Goal: Task Accomplishment & Management: Manage account settings

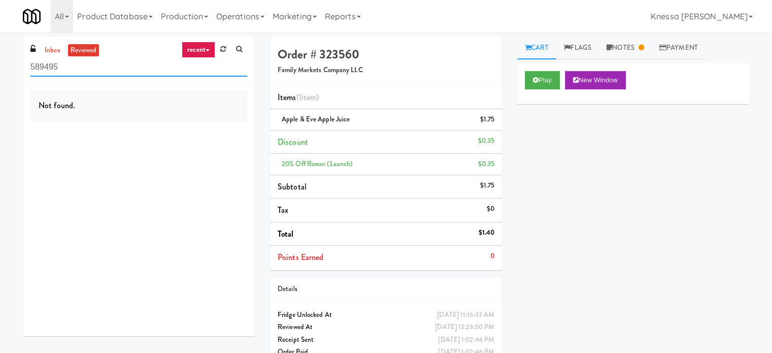
click at [82, 73] on input "589495" at bounding box center [138, 67] width 217 height 19
click at [81, 72] on input "589495" at bounding box center [138, 67] width 217 height 19
click at [206, 54] on link "recent" at bounding box center [198, 50] width 33 height 16
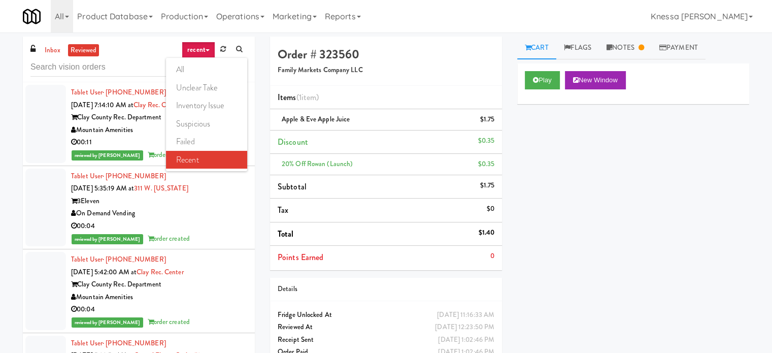
click at [223, 69] on link "all" at bounding box center [206, 69] width 81 height 18
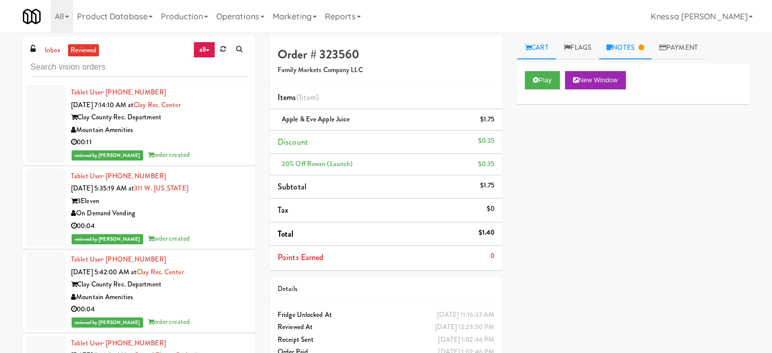
click at [601, 52] on link "Notes" at bounding box center [625, 48] width 53 height 23
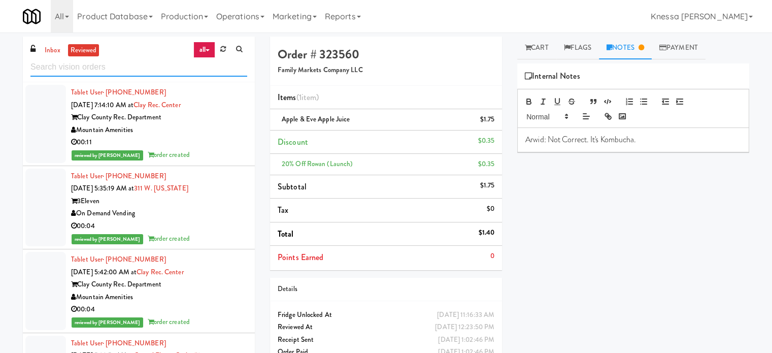
click at [139, 66] on input "text" at bounding box center [138, 67] width 217 height 19
paste input "District Cooler Gym"
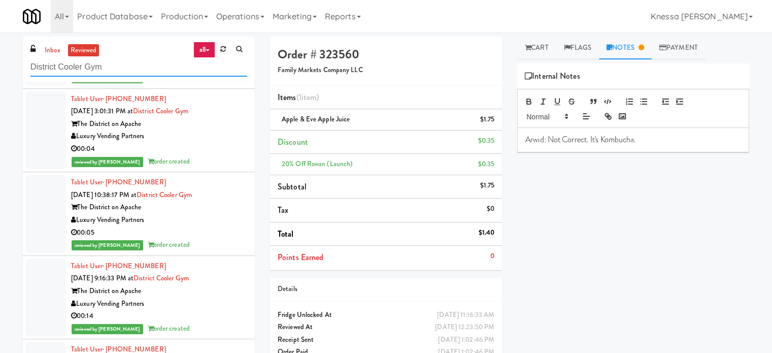
scroll to position [1421, 0]
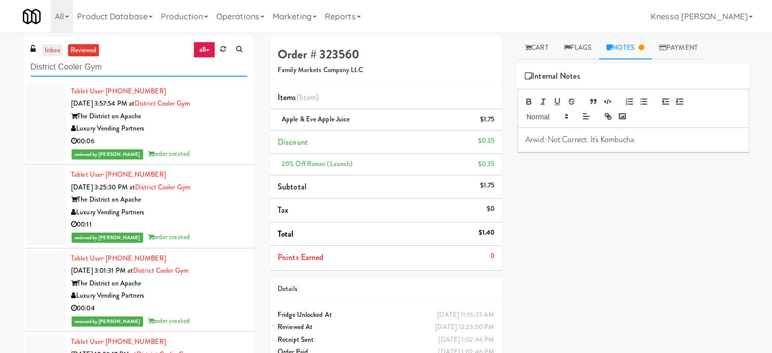
type input "District Cooler Gym"
click at [51, 48] on link "inbox" at bounding box center [52, 50] width 21 height 13
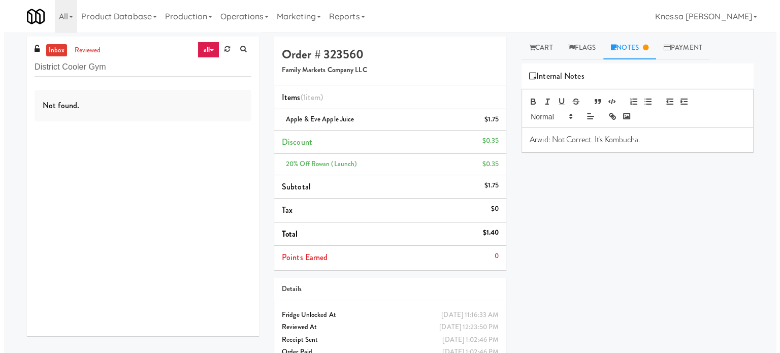
scroll to position [0, 0]
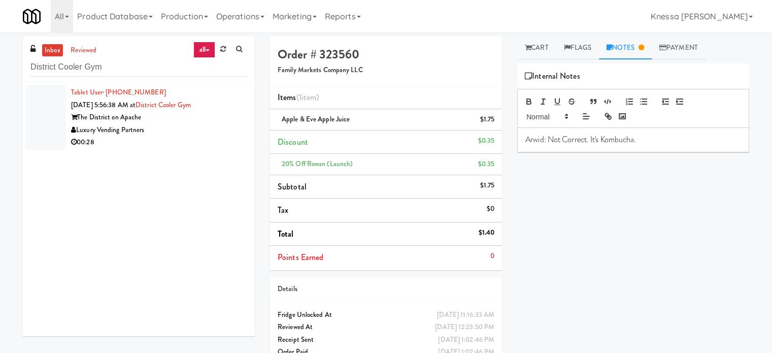
click at [201, 138] on div "00:28" at bounding box center [159, 142] width 176 height 13
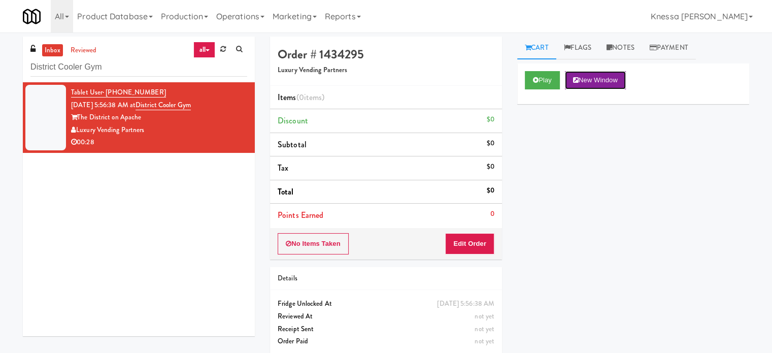
click at [601, 80] on button "New Window" at bounding box center [595, 80] width 61 height 18
click at [556, 182] on div "Play New Window Primary Flag Clear Flag if unable to determine what was taken o…" at bounding box center [633, 253] width 232 height 381
click at [476, 250] on button "Edit Order" at bounding box center [469, 243] width 49 height 21
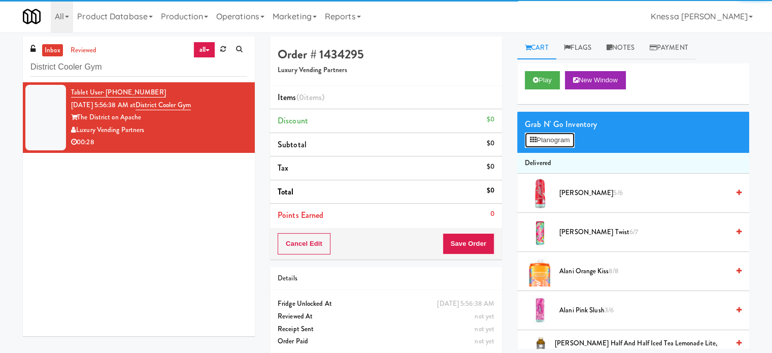
click at [569, 144] on button "Planogram" at bounding box center [550, 139] width 50 height 15
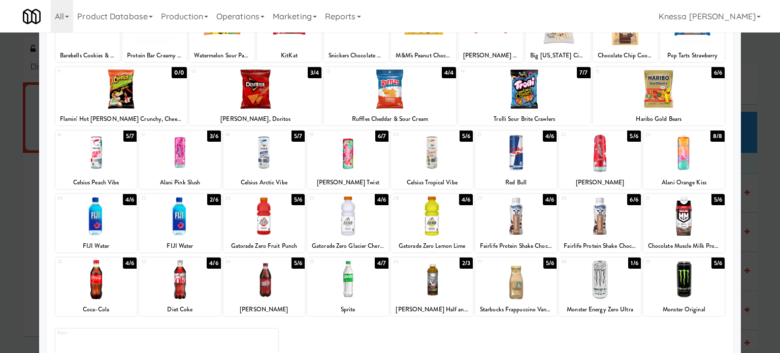
scroll to position [94, 0]
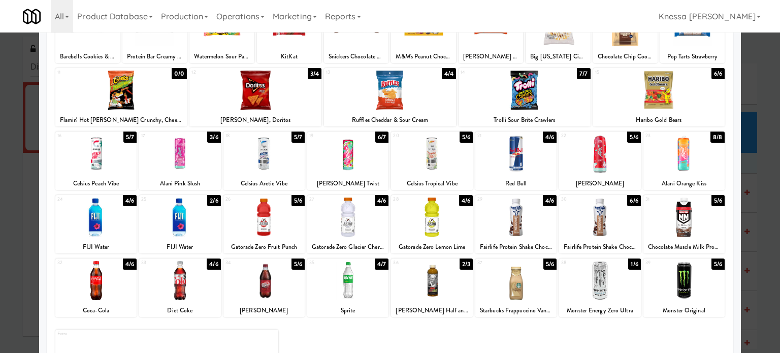
click at [420, 293] on div at bounding box center [431, 280] width 81 height 39
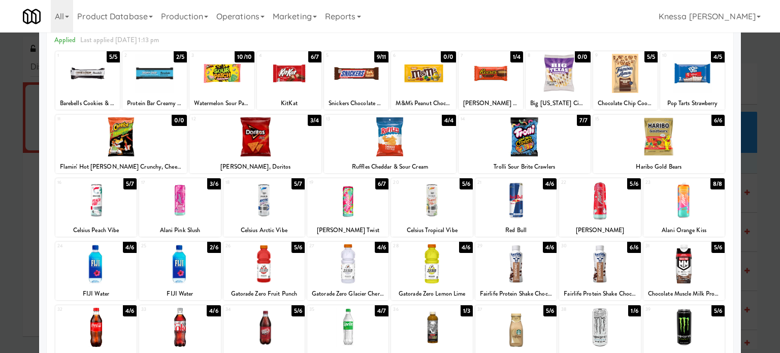
scroll to position [0, 0]
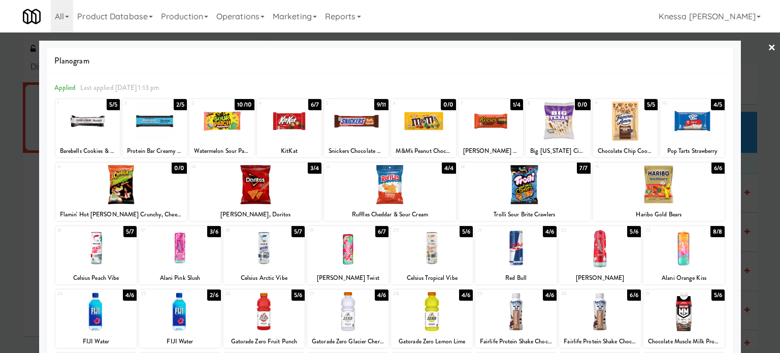
click at [523, 180] on div at bounding box center [524, 184] width 132 height 39
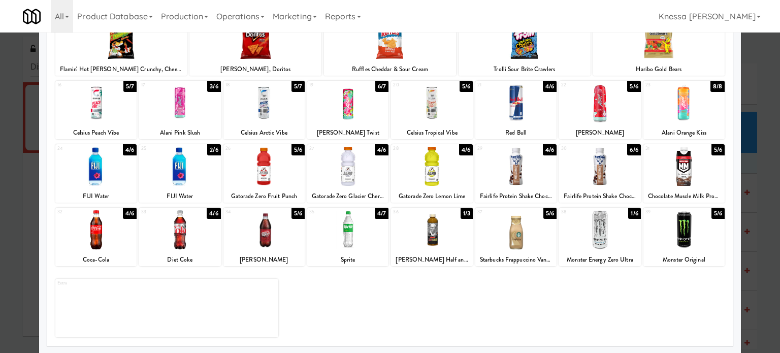
click at [350, 173] on div at bounding box center [347, 166] width 81 height 39
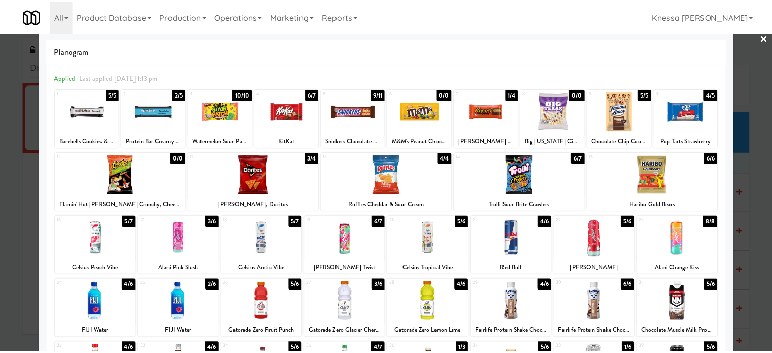
scroll to position [0, 0]
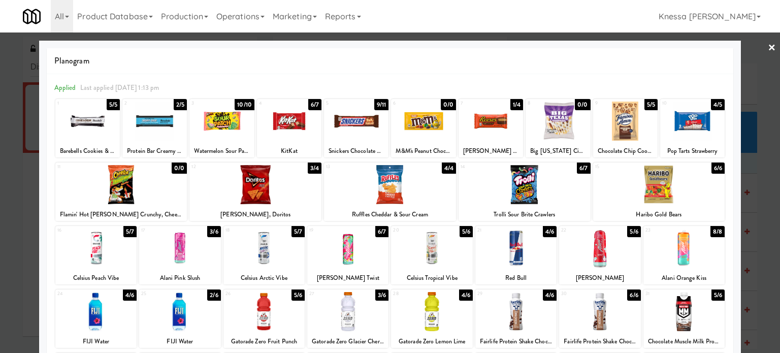
click at [300, 128] on div at bounding box center [289, 120] width 64 height 39
click at [601, 48] on link "×" at bounding box center [771, 47] width 8 height 31
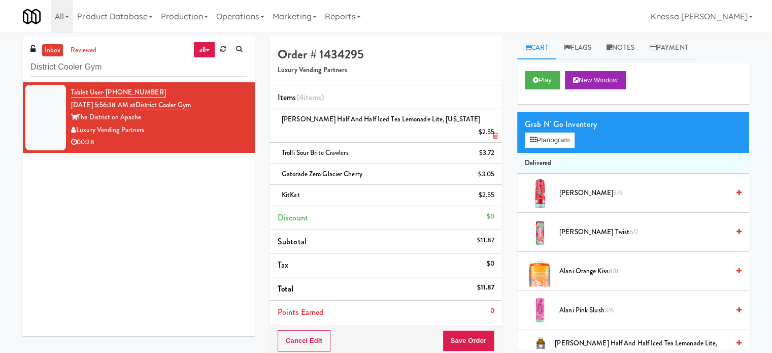
click at [493, 132] on icon at bounding box center [495, 135] width 5 height 7
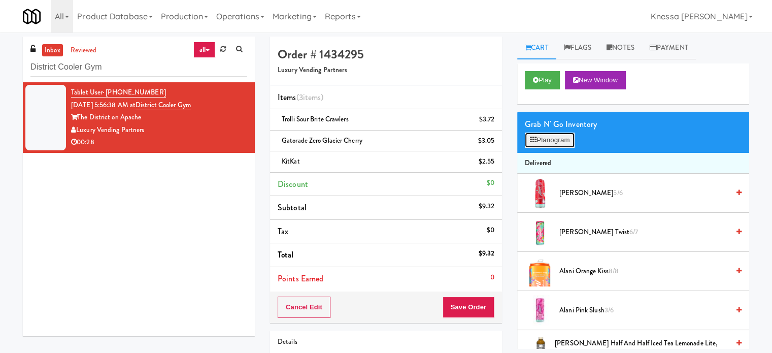
click at [566, 144] on button "Planogram" at bounding box center [550, 139] width 50 height 15
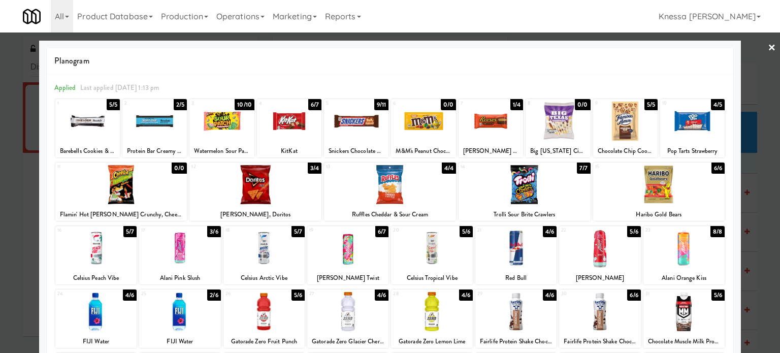
click at [601, 44] on link "×" at bounding box center [771, 47] width 8 height 31
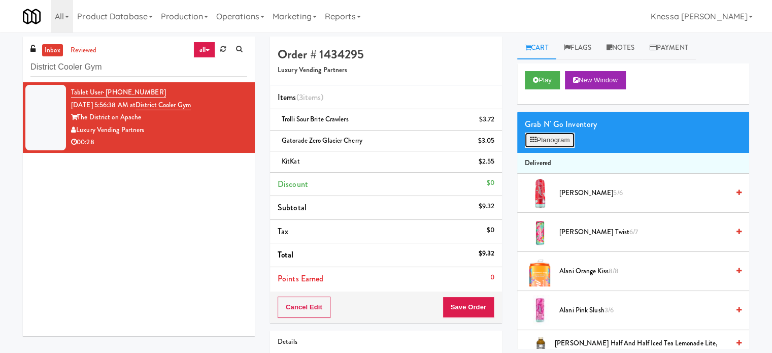
click at [560, 144] on button "Planogram" at bounding box center [550, 139] width 50 height 15
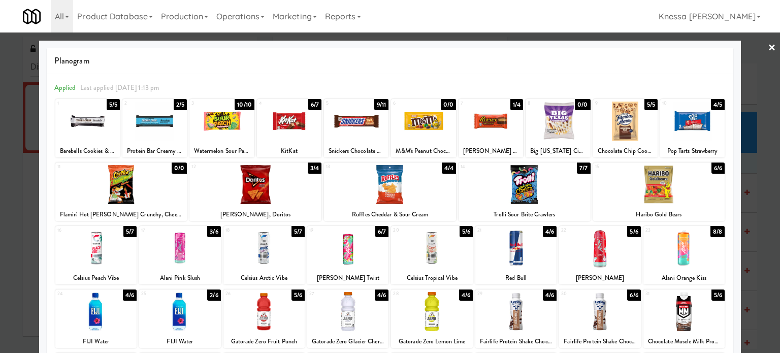
click at [601, 50] on div at bounding box center [390, 176] width 780 height 353
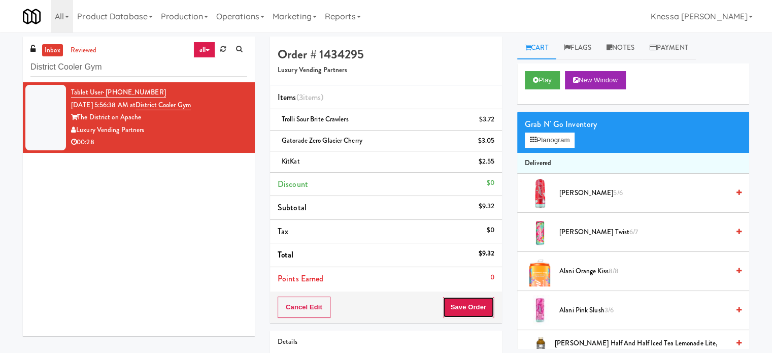
click at [462, 306] on button "Save Order" at bounding box center [469, 306] width 52 height 21
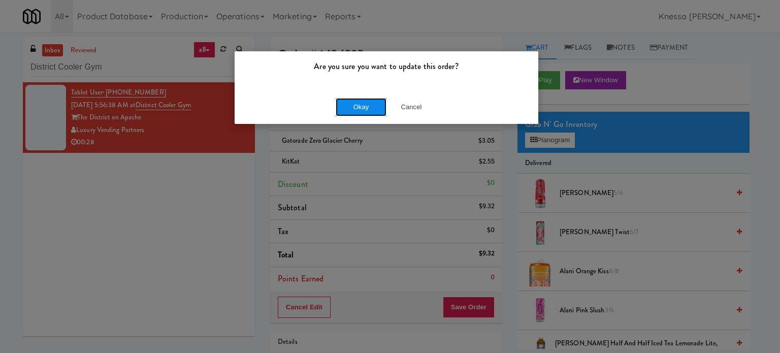
click at [372, 107] on button "Okay" at bounding box center [360, 107] width 51 height 18
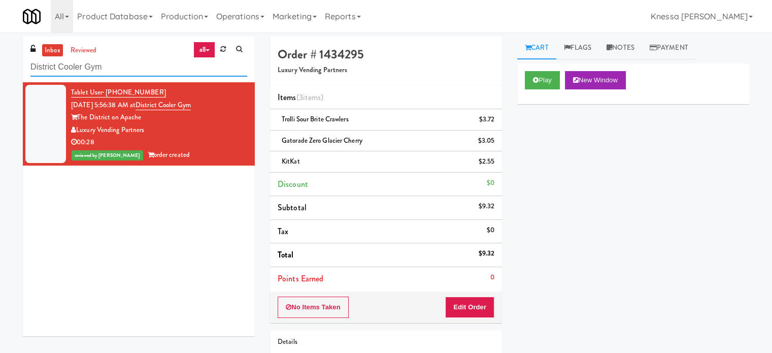
click at [164, 64] on input "District Cooler Gym" at bounding box center [138, 67] width 217 height 19
paste input "Lindley Right Pantry"
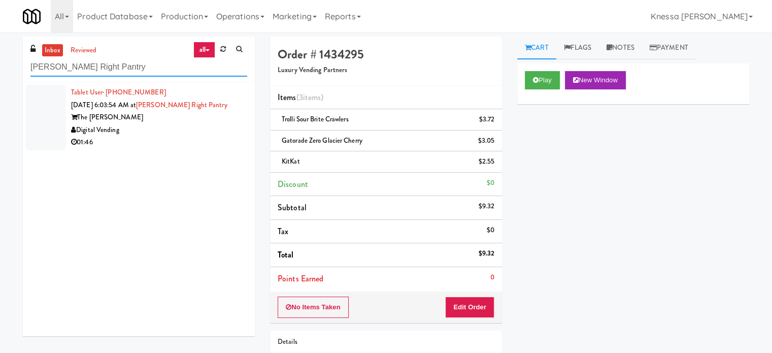
type input "Lindley Right Pantry"
click at [214, 127] on div "Digital Vending" at bounding box center [159, 130] width 176 height 13
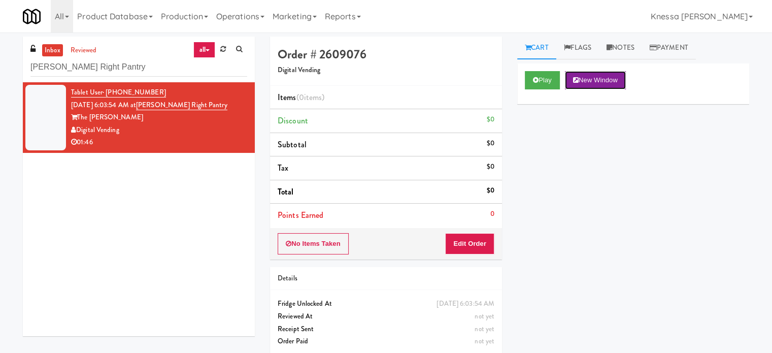
click at [600, 81] on button "New Window" at bounding box center [595, 80] width 61 height 18
click at [475, 247] on button "Edit Order" at bounding box center [469, 243] width 49 height 21
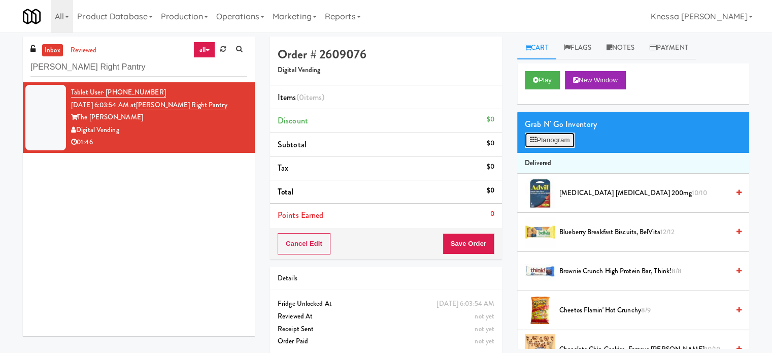
click at [553, 141] on button "Planogram" at bounding box center [550, 139] width 50 height 15
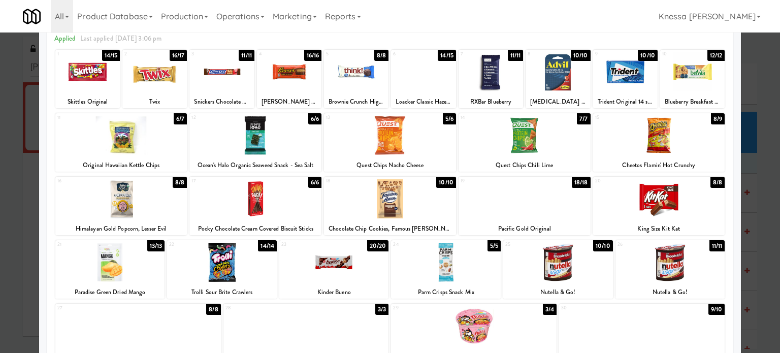
scroll to position [51, 0]
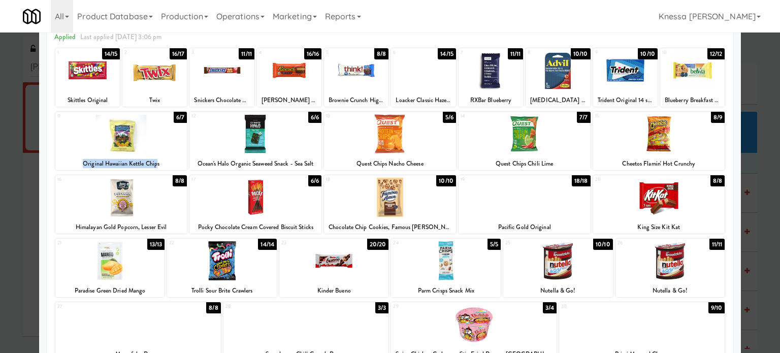
drag, startPoint x: 154, startPoint y: 164, endPoint x: 76, endPoint y: 164, distance: 78.2
click at [76, 164] on div "Original Hawaiian Kettle Chips" at bounding box center [121, 163] width 129 height 13
copy div "Original Hawaiian Kettle Chip"
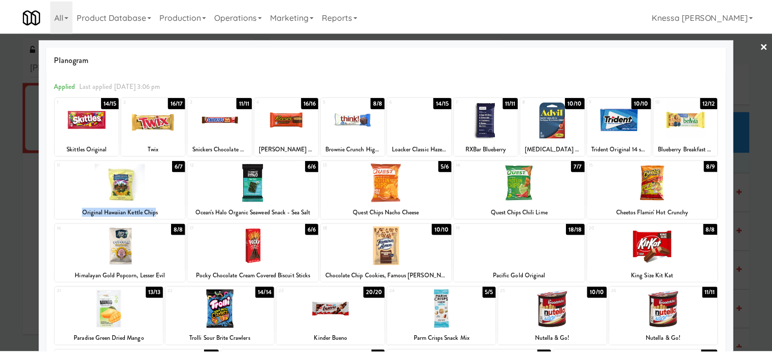
scroll to position [0, 0]
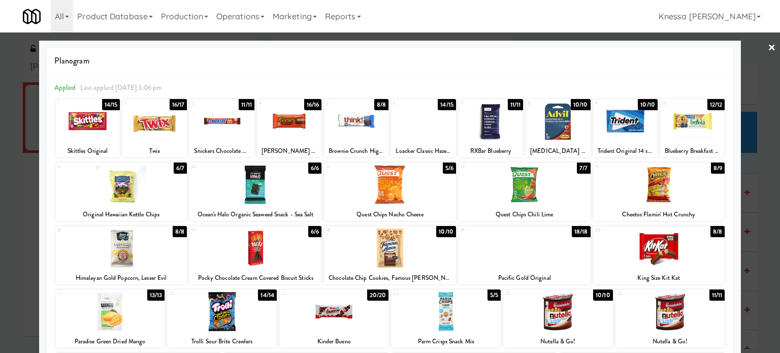
click at [601, 47] on link "×" at bounding box center [771, 47] width 8 height 31
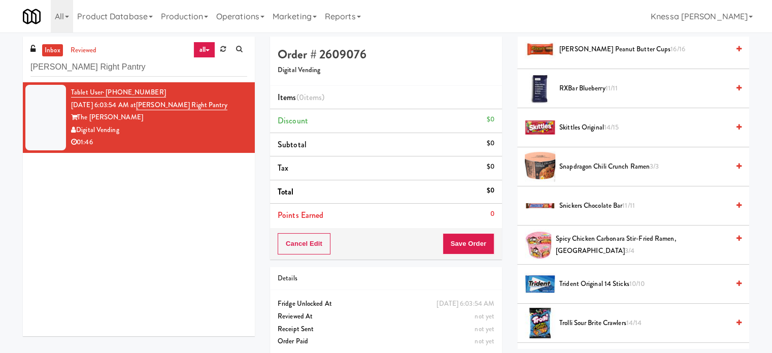
scroll to position [1111, 0]
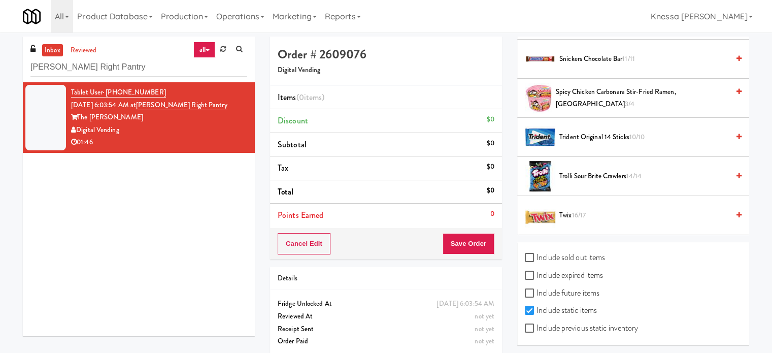
click at [549, 253] on label "Include sold out items" at bounding box center [565, 257] width 80 height 15
click at [536, 254] on input "Include sold out items" at bounding box center [531, 258] width 12 height 8
checkbox input "true"
drag, startPoint x: 557, startPoint y: 272, endPoint x: 574, endPoint y: 259, distance: 21.1
click at [557, 272] on label "Include expired items" at bounding box center [564, 274] width 78 height 15
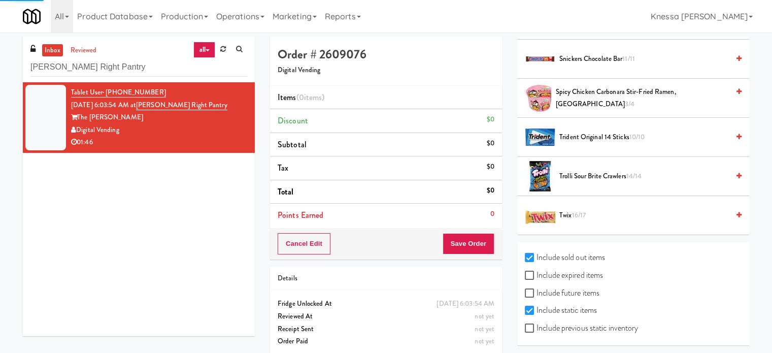
click at [536, 272] on input "Include expired items" at bounding box center [531, 276] width 12 height 8
checkbox input "true"
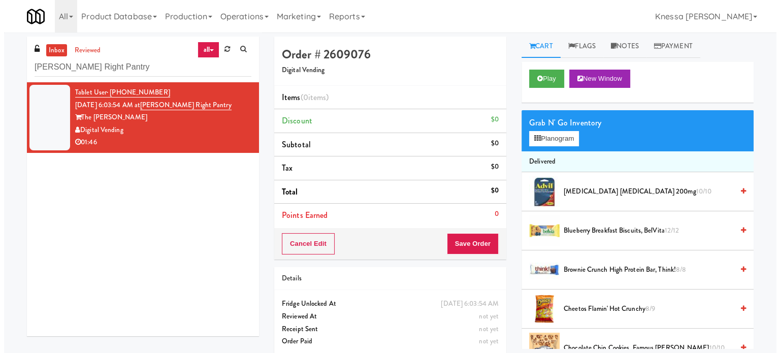
scroll to position [0, 0]
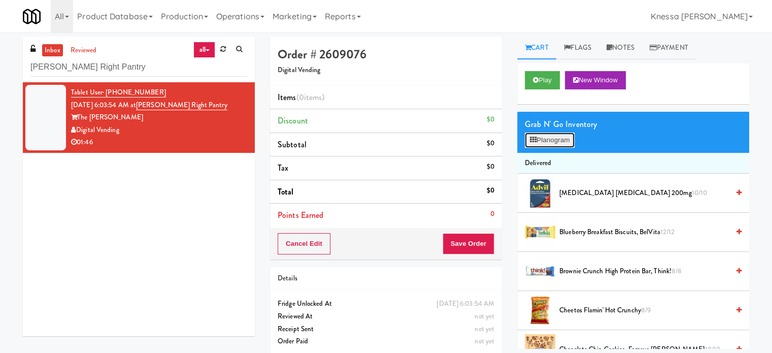
click at [553, 140] on button "Planogram" at bounding box center [550, 139] width 50 height 15
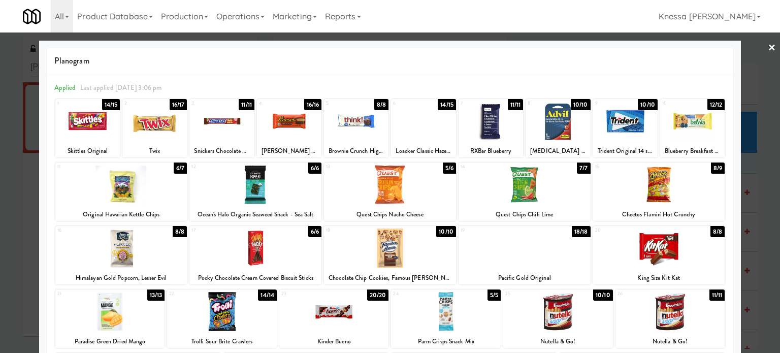
click at [601, 48] on link "×" at bounding box center [771, 47] width 8 height 31
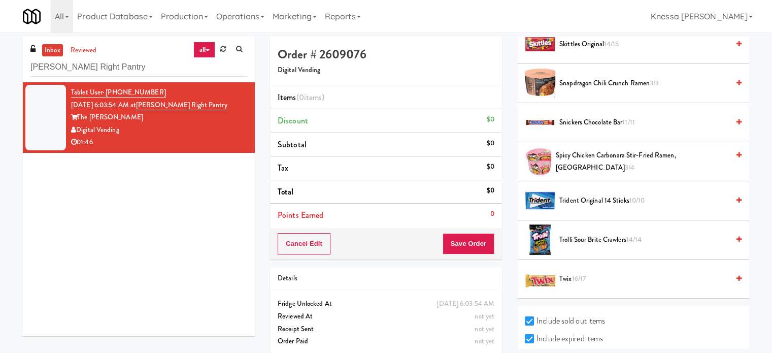
scroll to position [1111, 0]
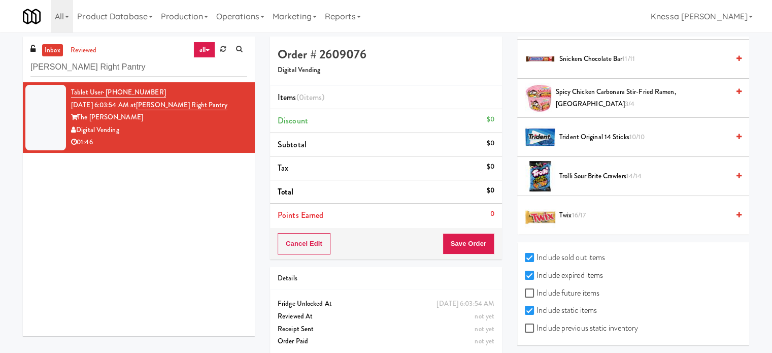
drag, startPoint x: 572, startPoint y: 255, endPoint x: 571, endPoint y: 263, distance: 7.7
click at [572, 257] on label "Include sold out items" at bounding box center [565, 257] width 80 height 15
click at [536, 257] on input "Include sold out items" at bounding box center [531, 258] width 12 height 8
checkbox input "false"
click at [571, 270] on label "Include expired items" at bounding box center [564, 274] width 78 height 15
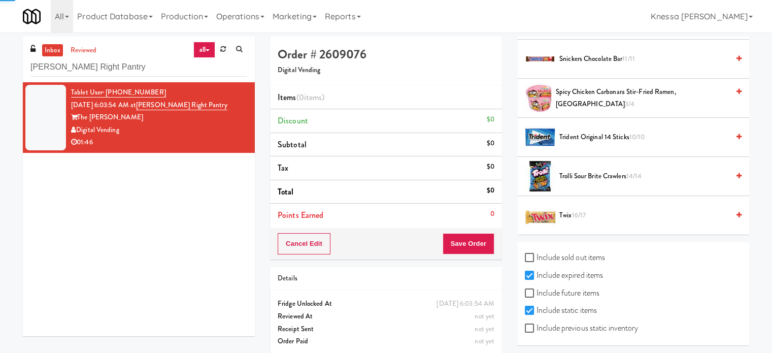
click at [536, 272] on input "Include expired items" at bounding box center [531, 276] width 12 height 8
checkbox input "false"
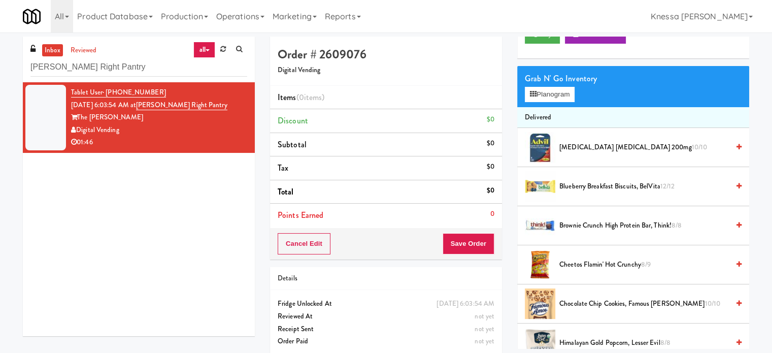
scroll to position [45, 0]
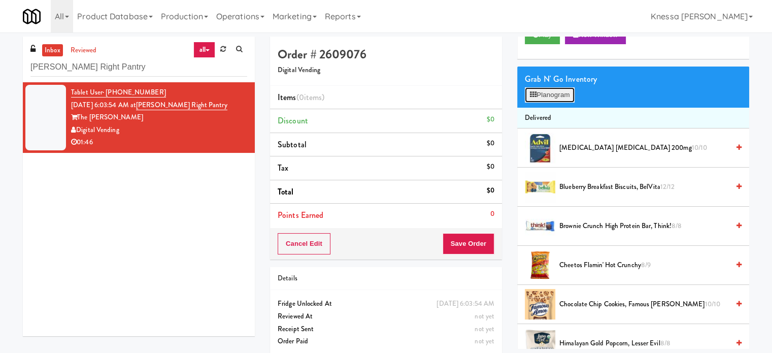
click at [559, 88] on button "Planogram" at bounding box center [550, 94] width 50 height 15
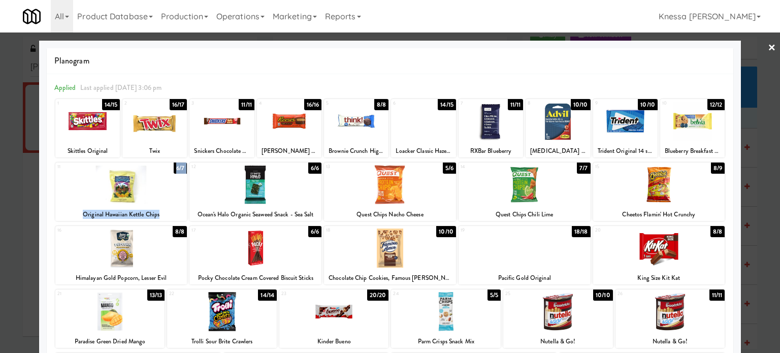
drag, startPoint x: 158, startPoint y: 212, endPoint x: 90, endPoint y: 221, distance: 69.1
click at [90, 221] on div "1 14/15 Skittles Original 2 16/17 Twix 3 11/11 Snickers Chocolate Bar 4 16/16 R…" at bounding box center [389, 290] width 671 height 385
copy div "6/7 Original Hawaiian Kettle Chips"
click at [601, 48] on link "×" at bounding box center [771, 47] width 8 height 31
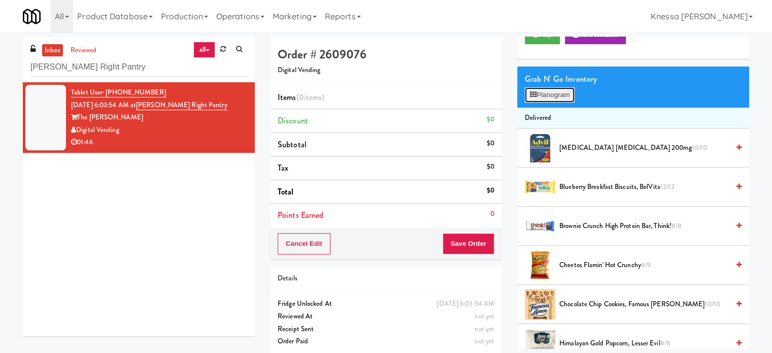
click at [563, 98] on button "Planogram" at bounding box center [550, 94] width 50 height 15
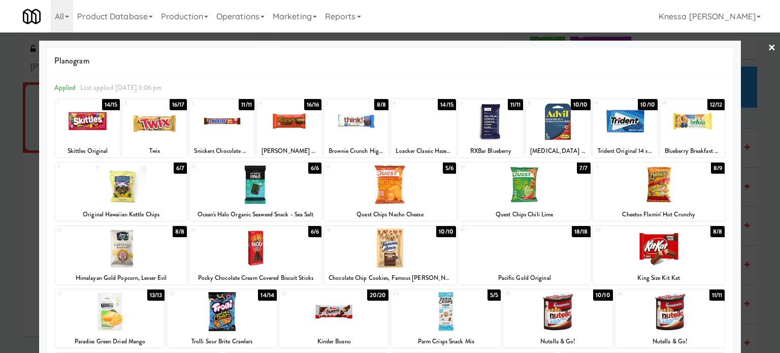
click at [601, 50] on div at bounding box center [390, 176] width 780 height 353
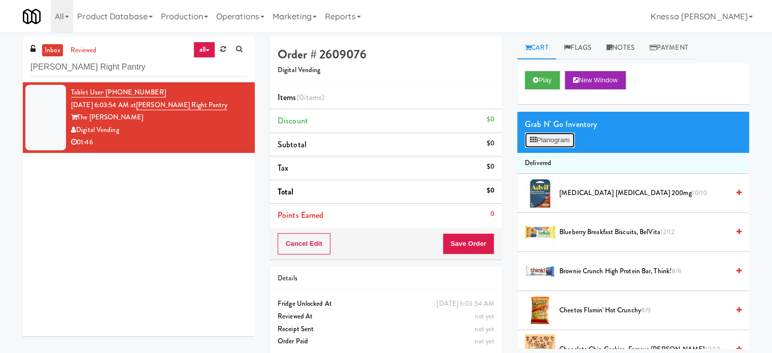
click at [572, 138] on button "Planogram" at bounding box center [550, 139] width 50 height 15
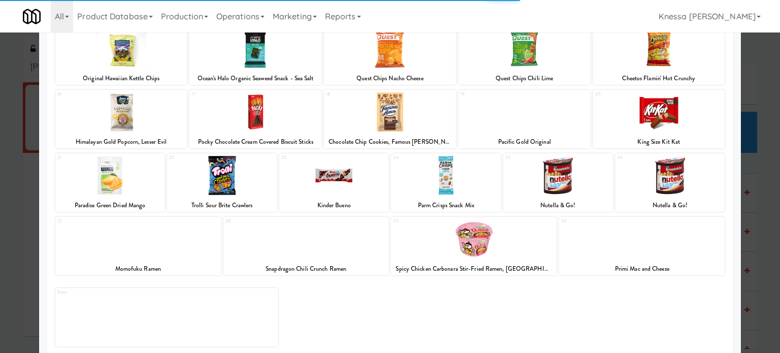
scroll to position [145, 0]
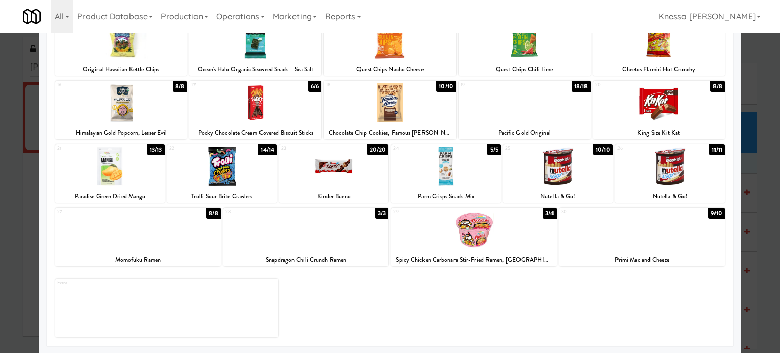
click at [328, 237] on div at bounding box center [305, 229] width 165 height 39
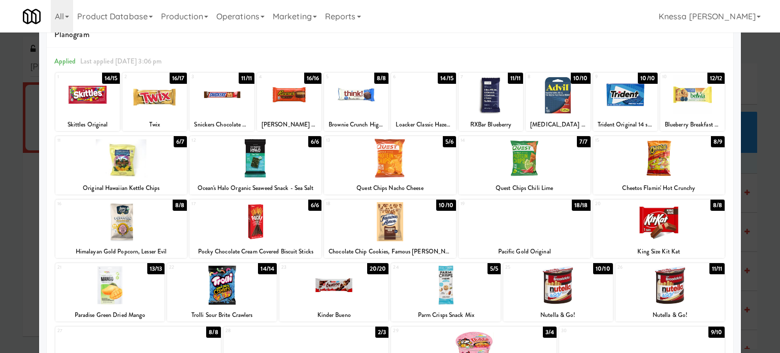
scroll to position [0, 0]
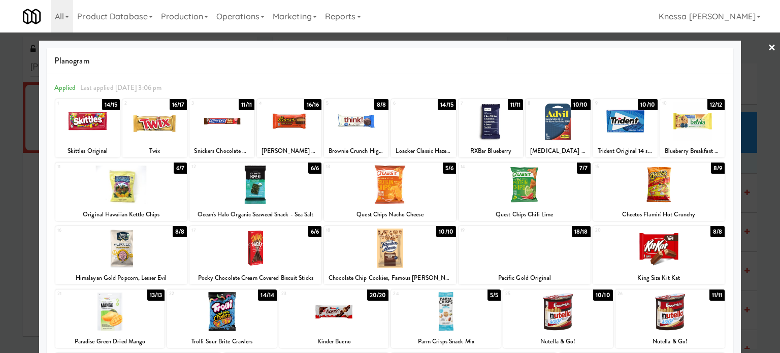
click at [601, 51] on link "×" at bounding box center [771, 47] width 8 height 31
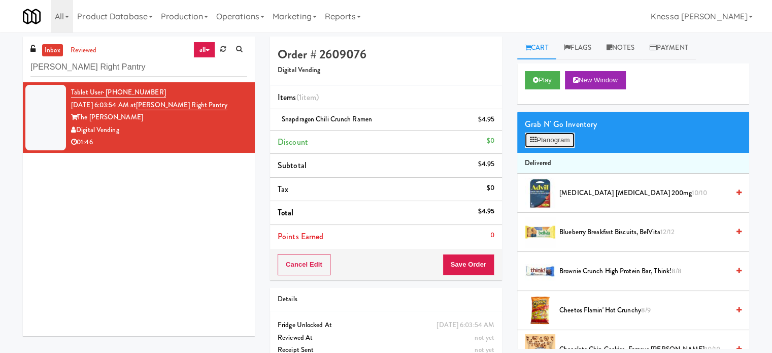
click at [534, 138] on icon at bounding box center [533, 140] width 7 height 7
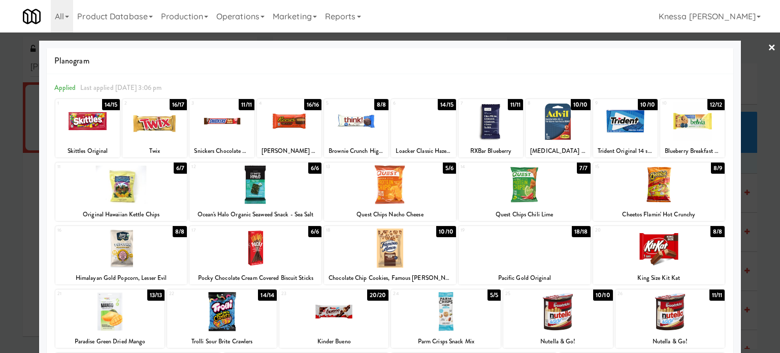
click at [487, 124] on div at bounding box center [490, 120] width 64 height 39
click at [601, 130] on div at bounding box center [692, 120] width 64 height 39
click at [109, 186] on div at bounding box center [121, 184] width 132 height 39
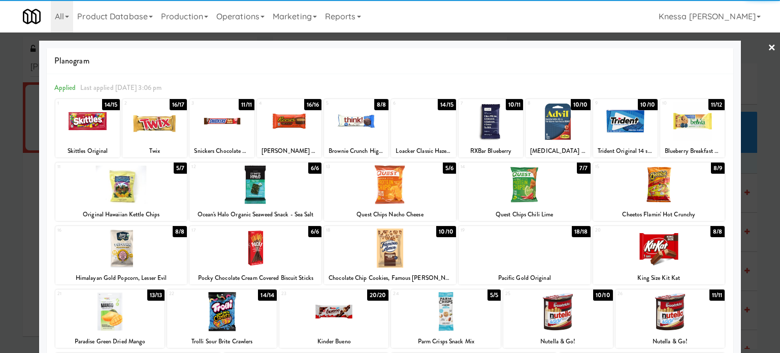
click at [601, 48] on div at bounding box center [390, 176] width 780 height 353
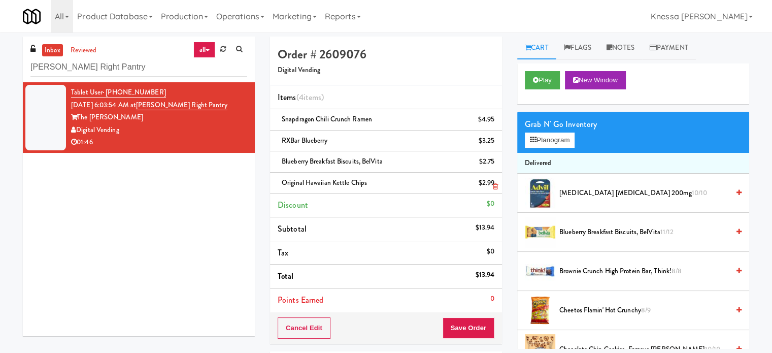
click at [342, 184] on span "Original Hawaiian Kettle Chips" at bounding box center [324, 183] width 85 height 10
copy span "Original Hawaiian Kettle Chips"
click at [601, 45] on link "Notes" at bounding box center [620, 48] width 43 height 23
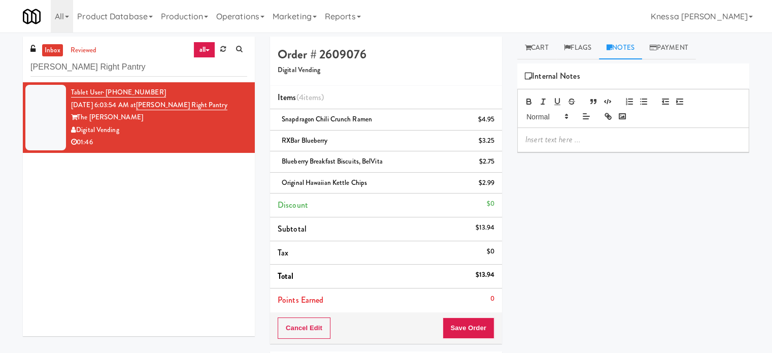
click at [601, 141] on p at bounding box center [633, 139] width 216 height 11
click at [580, 140] on p "Knessa:" at bounding box center [633, 139] width 216 height 11
drag, startPoint x: 696, startPoint y: 142, endPoint x: 670, endPoint y: 142, distance: 25.9
click at [601, 142] on p "Knessa: Customer took a different variant of Original Hawaiian Kettle Chips" at bounding box center [633, 145] width 216 height 23
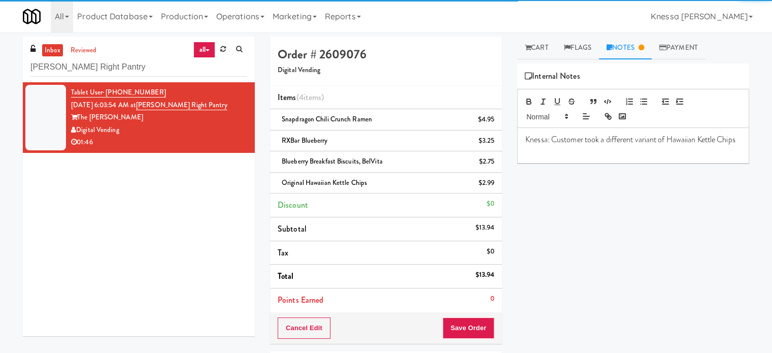
click at [601, 157] on p at bounding box center [633, 151] width 216 height 11
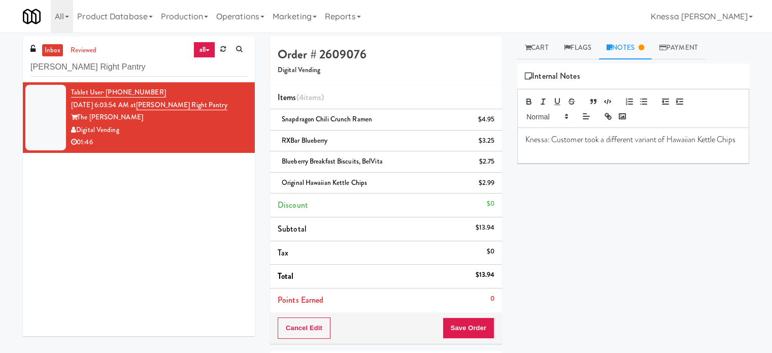
click at [601, 145] on p "Knessa: Customer took a different variant of Hawaiian Kettle Chips" at bounding box center [633, 139] width 216 height 11
click at [601, 157] on p at bounding box center [633, 162] width 216 height 11
click at [601, 158] on p at bounding box center [633, 162] width 216 height 11
click at [601, 150] on p "Knessa: Customer took a different variant of Hawaiian Kettle Chips. Charged acc…" at bounding box center [633, 145] width 216 height 23
click at [601, 152] on p "Knessa: Customer took a different variant of Hawaiian Kettle Chips. Charged acc…" at bounding box center [633, 145] width 216 height 23
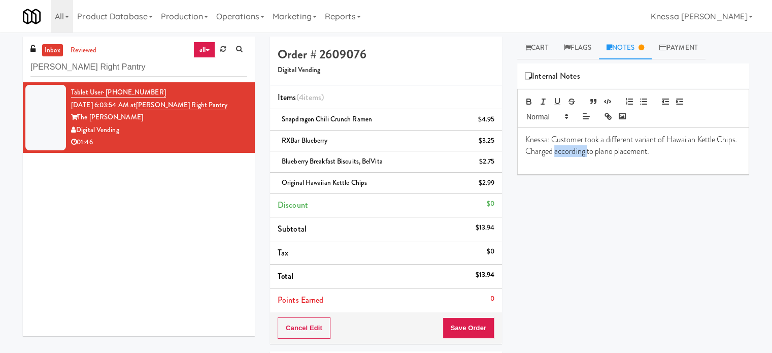
click at [601, 152] on p "Knessa: Customer took a different variant of Hawaiian Kettle Chips. Charged acc…" at bounding box center [633, 145] width 216 height 23
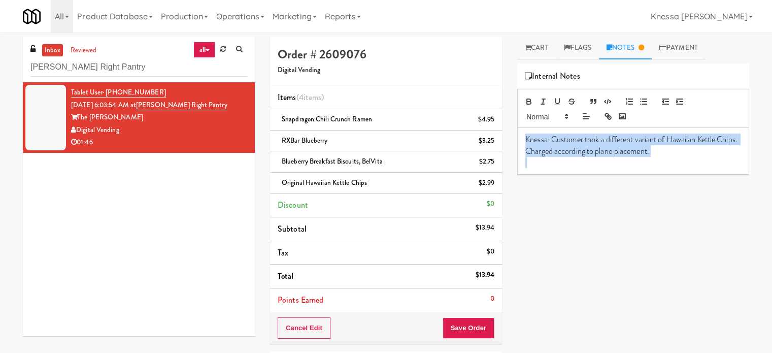
click at [601, 152] on p "Knessa: Customer took a different variant of Hawaiian Kettle Chips. Charged acc…" at bounding box center [633, 145] width 216 height 23
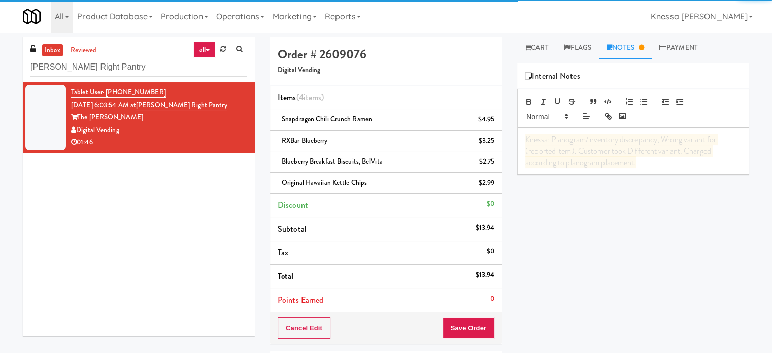
click at [601, 153] on span "Knessa: Planogram/inventory discrepancy, Wrong variant for (reported item). Cus…" at bounding box center [621, 150] width 192 height 35
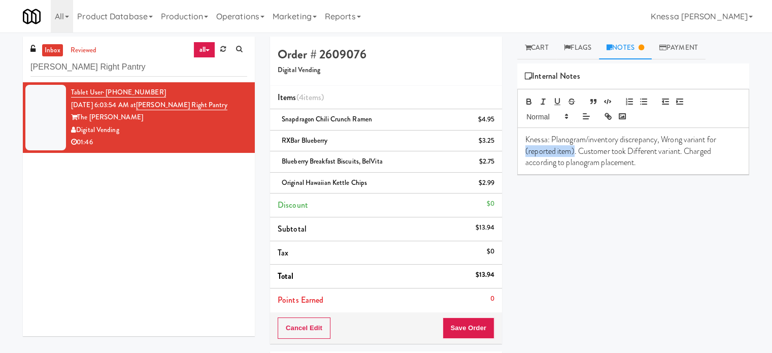
drag, startPoint x: 574, startPoint y: 151, endPoint x: 522, endPoint y: 153, distance: 51.8
click at [525, 150] on p "Knessa: Planogram/inventory discrepancy, Wrong variant for (reported item). Cus…" at bounding box center [633, 151] width 216 height 34
drag, startPoint x: 365, startPoint y: 180, endPoint x: 282, endPoint y: 186, distance: 83.9
click at [282, 186] on div "Original Hawaiian Kettle Chips $2.99" at bounding box center [386, 183] width 217 height 13
copy span "Original Hawaiian Kettle Chips"
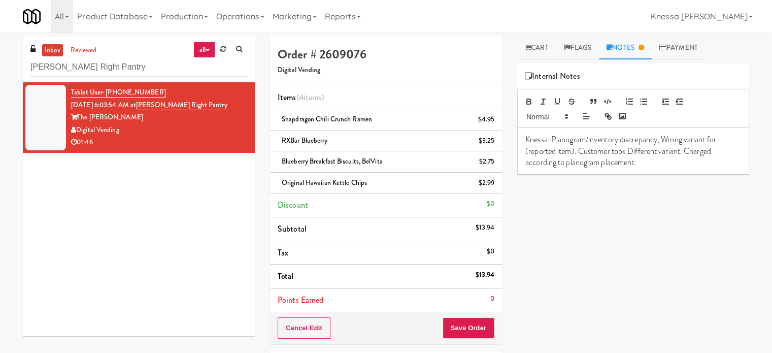
click at [574, 152] on p "Knessa: Planogram/inventory discrepancy, Wrong variant for (reported item). Cus…" at bounding box center [633, 151] width 216 height 34
drag, startPoint x: 574, startPoint y: 152, endPoint x: 526, endPoint y: 152, distance: 48.2
click at [526, 152] on p "Knessa: Planogram/inventory discrepancy, Wrong variant for (reported item). Cus…" at bounding box center [633, 151] width 216 height 34
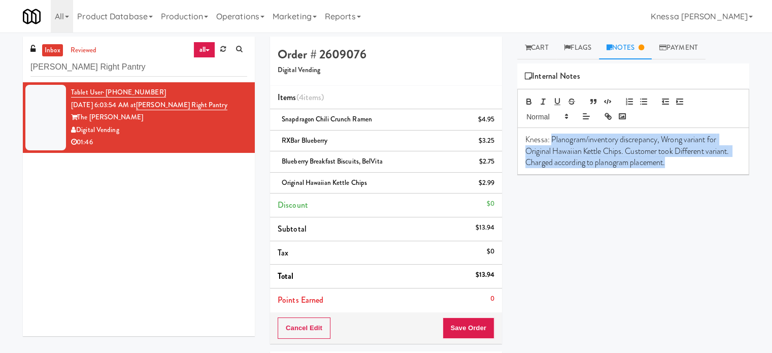
drag, startPoint x: 679, startPoint y: 162, endPoint x: 551, endPoint y: 141, distance: 129.6
click at [551, 141] on p "Knessa: Planogram/inventory discrepancy, Wrong variant for Original Hawaiian Ke…" at bounding box center [633, 151] width 216 height 34
copy p "Planogram/inventory discrepancy, Wrong variant for Original Hawaiian Kettle Chi…"
click at [471, 312] on button "Save Order" at bounding box center [469, 327] width 52 height 21
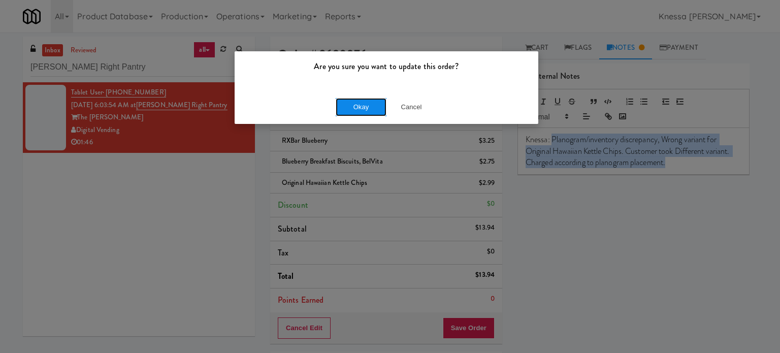
click at [348, 106] on button "Okay" at bounding box center [360, 107] width 51 height 18
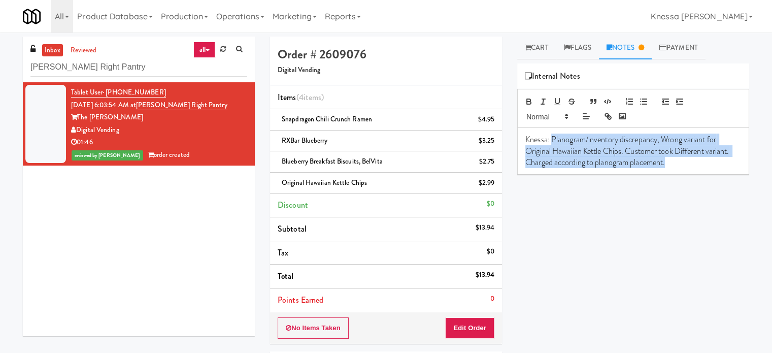
drag, startPoint x: 127, startPoint y: 128, endPoint x: 77, endPoint y: 131, distance: 50.3
click at [77, 131] on div "Digital Vending" at bounding box center [159, 130] width 176 height 13
copy div "Digital Vending"
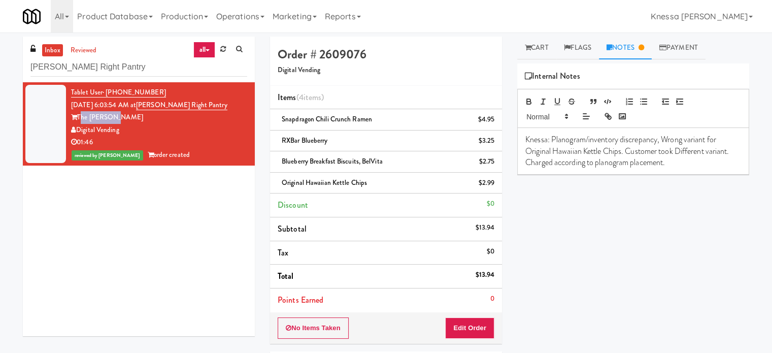
drag, startPoint x: 115, startPoint y: 114, endPoint x: 83, endPoint y: 118, distance: 31.8
click at [79, 119] on div "The Lindley" at bounding box center [159, 117] width 176 height 13
copy div "The Lindley"
click at [144, 56] on div "inbox reviewed all all unclear take inventory issue suspicious failed recent Li…" at bounding box center [139, 60] width 232 height 46
click at [137, 71] on input "Lindley Right Pantry" at bounding box center [138, 67] width 217 height 19
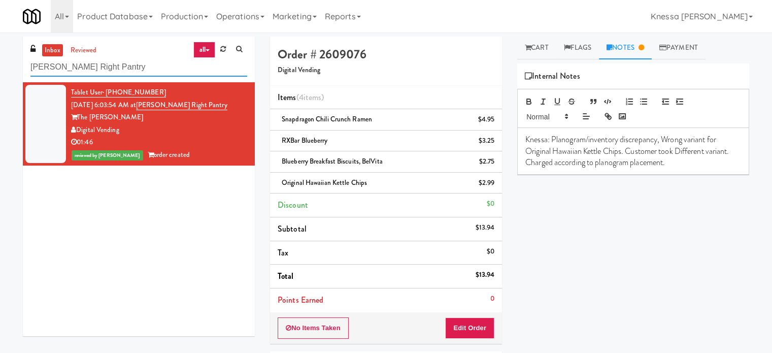
click at [137, 71] on input "Lindley Right Pantry" at bounding box center [138, 67] width 217 height 19
paste input "Left Cooler"
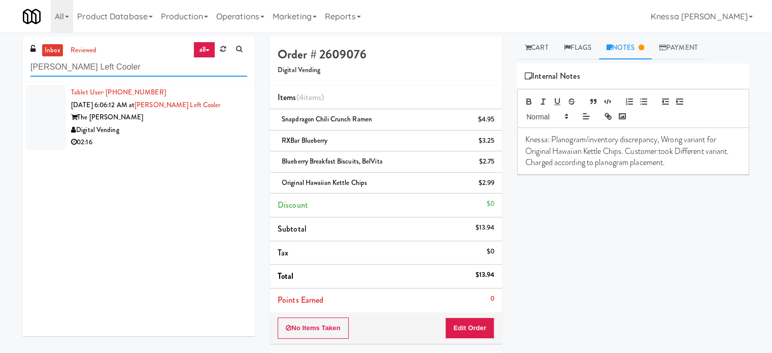
type input "Lindley Left Cooler"
click at [161, 129] on div "Digital Vending" at bounding box center [159, 130] width 176 height 13
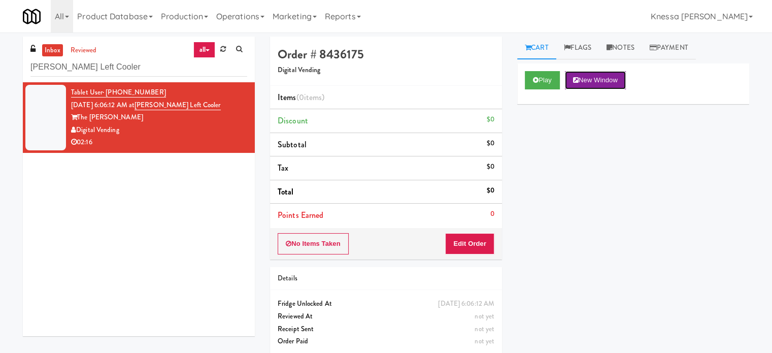
click at [601, 80] on button "New Window" at bounding box center [595, 80] width 61 height 18
click at [483, 244] on button "Edit Order" at bounding box center [469, 243] width 49 height 21
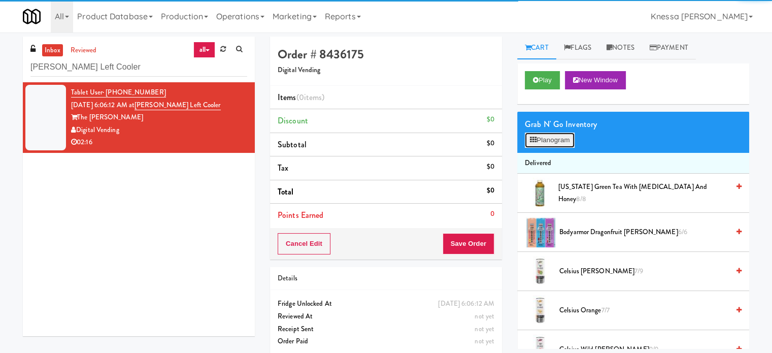
click at [567, 139] on button "Planogram" at bounding box center [550, 139] width 50 height 15
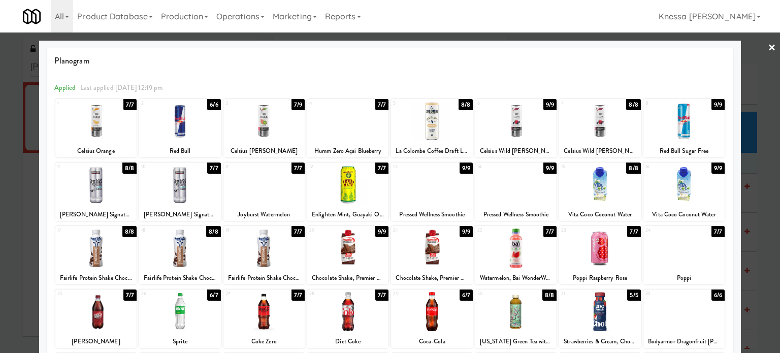
click at [0, 82] on div at bounding box center [390, 176] width 780 height 353
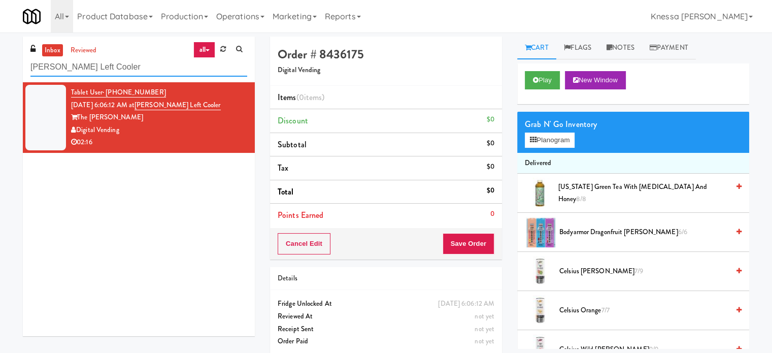
click at [131, 67] on input "Lindley Left Cooler" at bounding box center [138, 67] width 217 height 19
paste input "Right Pantry"
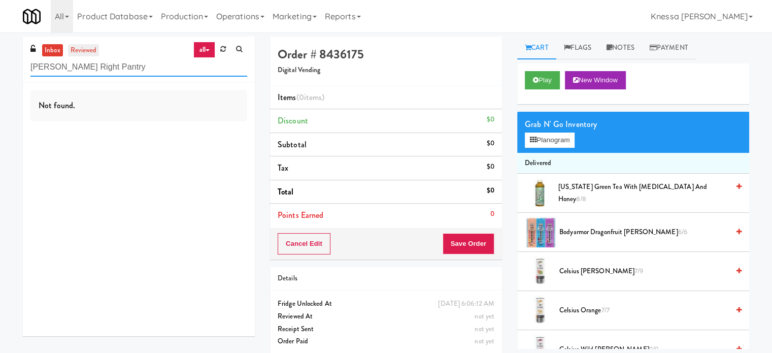
type input "Lindley Right Pantry"
click at [95, 46] on link "reviewed" at bounding box center [83, 50] width 31 height 13
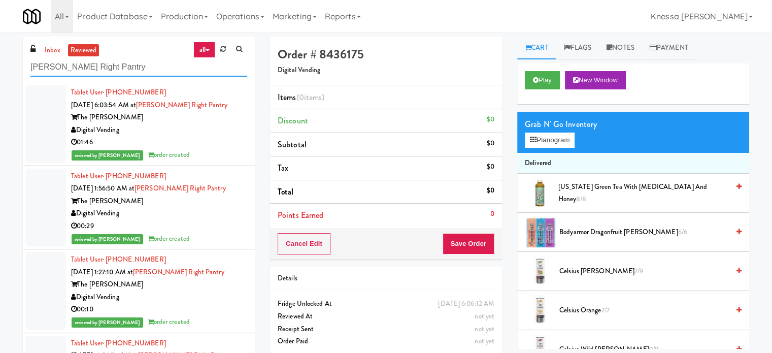
click at [163, 69] on input "Lindley Right Pantry" at bounding box center [138, 67] width 217 height 19
click at [204, 133] on div "Digital Vending" at bounding box center [159, 130] width 176 height 13
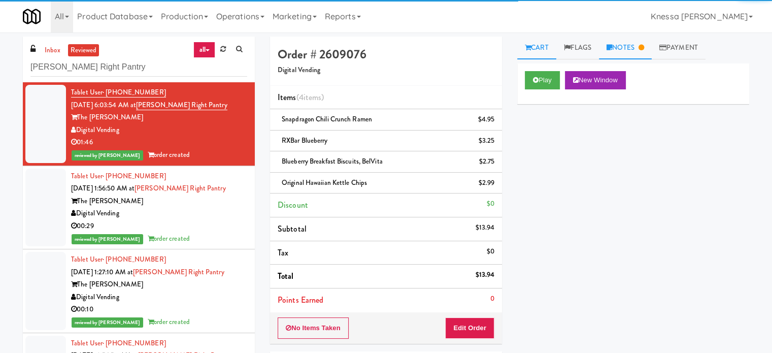
click at [601, 50] on link "Notes" at bounding box center [625, 48] width 53 height 23
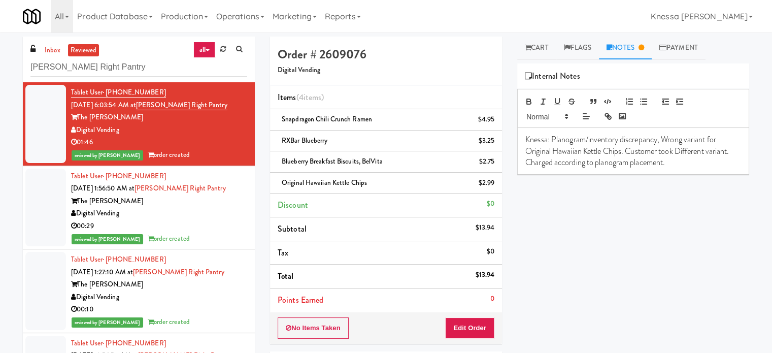
click at [601, 163] on p "Knessa: Planogram/inventory discrepancy, Wrong variant for Original Hawaiian Ke…" at bounding box center [633, 151] width 216 height 34
click at [601, 162] on p "Knessa: Planogram/inventory discrepancy, Wrong variant for Original Hawaiian Ke…" at bounding box center [633, 151] width 216 height 34
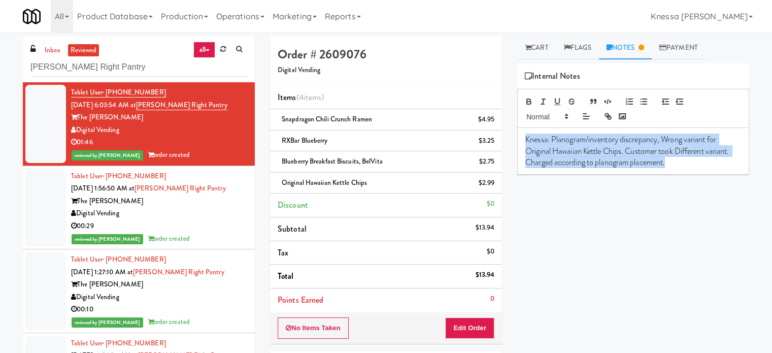
click at [601, 162] on p "Knessa: Planogram/inventory discrepancy, Wrong variant for Original Hawaiian Ke…" at bounding box center [633, 151] width 216 height 34
copy p "Knessa: Planogram/inventory discrepancy, Wrong variant for Original Hawaiian Ke…"
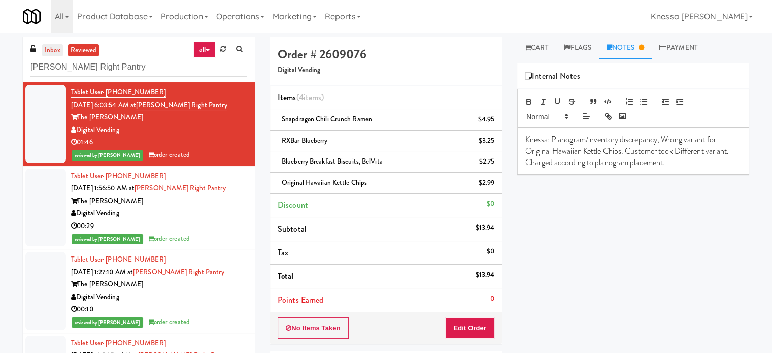
click at [54, 49] on link "inbox" at bounding box center [52, 50] width 21 height 13
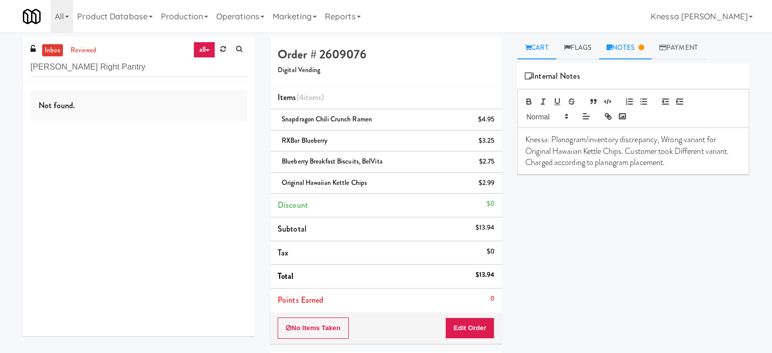
click at [541, 47] on link "Cart" at bounding box center [536, 48] width 39 height 23
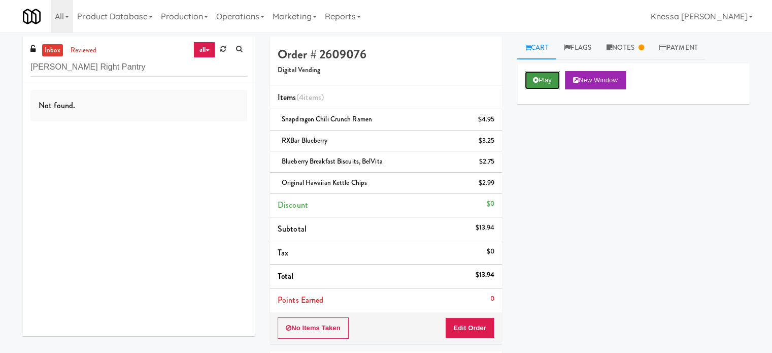
click at [543, 82] on button "Play" at bounding box center [542, 80] width 35 height 18
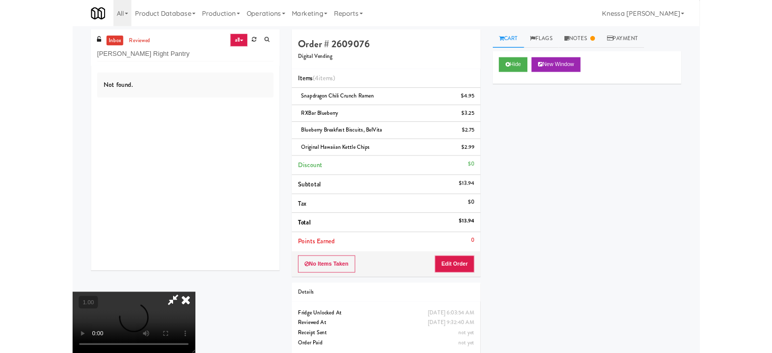
scroll to position [21, 0]
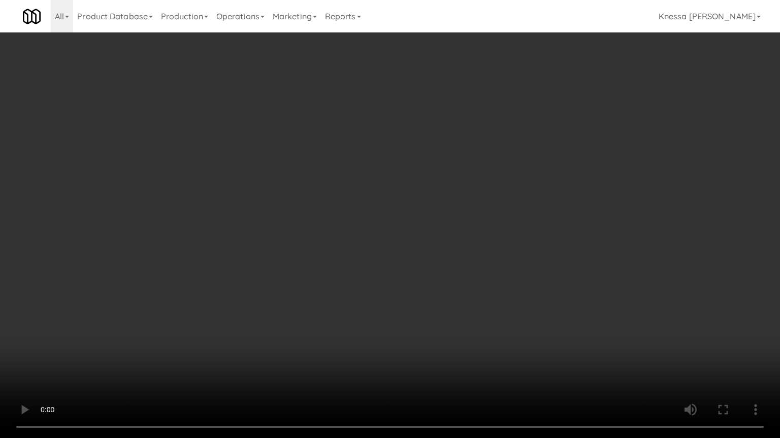
click at [191, 300] on video at bounding box center [390, 219] width 780 height 438
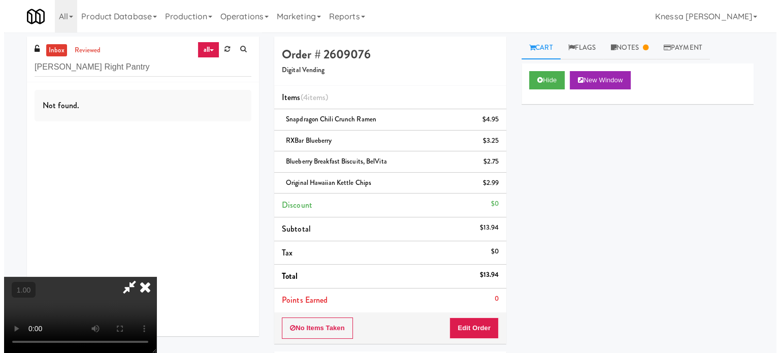
scroll to position [0, 0]
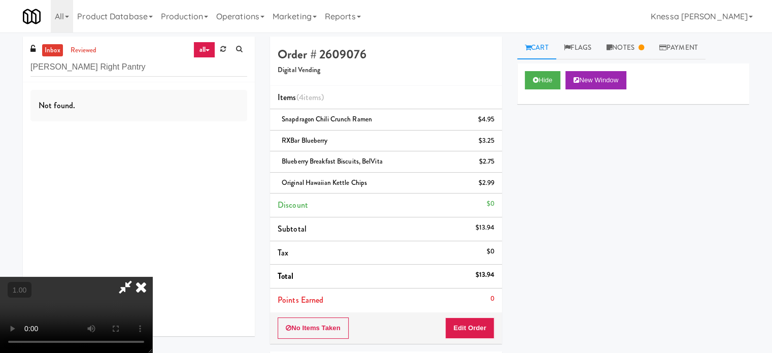
click at [137, 277] on icon at bounding box center [125, 287] width 23 height 20
click at [152, 277] on icon at bounding box center [141, 287] width 22 height 20
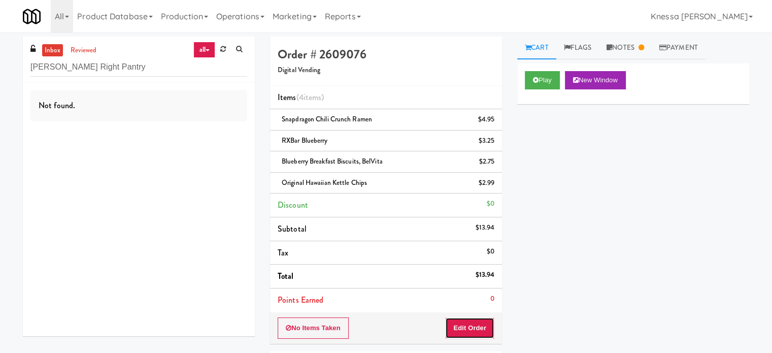
click at [451, 312] on button "Edit Order" at bounding box center [469, 327] width 49 height 21
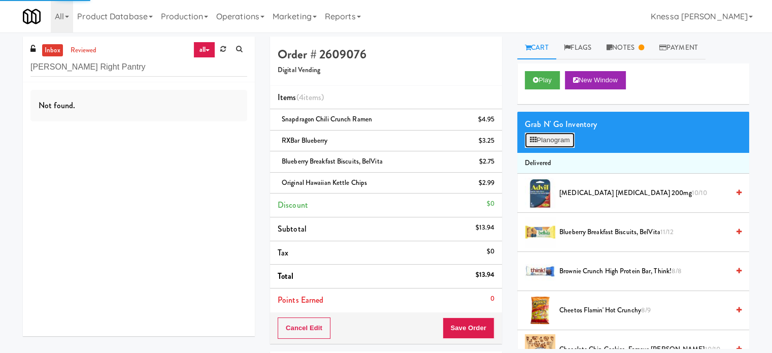
click at [541, 143] on button "Planogram" at bounding box center [550, 139] width 50 height 15
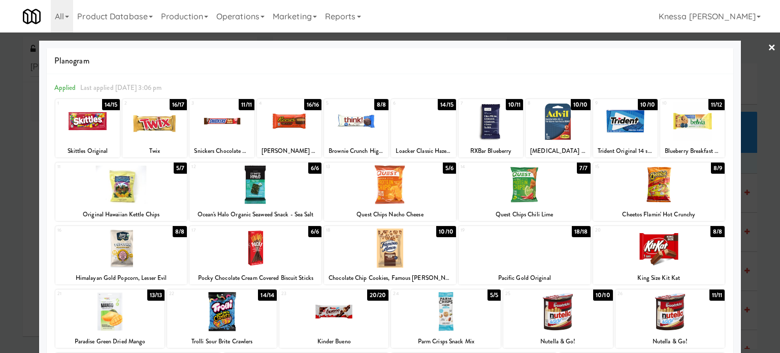
click at [601, 41] on link "×" at bounding box center [771, 47] width 8 height 31
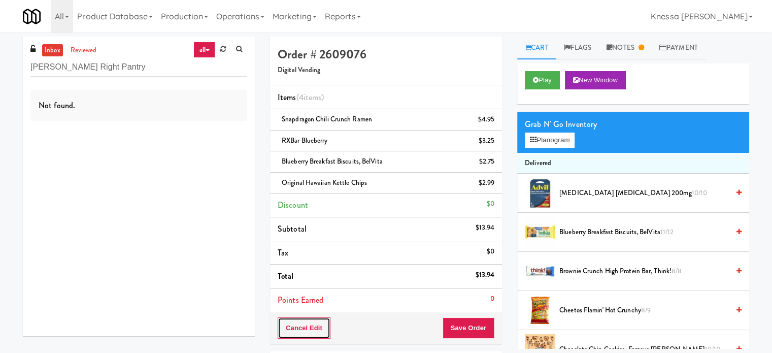
drag, startPoint x: 295, startPoint y: 327, endPoint x: 344, endPoint y: 303, distance: 53.6
click at [296, 312] on button "Cancel Edit" at bounding box center [304, 327] width 53 height 21
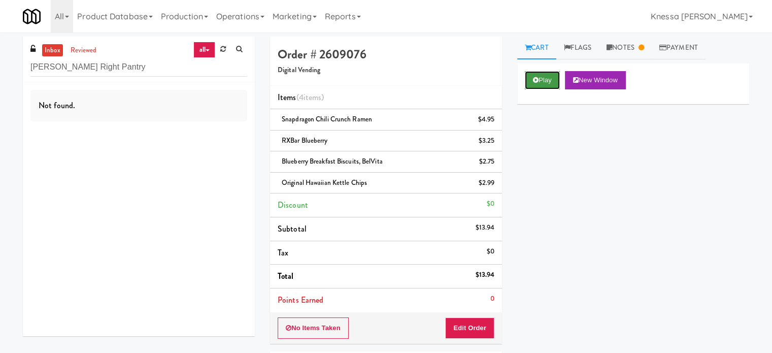
click at [542, 83] on button "Play" at bounding box center [542, 80] width 35 height 18
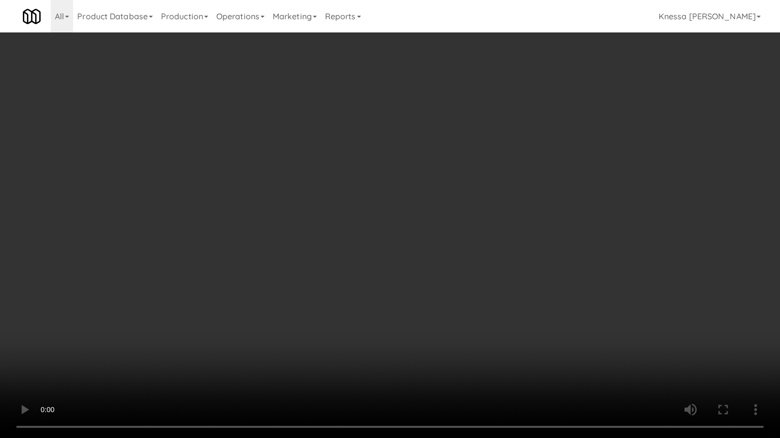
click at [258, 260] on video at bounding box center [390, 219] width 780 height 438
click at [278, 268] on video at bounding box center [390, 219] width 780 height 438
click at [296, 214] on video at bounding box center [390, 219] width 780 height 438
click at [403, 217] on video at bounding box center [390, 219] width 780 height 438
click at [311, 265] on video at bounding box center [390, 219] width 780 height 438
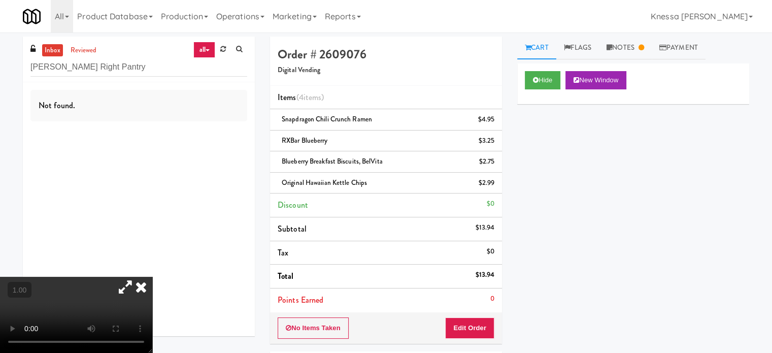
click at [152, 277] on icon at bounding box center [141, 287] width 22 height 20
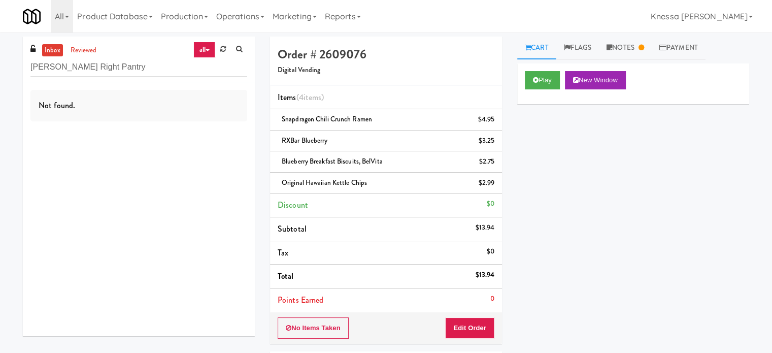
drag, startPoint x: 212, startPoint y: 79, endPoint x: 212, endPoint y: 72, distance: 7.1
click at [212, 79] on div "inbox reviewed all all unclear take inventory issue suspicious failed recent Li…" at bounding box center [139, 60] width 232 height 46
click at [212, 71] on input "Lindley Right Pantry" at bounding box center [138, 67] width 217 height 19
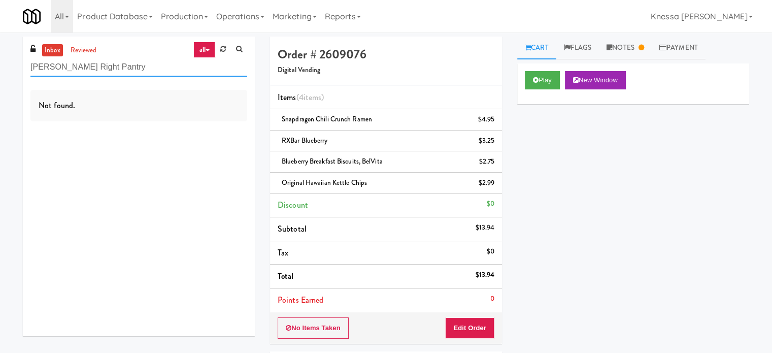
paste input "Left Cooler"
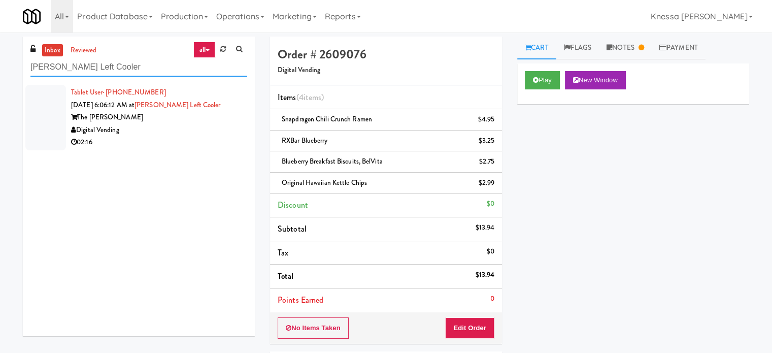
type input "Lindley Left Cooler"
click at [167, 140] on div "02:16" at bounding box center [159, 142] width 176 height 13
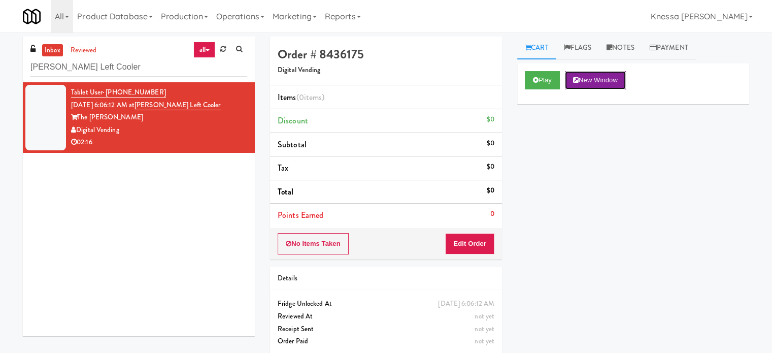
click at [587, 77] on button "New Window" at bounding box center [595, 80] width 61 height 18
click at [477, 244] on button "Edit Order" at bounding box center [469, 243] width 49 height 21
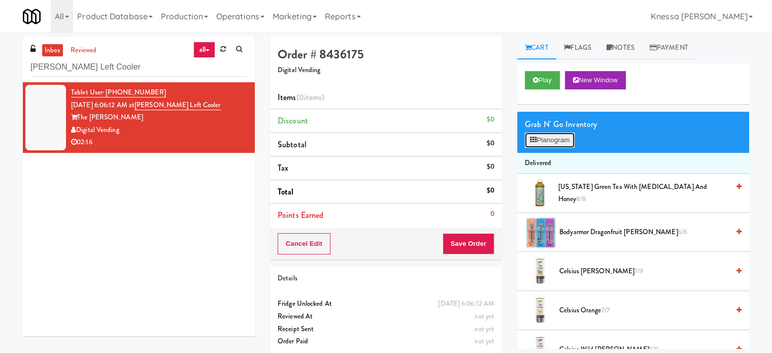
click at [558, 142] on button "Planogram" at bounding box center [550, 139] width 50 height 15
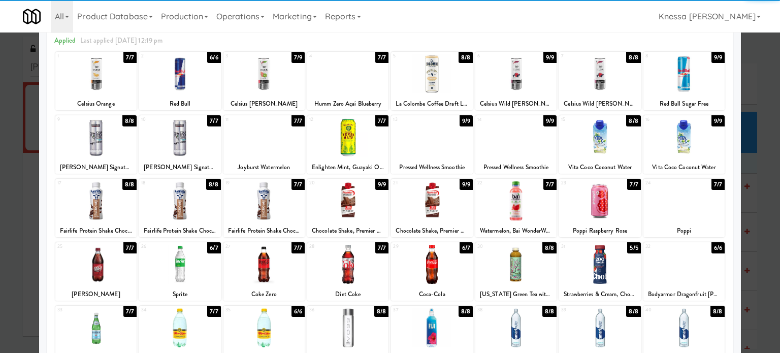
scroll to position [51, 0]
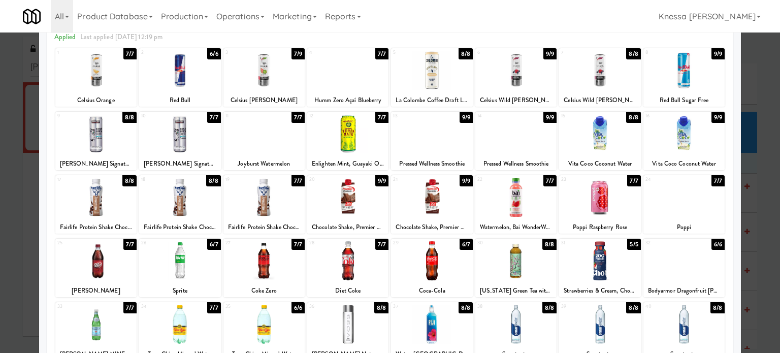
click at [520, 129] on div at bounding box center [515, 133] width 81 height 39
click at [601, 99] on div at bounding box center [390, 176] width 780 height 353
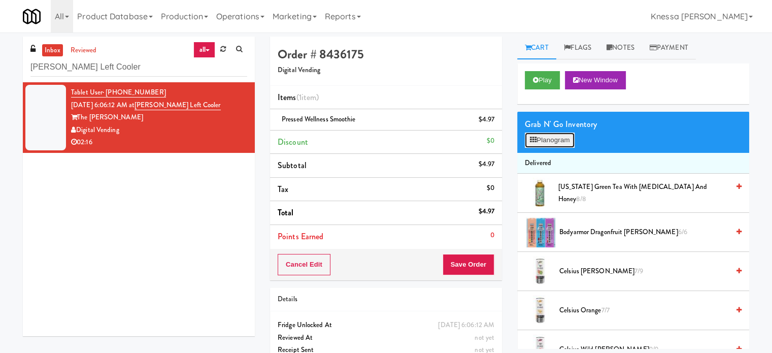
click at [532, 134] on button "Planogram" at bounding box center [550, 139] width 50 height 15
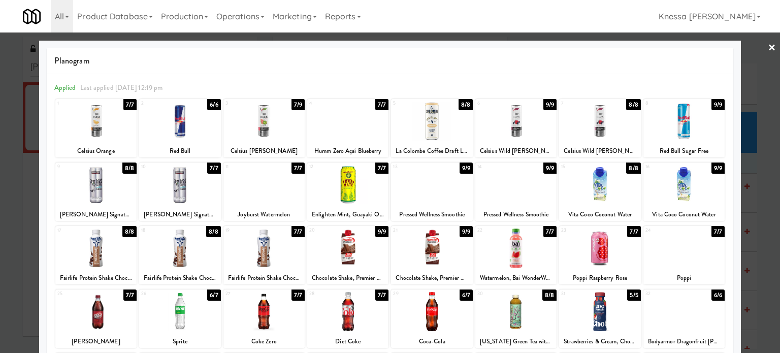
click at [601, 46] on link "×" at bounding box center [771, 47] width 8 height 31
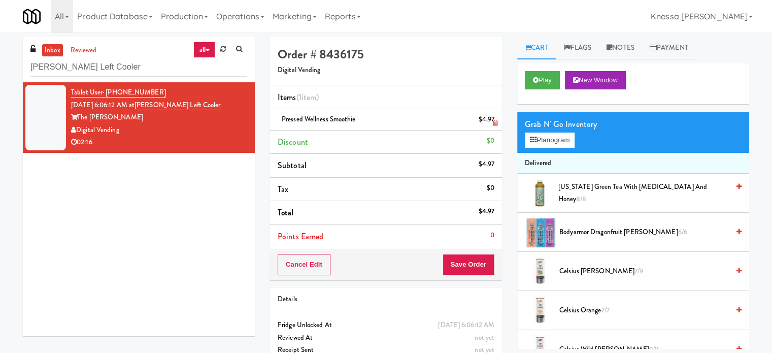
click at [496, 123] on icon at bounding box center [495, 123] width 5 height 7
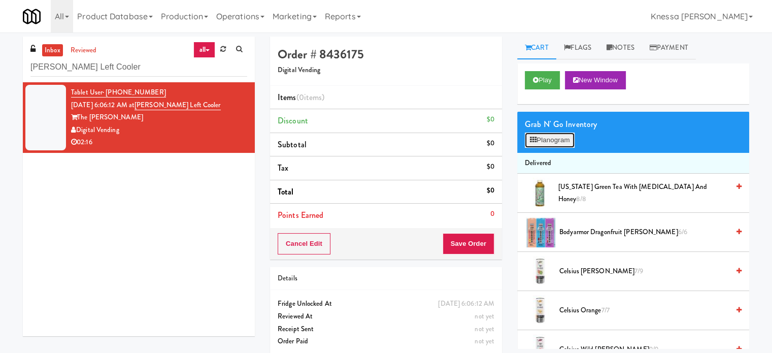
click at [564, 143] on button "Planogram" at bounding box center [550, 139] width 50 height 15
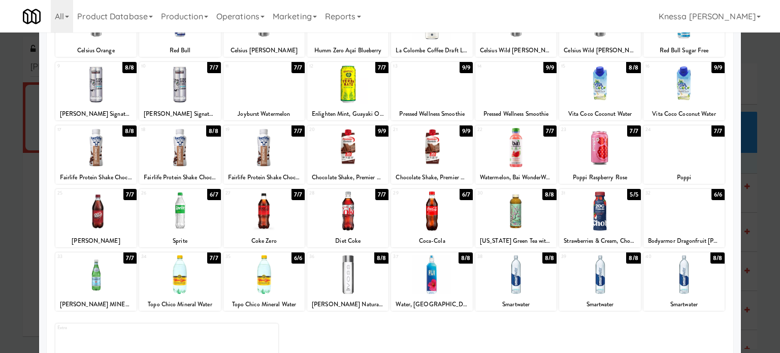
scroll to position [101, 0]
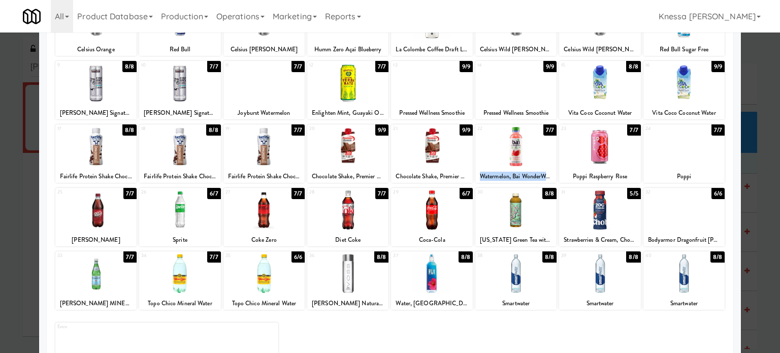
drag, startPoint x: 476, startPoint y: 177, endPoint x: 544, endPoint y: 179, distance: 68.5
click at [544, 179] on div "Watermelon, Bai WonderWater" at bounding box center [516, 176] width 78 height 13
copy div "Watermelon, Bai WonderWa"
click at [494, 238] on div "AriZona Green Tea with Ginseng and Honey" at bounding box center [516, 239] width 78 height 13
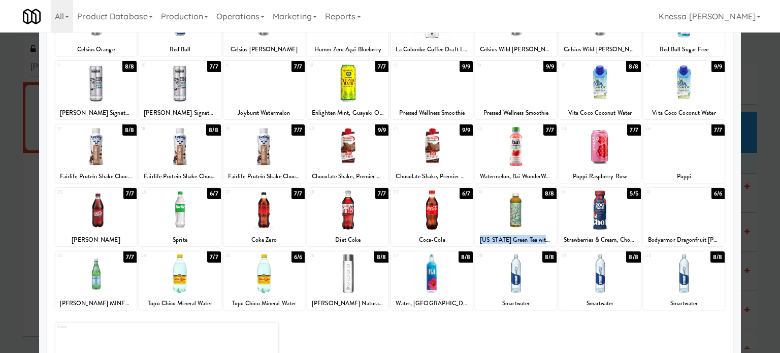
click at [494, 238] on div "AriZona Green Tea with Ginseng and Honey" at bounding box center [516, 239] width 78 height 13
copy div "AriZona Green Tea with Ginseng and Honey"
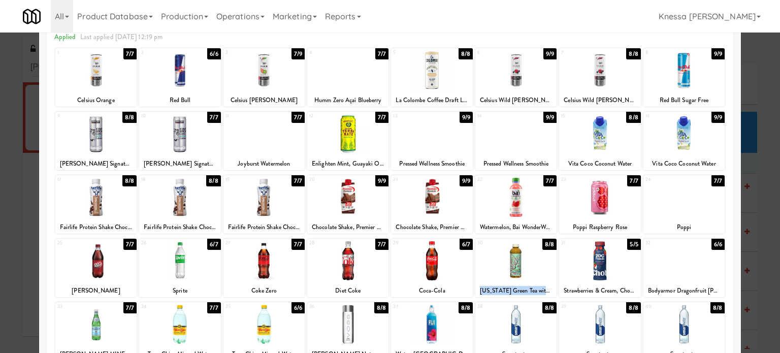
scroll to position [51, 0]
drag, startPoint x: 642, startPoint y: 288, endPoint x: 707, endPoint y: 292, distance: 65.1
click at [601, 292] on div "Bodyarmor Dragonfruit Berry" at bounding box center [684, 290] width 78 height 13
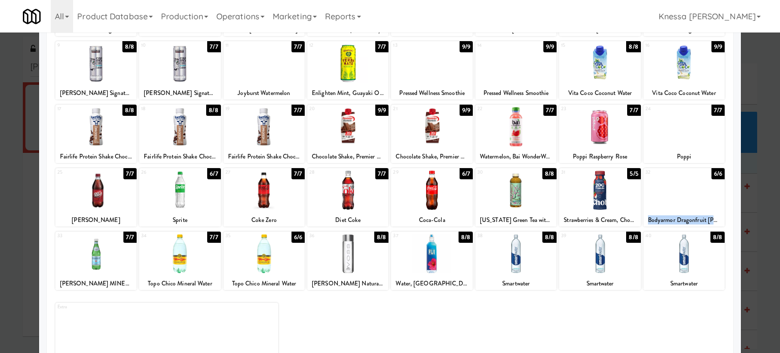
scroll to position [145, 0]
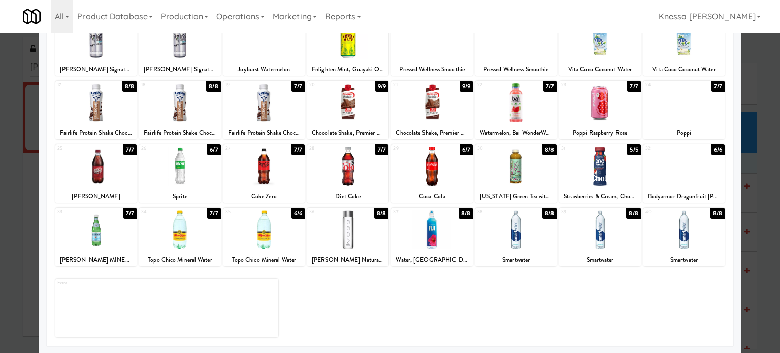
click at [597, 174] on div at bounding box center [599, 166] width 81 height 39
click at [601, 170] on div at bounding box center [683, 166] width 81 height 39
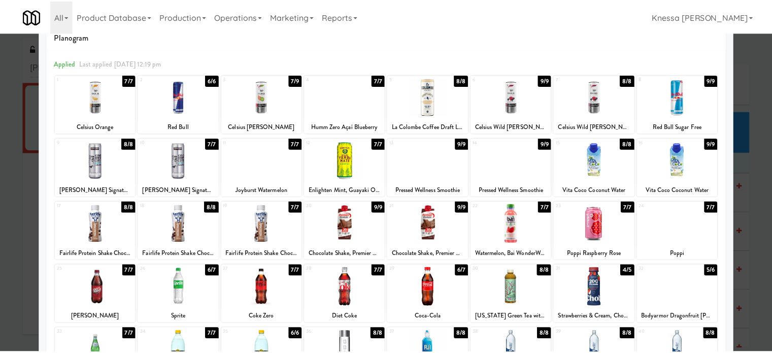
scroll to position [0, 0]
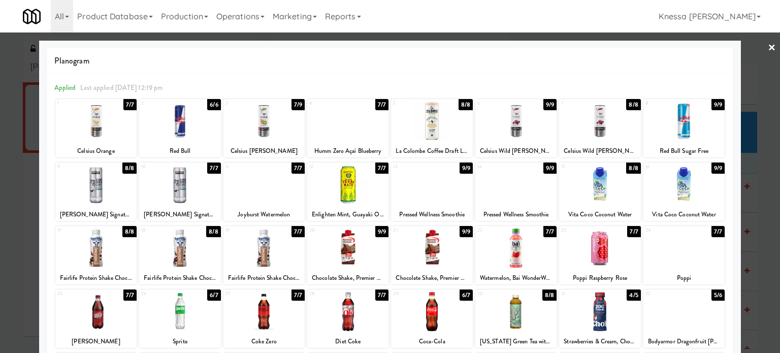
click at [505, 186] on div at bounding box center [515, 184] width 81 height 39
click at [601, 47] on link "×" at bounding box center [771, 47] width 8 height 31
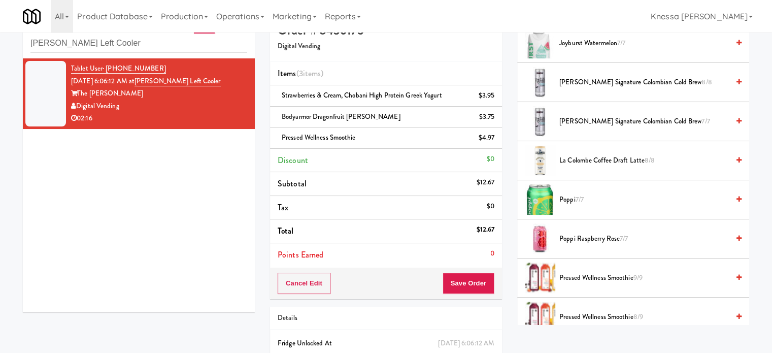
scroll to position [21, 0]
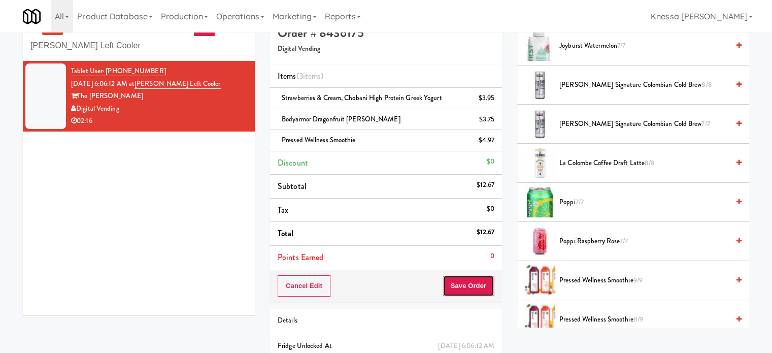
click at [467, 285] on button "Save Order" at bounding box center [469, 285] width 52 height 21
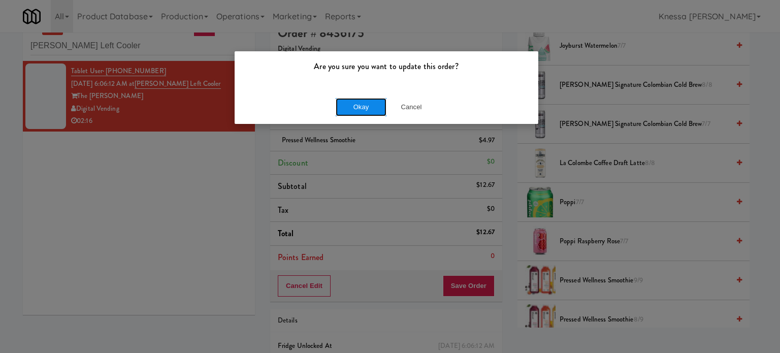
click at [363, 106] on button "Okay" at bounding box center [360, 107] width 51 height 18
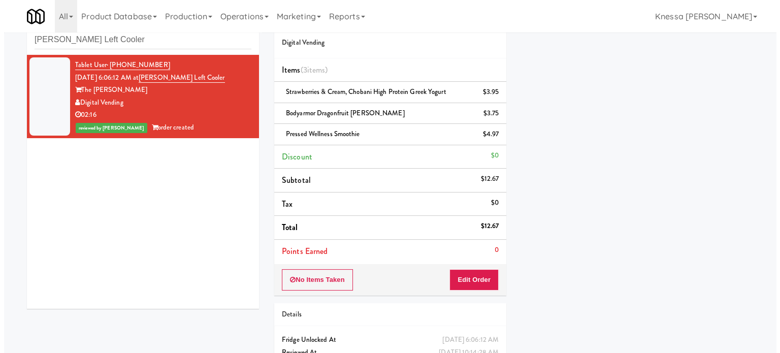
scroll to position [0, 0]
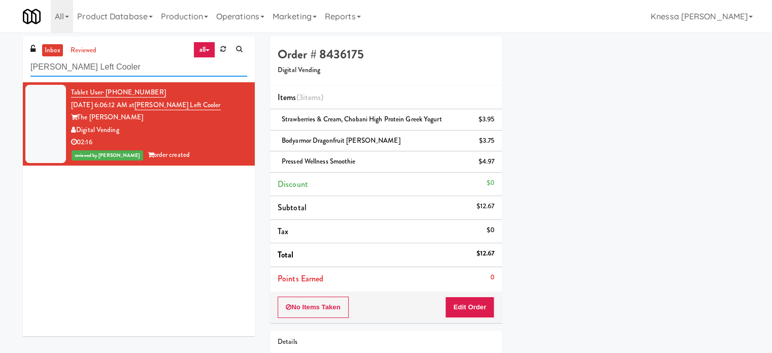
click at [108, 62] on input "Lindley Left Cooler" at bounding box center [138, 67] width 217 height 19
paste input "Archer Tower Fridge"
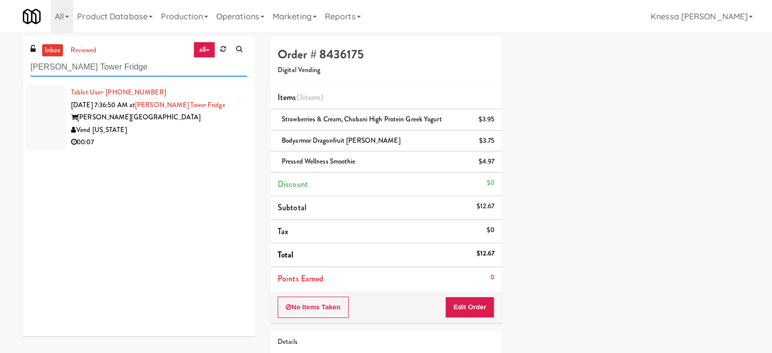
type input "Archer Tower Fridge"
click at [183, 132] on div "Vend [US_STATE]" at bounding box center [159, 130] width 176 height 13
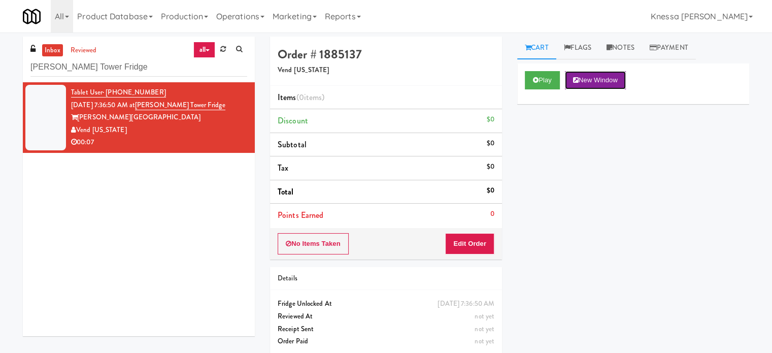
click at [601, 77] on button "New Window" at bounding box center [595, 80] width 61 height 18
click at [480, 243] on button "Edit Order" at bounding box center [469, 243] width 49 height 21
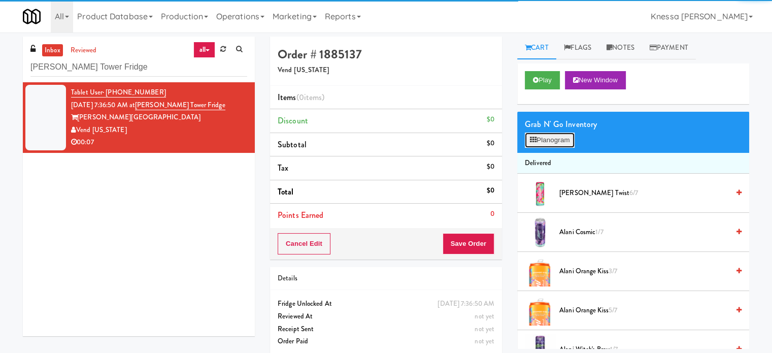
click at [560, 138] on button "Planogram" at bounding box center [550, 139] width 50 height 15
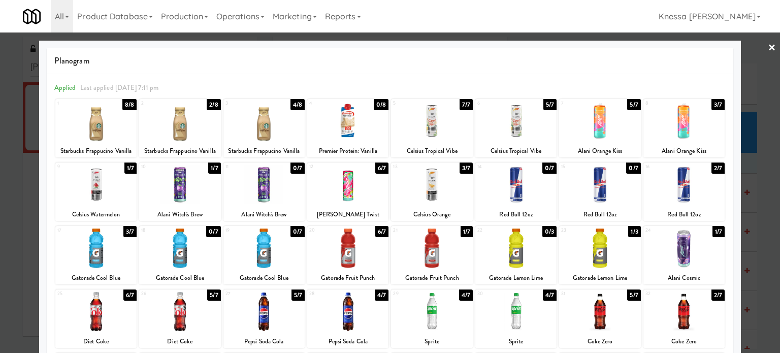
click at [601, 136] on div at bounding box center [599, 120] width 81 height 39
click at [601, 45] on link "×" at bounding box center [771, 47] width 8 height 31
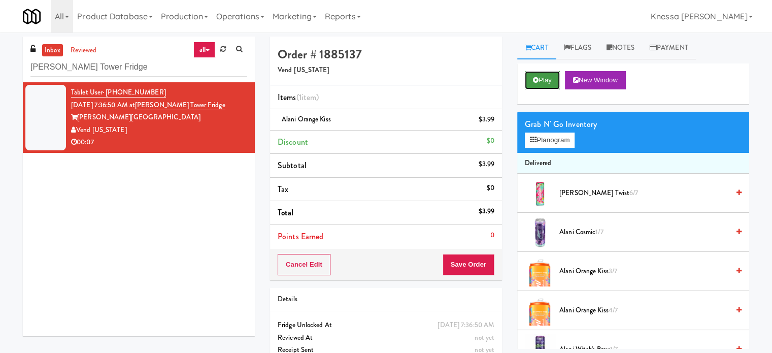
click at [544, 80] on button "Play" at bounding box center [542, 80] width 35 height 18
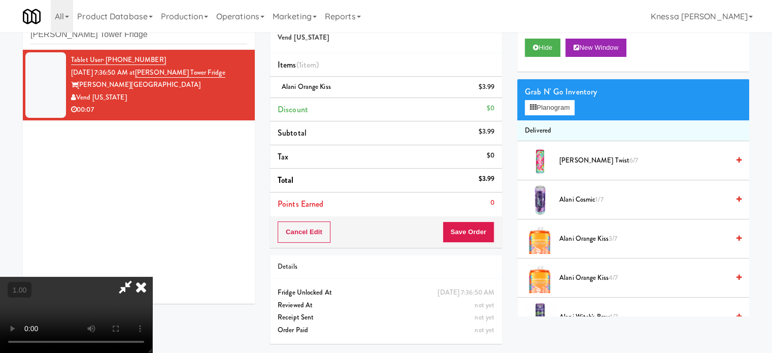
scroll to position [21, 0]
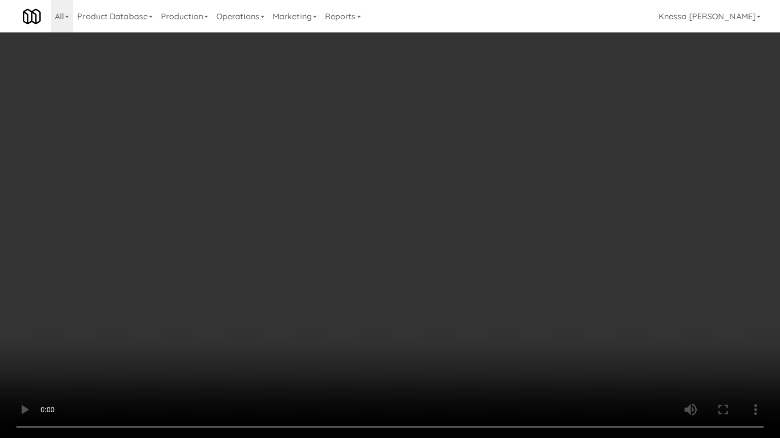
click at [228, 226] on video at bounding box center [390, 219] width 780 height 438
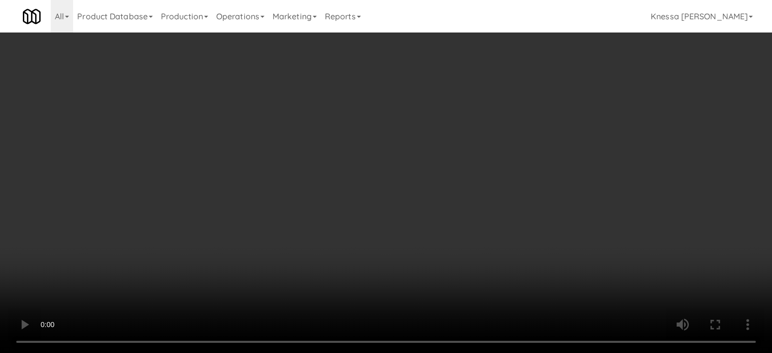
scroll to position [0, 0]
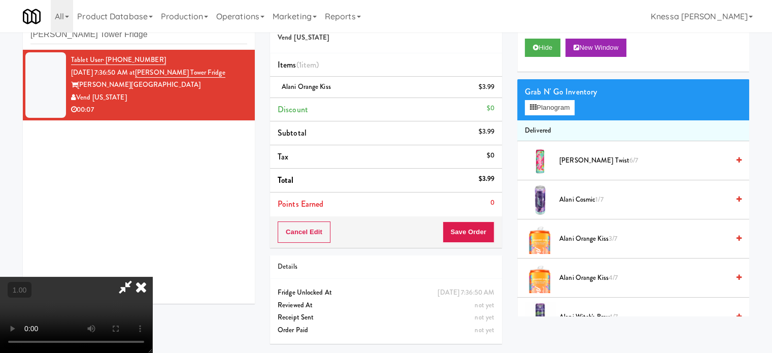
click at [152, 277] on icon at bounding box center [141, 287] width 22 height 20
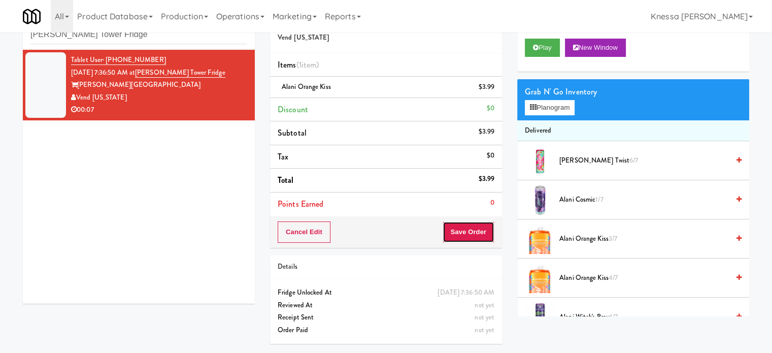
click at [477, 230] on button "Save Order" at bounding box center [469, 231] width 52 height 21
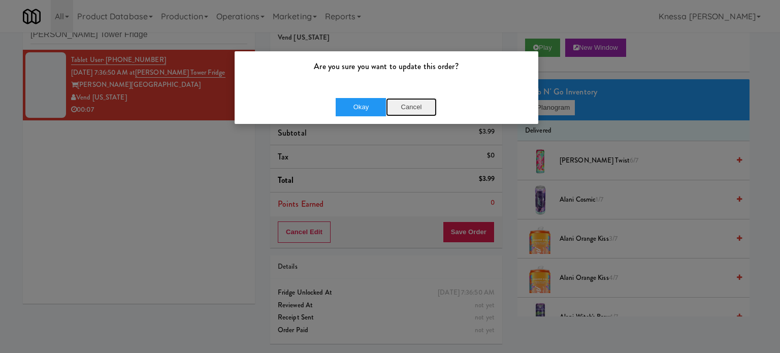
click at [406, 107] on button "Cancel" at bounding box center [411, 107] width 51 height 18
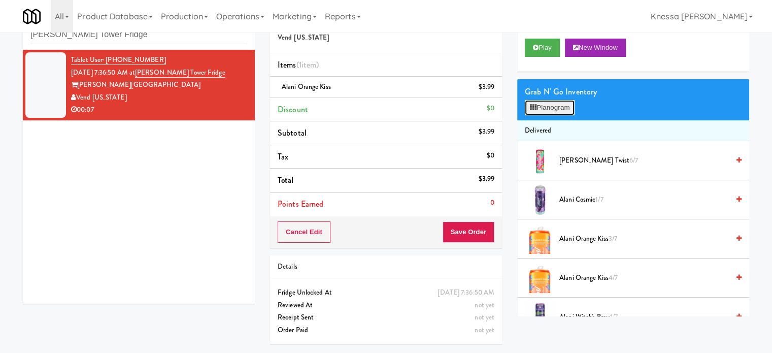
click at [563, 107] on button "Planogram" at bounding box center [550, 107] width 50 height 15
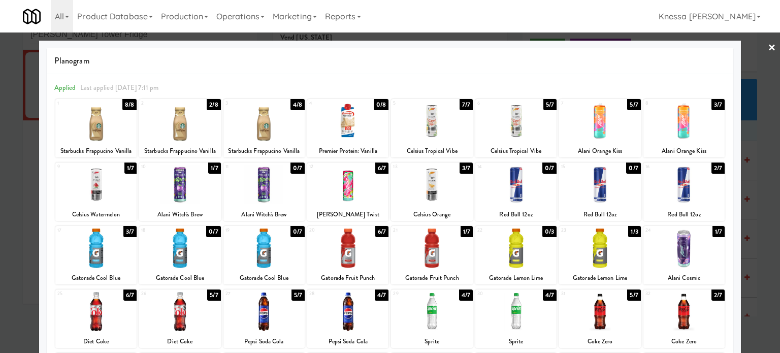
click at [601, 45] on link "×" at bounding box center [771, 47] width 8 height 31
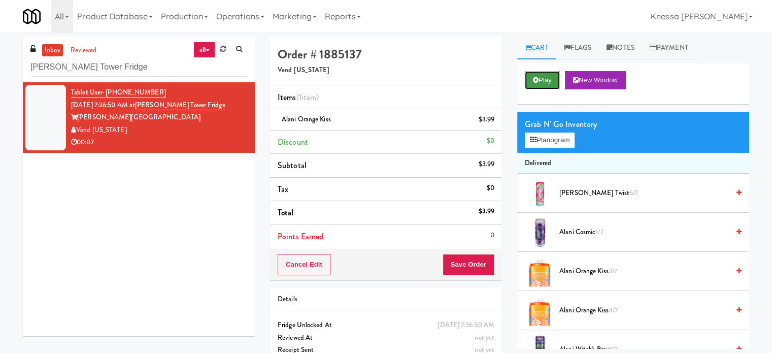
click at [547, 81] on button "Play" at bounding box center [542, 80] width 35 height 18
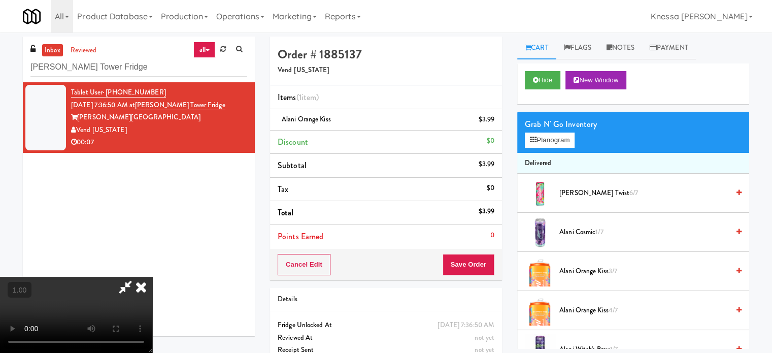
click at [152, 277] on icon at bounding box center [141, 287] width 22 height 20
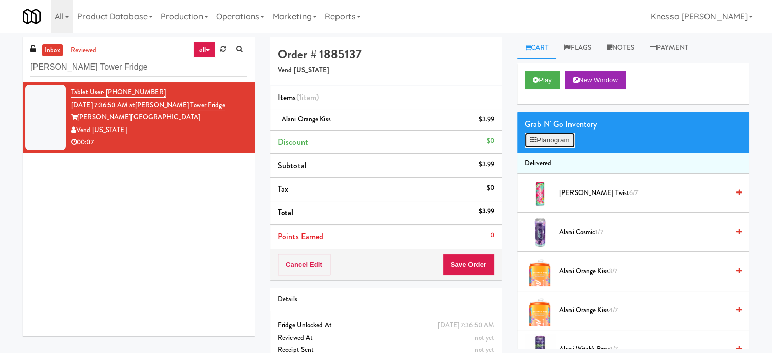
click at [555, 138] on button "Planogram" at bounding box center [550, 139] width 50 height 15
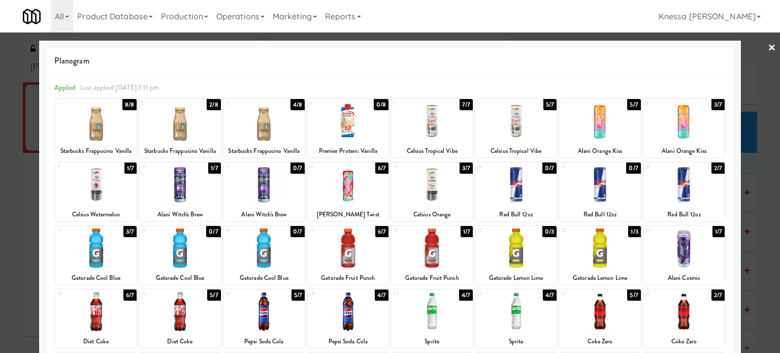
click at [601, 48] on link "×" at bounding box center [771, 47] width 8 height 31
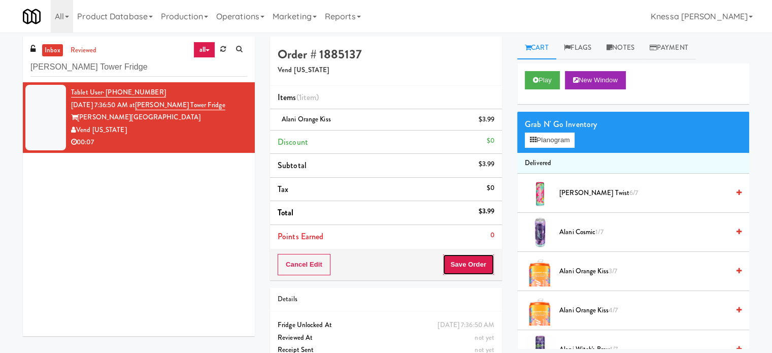
click at [455, 261] on button "Save Order" at bounding box center [469, 264] width 52 height 21
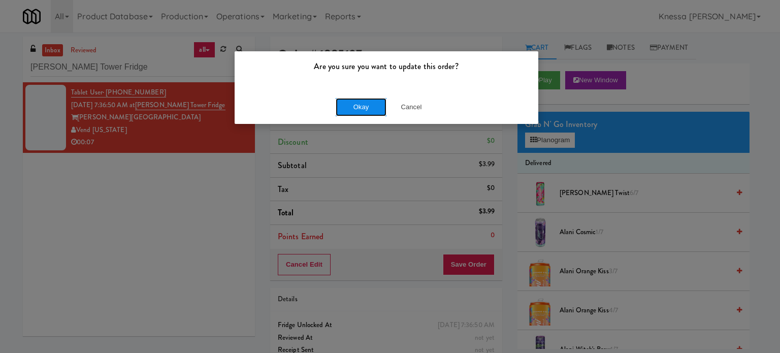
click at [361, 112] on button "Okay" at bounding box center [360, 107] width 51 height 18
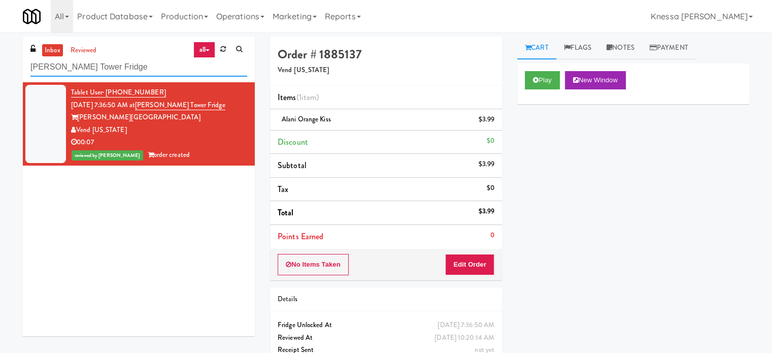
click at [173, 69] on input "Archer Tower Fridge" at bounding box center [138, 67] width 217 height 19
paste input "Eleven55 -"
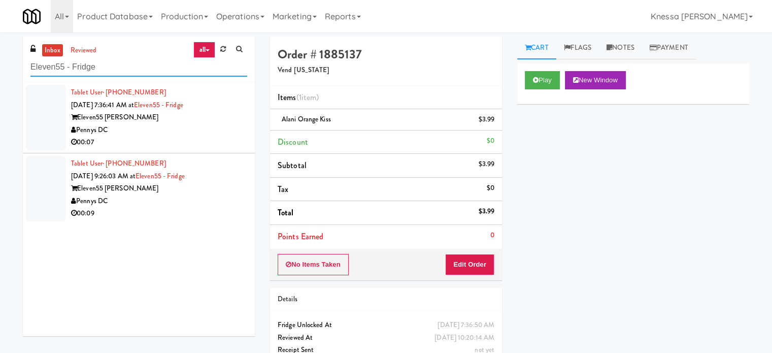
type input "Eleven55 - Fridge"
click at [233, 128] on div "Pennys DC" at bounding box center [159, 130] width 176 height 13
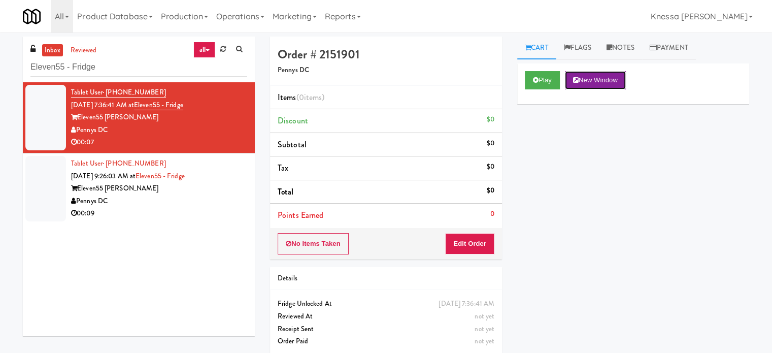
click at [584, 81] on button "New Window" at bounding box center [595, 80] width 61 height 18
click at [481, 241] on button "Edit Order" at bounding box center [469, 243] width 49 height 21
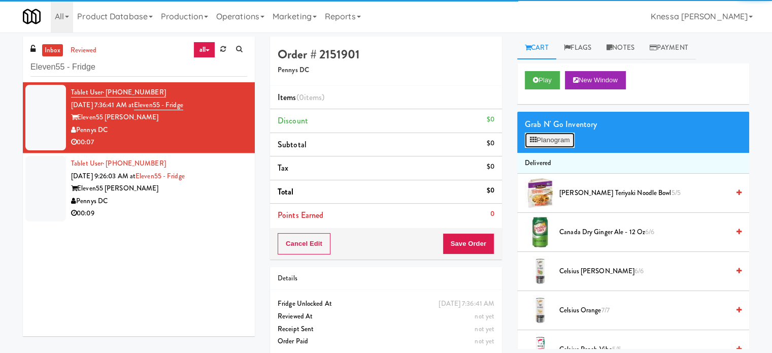
click at [553, 136] on button "Planogram" at bounding box center [550, 139] width 50 height 15
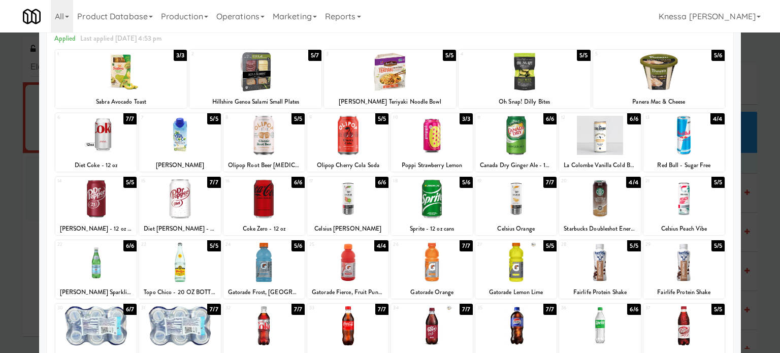
scroll to position [51, 0]
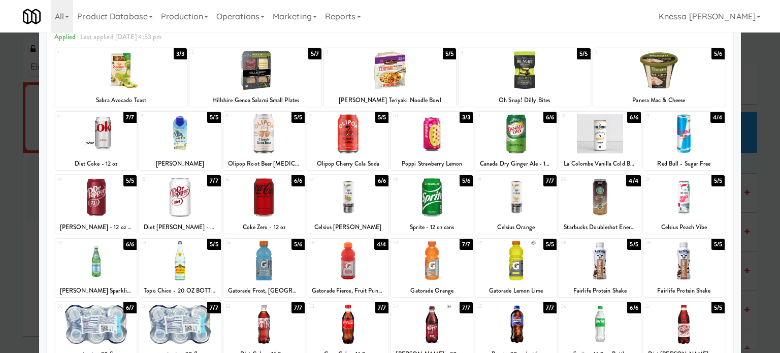
click at [601, 201] on div at bounding box center [683, 197] width 81 height 39
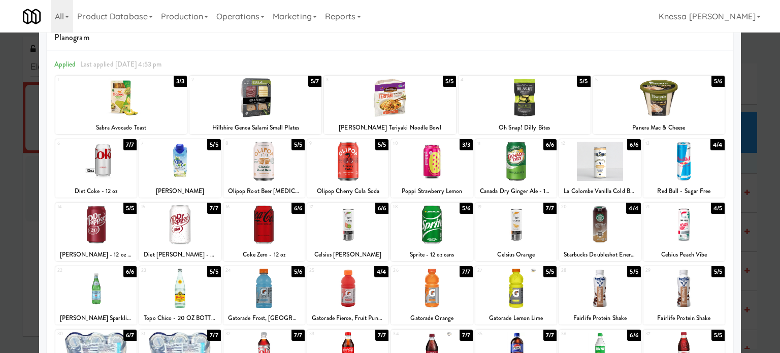
scroll to position [0, 0]
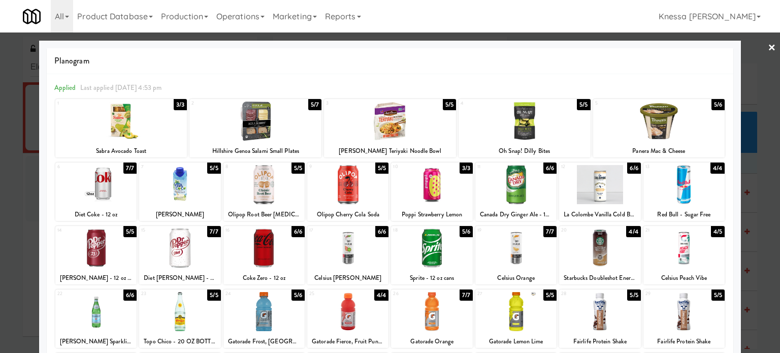
click at [601, 51] on link "×" at bounding box center [771, 47] width 8 height 31
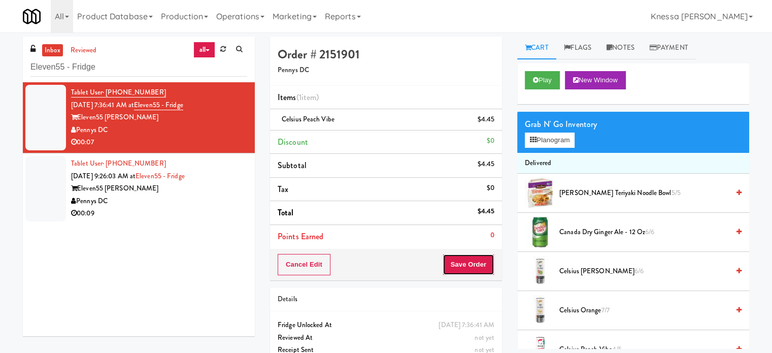
click at [476, 262] on button "Save Order" at bounding box center [469, 264] width 52 height 21
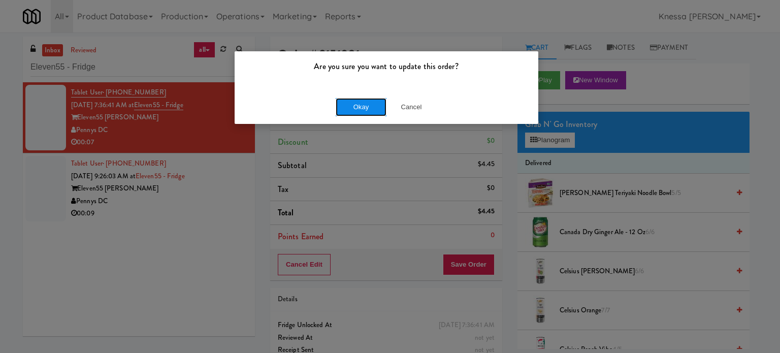
click at [364, 110] on button "Okay" at bounding box center [360, 107] width 51 height 18
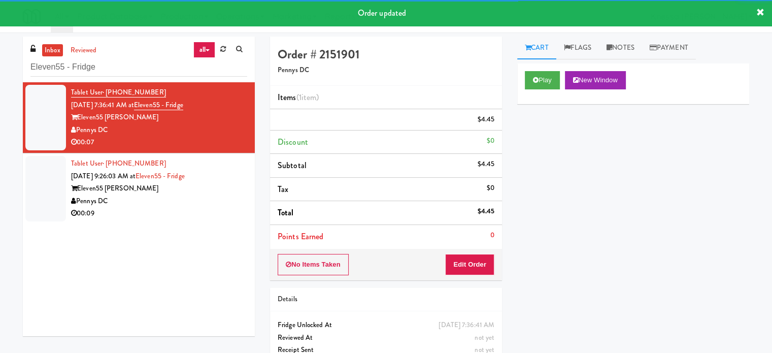
click at [220, 195] on div "Eleven55 Ripley" at bounding box center [159, 188] width 176 height 13
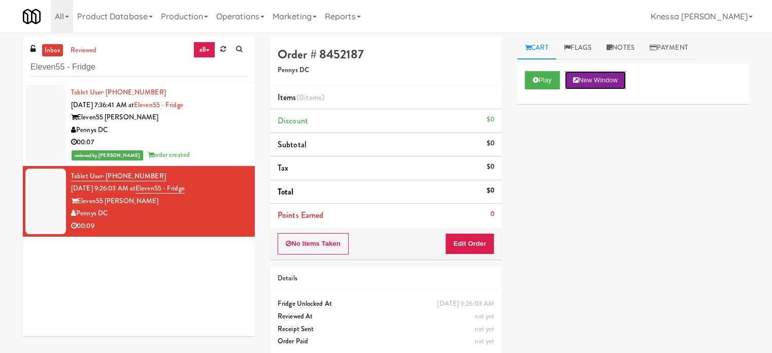
click at [598, 83] on button "New Window" at bounding box center [595, 80] width 61 height 18
click at [455, 249] on button "Edit Order" at bounding box center [469, 243] width 49 height 21
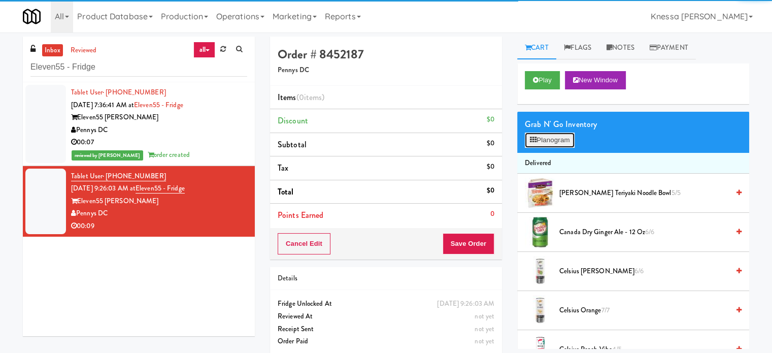
click at [557, 136] on button "Planogram" at bounding box center [550, 139] width 50 height 15
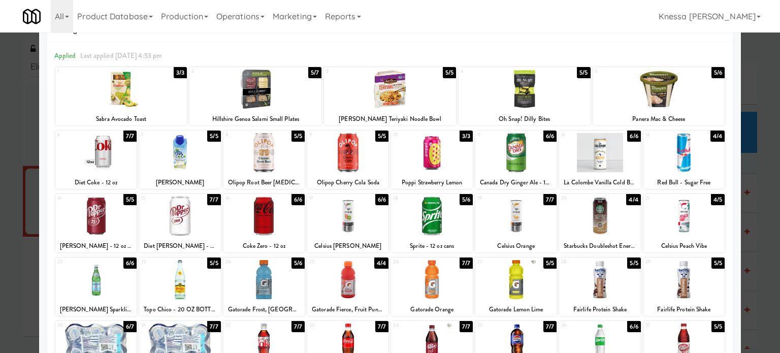
scroll to position [101, 0]
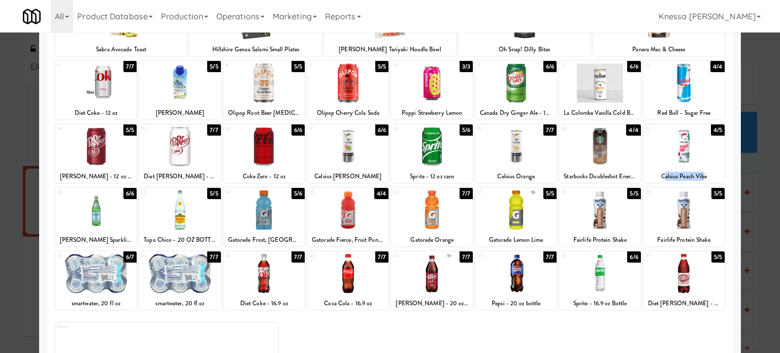
drag, startPoint x: 656, startPoint y: 174, endPoint x: 696, endPoint y: 177, distance: 40.8
click at [601, 177] on div "Celsius Peach Vibe" at bounding box center [684, 176] width 78 height 13
drag, startPoint x: 702, startPoint y: 176, endPoint x: 654, endPoint y: 155, distance: 52.7
click at [601, 174] on div "Celsius Peach Vibe" at bounding box center [684, 176] width 78 height 13
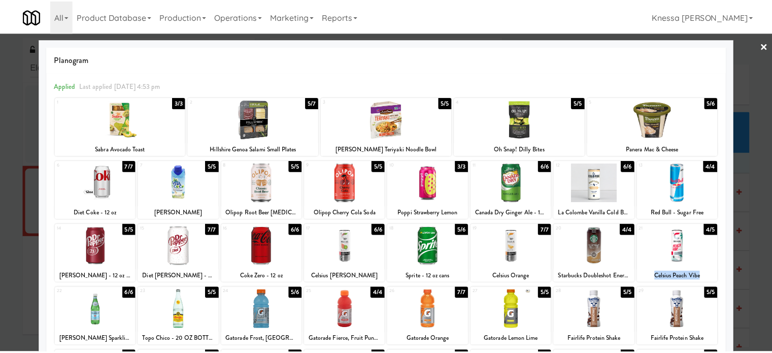
scroll to position [0, 0]
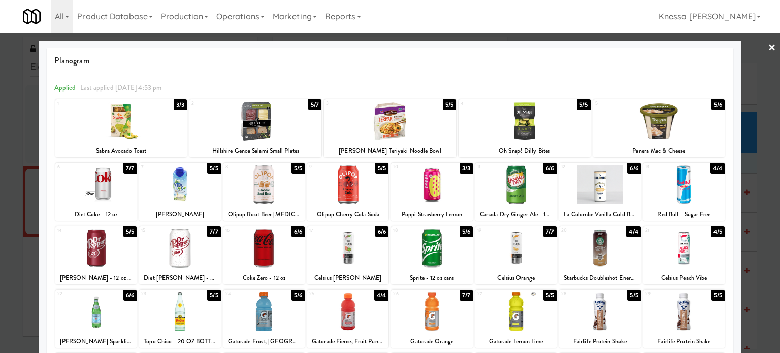
click at [601, 47] on link "×" at bounding box center [771, 47] width 8 height 31
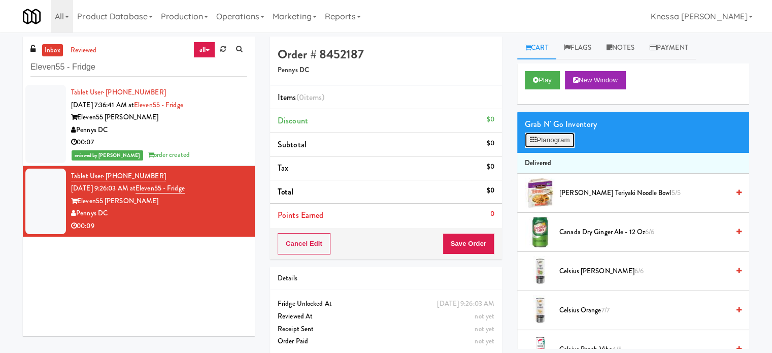
click at [559, 141] on button "Planogram" at bounding box center [550, 139] width 50 height 15
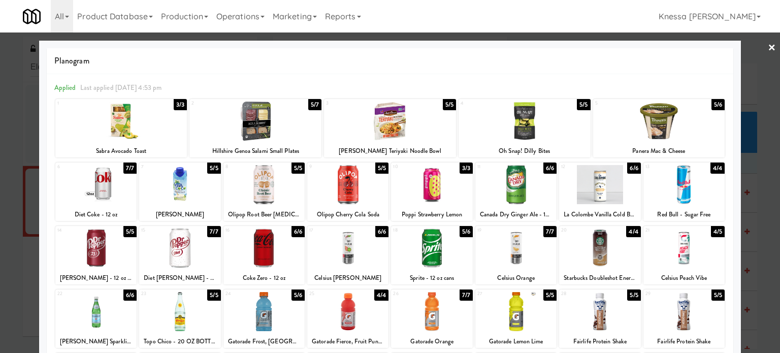
click at [601, 240] on div at bounding box center [683, 247] width 81 height 39
click at [601, 50] on link "×" at bounding box center [771, 47] width 8 height 31
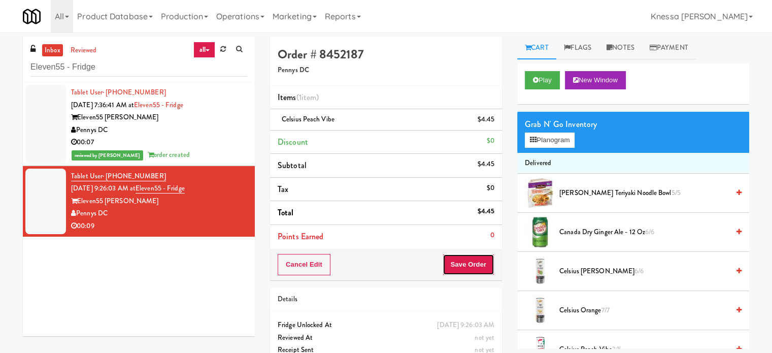
click at [475, 261] on button "Save Order" at bounding box center [469, 264] width 52 height 21
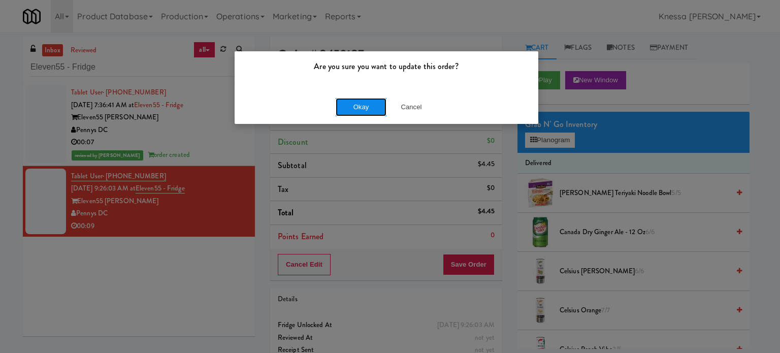
click at [365, 107] on button "Okay" at bounding box center [360, 107] width 51 height 18
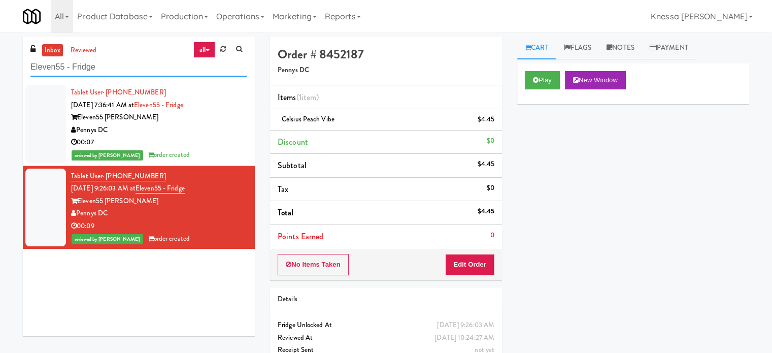
click at [162, 67] on input "Eleven55 - Fridge" at bounding box center [138, 67] width 217 height 19
click at [162, 66] on input "Eleven55 - Fridge" at bounding box center [138, 67] width 217 height 19
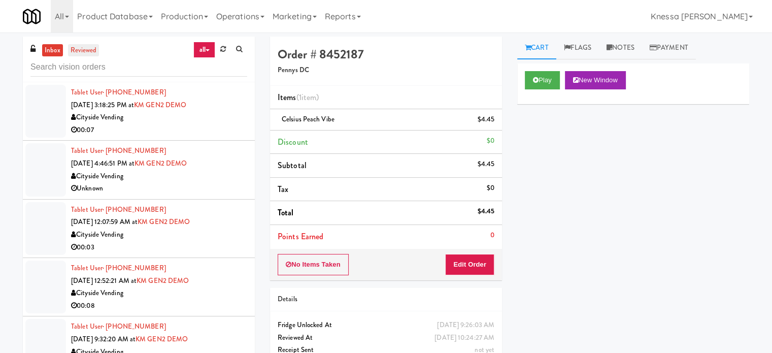
click at [80, 54] on link "reviewed" at bounding box center [83, 50] width 31 height 13
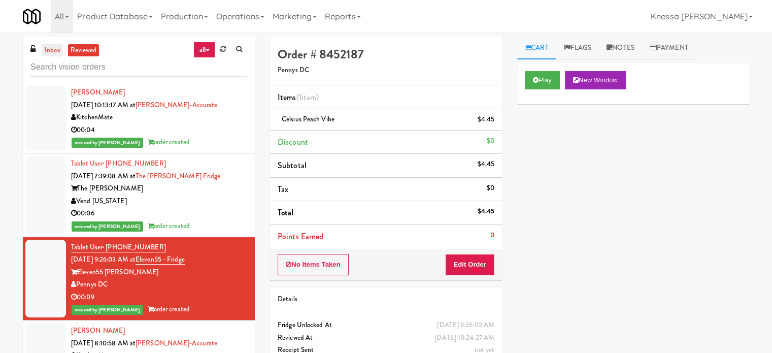
click at [55, 54] on link "inbox" at bounding box center [52, 50] width 21 height 13
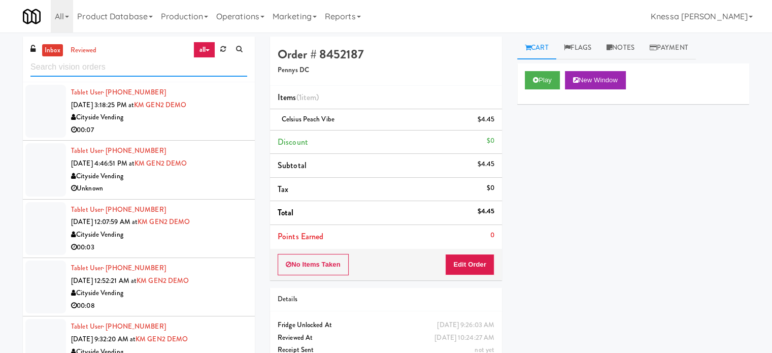
click at [194, 66] on input "text" at bounding box center [138, 67] width 217 height 19
paste input "Fridge - Building"
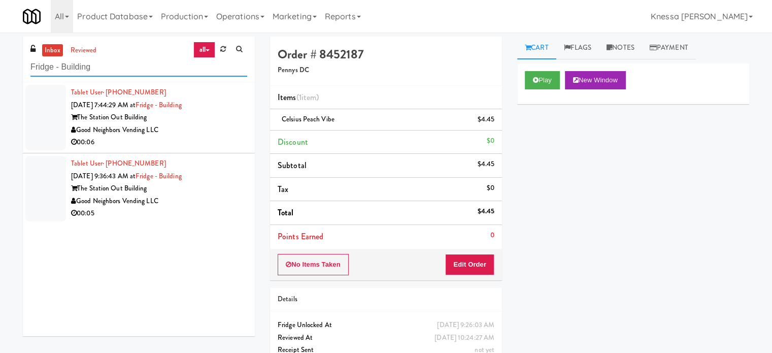
type input "Fridge - Building"
click at [205, 123] on div "The Station Out Building" at bounding box center [159, 117] width 176 height 13
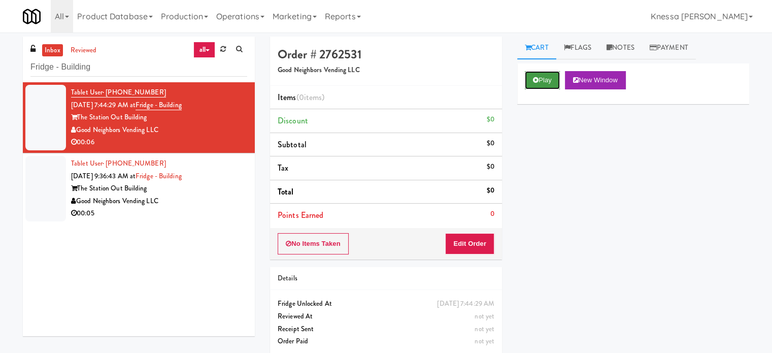
click at [539, 88] on button "Play" at bounding box center [542, 80] width 35 height 18
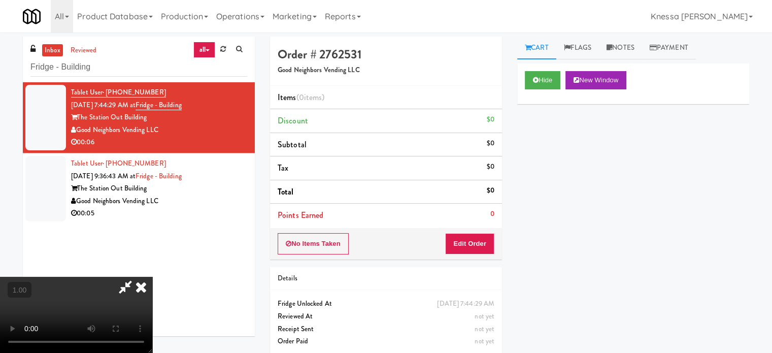
click at [152, 277] on video at bounding box center [76, 315] width 152 height 76
drag, startPoint x: 452, startPoint y: 109, endPoint x: 485, endPoint y: 109, distance: 32.5
click at [152, 277] on icon at bounding box center [141, 287] width 22 height 20
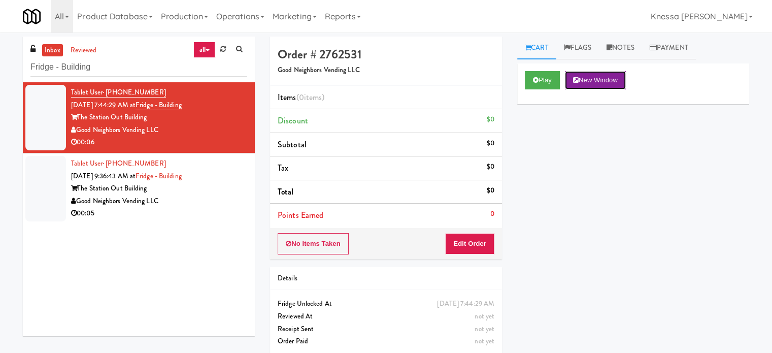
click at [596, 87] on button "New Window" at bounding box center [595, 80] width 61 height 18
click at [488, 239] on button "Edit Order" at bounding box center [469, 243] width 49 height 21
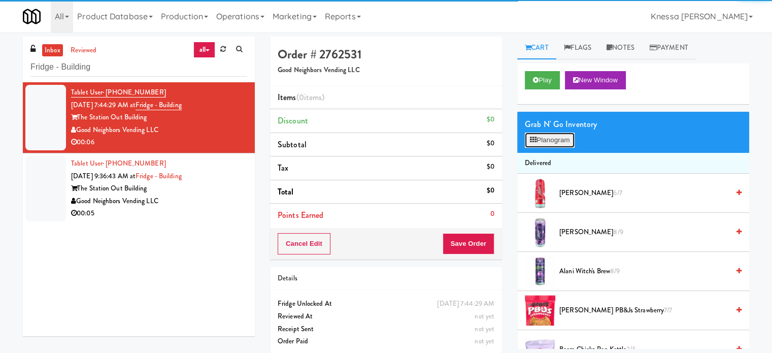
click at [560, 135] on button "Planogram" at bounding box center [550, 139] width 50 height 15
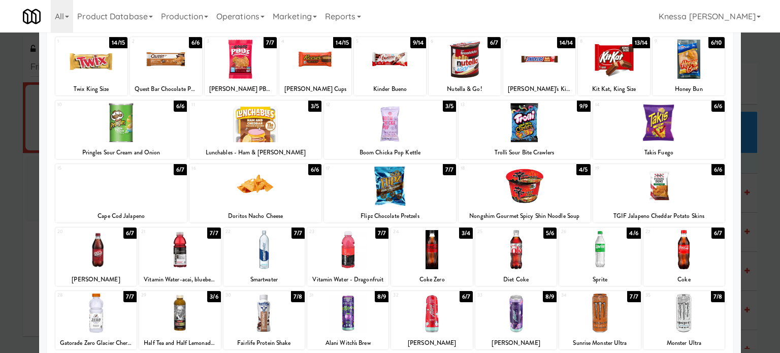
scroll to position [145, 0]
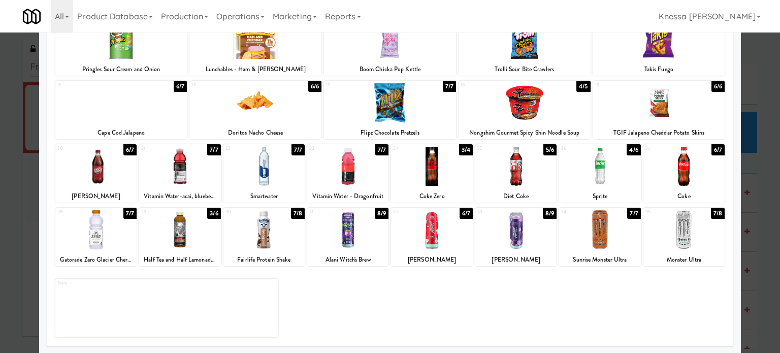
click at [601, 235] on div at bounding box center [683, 229] width 81 height 39
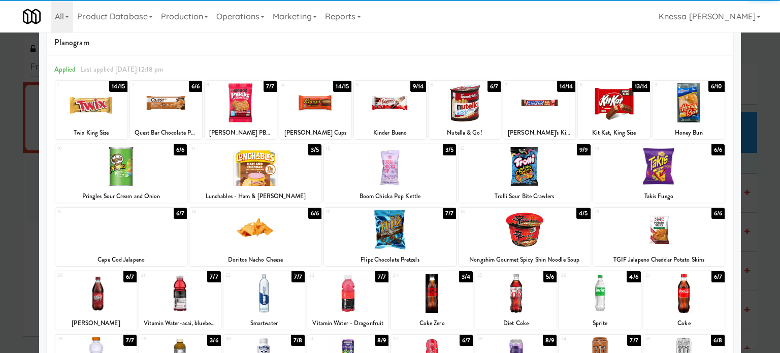
scroll to position [0, 0]
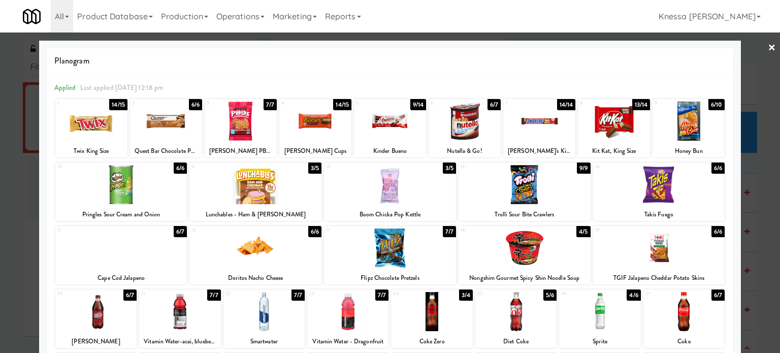
click at [601, 49] on link "×" at bounding box center [771, 47] width 8 height 31
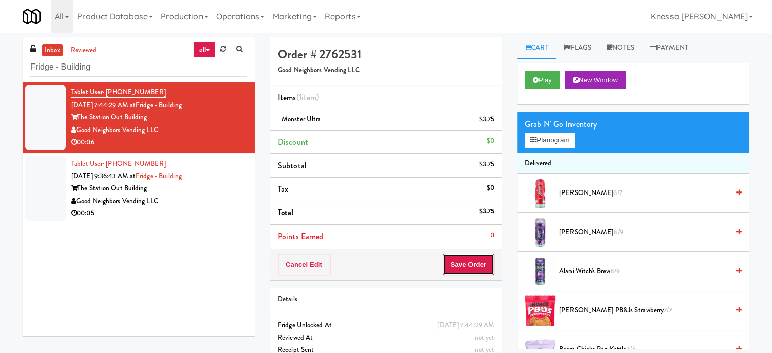
click at [465, 261] on button "Save Order" at bounding box center [469, 264] width 52 height 21
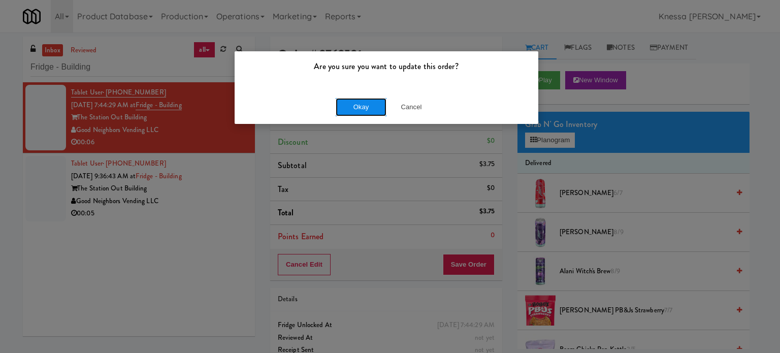
click at [378, 111] on button "Okay" at bounding box center [360, 107] width 51 height 18
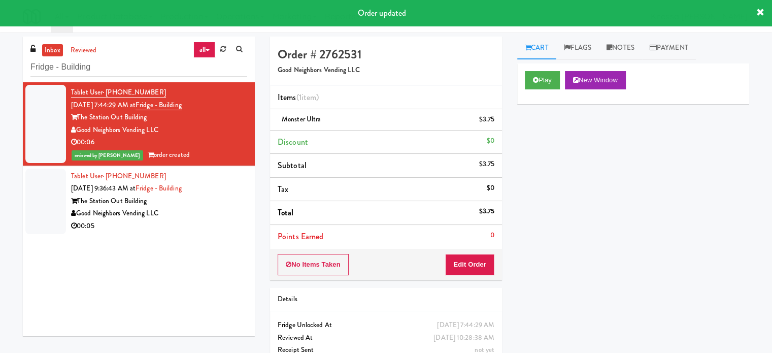
click at [206, 205] on div "The Station Out Building" at bounding box center [159, 201] width 176 height 13
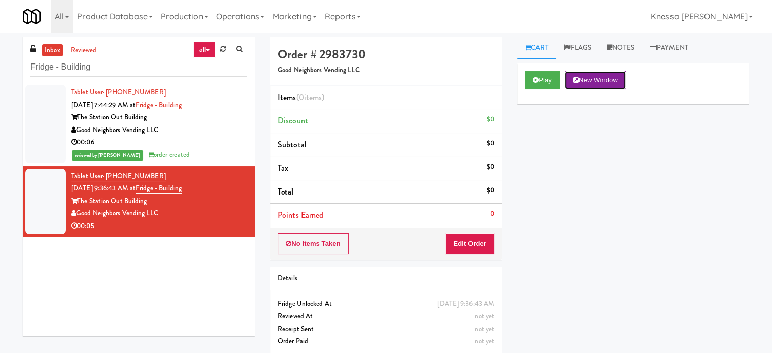
click at [601, 84] on button "New Window" at bounding box center [595, 80] width 61 height 18
click at [465, 242] on button "Edit Order" at bounding box center [469, 243] width 49 height 21
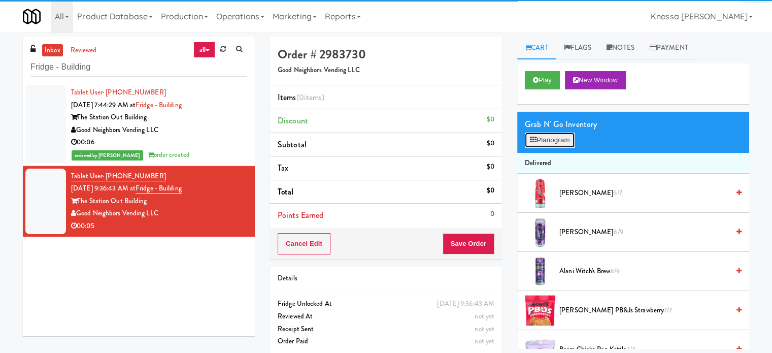
click at [566, 138] on button "Planogram" at bounding box center [550, 139] width 50 height 15
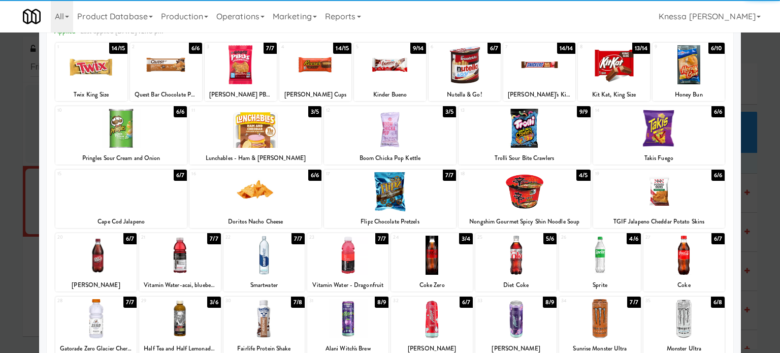
scroll to position [145, 0]
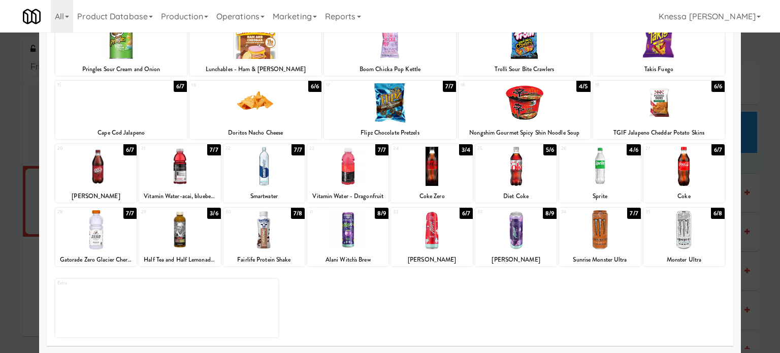
click at [601, 258] on div "Monster Ultra" at bounding box center [684, 259] width 78 height 13
click at [601, 238] on div at bounding box center [683, 229] width 81 height 39
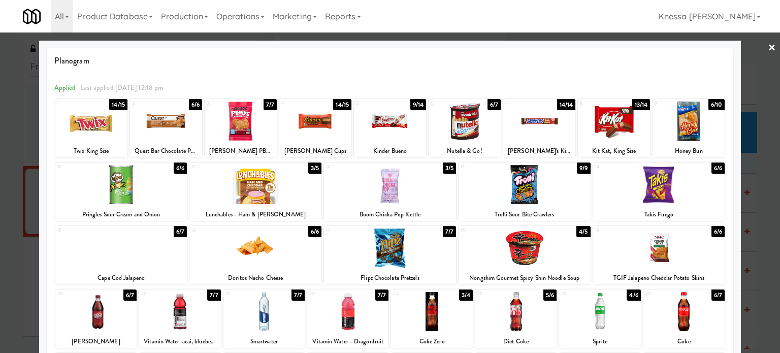
click at [601, 48] on link "×" at bounding box center [771, 47] width 8 height 31
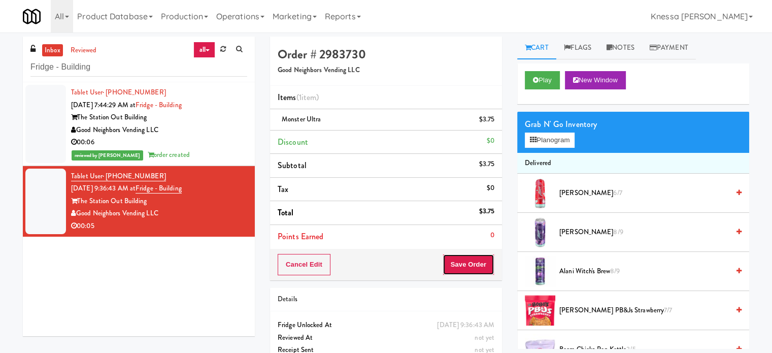
click at [483, 259] on button "Save Order" at bounding box center [469, 264] width 52 height 21
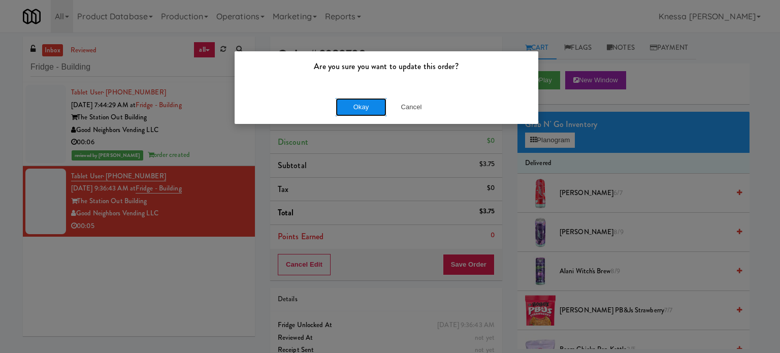
click at [352, 104] on button "Okay" at bounding box center [360, 107] width 51 height 18
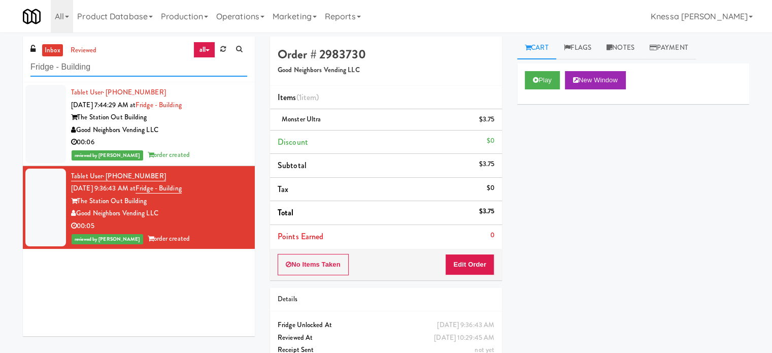
click at [182, 66] on input "Fridge - Building" at bounding box center [138, 67] width 217 height 19
paste input "770 Skokie - Cooler"
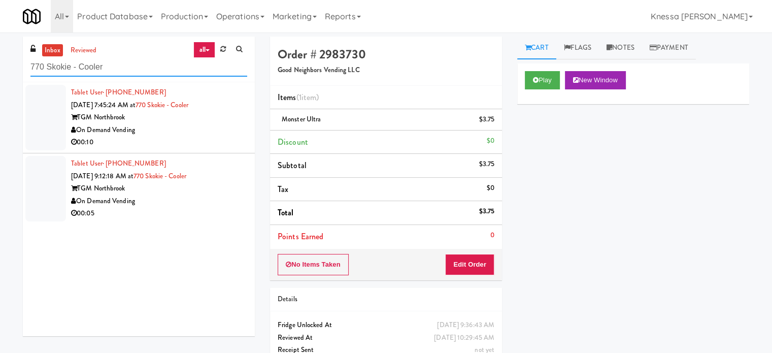
type input "770 Skokie - Cooler"
click at [181, 131] on div "On Demand Vending" at bounding box center [159, 130] width 176 height 13
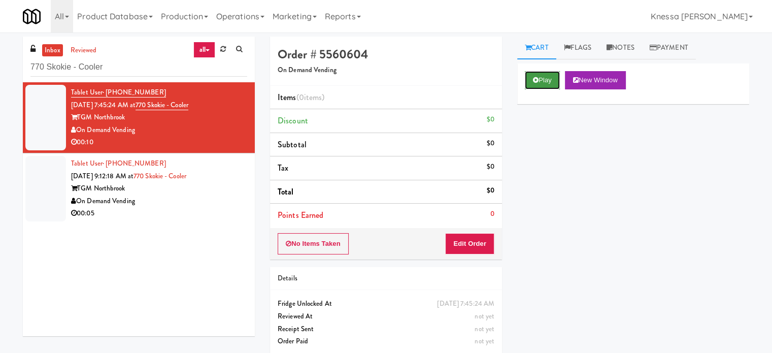
click at [537, 82] on icon at bounding box center [536, 80] width 6 height 7
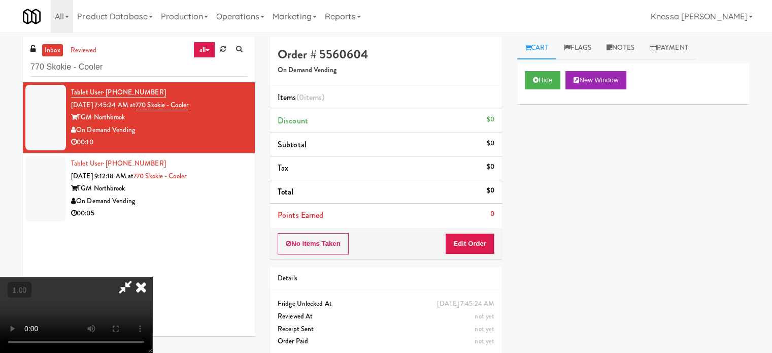
click at [152, 277] on video at bounding box center [76, 315] width 152 height 76
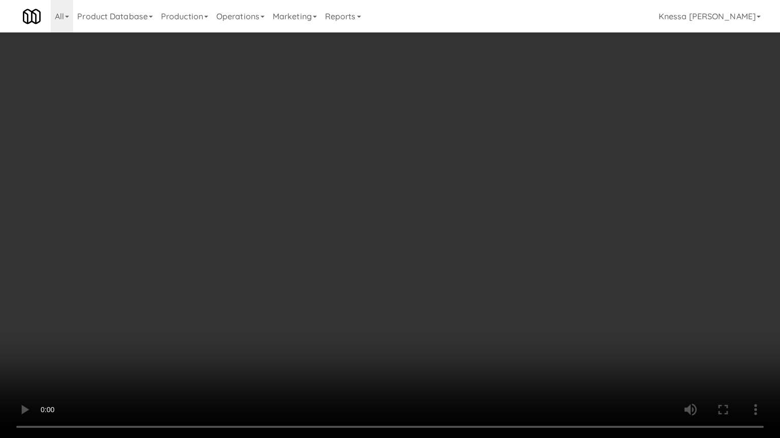
click at [433, 258] on video at bounding box center [390, 219] width 780 height 438
click at [433, 253] on video at bounding box center [390, 219] width 780 height 438
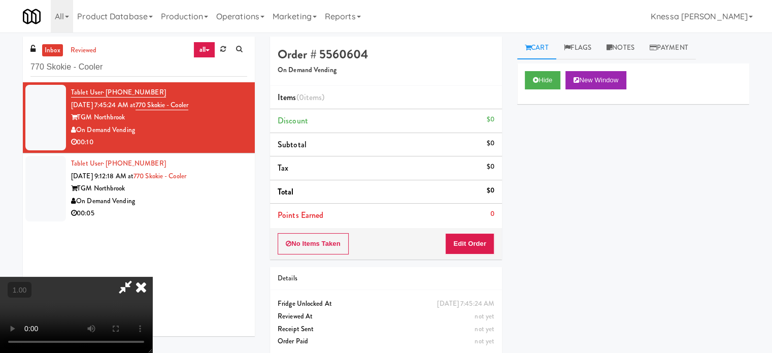
click at [152, 277] on icon at bounding box center [141, 287] width 22 height 20
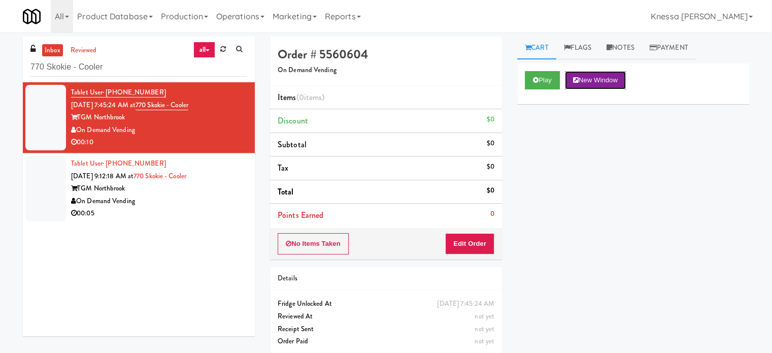
click at [598, 83] on button "New Window" at bounding box center [595, 80] width 61 height 18
click at [486, 248] on button "Edit Order" at bounding box center [469, 243] width 49 height 21
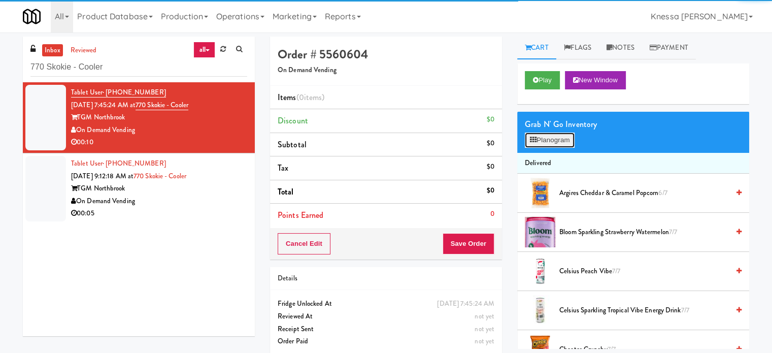
click at [574, 140] on button "Planogram" at bounding box center [550, 139] width 50 height 15
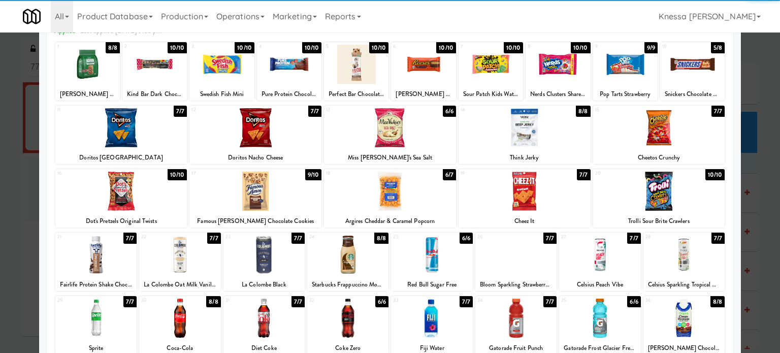
scroll to position [145, 0]
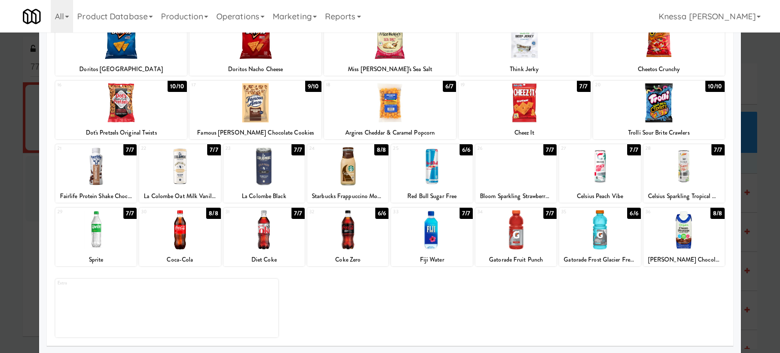
click at [601, 173] on div at bounding box center [599, 166] width 81 height 39
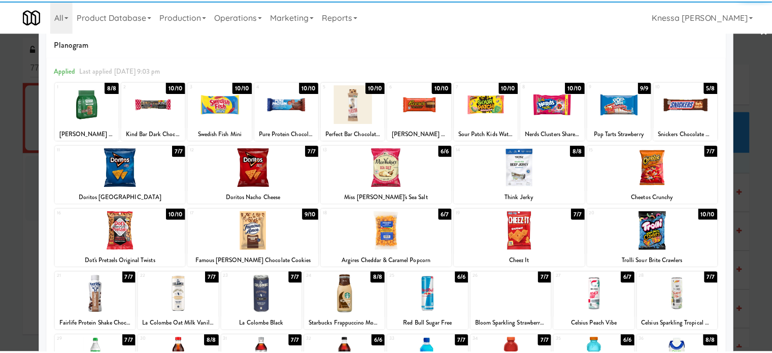
scroll to position [0, 0]
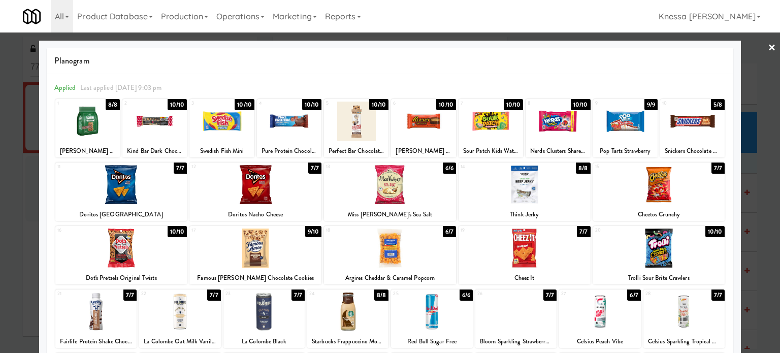
click at [601, 131] on div at bounding box center [625, 120] width 64 height 39
click at [601, 48] on link "×" at bounding box center [771, 47] width 8 height 31
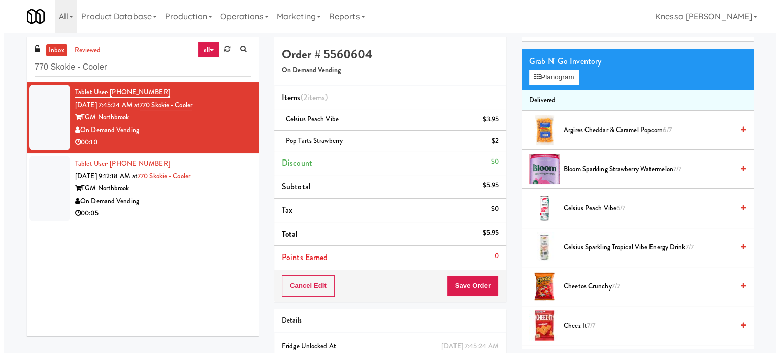
scroll to position [51, 0]
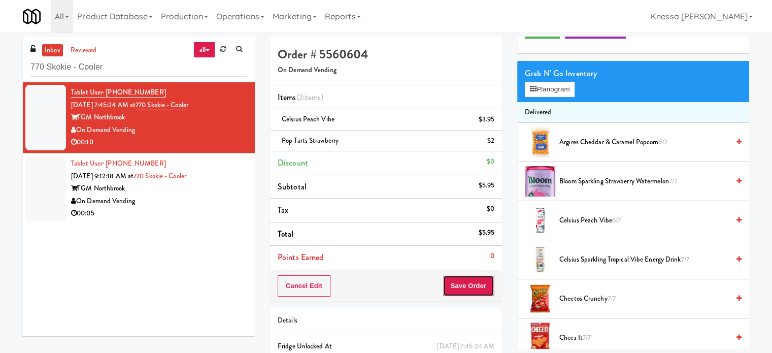
click at [475, 286] on button "Save Order" at bounding box center [469, 285] width 52 height 21
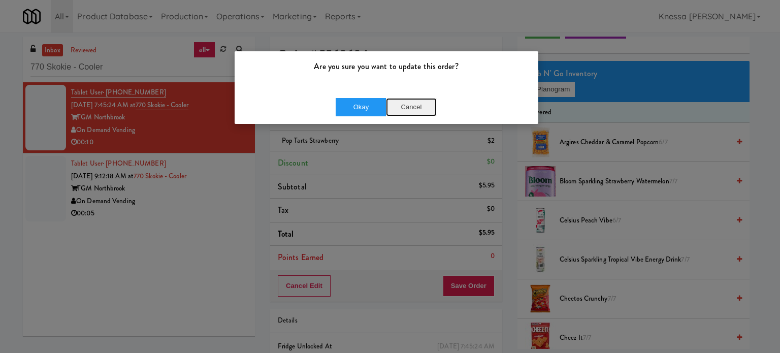
click at [421, 109] on button "Cancel" at bounding box center [411, 107] width 51 height 18
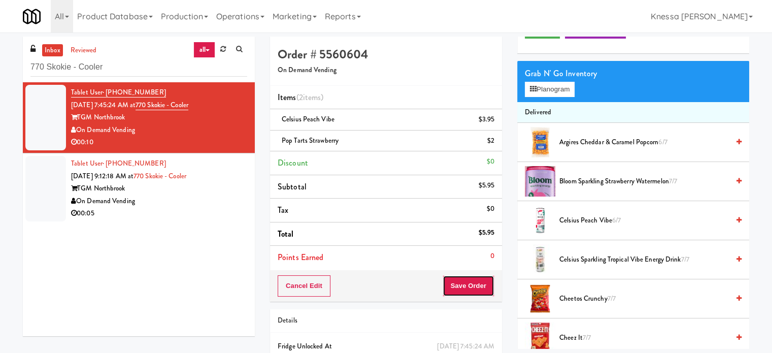
click at [483, 279] on button "Save Order" at bounding box center [469, 285] width 52 height 21
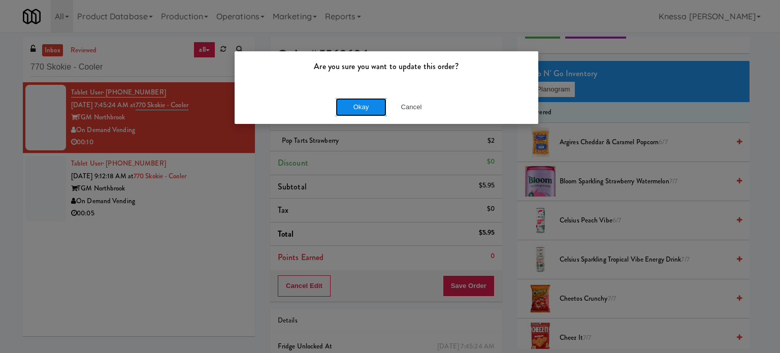
click at [347, 104] on button "Okay" at bounding box center [360, 107] width 51 height 18
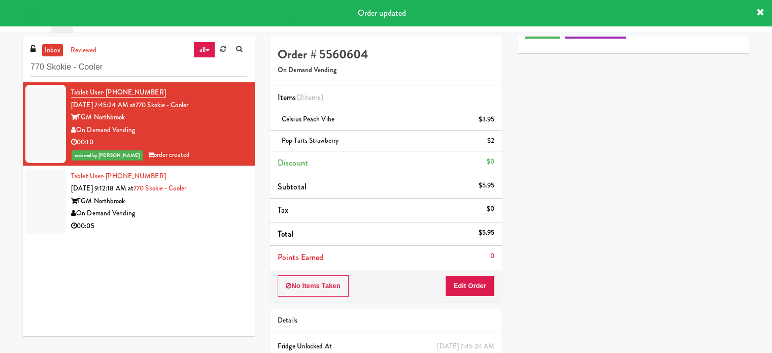
click at [232, 207] on div "On Demand Vending" at bounding box center [159, 213] width 176 height 13
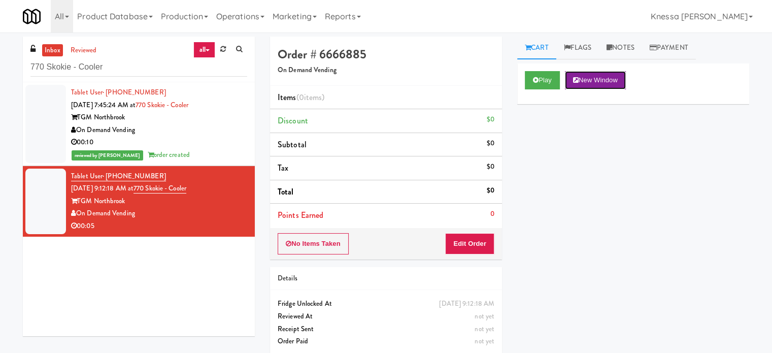
click at [594, 83] on button "New Window" at bounding box center [595, 80] width 61 height 18
click at [589, 82] on button "New Window" at bounding box center [595, 80] width 61 height 18
click at [479, 239] on button "Edit Order" at bounding box center [469, 243] width 49 height 21
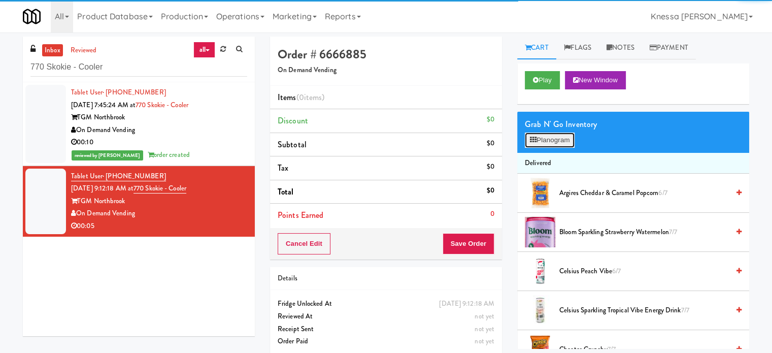
click at [545, 135] on button "Planogram" at bounding box center [550, 139] width 50 height 15
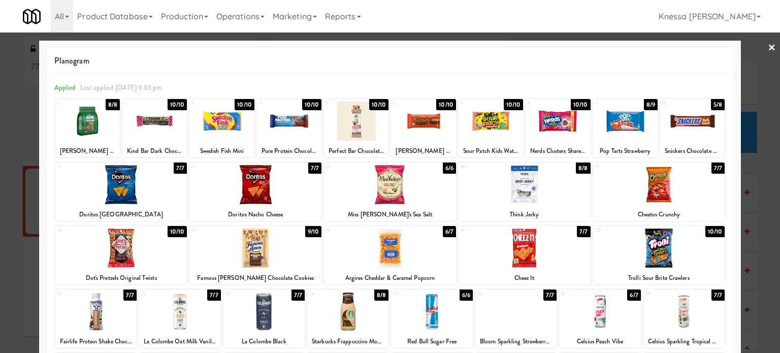
click at [401, 267] on div "18 6/7 Argires Cheddar & Caramel Popcorn" at bounding box center [390, 255] width 132 height 58
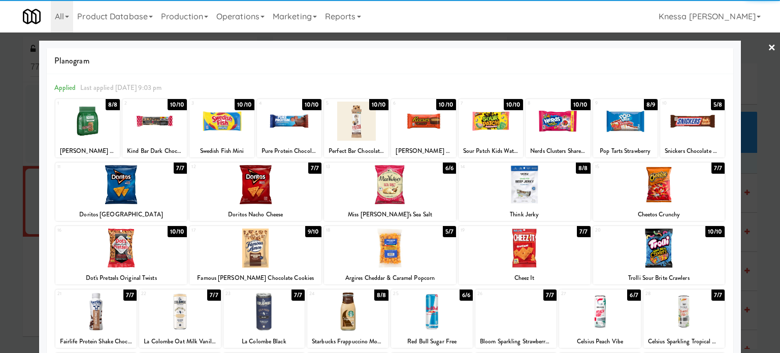
click at [401, 263] on div at bounding box center [390, 247] width 132 height 39
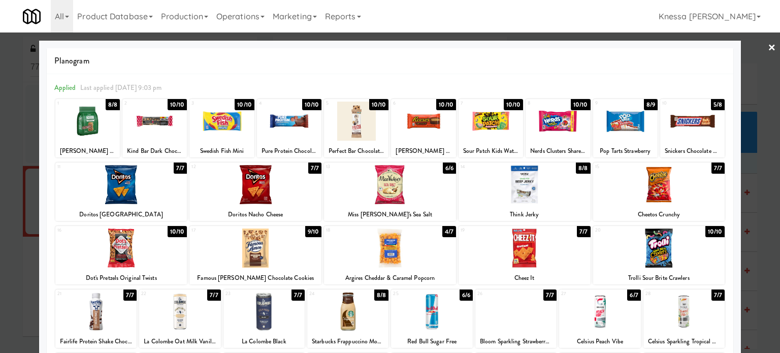
click at [601, 48] on link "×" at bounding box center [771, 47] width 8 height 31
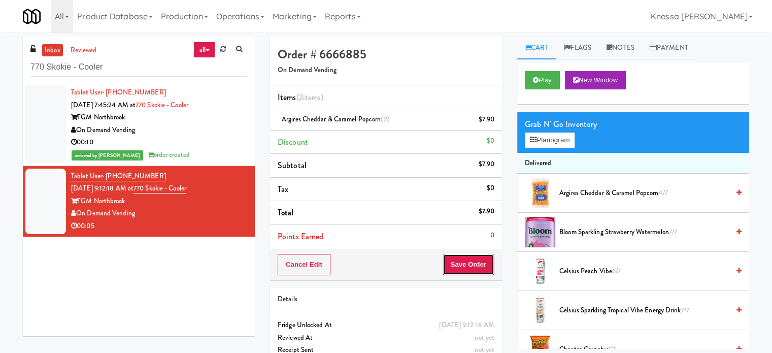
click at [453, 260] on button "Save Order" at bounding box center [469, 264] width 52 height 21
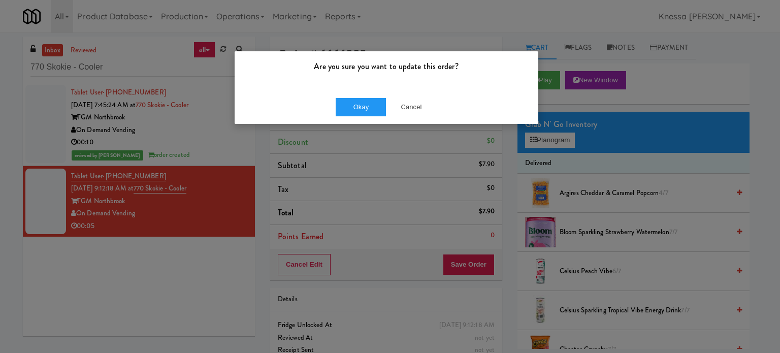
click at [359, 96] on div "Okay Cancel" at bounding box center [385, 107] width 303 height 34
click at [362, 109] on button "Okay" at bounding box center [360, 107] width 51 height 18
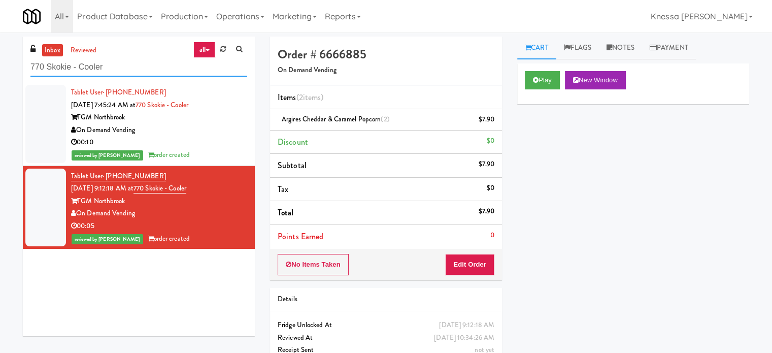
click at [158, 66] on input "770 Skokie - Cooler" at bounding box center [138, 67] width 217 height 19
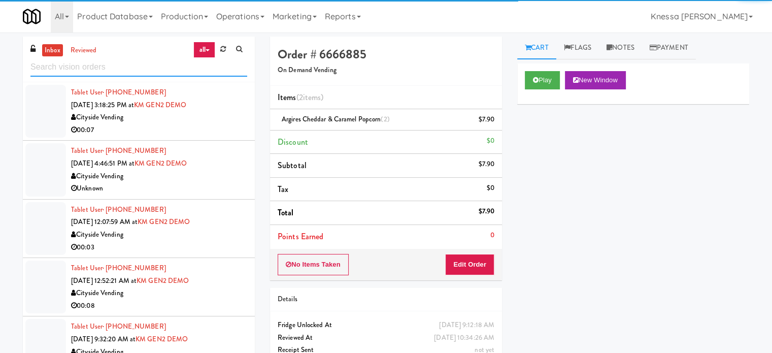
click at [82, 65] on input "text" at bounding box center [138, 67] width 217 height 19
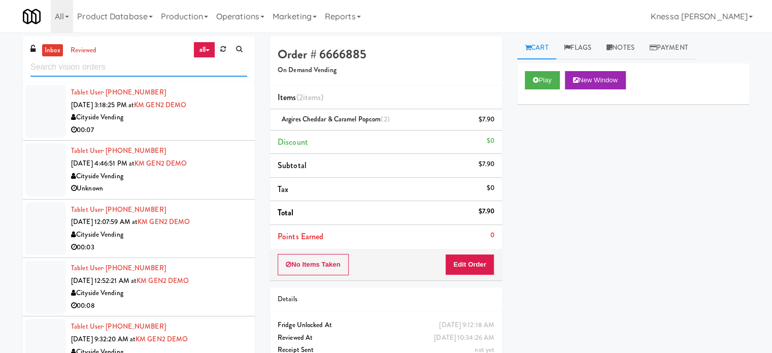
paste input "The 87 - Fridge - Left"
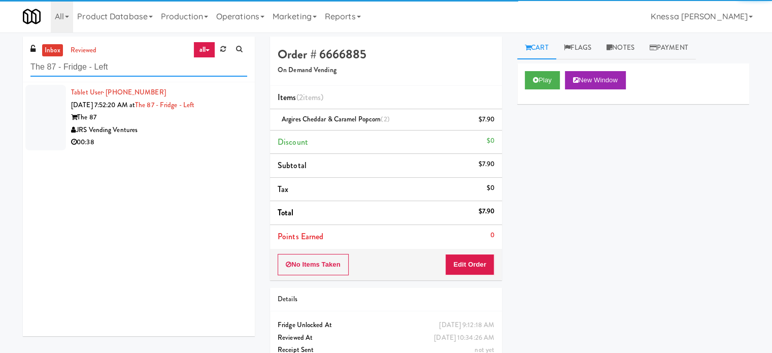
type input "The 87 - Fridge - Left"
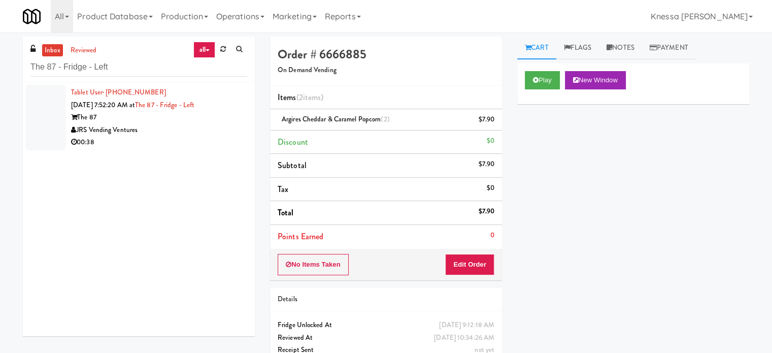
click at [207, 131] on div "JRS Vending Ventures" at bounding box center [159, 130] width 176 height 13
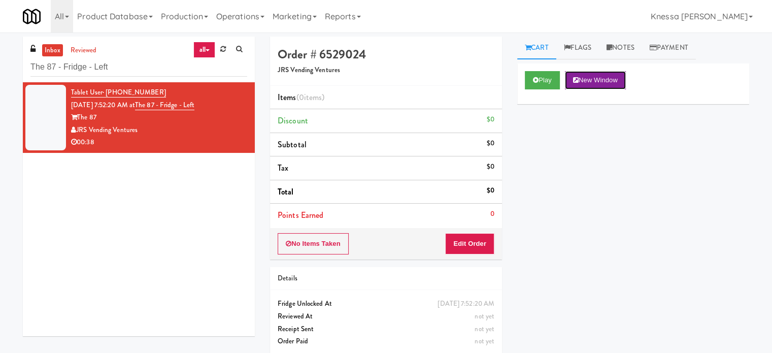
click at [601, 80] on button "New Window" at bounding box center [595, 80] width 61 height 18
click at [477, 247] on button "Edit Order" at bounding box center [469, 243] width 49 height 21
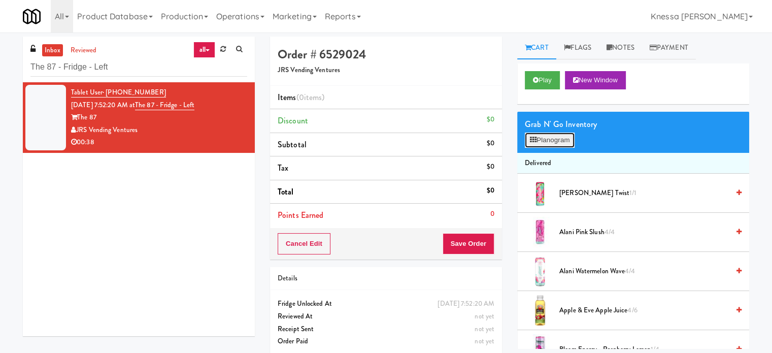
click at [564, 139] on button "Planogram" at bounding box center [550, 139] width 50 height 15
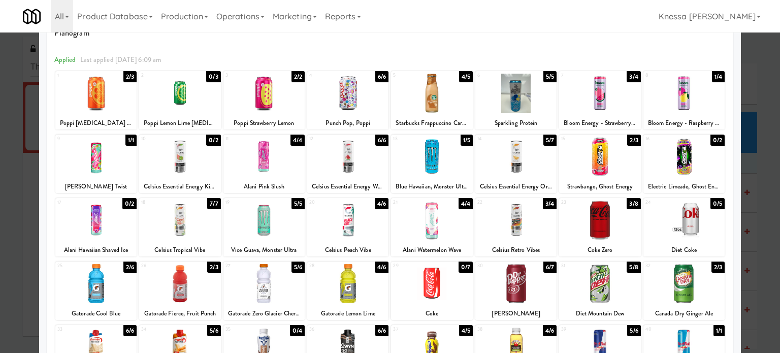
scroll to position [101, 0]
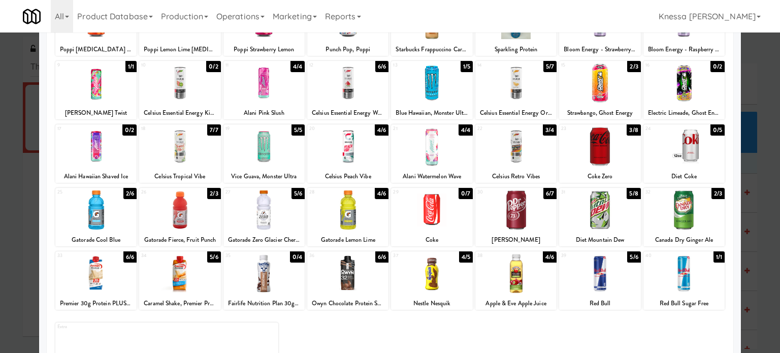
click at [281, 221] on div at bounding box center [263, 209] width 81 height 39
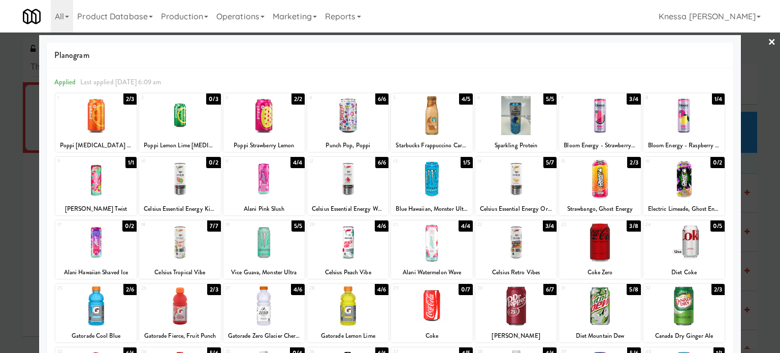
scroll to position [0, 0]
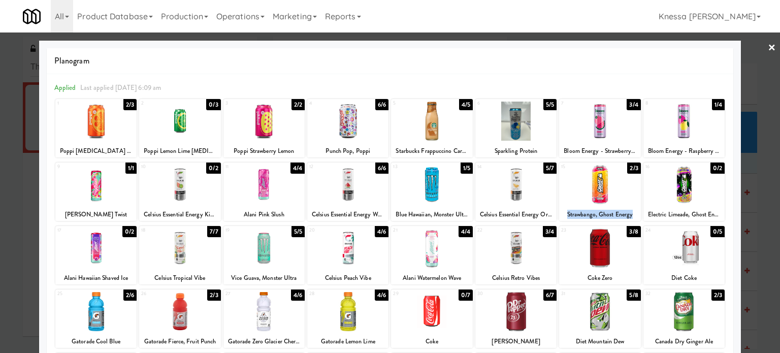
drag, startPoint x: 561, startPoint y: 214, endPoint x: 625, endPoint y: 217, distance: 64.0
click at [601, 217] on div "Strawbango, Ghost Energy" at bounding box center [599, 214] width 78 height 13
click at [601, 46] on link "×" at bounding box center [771, 47] width 8 height 31
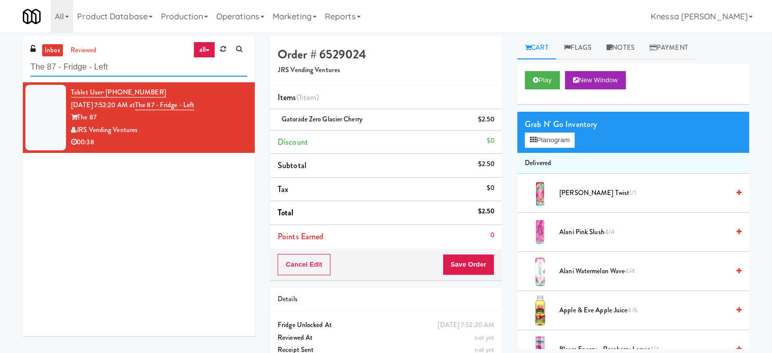
click at [120, 65] on input "The 87 - Fridge - Left" at bounding box center [138, 67] width 217 height 19
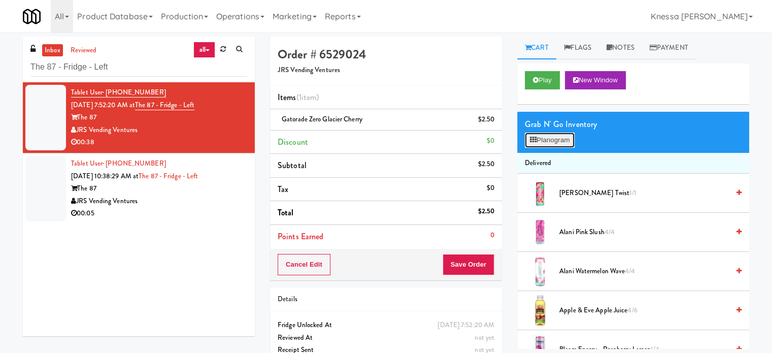
click at [562, 146] on button "Planogram" at bounding box center [550, 139] width 50 height 15
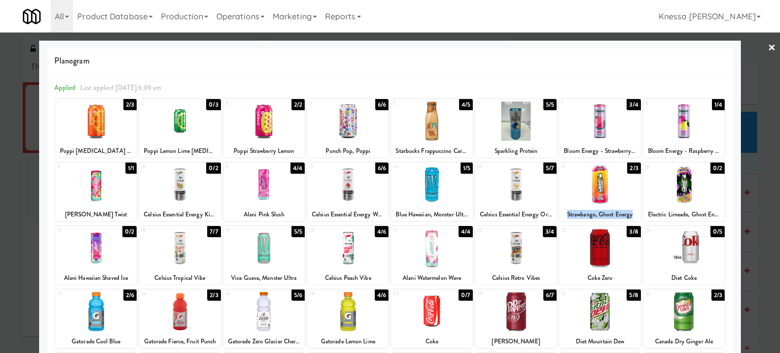
drag, startPoint x: 628, startPoint y: 214, endPoint x: 562, endPoint y: 217, distance: 66.0
click at [562, 217] on div "Strawbango, Ghost Energy" at bounding box center [599, 214] width 78 height 13
click at [601, 51] on link "×" at bounding box center [771, 47] width 8 height 31
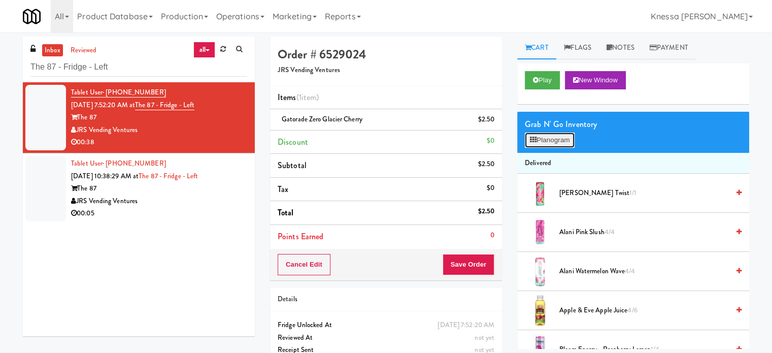
click at [548, 139] on button "Planogram" at bounding box center [550, 139] width 50 height 15
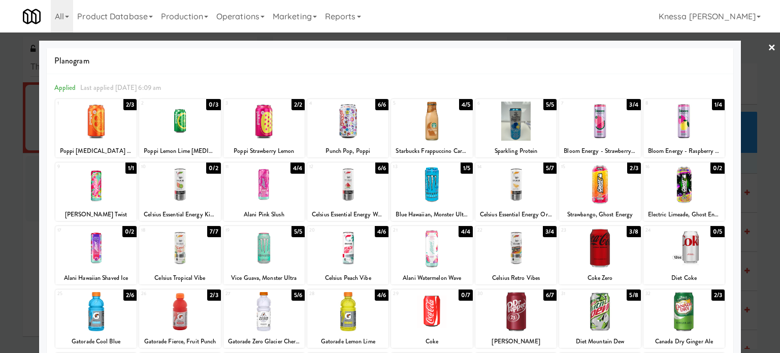
click at [601, 186] on div at bounding box center [599, 184] width 81 height 39
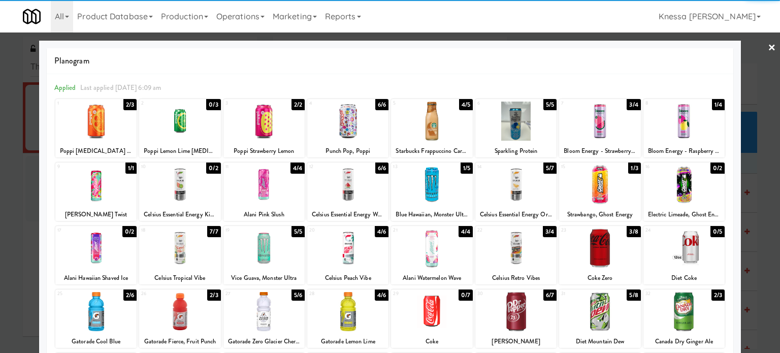
click at [601, 46] on link "×" at bounding box center [771, 47] width 8 height 31
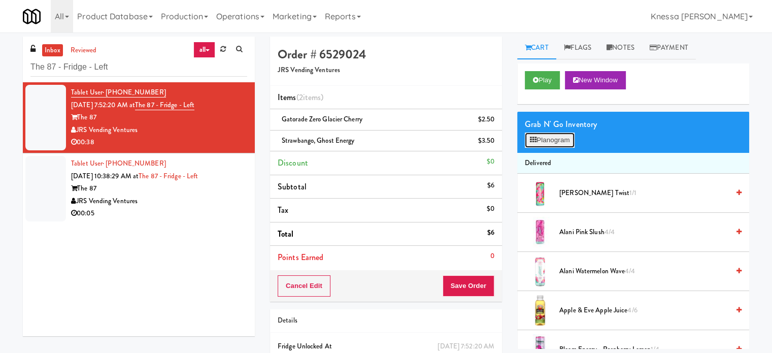
click at [570, 142] on button "Planogram" at bounding box center [550, 139] width 50 height 15
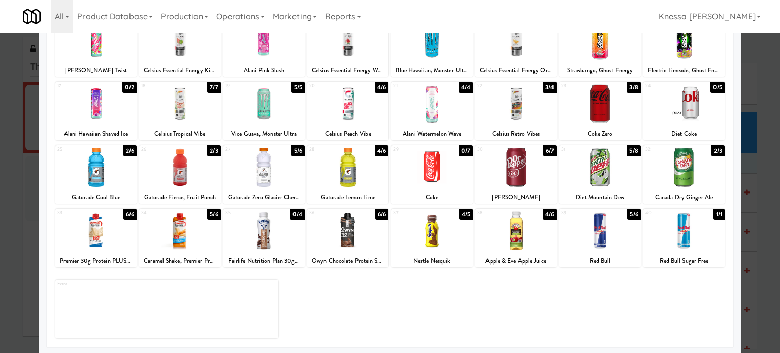
scroll to position [145, 0]
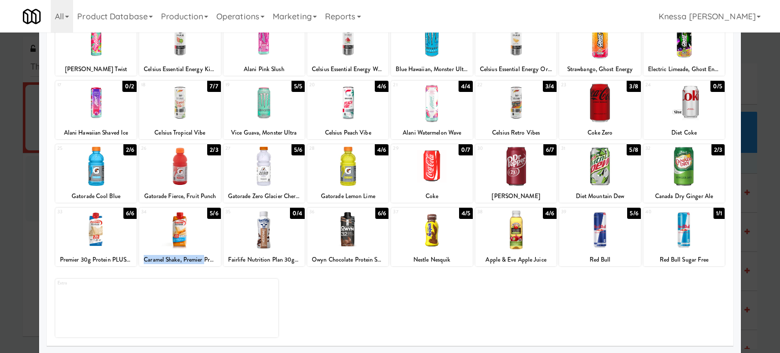
drag, startPoint x: 143, startPoint y: 259, endPoint x: 205, endPoint y: 262, distance: 62.0
click at [205, 262] on div "Caramel Shake, Premier Protein" at bounding box center [180, 259] width 78 height 13
click at [181, 260] on div "Caramel Shake, Premier Protein" at bounding box center [180, 259] width 78 height 13
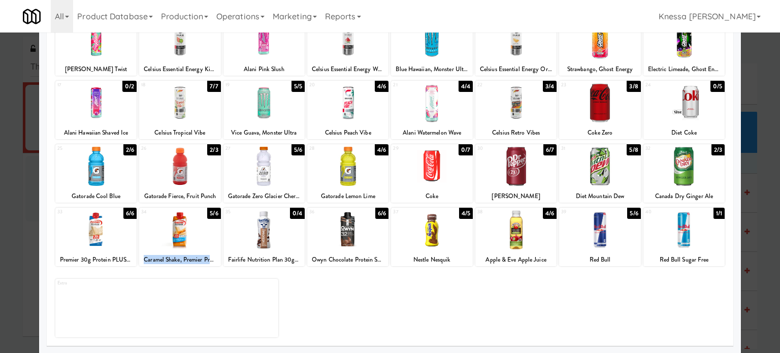
click at [181, 260] on div "Caramel Shake, Premier Protein" at bounding box center [180, 259] width 78 height 13
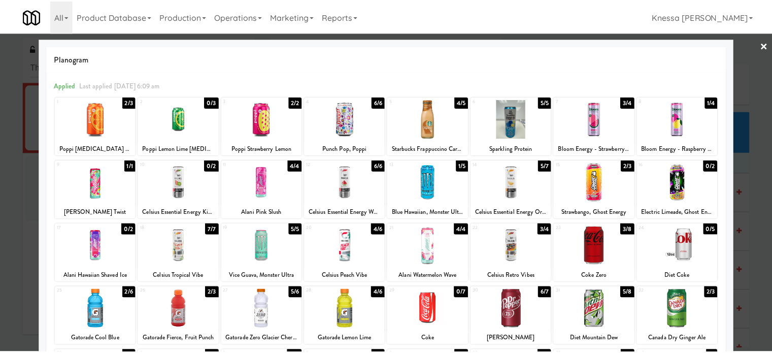
scroll to position [0, 0]
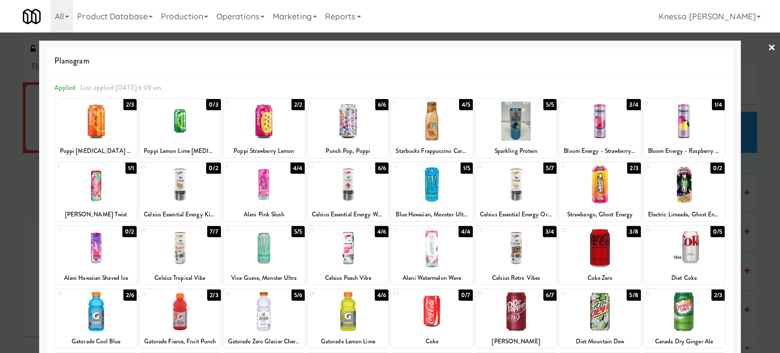
click at [601, 51] on link "×" at bounding box center [771, 47] width 8 height 31
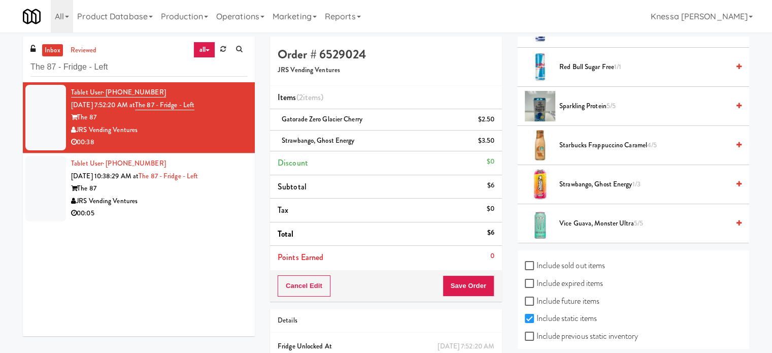
scroll to position [1228, 0]
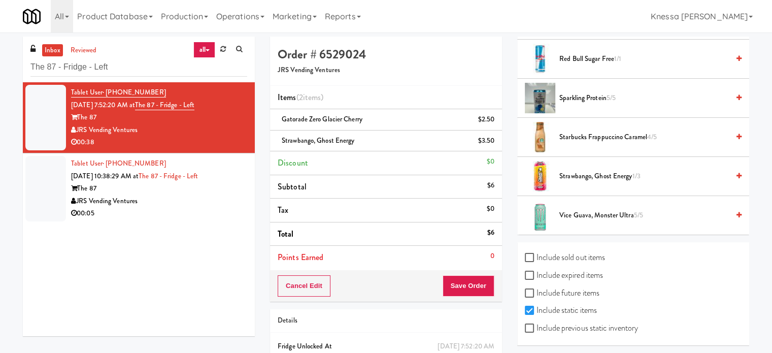
click at [588, 250] on label "Include sold out items" at bounding box center [565, 257] width 80 height 15
click at [536, 254] on input "Include sold out items" at bounding box center [531, 258] width 12 height 8
checkbox input "true"
click at [592, 270] on label "Include expired items" at bounding box center [564, 274] width 78 height 15
click at [536, 272] on input "Include expired items" at bounding box center [531, 276] width 12 height 8
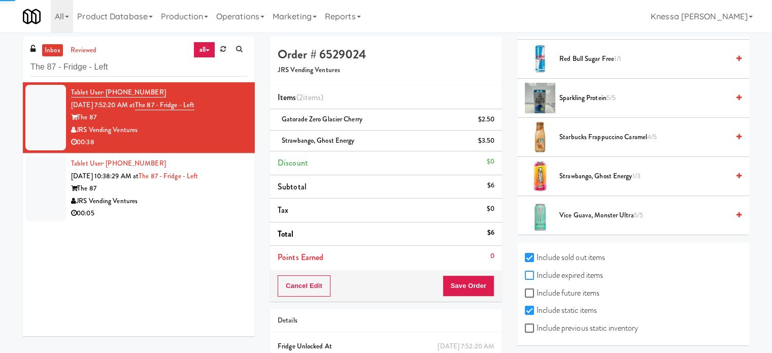
checkbox input "true"
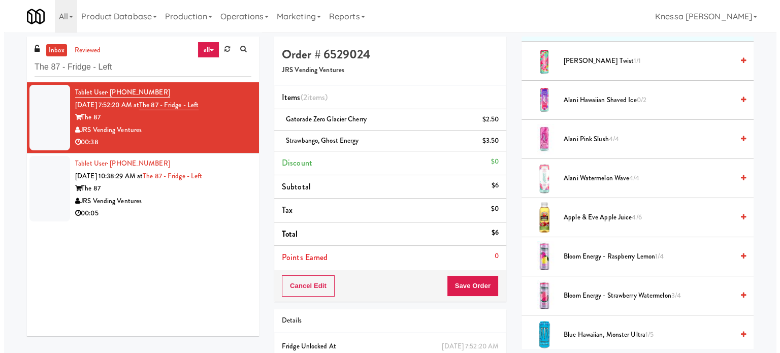
scroll to position [10, 0]
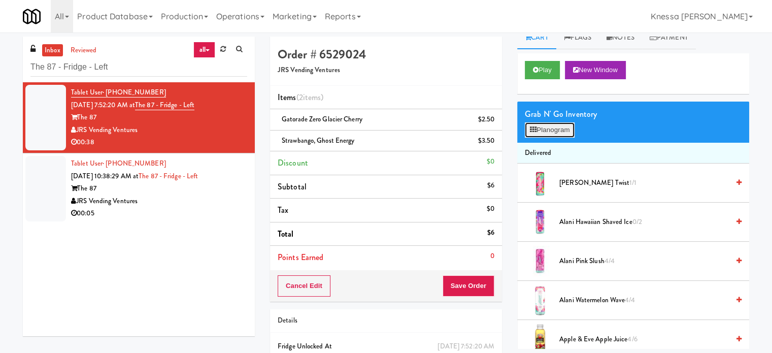
click at [556, 127] on button "Planogram" at bounding box center [550, 129] width 50 height 15
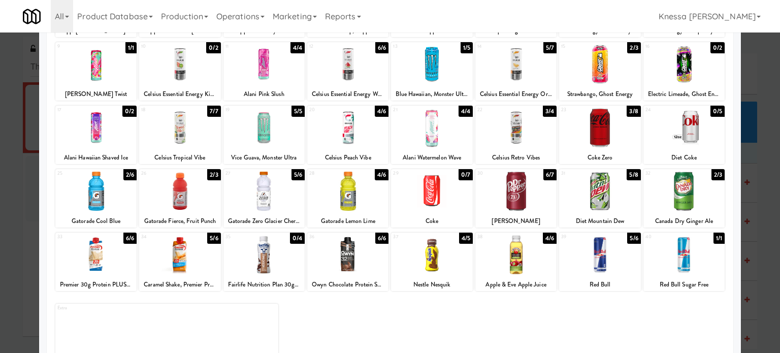
scroll to position [145, 0]
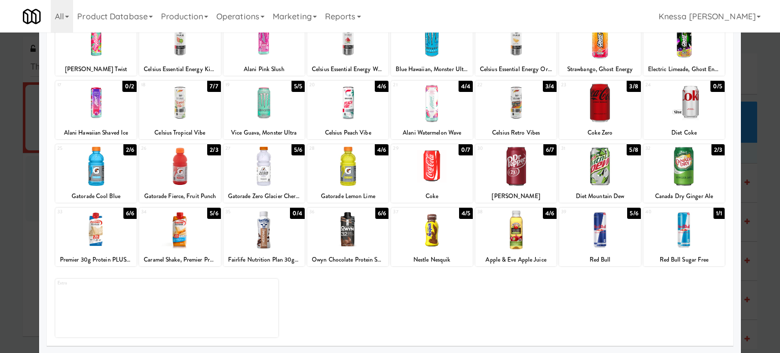
click at [149, 259] on div "Caramel Shake, Premier Protein" at bounding box center [180, 259] width 78 height 13
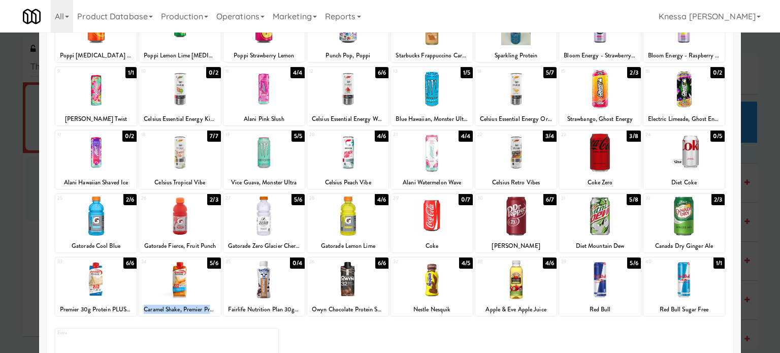
scroll to position [94, 0]
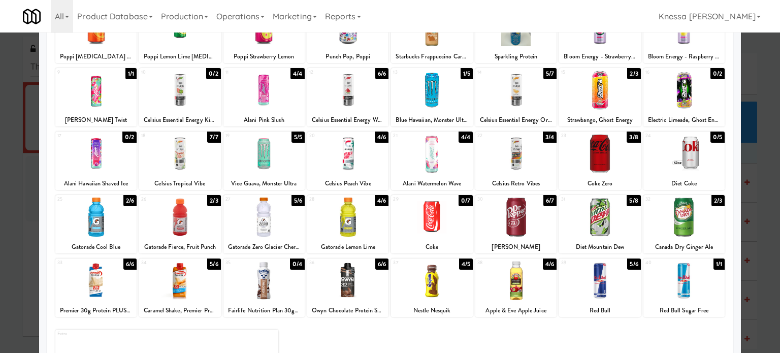
click at [174, 275] on div at bounding box center [179, 280] width 81 height 39
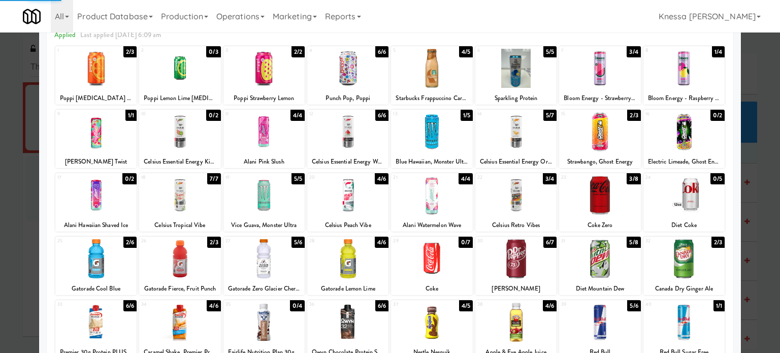
scroll to position [0, 0]
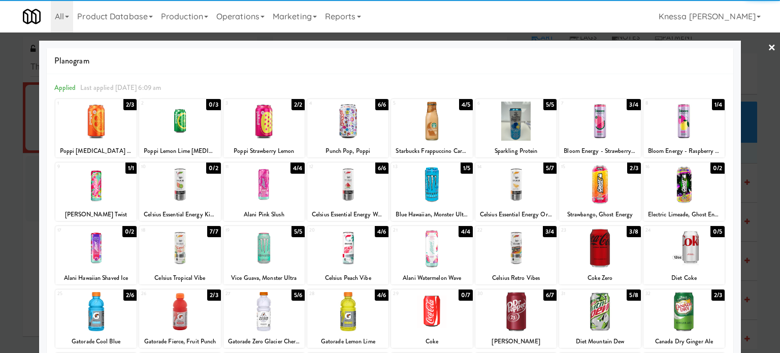
drag, startPoint x: 764, startPoint y: 45, endPoint x: 725, endPoint y: 59, distance: 41.9
click at [601, 46] on link "×" at bounding box center [771, 47] width 8 height 31
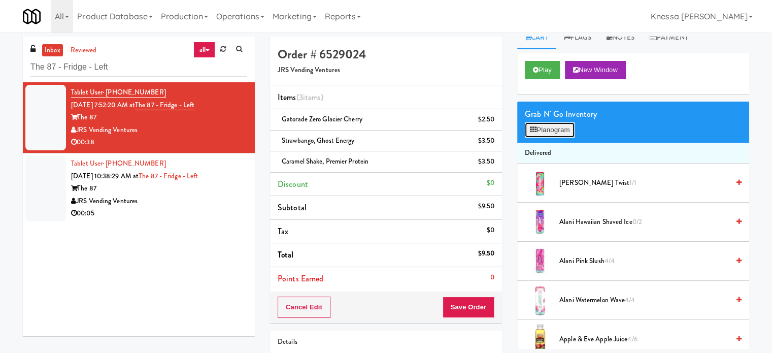
click at [560, 129] on button "Planogram" at bounding box center [550, 129] width 50 height 15
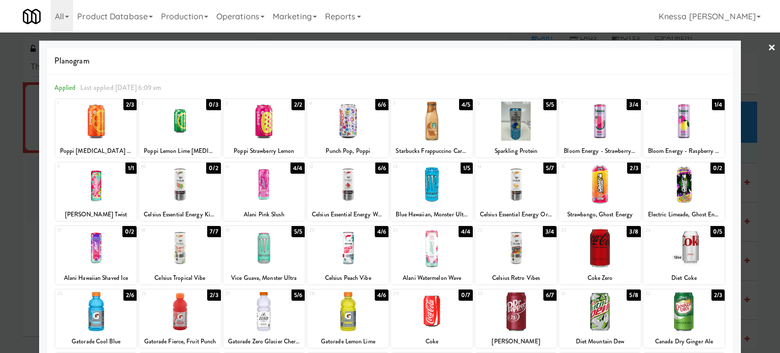
click at [601, 50] on link "×" at bounding box center [771, 47] width 8 height 31
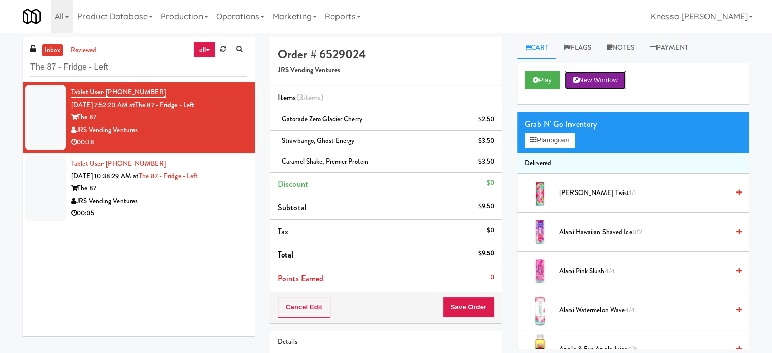
click at [601, 81] on button "New Window" at bounding box center [595, 80] width 61 height 18
click at [572, 137] on button "Planogram" at bounding box center [550, 139] width 50 height 15
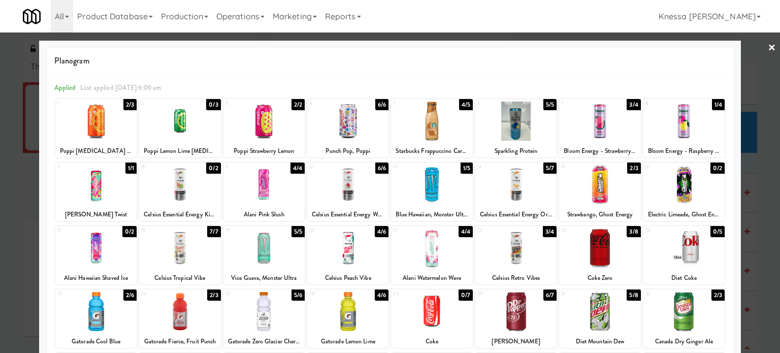
click at [601, 47] on link "×" at bounding box center [771, 47] width 8 height 31
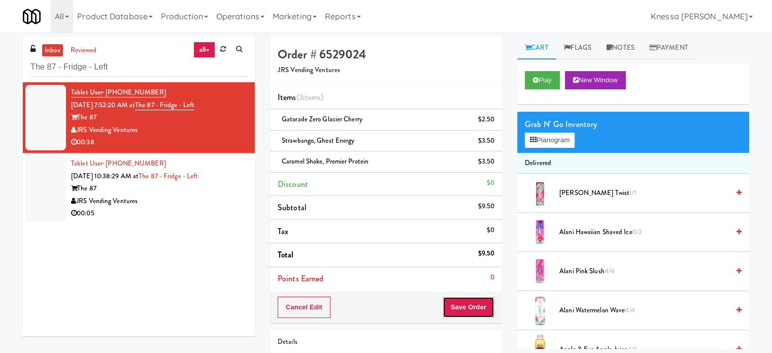
click at [471, 306] on button "Save Order" at bounding box center [469, 306] width 52 height 21
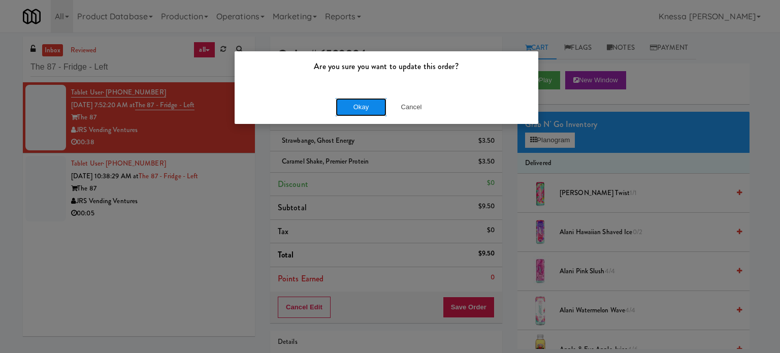
click at [349, 105] on button "Okay" at bounding box center [360, 107] width 51 height 18
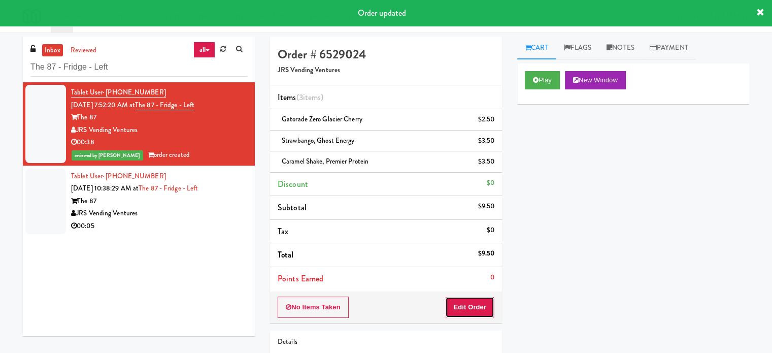
click at [481, 312] on button "Edit Order" at bounding box center [469, 306] width 49 height 21
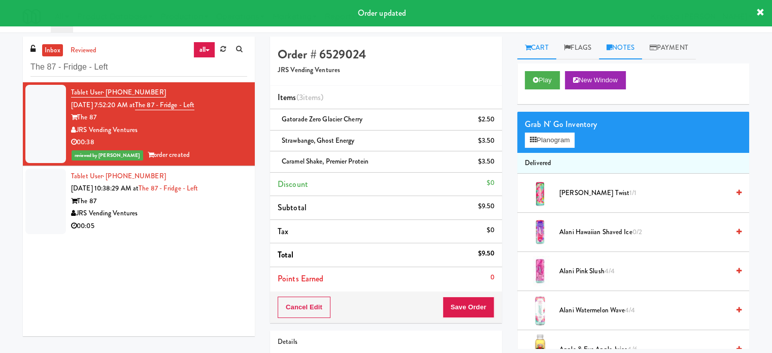
click at [601, 50] on link "Notes" at bounding box center [620, 48] width 43 height 23
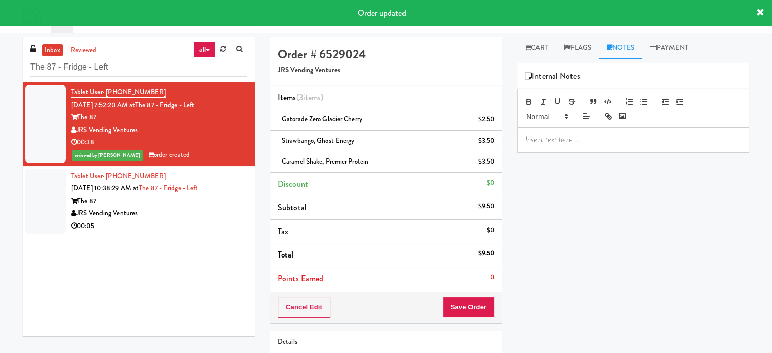
click at [601, 142] on p at bounding box center [633, 139] width 216 height 11
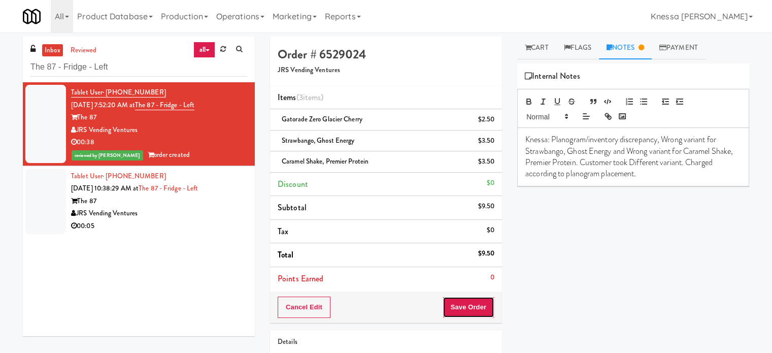
click at [470, 308] on button "Save Order" at bounding box center [469, 306] width 52 height 21
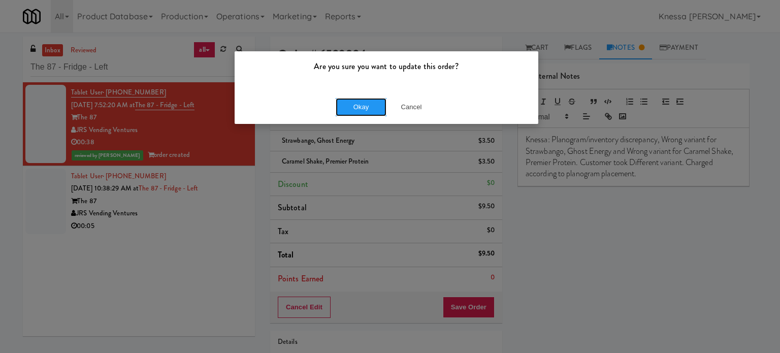
click at [358, 112] on button "Okay" at bounding box center [360, 107] width 51 height 18
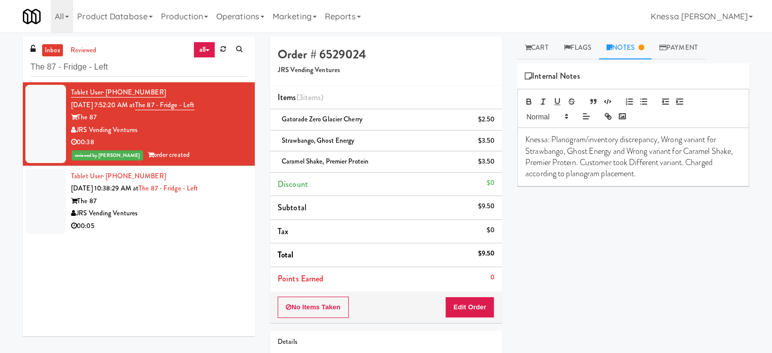
click at [201, 209] on div "JRS Vending Ventures" at bounding box center [159, 213] width 176 height 13
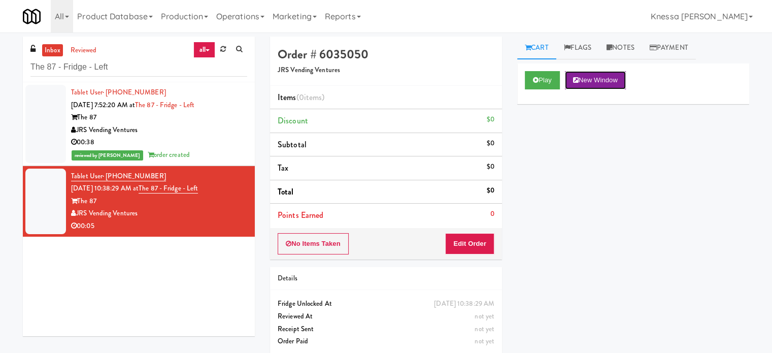
click at [601, 81] on button "New Window" at bounding box center [595, 80] width 61 height 18
click at [482, 234] on button "Edit Order" at bounding box center [469, 243] width 49 height 21
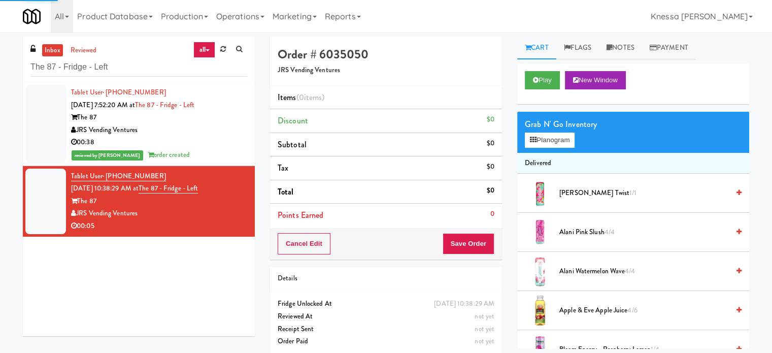
click at [546, 149] on div "Grab N' Go Inventory Planogram" at bounding box center [633, 132] width 232 height 41
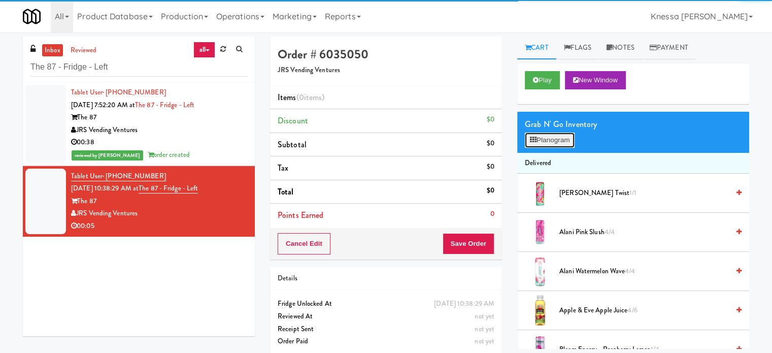
click at [548, 145] on button "Planogram" at bounding box center [550, 139] width 50 height 15
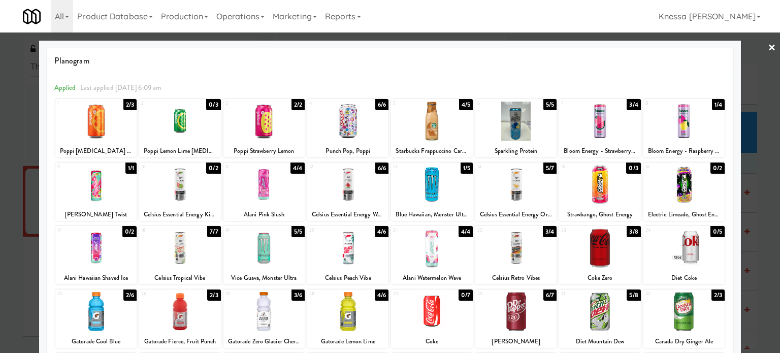
click at [601, 142] on div "8 1/4 Bloom Energy - Raspberry Lemon" at bounding box center [683, 128] width 81 height 58
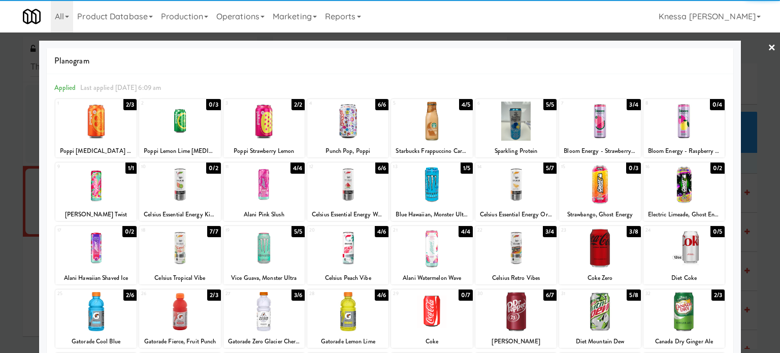
click at [601, 48] on link "×" at bounding box center [771, 47] width 8 height 31
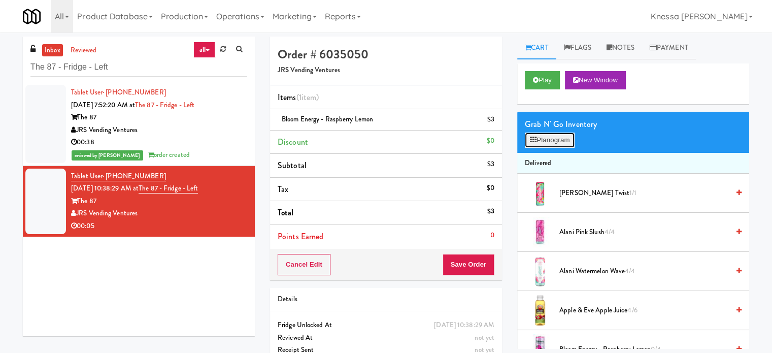
click at [561, 133] on button "Planogram" at bounding box center [550, 139] width 50 height 15
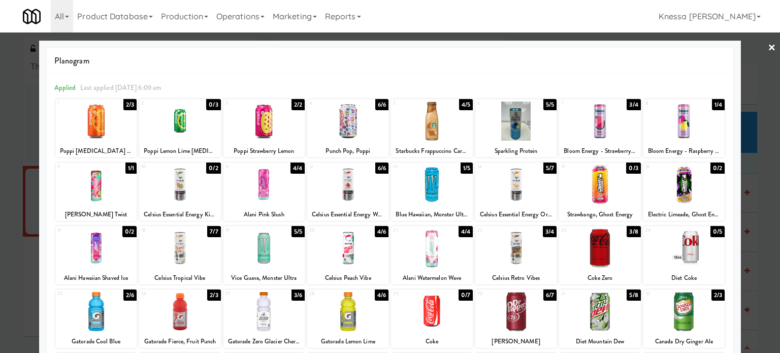
click at [601, 46] on link "×" at bounding box center [771, 47] width 8 height 31
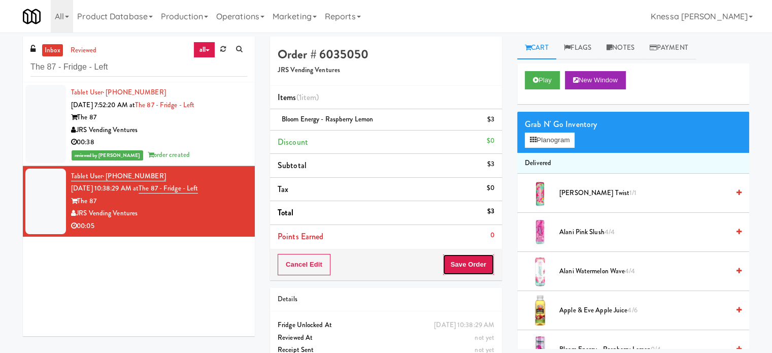
click at [458, 262] on button "Save Order" at bounding box center [469, 264] width 52 height 21
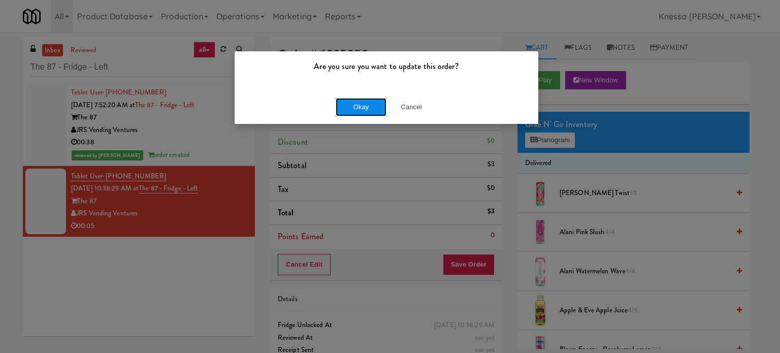
click at [364, 110] on button "Okay" at bounding box center [360, 107] width 51 height 18
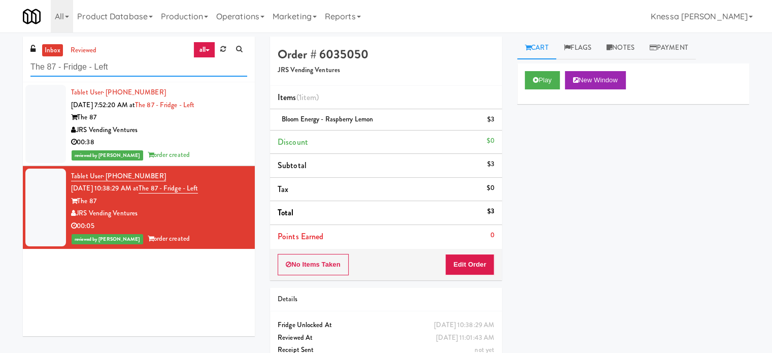
click at [83, 66] on input "The 87 - Fridge - Left" at bounding box center [138, 67] width 217 height 19
paste input "Fine - Employee Lounge-Cooler-Righ"
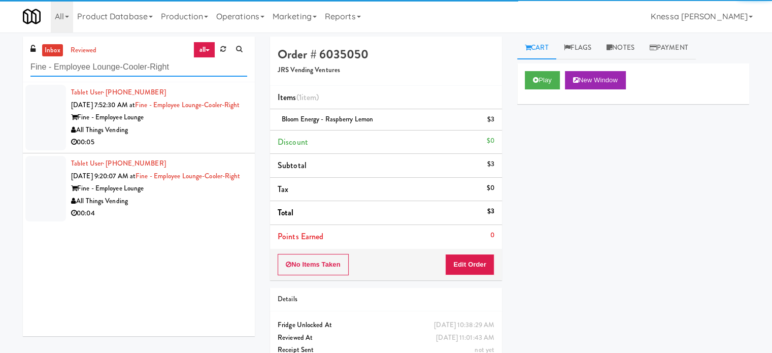
type input "Fine - Employee Lounge-Cooler-Right"
click at [205, 137] on div "All Things Vending" at bounding box center [159, 130] width 176 height 13
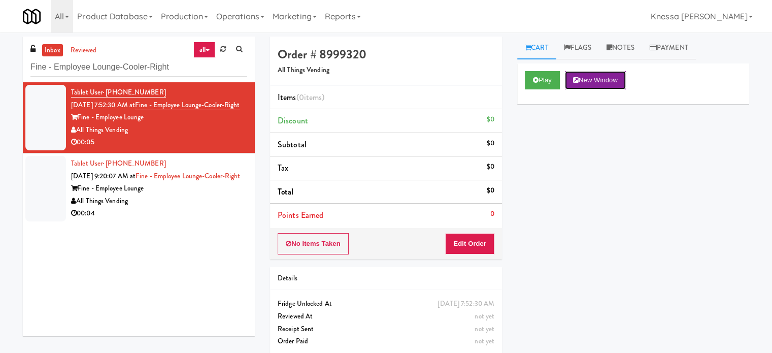
click at [588, 80] on button "New Window" at bounding box center [595, 80] width 61 height 18
click at [475, 245] on button "Edit Order" at bounding box center [469, 243] width 49 height 21
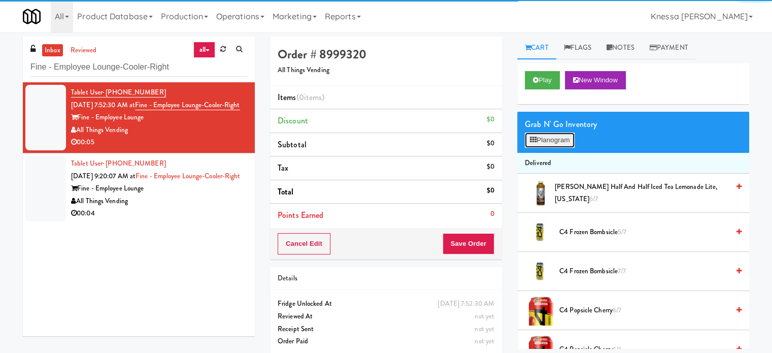
click at [548, 143] on button "Planogram" at bounding box center [550, 139] width 50 height 15
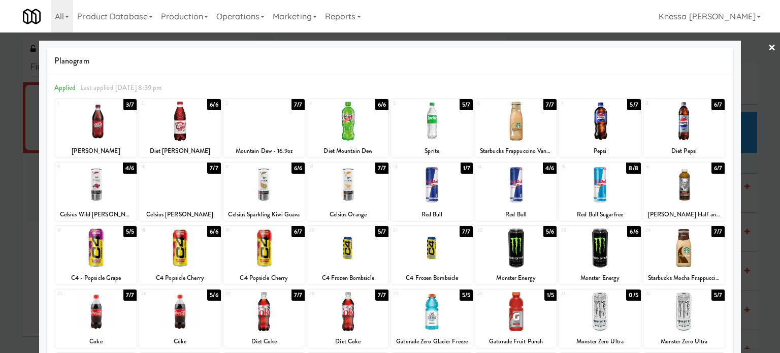
click at [518, 188] on div at bounding box center [515, 184] width 81 height 39
drag, startPoint x: 760, startPoint y: 48, endPoint x: 726, endPoint y: 66, distance: 38.6
click at [601, 48] on link "×" at bounding box center [771, 47] width 8 height 31
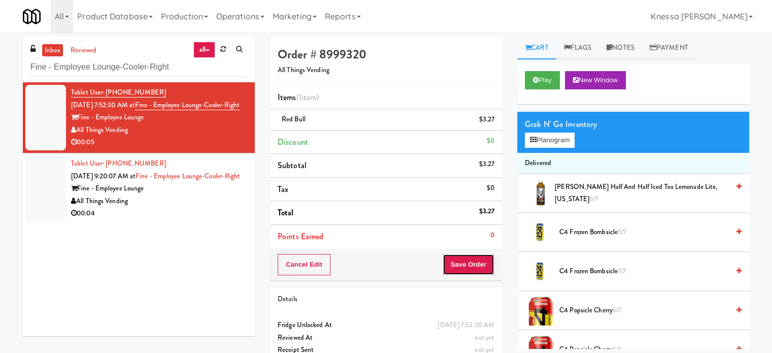
click at [465, 261] on button "Save Order" at bounding box center [469, 264] width 52 height 21
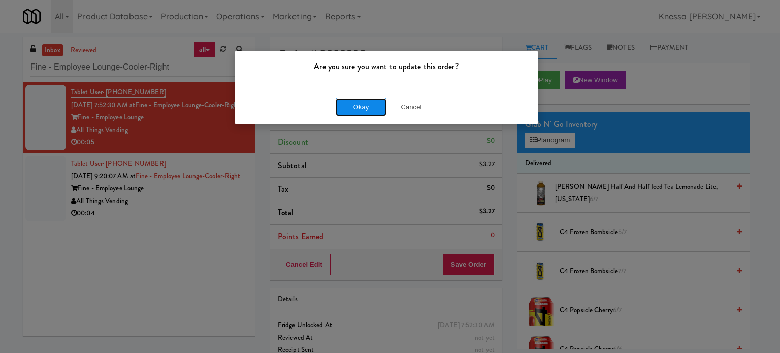
click at [365, 113] on button "Okay" at bounding box center [360, 107] width 51 height 18
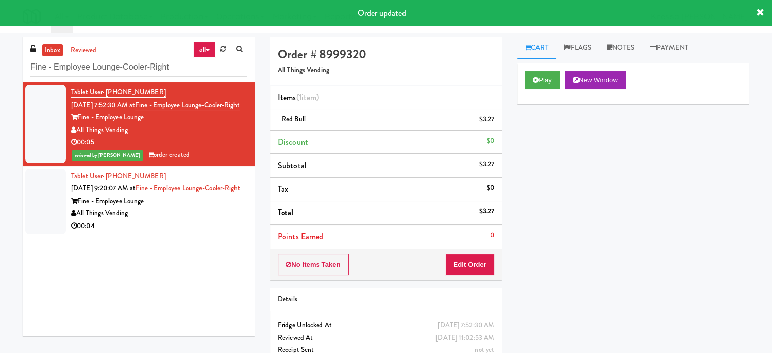
click at [213, 220] on div "All Things Vending" at bounding box center [159, 213] width 176 height 13
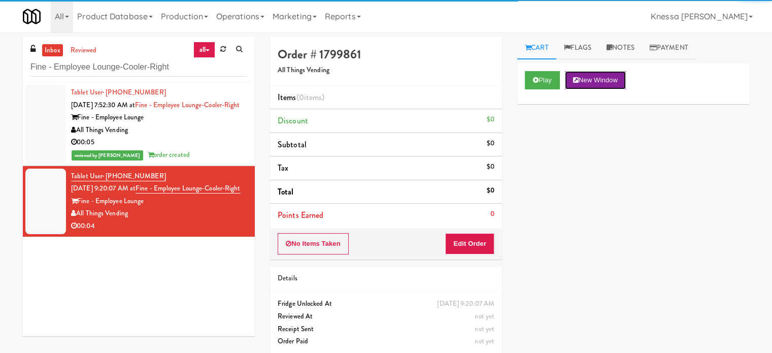
click at [589, 81] on button "New Window" at bounding box center [595, 80] width 61 height 18
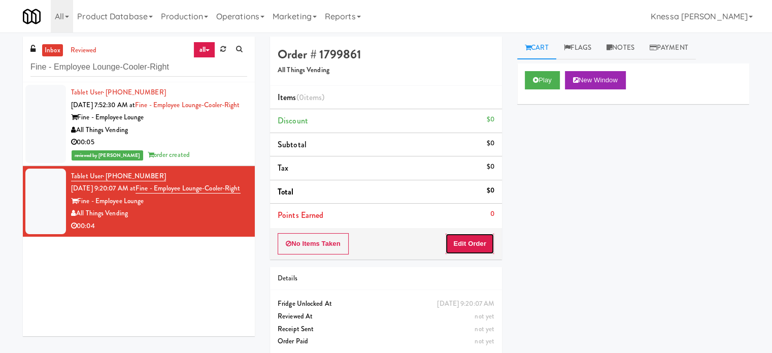
click at [473, 247] on button "Edit Order" at bounding box center [469, 243] width 49 height 21
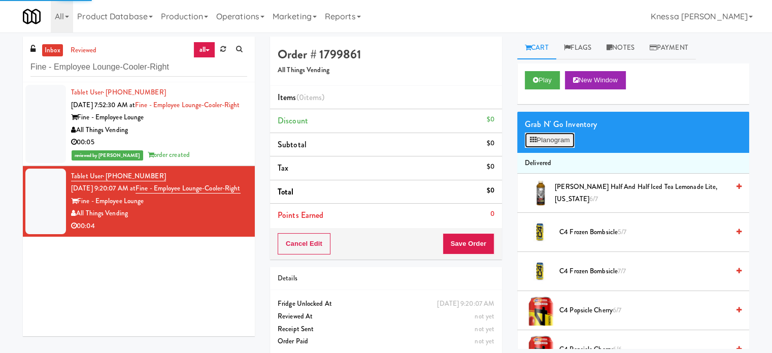
click at [559, 142] on button "Planogram" at bounding box center [550, 139] width 50 height 15
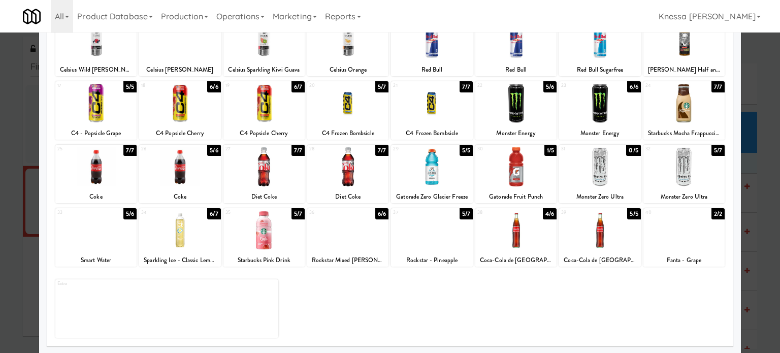
scroll to position [145, 0]
click at [446, 260] on div "Rockstar - Pineapple" at bounding box center [431, 259] width 78 height 13
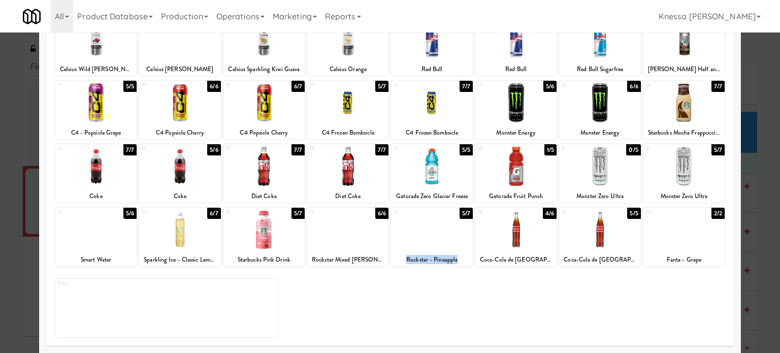
click at [446, 260] on div "Rockstar - Pineapple" at bounding box center [431, 259] width 78 height 13
click at [430, 227] on div at bounding box center [431, 229] width 81 height 39
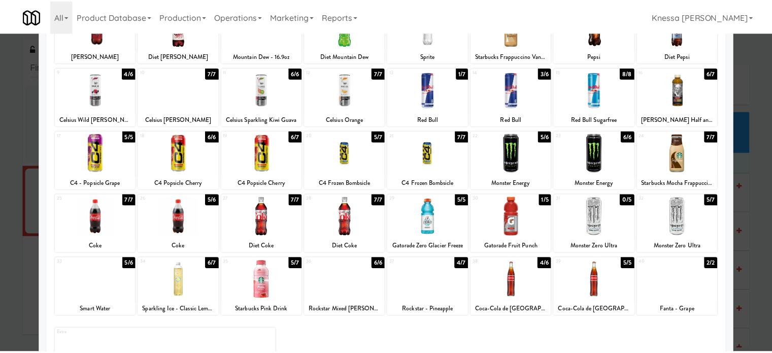
scroll to position [0, 0]
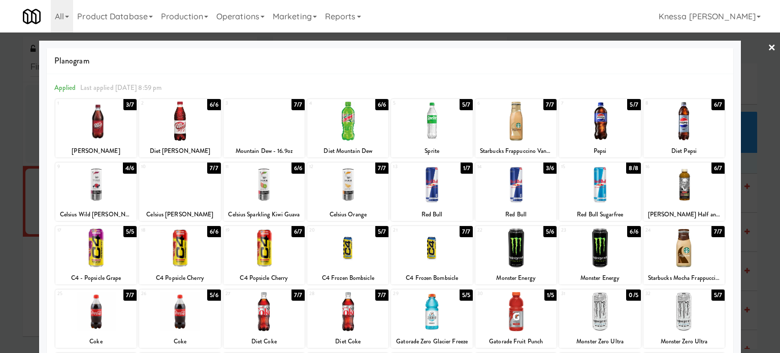
click at [601, 44] on link "×" at bounding box center [771, 47] width 8 height 31
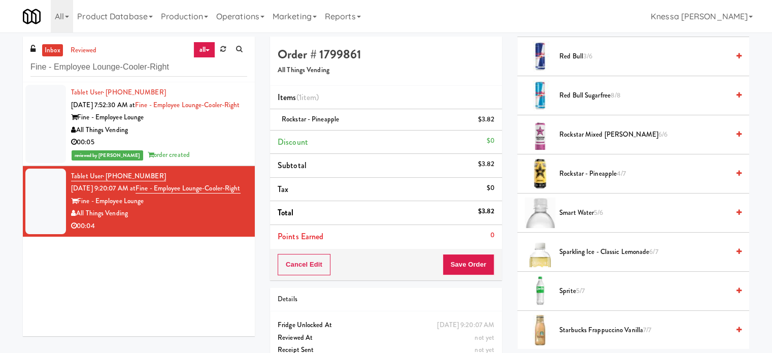
scroll to position [1269, 0]
click at [480, 264] on button "Save Order" at bounding box center [469, 264] width 52 height 21
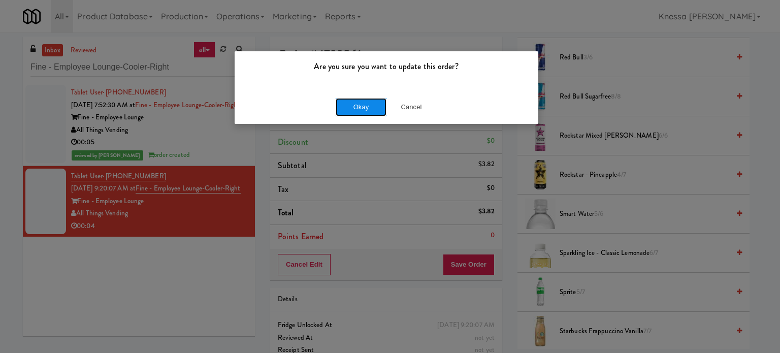
click at [364, 109] on button "Okay" at bounding box center [360, 107] width 51 height 18
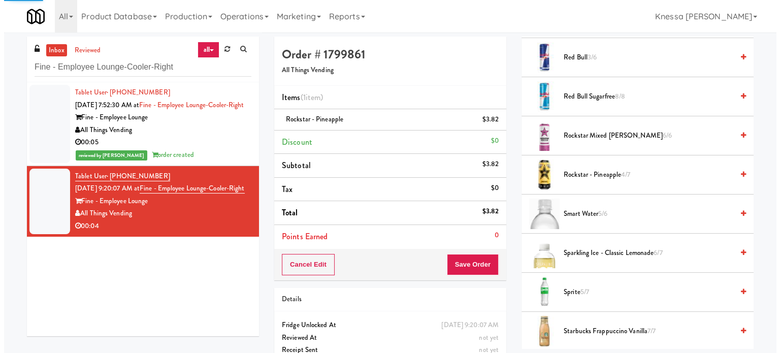
scroll to position [95, 0]
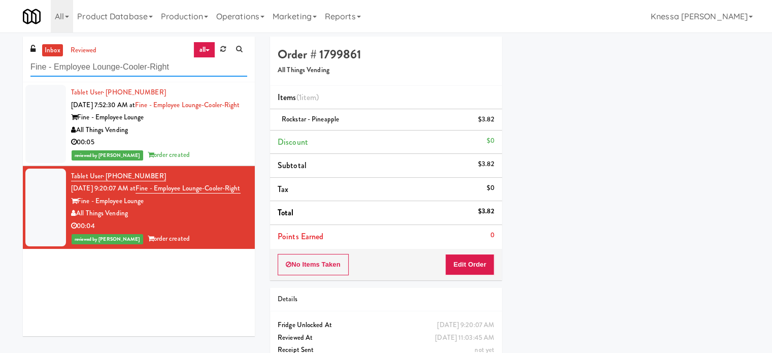
click at [158, 70] on input "Fine - Employee Lounge-Cooler-Right" at bounding box center [138, 67] width 217 height 19
click at [158, 69] on input "Fine - Employee Lounge-Cooler-Right" at bounding box center [138, 67] width 217 height 19
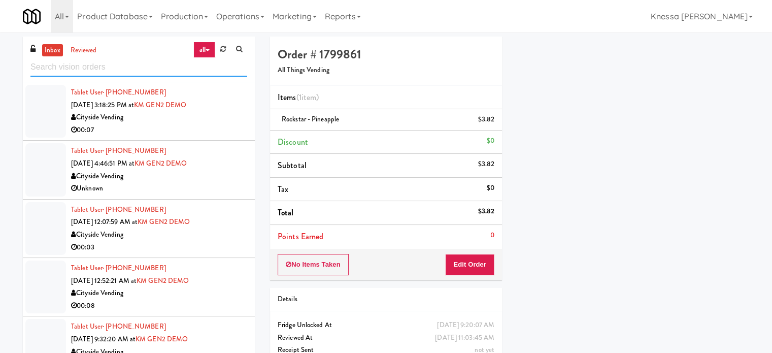
click at [188, 75] on input "text" at bounding box center [138, 67] width 217 height 19
paste input "Revolution Mill - Cooler"
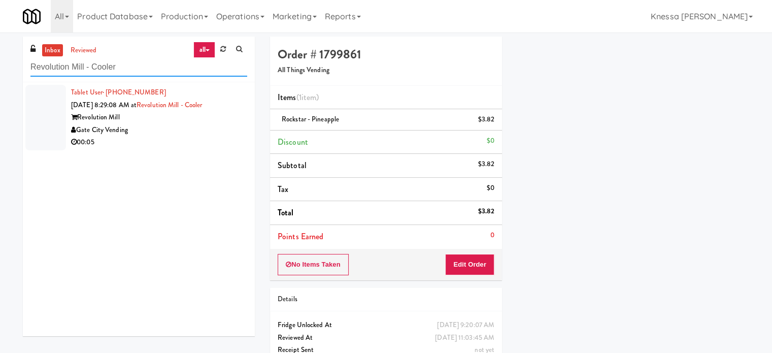
type input "Revolution Mill - Cooler"
click at [208, 141] on div "00:05" at bounding box center [159, 142] width 176 height 13
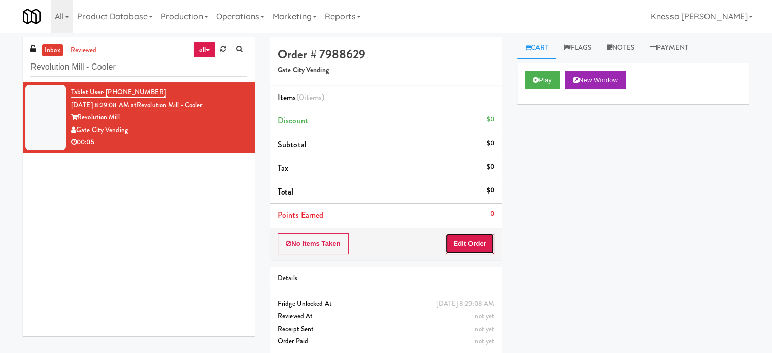
click at [471, 235] on button "Edit Order" at bounding box center [469, 243] width 49 height 21
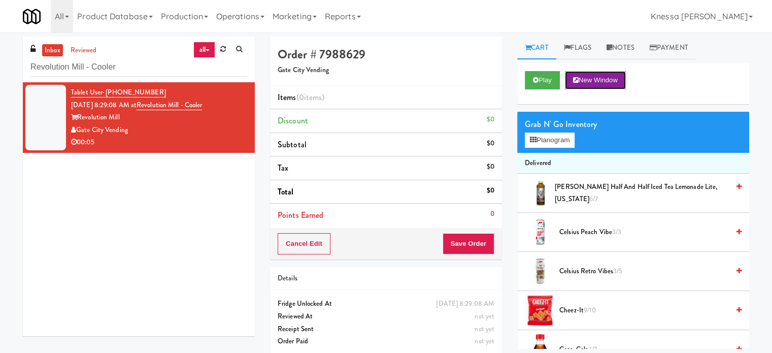
click at [601, 82] on button "New Window" at bounding box center [595, 80] width 61 height 18
click at [561, 141] on button "Planogram" at bounding box center [550, 139] width 50 height 15
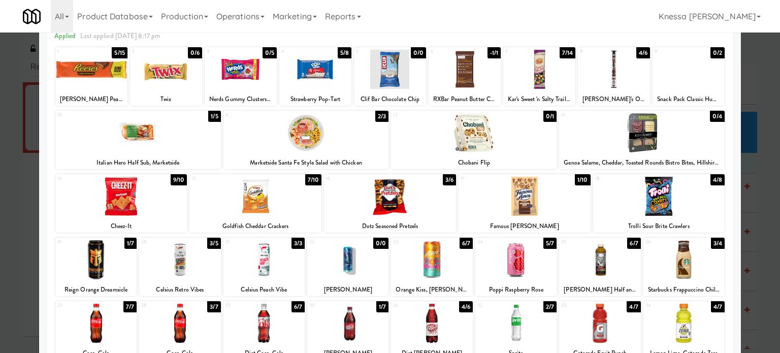
scroll to position [51, 0]
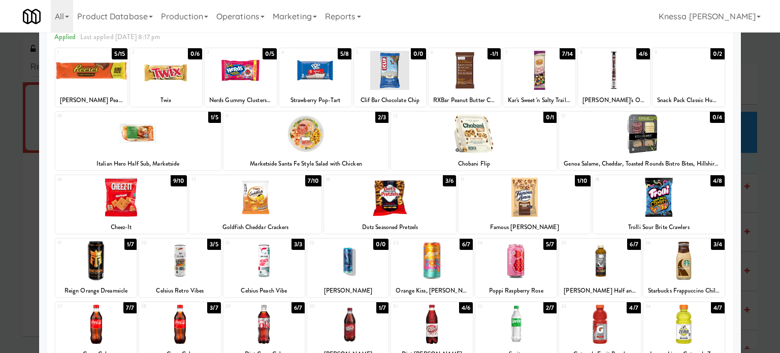
click at [601, 100] on div "Snack Pack Classic Hummus" at bounding box center [688, 100] width 69 height 13
click at [524, 202] on div at bounding box center [524, 197] width 132 height 39
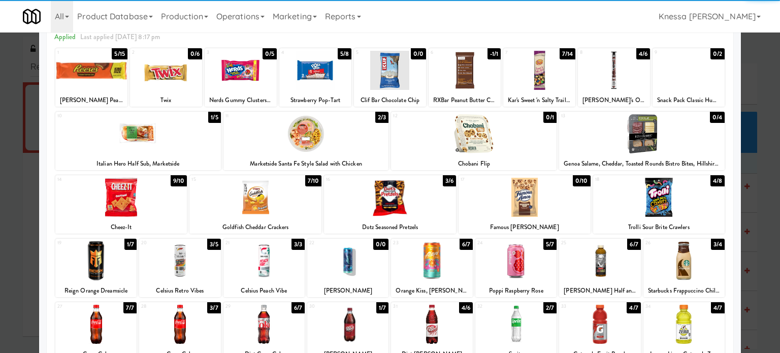
click at [601, 53] on div at bounding box center [390, 176] width 780 height 353
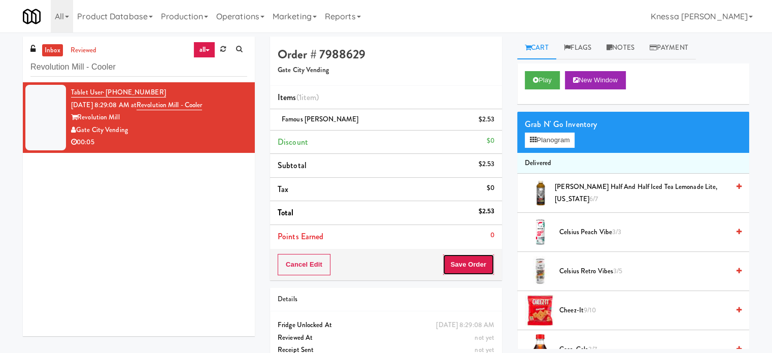
click at [477, 260] on button "Save Order" at bounding box center [469, 264] width 52 height 21
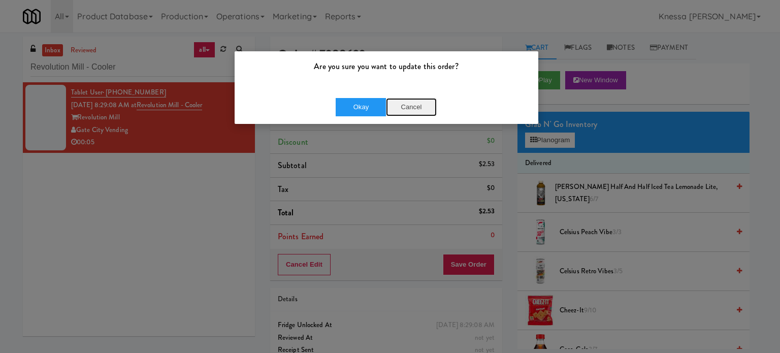
click at [416, 105] on button "Cancel" at bounding box center [411, 107] width 51 height 18
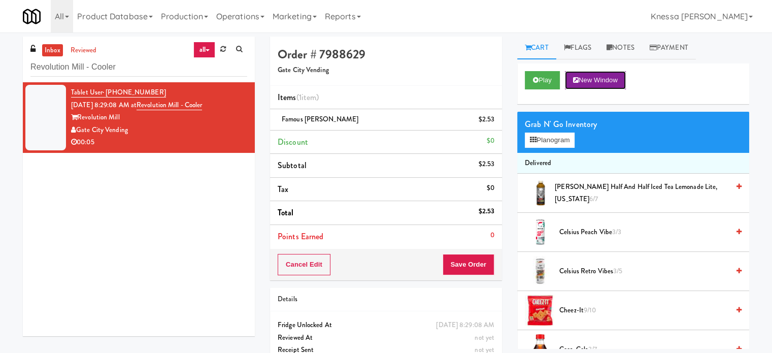
click at [601, 80] on button "New Window" at bounding box center [595, 80] width 61 height 18
drag, startPoint x: 527, startPoint y: 136, endPoint x: 521, endPoint y: 138, distance: 6.4
click at [521, 138] on div "Grab N' Go Inventory Planogram" at bounding box center [633, 132] width 232 height 41
click at [532, 138] on icon at bounding box center [533, 140] width 7 height 7
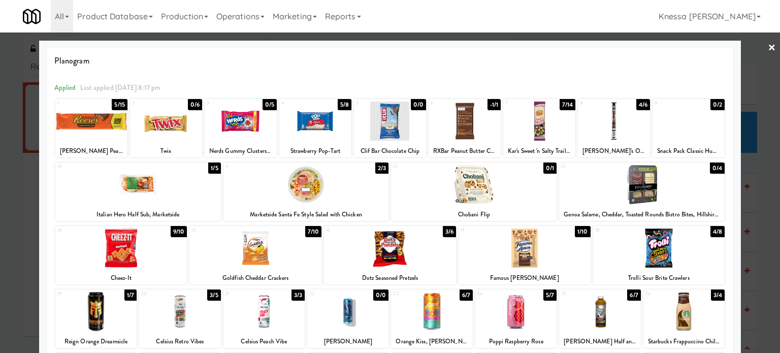
click at [601, 48] on link "×" at bounding box center [771, 47] width 8 height 31
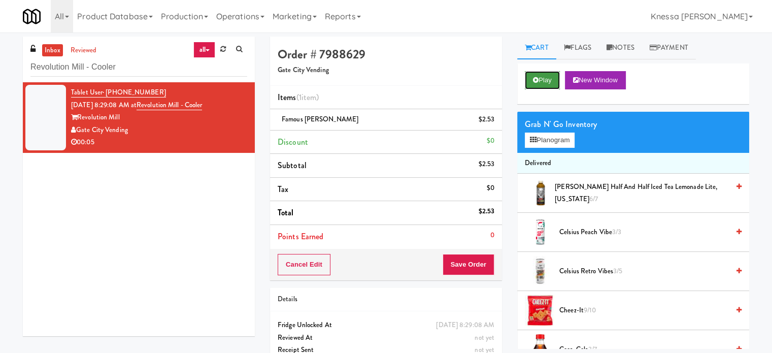
click at [559, 77] on button "Play" at bounding box center [542, 80] width 35 height 18
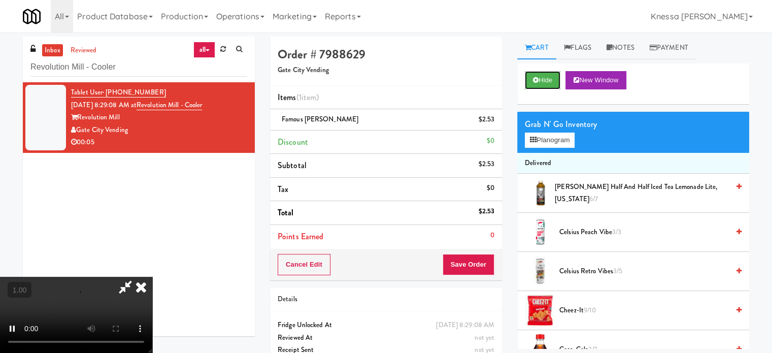
scroll to position [59, 0]
click at [152, 277] on video at bounding box center [76, 315] width 152 height 76
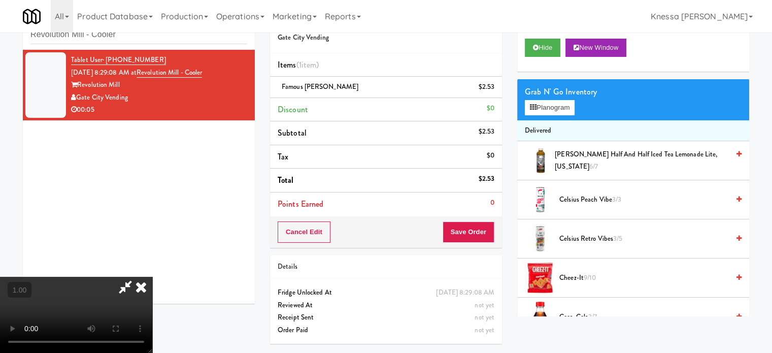
scroll to position [0, 0]
click at [152, 277] on icon at bounding box center [141, 287] width 22 height 20
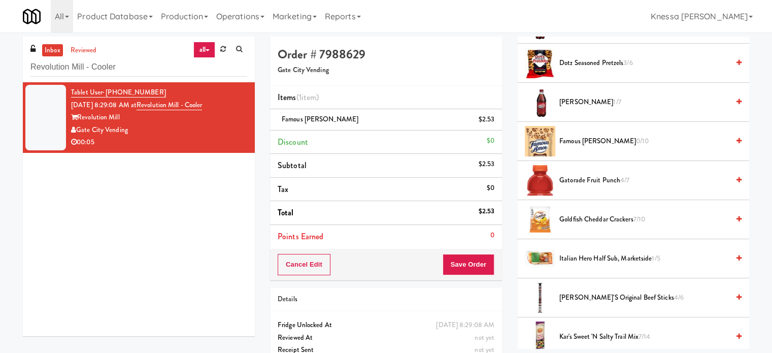
scroll to position [457, 0]
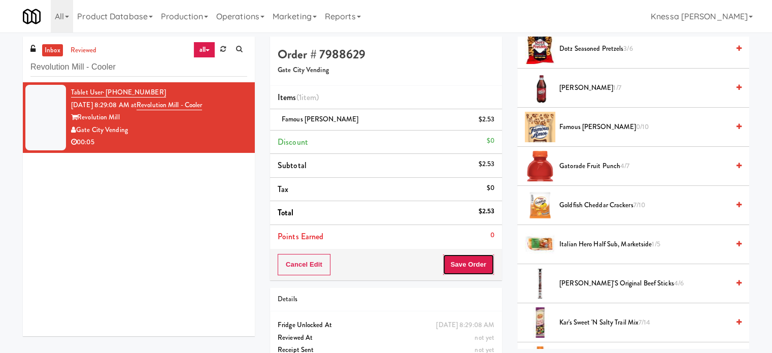
click at [482, 265] on button "Save Order" at bounding box center [469, 264] width 52 height 21
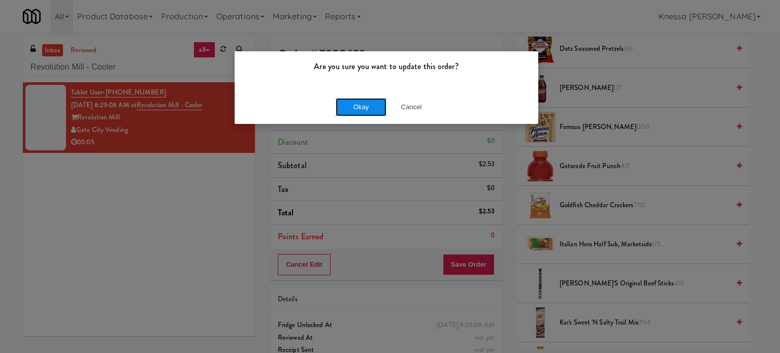
click at [361, 111] on button "Okay" at bounding box center [360, 107] width 51 height 18
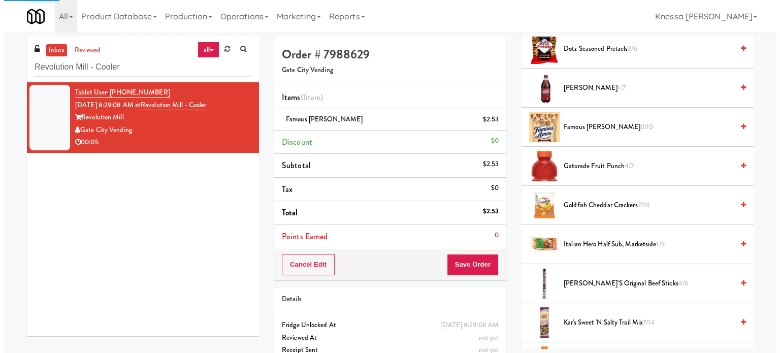
scroll to position [95, 0]
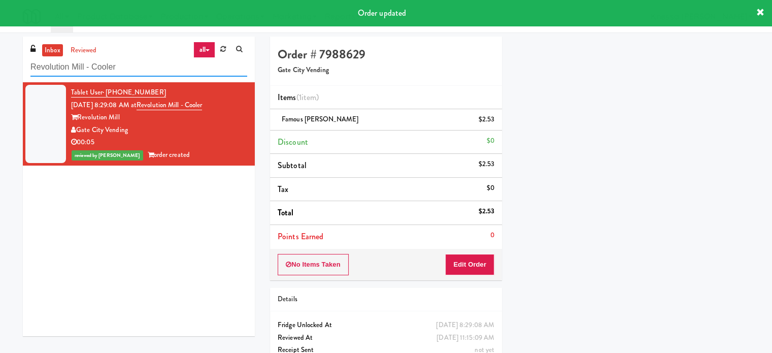
click at [170, 62] on input "Revolution Mill - Cooler" at bounding box center [138, 67] width 217 height 19
paste input "Gallery 64 - Pantry - V2"
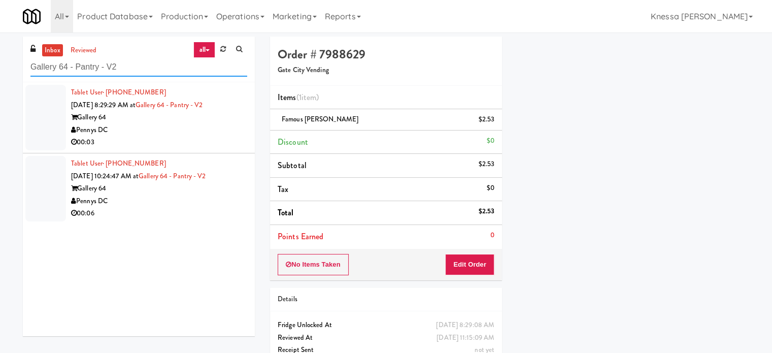
type input "Gallery 64 - Pantry - V2"
click at [224, 126] on div "Pennys DC" at bounding box center [159, 130] width 176 height 13
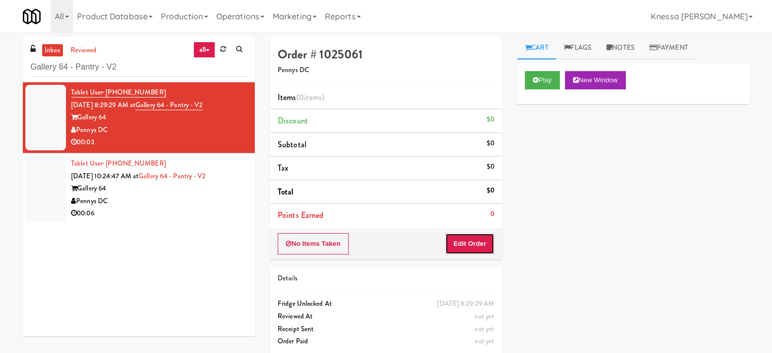
click at [485, 243] on button "Edit Order" at bounding box center [469, 243] width 49 height 21
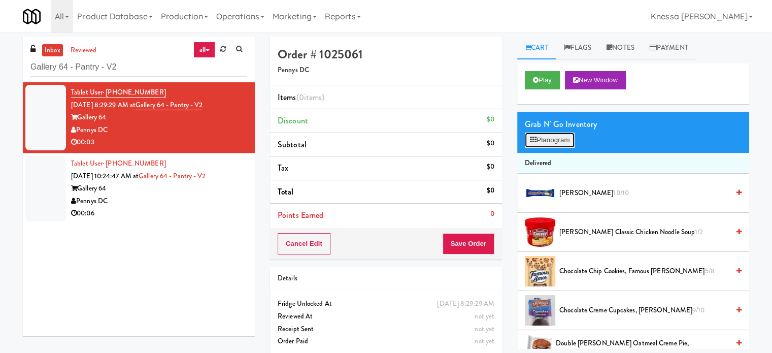
click at [561, 144] on button "Planogram" at bounding box center [550, 139] width 50 height 15
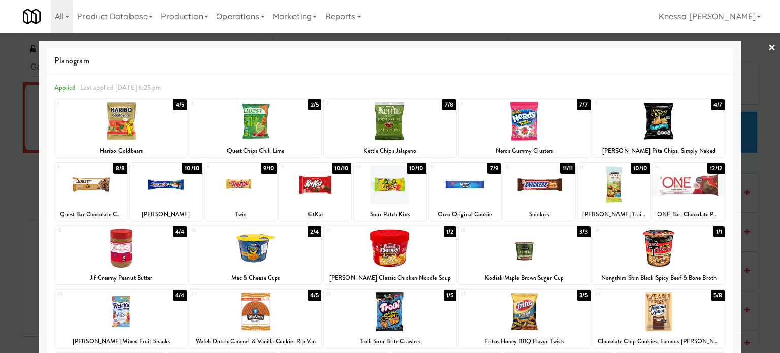
click at [601, 48] on div at bounding box center [390, 176] width 780 height 353
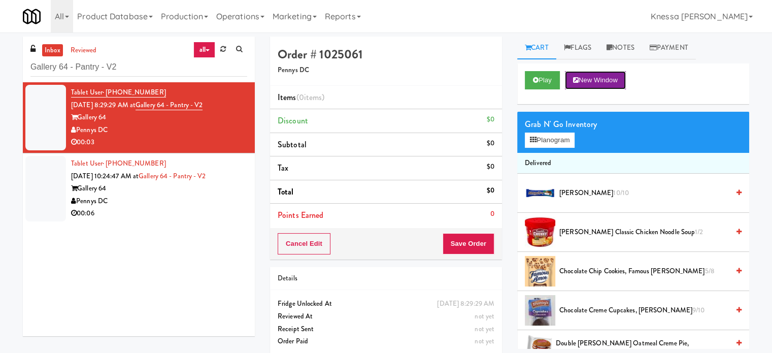
click at [599, 87] on button "New Window" at bounding box center [595, 80] width 61 height 18
drag, startPoint x: 568, startPoint y: 140, endPoint x: 553, endPoint y: 140, distance: 14.7
click at [568, 140] on button "Planogram" at bounding box center [550, 139] width 50 height 15
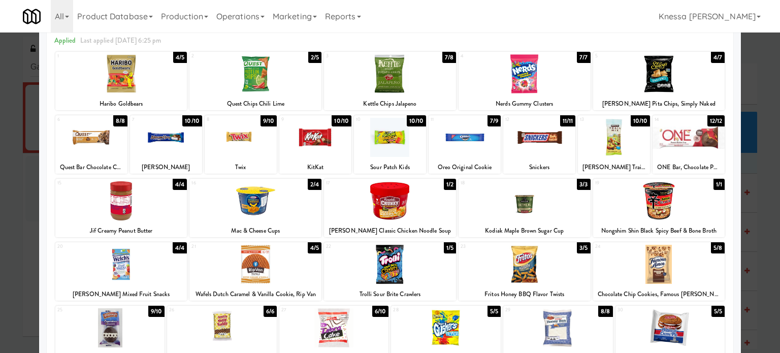
scroll to position [44, 0]
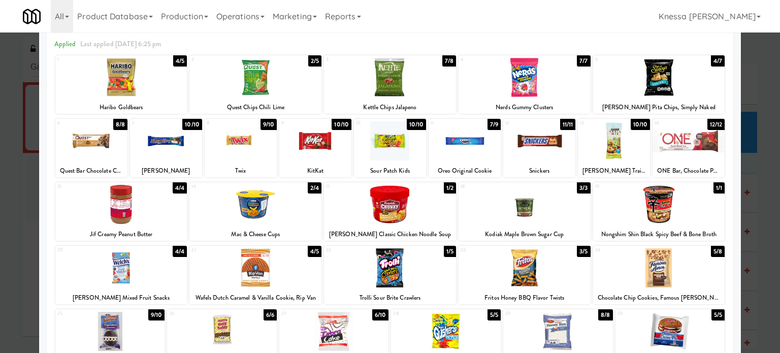
click at [386, 295] on div "Trolli Sour Brite Crawlers" at bounding box center [389, 297] width 129 height 13
click at [387, 295] on div "Trolli Sour Brite Crawlers" at bounding box center [389, 297] width 129 height 13
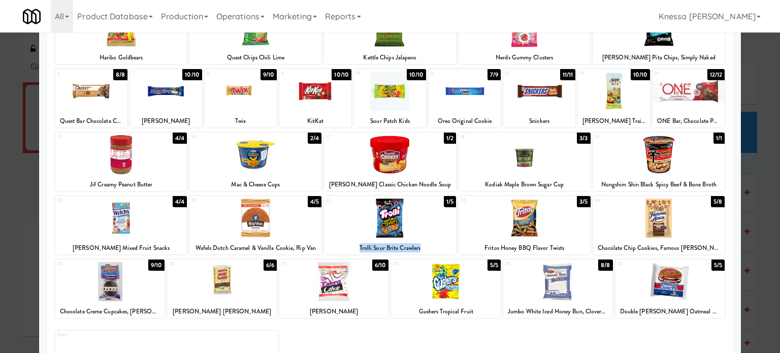
scroll to position [94, 0]
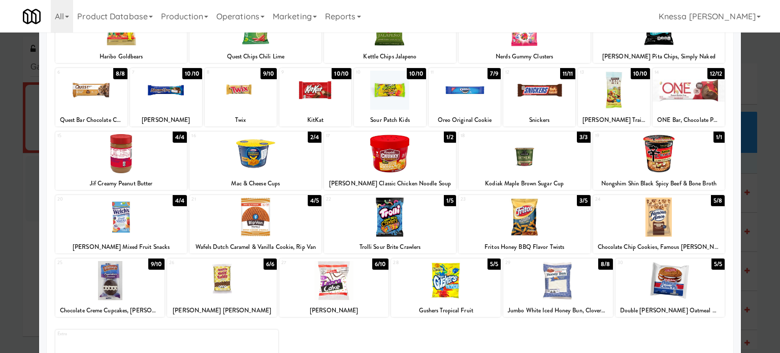
click at [536, 241] on div "Fritos Honey BBQ Flavor Twists" at bounding box center [524, 247] width 129 height 13
click at [539, 248] on div "Fritos Honey BBQ Flavor Twists" at bounding box center [524, 247] width 129 height 13
click at [527, 215] on div at bounding box center [524, 216] width 132 height 39
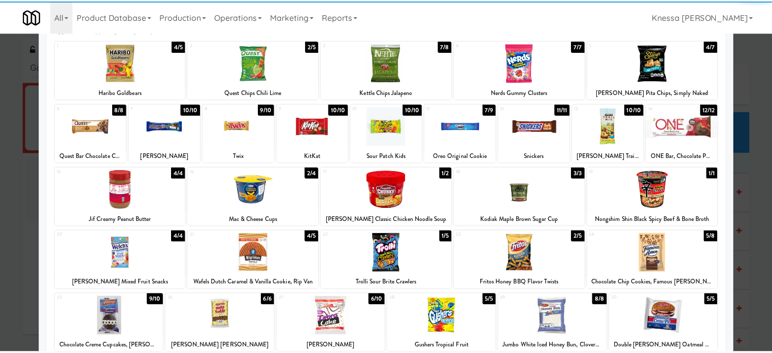
scroll to position [0, 0]
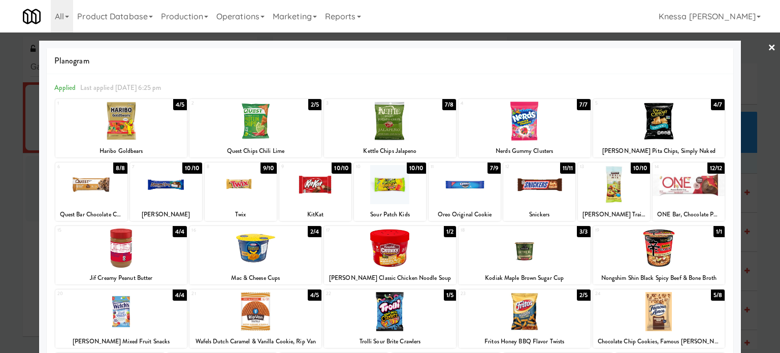
click at [601, 44] on link "×" at bounding box center [771, 47] width 8 height 31
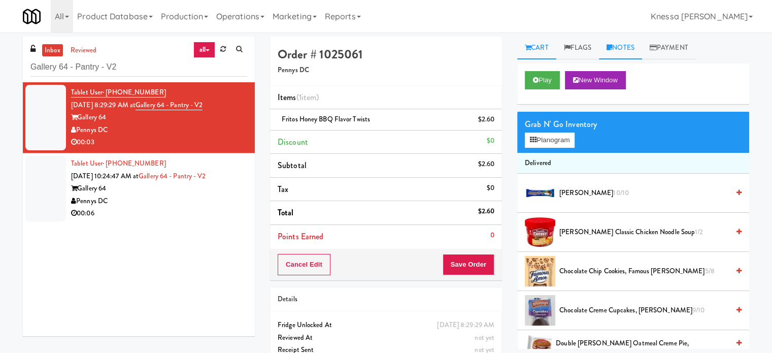
click at [601, 50] on link "Notes" at bounding box center [620, 48] width 43 height 23
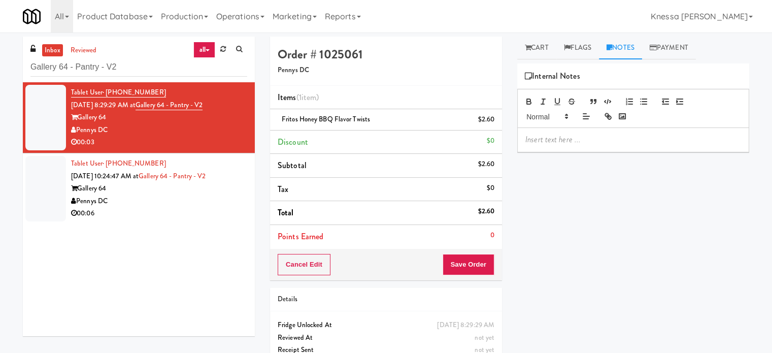
click at [601, 140] on p at bounding box center [633, 139] width 216 height 11
click at [601, 141] on p at bounding box center [633, 139] width 216 height 11
click at [481, 259] on button "Save Order" at bounding box center [469, 264] width 52 height 21
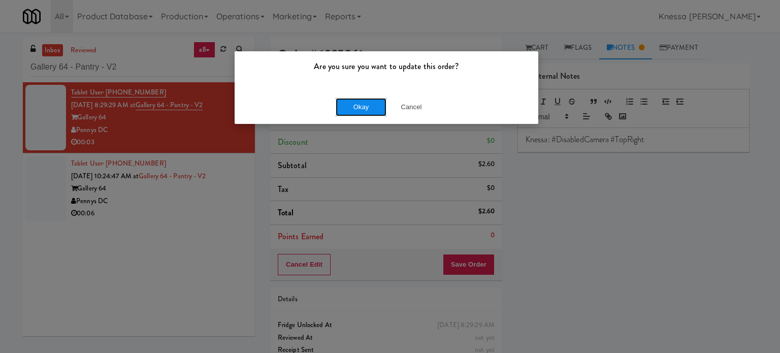
click at [345, 107] on button "Okay" at bounding box center [360, 107] width 51 height 18
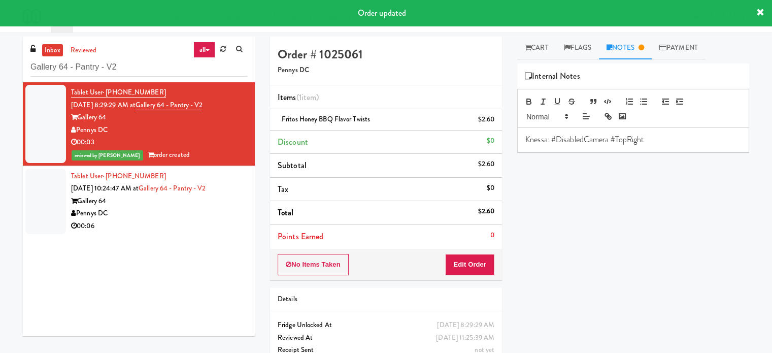
click at [191, 204] on div "Gallery 64" at bounding box center [159, 201] width 176 height 13
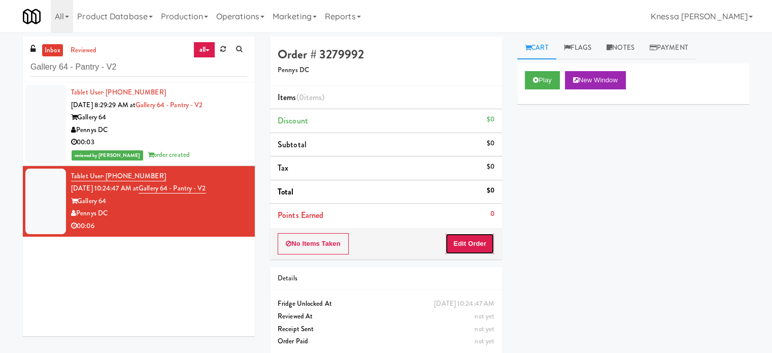
click at [485, 244] on button "Edit Order" at bounding box center [469, 243] width 49 height 21
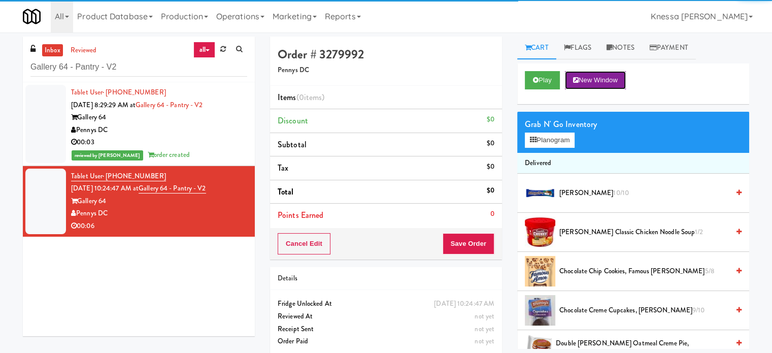
click at [601, 79] on button "New Window" at bounding box center [595, 80] width 61 height 18
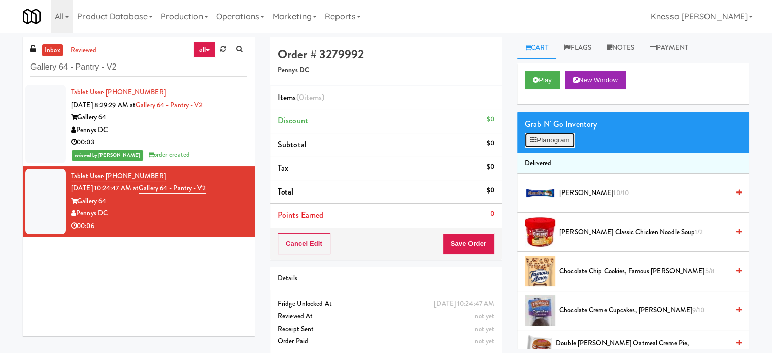
click at [570, 138] on button "Planogram" at bounding box center [550, 139] width 50 height 15
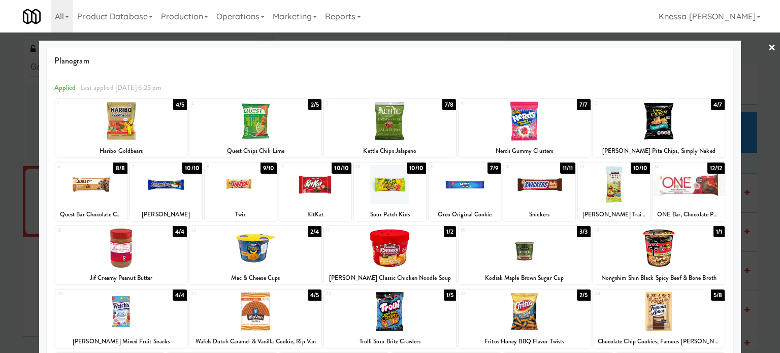
click at [254, 131] on div at bounding box center [255, 120] width 132 height 39
click at [601, 46] on link "×" at bounding box center [771, 47] width 8 height 31
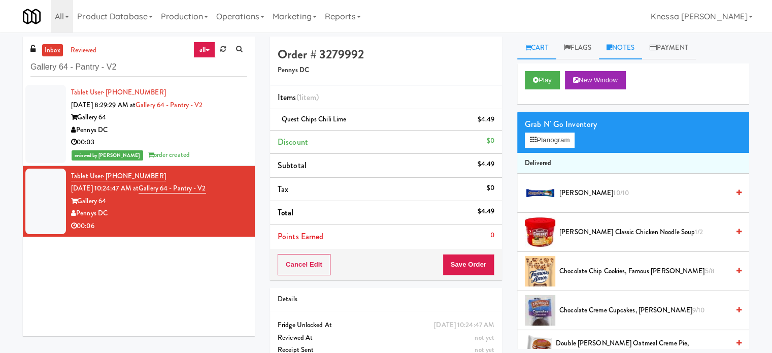
click at [601, 43] on link "Notes" at bounding box center [620, 48] width 43 height 23
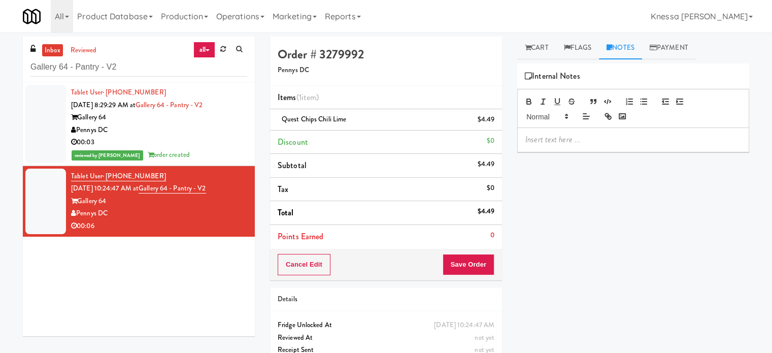
click at [601, 150] on div at bounding box center [633, 139] width 231 height 23
click at [470, 263] on button "Save Order" at bounding box center [469, 264] width 52 height 21
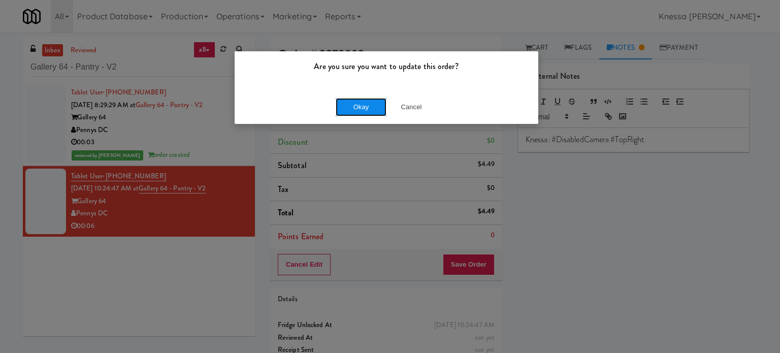
click at [363, 113] on button "Okay" at bounding box center [360, 107] width 51 height 18
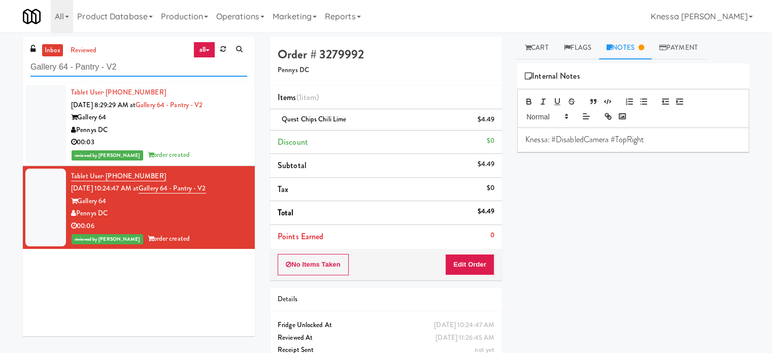
click at [177, 66] on input "Gallery 64 - Pantry - V2" at bounding box center [138, 67] width 217 height 19
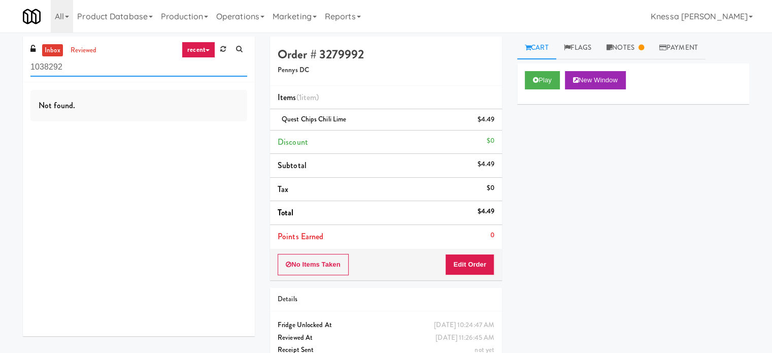
click at [160, 73] on input "1038292" at bounding box center [138, 67] width 217 height 19
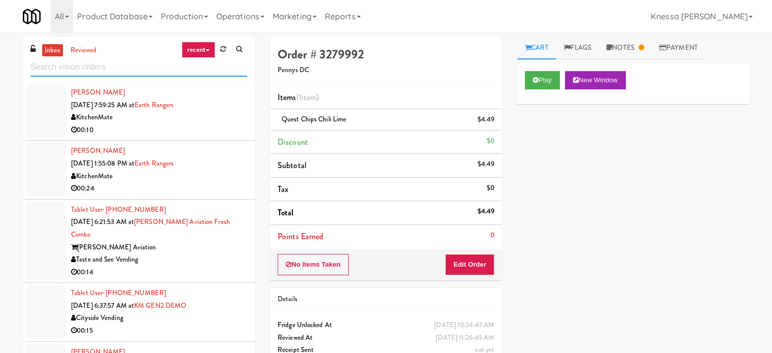
click at [124, 65] on input "text" at bounding box center [138, 67] width 217 height 19
paste input "Gallerie Apartments"
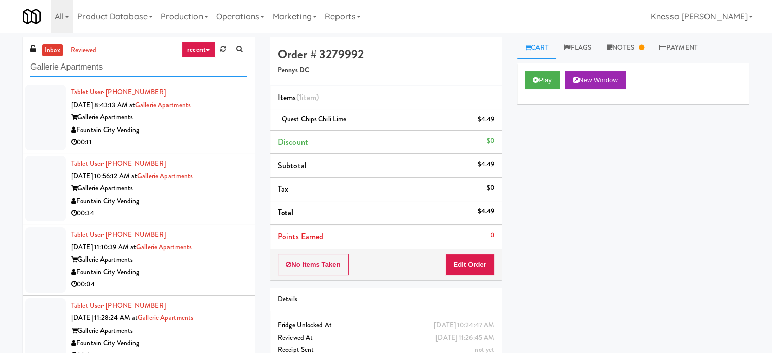
type input "Gallerie Apartments"
click at [219, 132] on div "Fountain City Vending" at bounding box center [159, 130] width 176 height 13
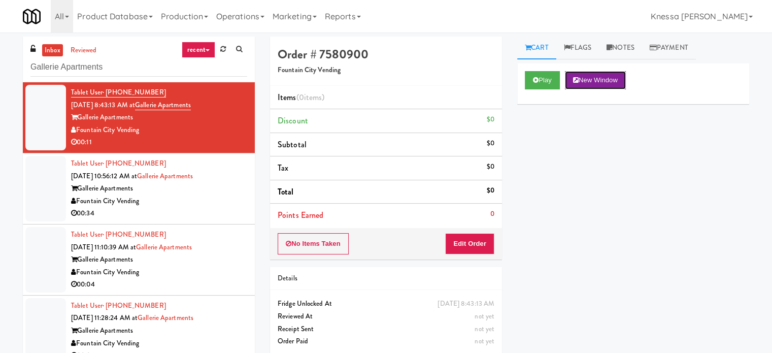
click at [576, 77] on icon at bounding box center [576, 80] width 6 height 7
drag, startPoint x: 476, startPoint y: 246, endPoint x: 487, endPoint y: 223, distance: 26.1
click at [476, 246] on button "Edit Order" at bounding box center [469, 243] width 49 height 21
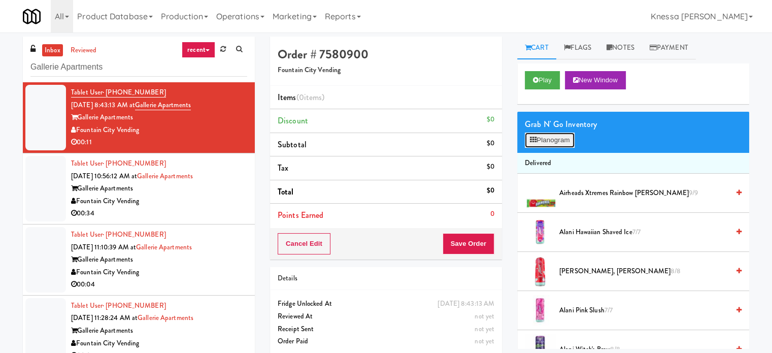
click at [552, 142] on button "Planogram" at bounding box center [550, 139] width 50 height 15
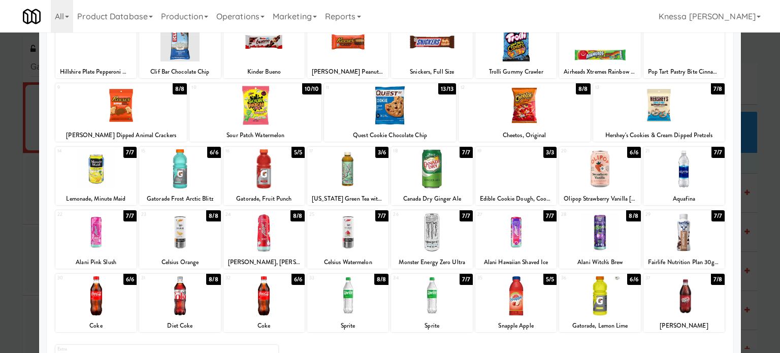
scroll to position [145, 0]
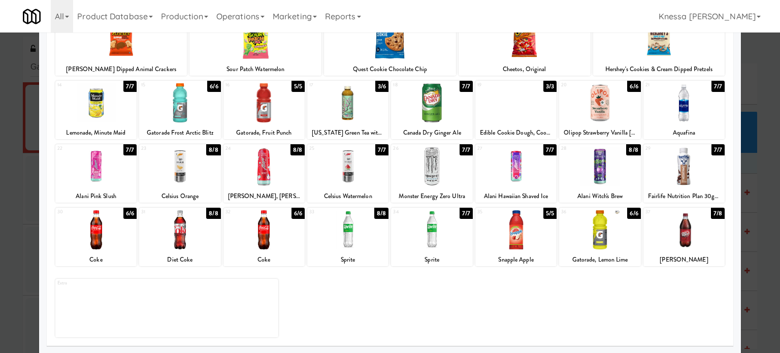
click at [263, 167] on div at bounding box center [263, 166] width 81 height 39
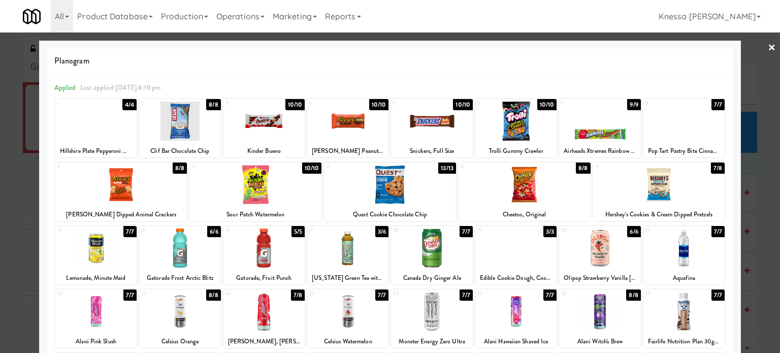
scroll to position [0, 0]
click at [767, 50] on link "×" at bounding box center [771, 47] width 8 height 31
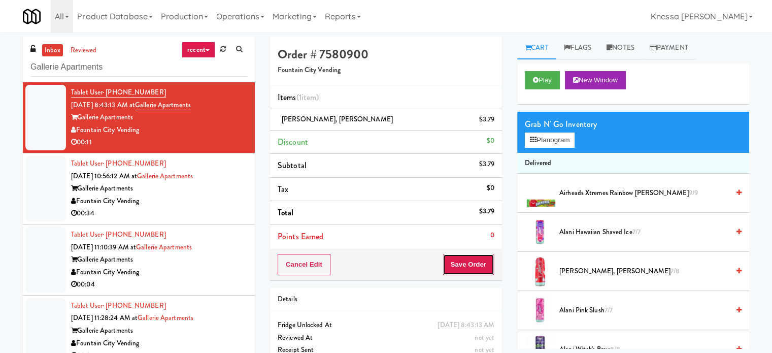
click at [481, 259] on button "Save Order" at bounding box center [469, 264] width 52 height 21
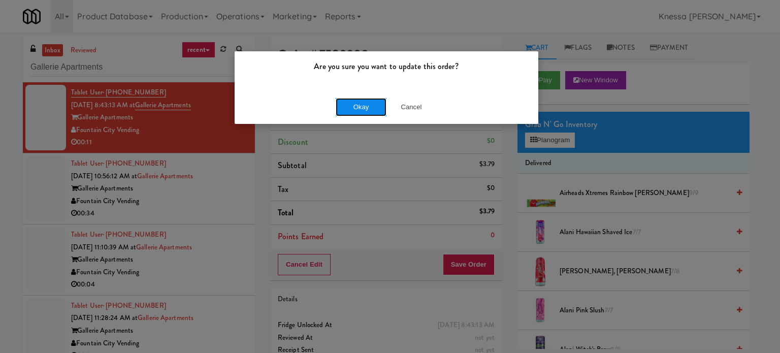
click at [382, 108] on button "Okay" at bounding box center [360, 107] width 51 height 18
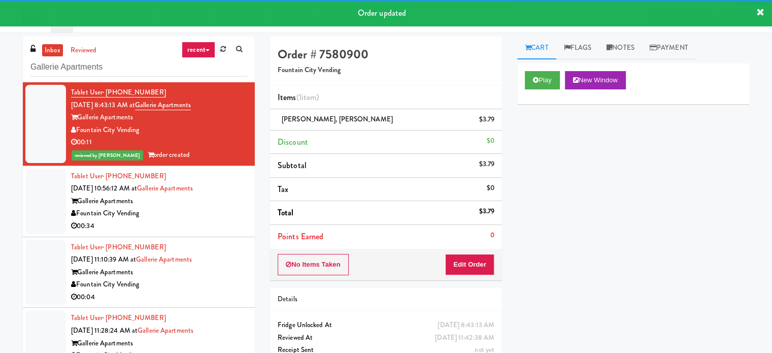
click at [234, 197] on div "Gallerie Apartments" at bounding box center [159, 201] width 176 height 13
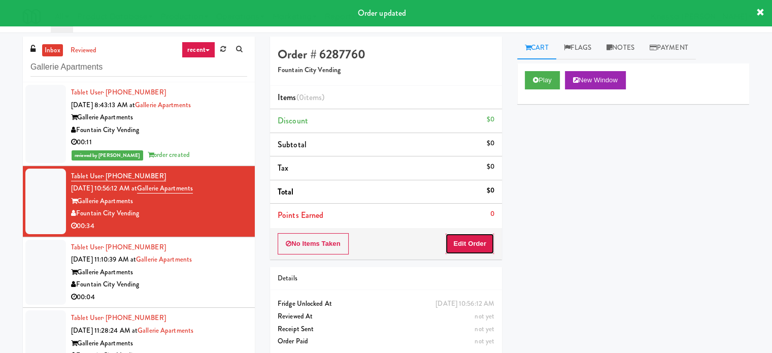
click at [480, 239] on button "Edit Order" at bounding box center [469, 243] width 49 height 21
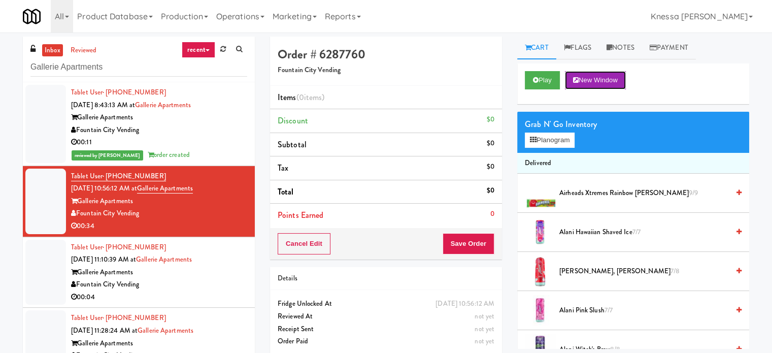
drag, startPoint x: 606, startPoint y: 80, endPoint x: 597, endPoint y: 109, distance: 30.2
click at [605, 84] on button "New Window" at bounding box center [595, 80] width 61 height 18
click at [571, 138] on button "Planogram" at bounding box center [550, 139] width 50 height 15
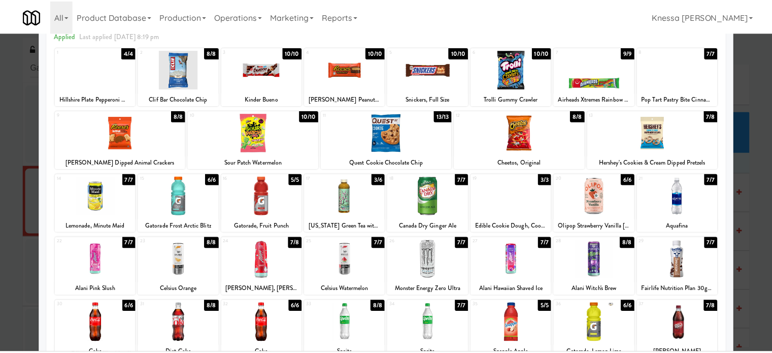
scroll to position [51, 0]
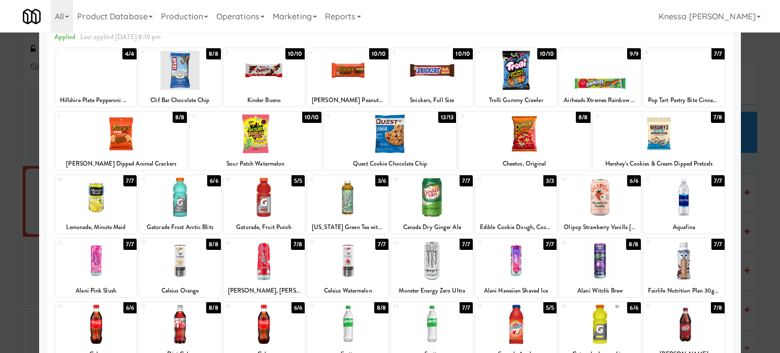
click at [767, 99] on div at bounding box center [390, 176] width 780 height 353
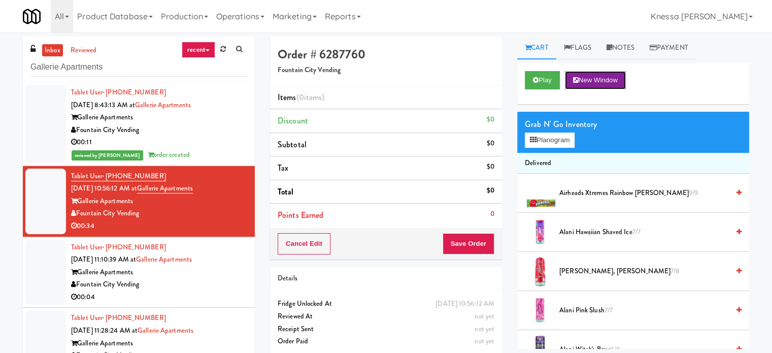
click at [599, 77] on button "New Window" at bounding box center [595, 80] width 61 height 18
click at [554, 135] on button "Planogram" at bounding box center [550, 139] width 50 height 15
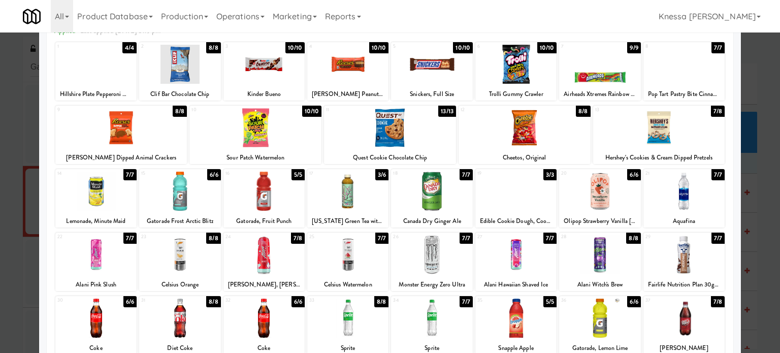
scroll to position [145, 0]
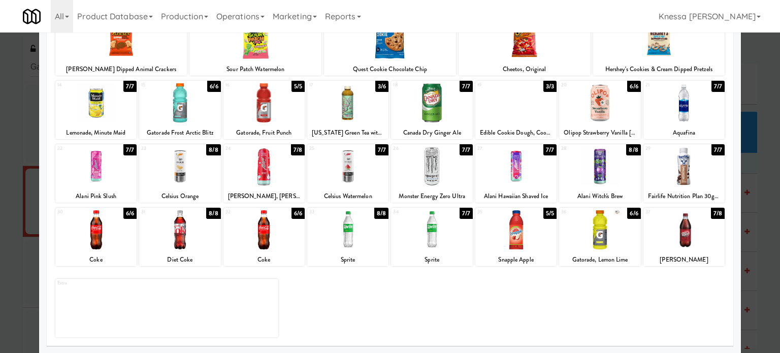
click at [257, 243] on div at bounding box center [263, 229] width 81 height 39
click at [91, 239] on div at bounding box center [95, 229] width 81 height 39
click at [376, 252] on div "33 8/8 Sprite" at bounding box center [347, 237] width 81 height 58
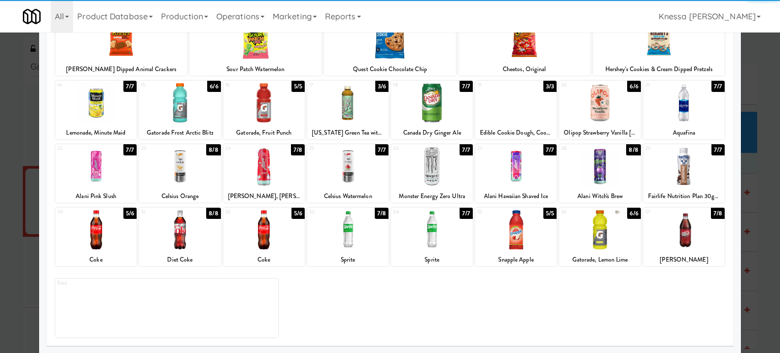
click at [425, 247] on div at bounding box center [431, 229] width 81 height 39
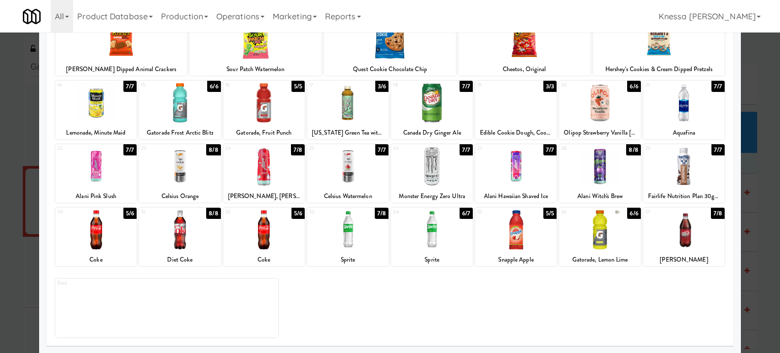
click at [769, 75] on div at bounding box center [390, 176] width 780 height 353
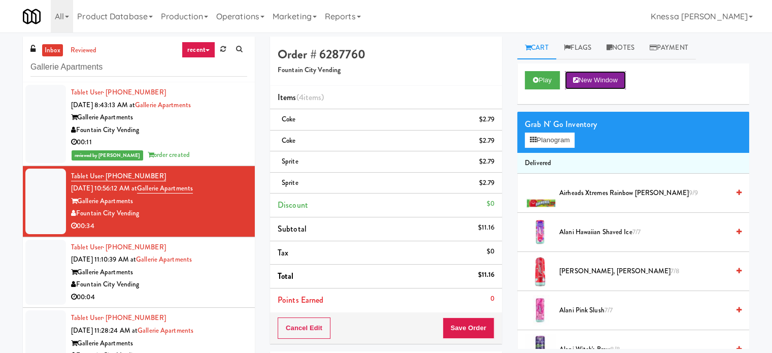
click at [589, 79] on button "New Window" at bounding box center [595, 80] width 61 height 18
click at [555, 140] on button "Planogram" at bounding box center [550, 139] width 50 height 15
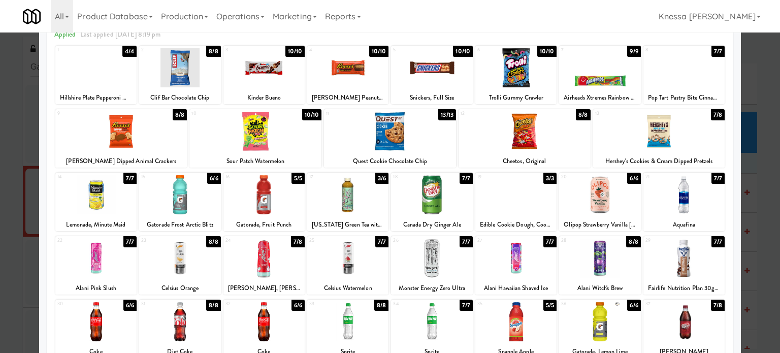
scroll to position [145, 0]
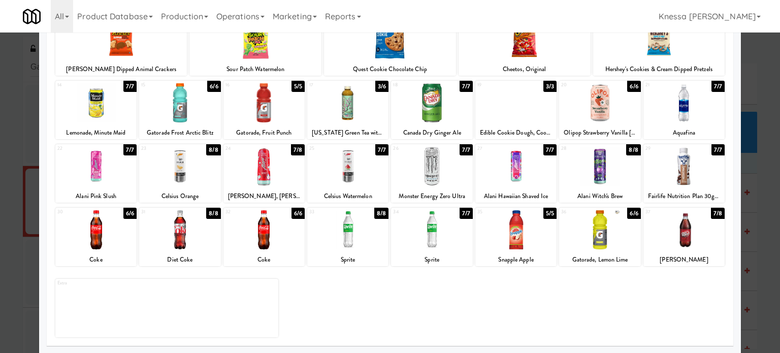
click at [597, 234] on div at bounding box center [599, 229] width 81 height 39
click at [605, 239] on div at bounding box center [599, 229] width 81 height 39
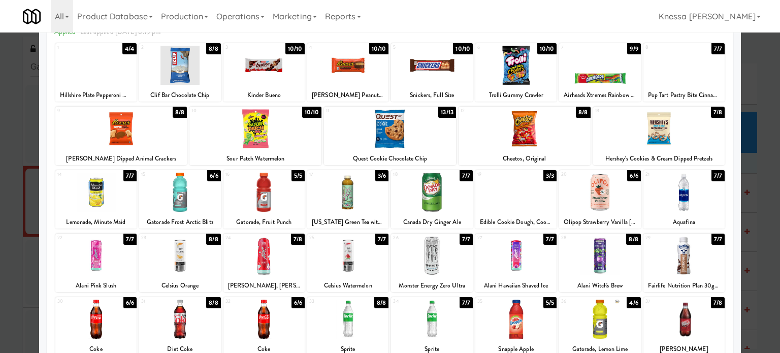
scroll to position [44, 0]
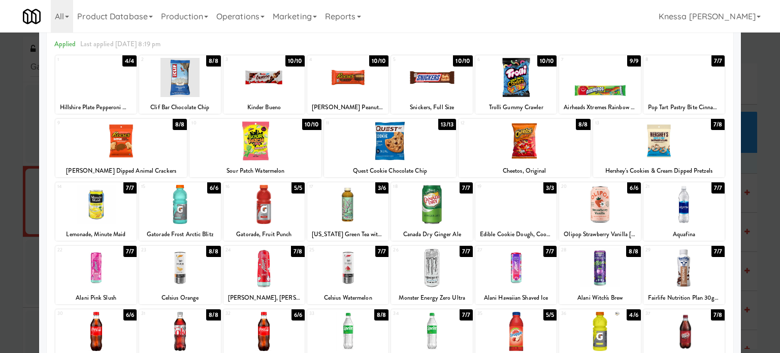
click at [197, 211] on div at bounding box center [179, 204] width 81 height 39
click at [185, 225] on div "15 5/6 Gatorade Frost Arctic Blitz" at bounding box center [179, 211] width 81 height 58
click at [746, 72] on div at bounding box center [390, 176] width 780 height 353
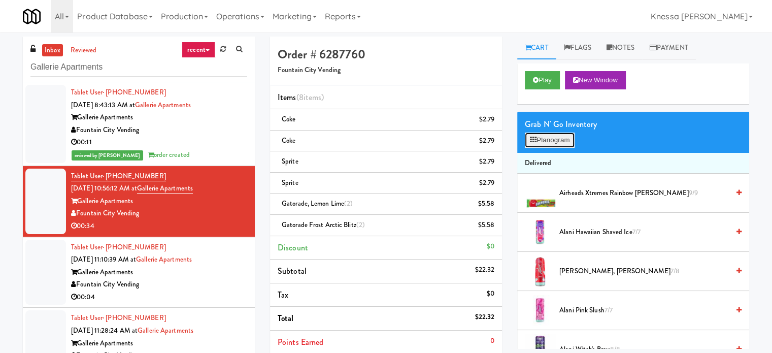
click at [559, 140] on button "Planogram" at bounding box center [550, 139] width 50 height 15
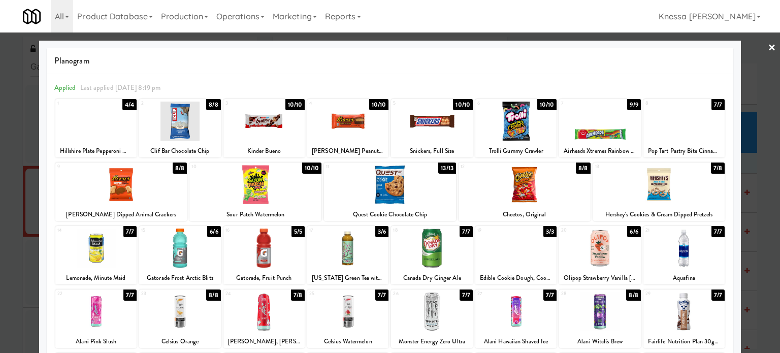
click at [767, 46] on link "×" at bounding box center [771, 47] width 8 height 31
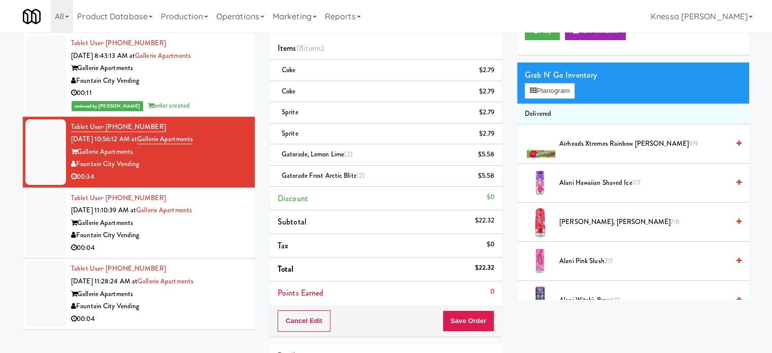
scroll to position [51, 0]
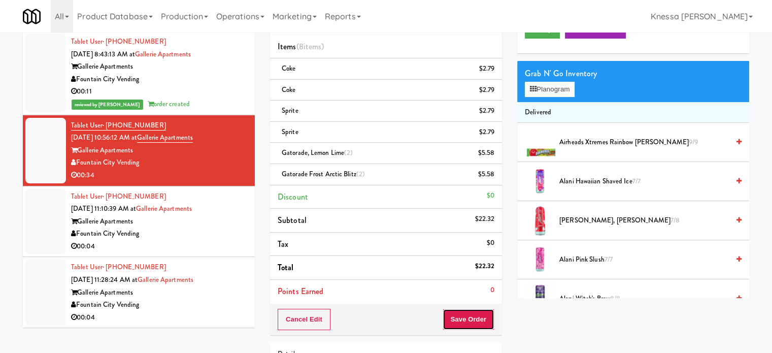
click at [485, 318] on button "Save Order" at bounding box center [469, 319] width 52 height 21
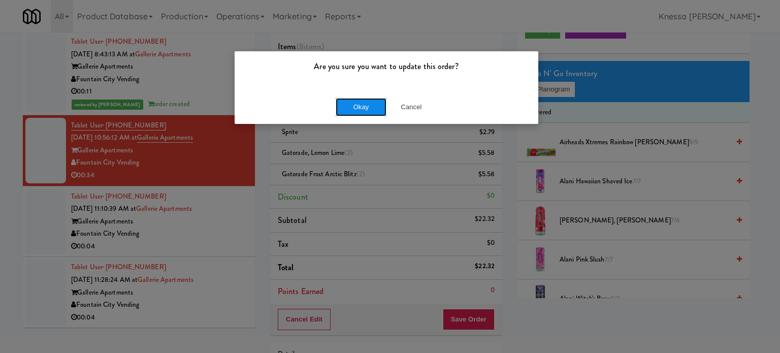
click at [355, 111] on button "Okay" at bounding box center [360, 107] width 51 height 18
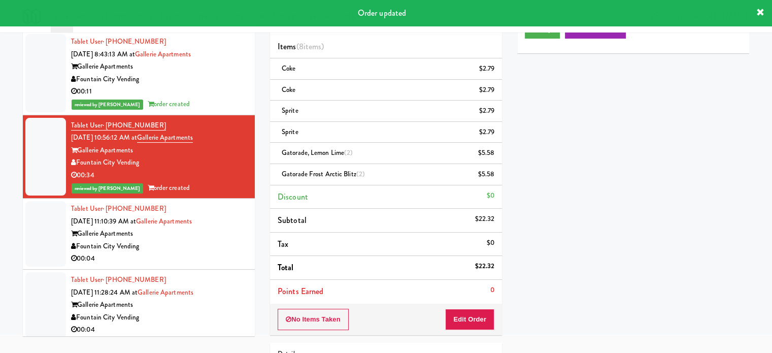
drag, startPoint x: 227, startPoint y: 242, endPoint x: 248, endPoint y: 219, distance: 30.2
click at [227, 241] on div "Fountain City Vending" at bounding box center [159, 246] width 176 height 13
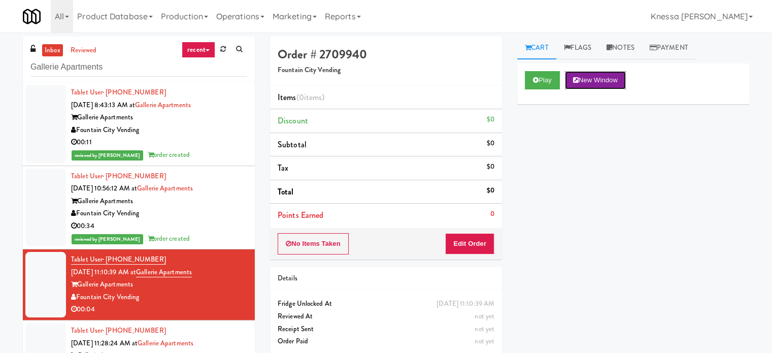
click at [596, 78] on button "New Window" at bounding box center [595, 80] width 61 height 18
click at [478, 243] on button "Edit Order" at bounding box center [469, 243] width 49 height 21
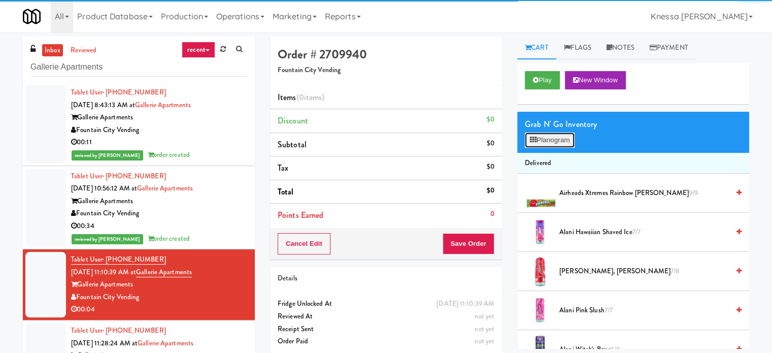
click at [570, 146] on button "Planogram" at bounding box center [550, 139] width 50 height 15
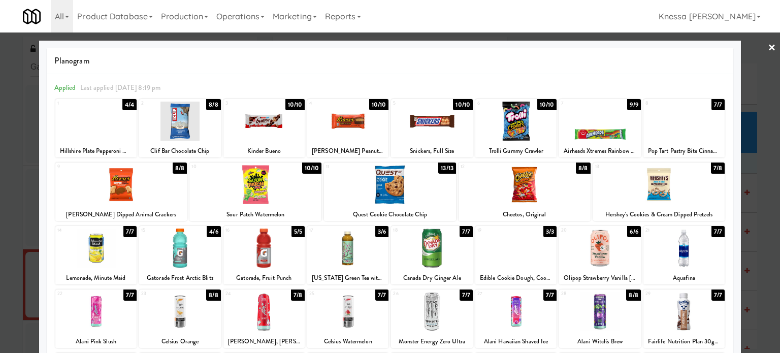
click at [416, 123] on div at bounding box center [431, 120] width 81 height 39
click at [761, 122] on div at bounding box center [390, 176] width 780 height 353
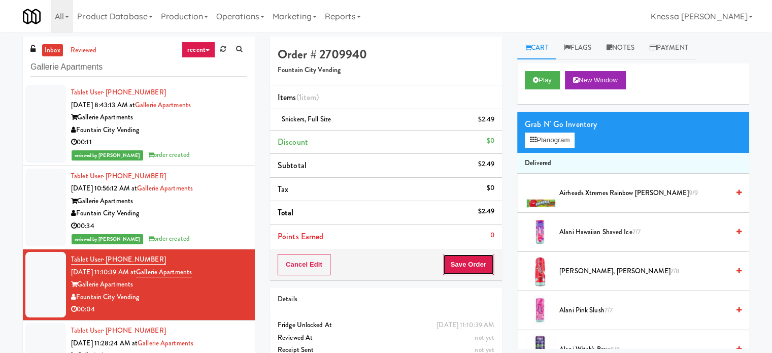
click at [467, 260] on button "Save Order" at bounding box center [469, 264] width 52 height 21
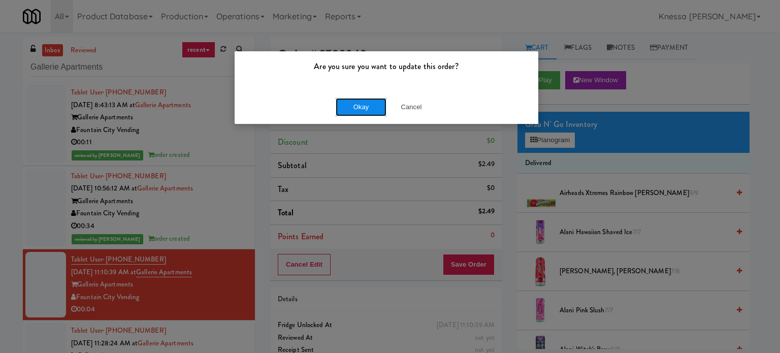
click at [357, 110] on button "Okay" at bounding box center [360, 107] width 51 height 18
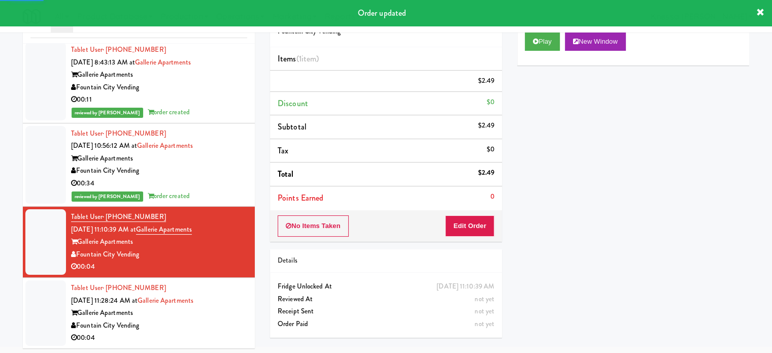
scroll to position [41, 0]
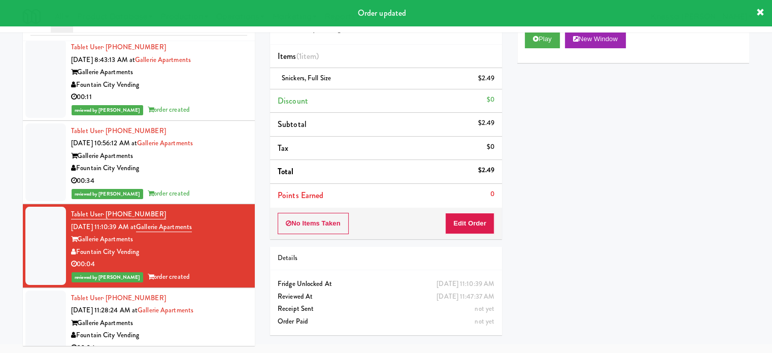
click at [231, 327] on div "Gallerie Apartments" at bounding box center [159, 323] width 176 height 13
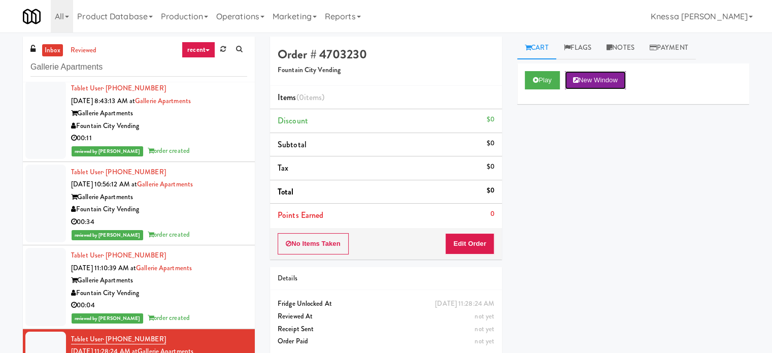
click at [592, 84] on button "New Window" at bounding box center [595, 80] width 61 height 18
drag, startPoint x: 547, startPoint y: 83, endPoint x: 553, endPoint y: 91, distance: 9.9
click at [547, 83] on button "Play" at bounding box center [542, 80] width 35 height 18
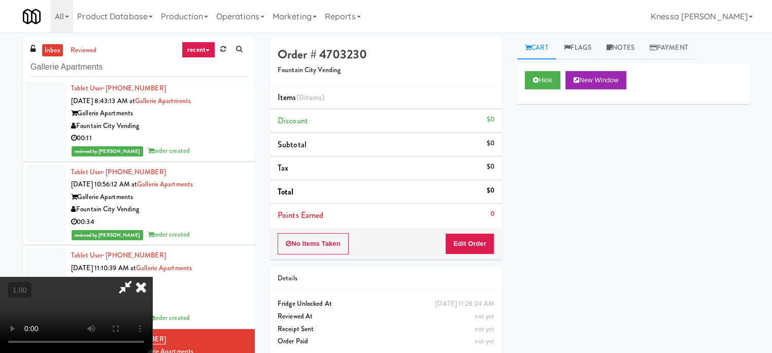
click at [152, 277] on icon at bounding box center [141, 287] width 22 height 20
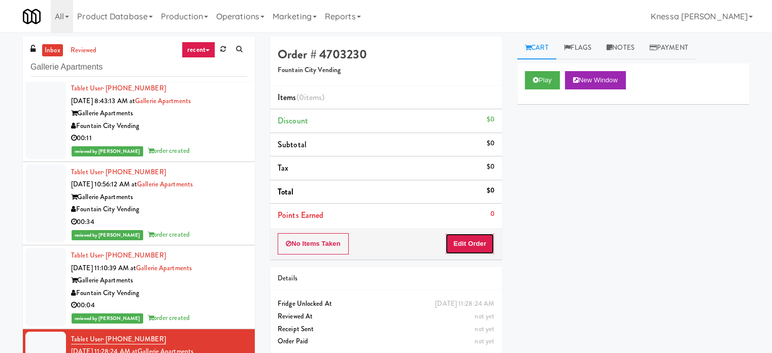
click at [464, 233] on button "Edit Order" at bounding box center [469, 243] width 49 height 21
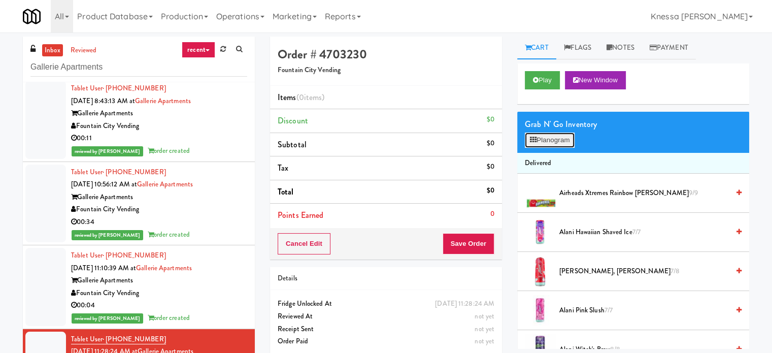
click at [542, 140] on button "Planogram" at bounding box center [550, 139] width 50 height 15
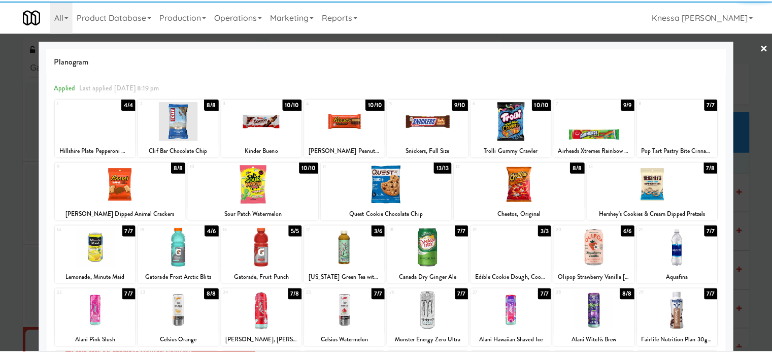
scroll to position [145, 0]
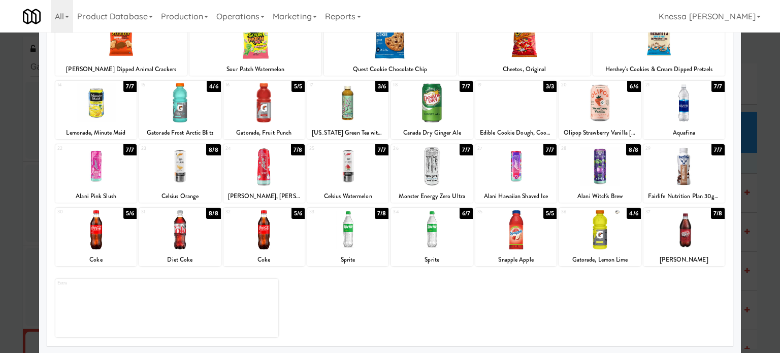
click at [434, 170] on div at bounding box center [431, 166] width 81 height 39
click at [751, 206] on div at bounding box center [390, 176] width 780 height 353
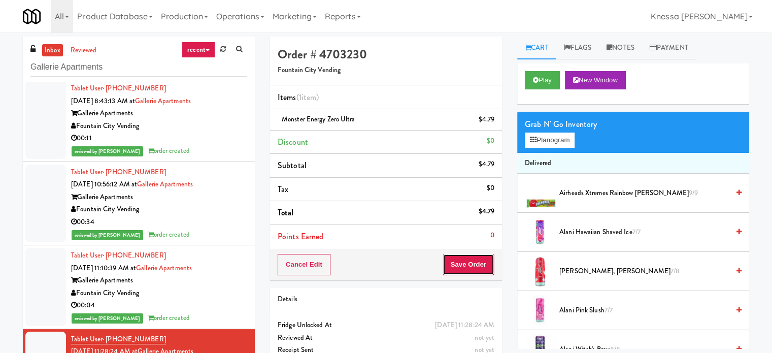
click at [461, 259] on button "Save Order" at bounding box center [469, 264] width 52 height 21
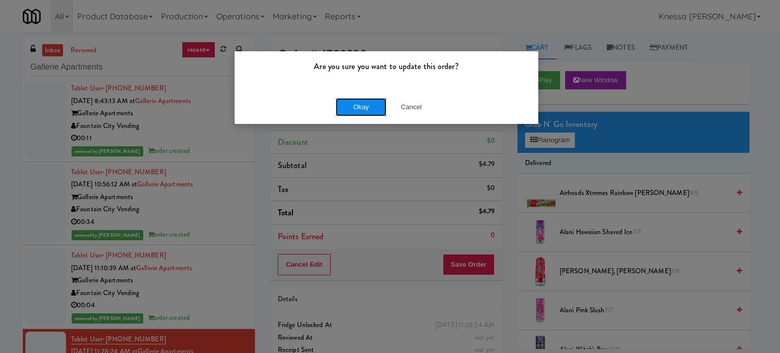
click at [350, 102] on button "Okay" at bounding box center [360, 107] width 51 height 18
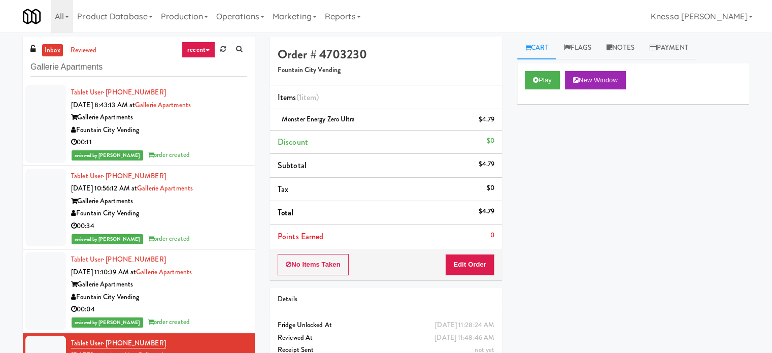
drag, startPoint x: 28, startPoint y: 69, endPoint x: 87, endPoint y: 68, distance: 59.4
click at [43, 71] on div "inbox reviewed recent all unclear take inventory issue suspicious failed recent…" at bounding box center [139, 60] width 232 height 46
click at [90, 68] on input "Gallerie Apartments" at bounding box center [138, 67] width 217 height 19
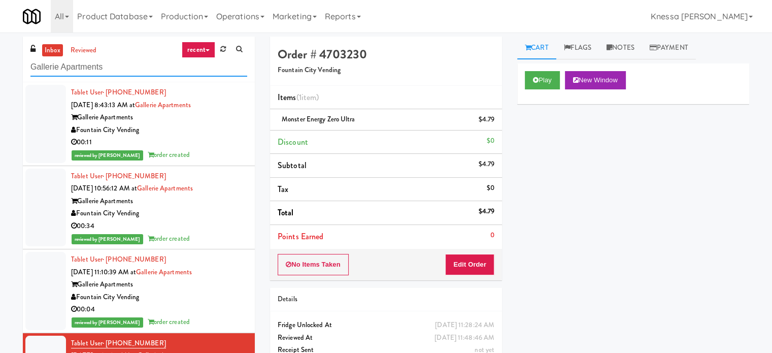
paste input "Tapestry Station Evanston-Combo"
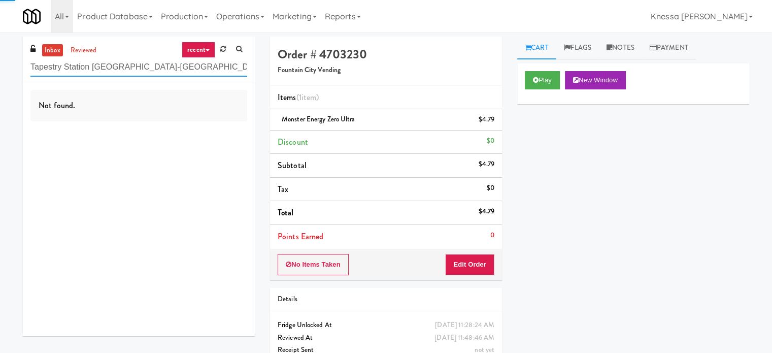
type input "Tapestry Station Evanston-Combo"
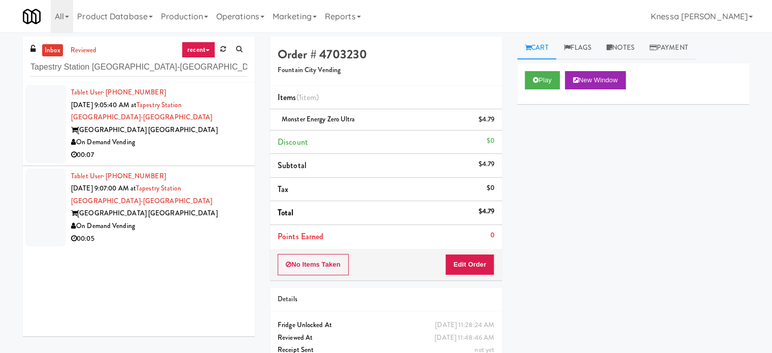
click at [157, 125] on div "Tapestry Station Evanston" at bounding box center [159, 130] width 176 height 13
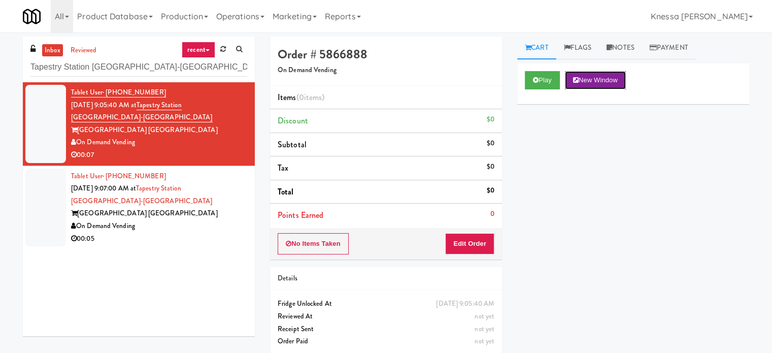
click at [597, 77] on button "New Window" at bounding box center [595, 80] width 61 height 18
click at [473, 241] on button "Edit Order" at bounding box center [469, 243] width 49 height 21
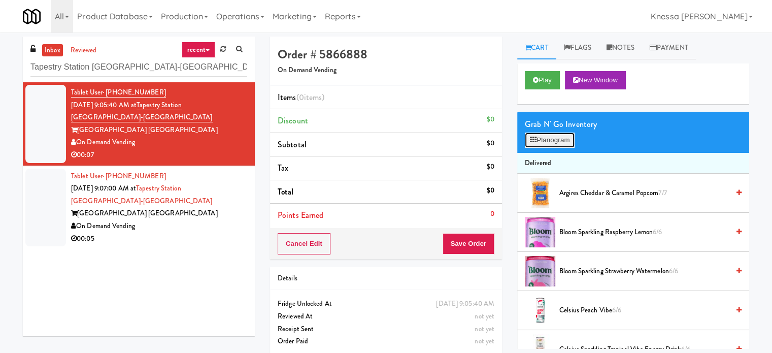
click at [549, 145] on button "Planogram" at bounding box center [550, 139] width 50 height 15
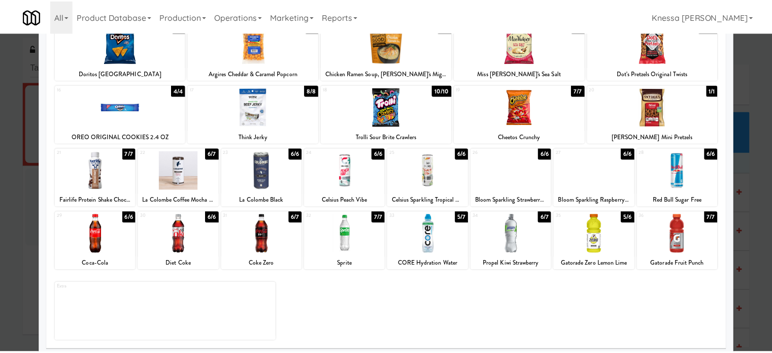
scroll to position [145, 0]
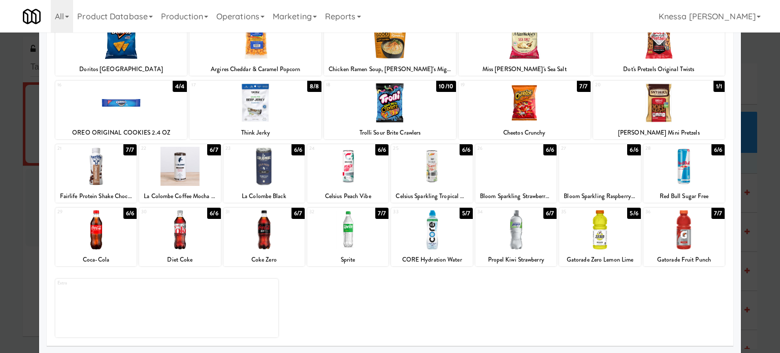
click at [261, 169] on div at bounding box center [263, 166] width 81 height 39
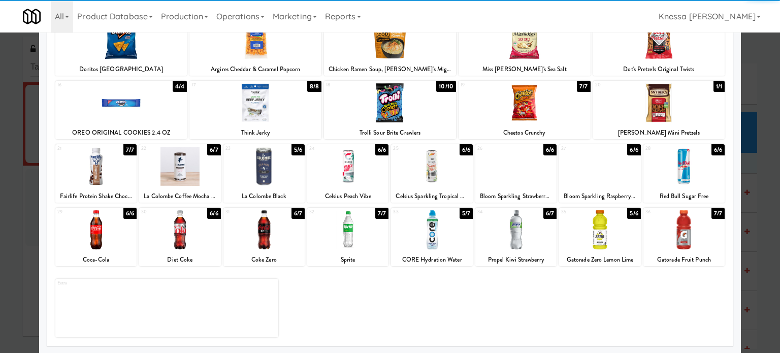
click at [754, 217] on div at bounding box center [390, 176] width 780 height 353
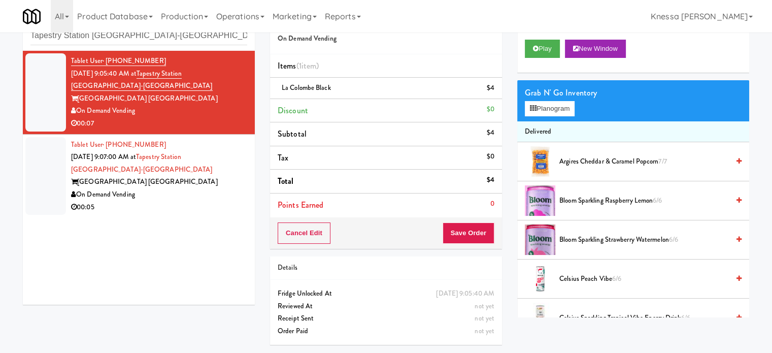
scroll to position [32, 0]
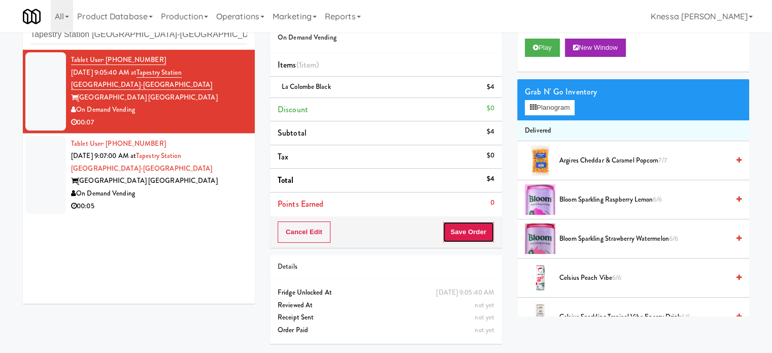
click at [464, 233] on button "Save Order" at bounding box center [469, 231] width 52 height 21
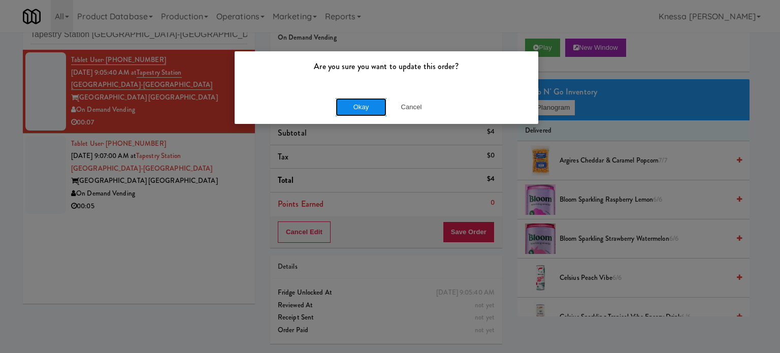
click at [366, 113] on button "Okay" at bounding box center [360, 107] width 51 height 18
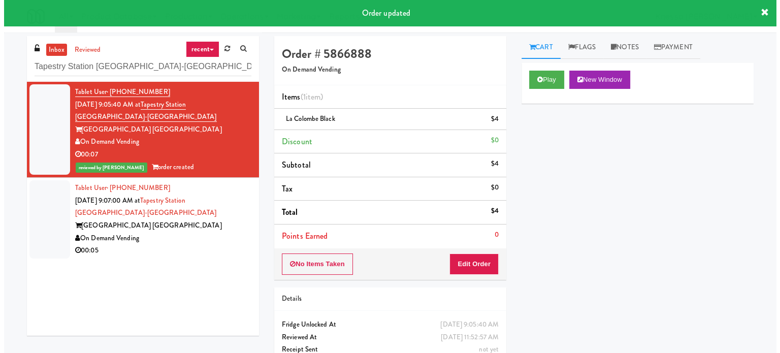
scroll to position [0, 0]
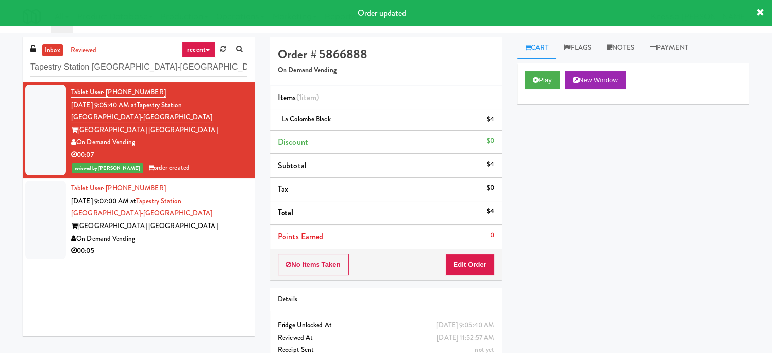
click at [143, 223] on div "Tapestry Station Evanston" at bounding box center [159, 226] width 176 height 13
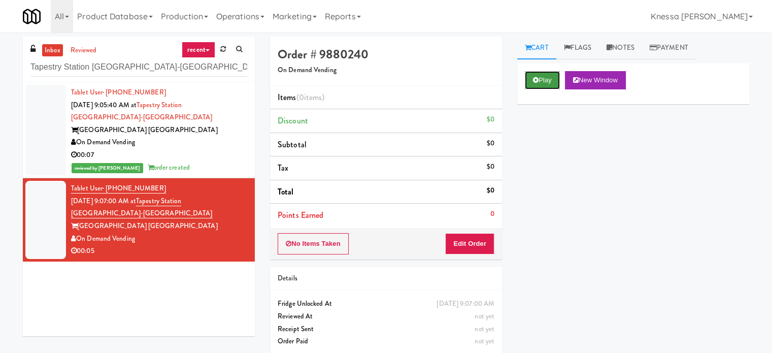
click at [541, 76] on button "Play" at bounding box center [542, 80] width 35 height 18
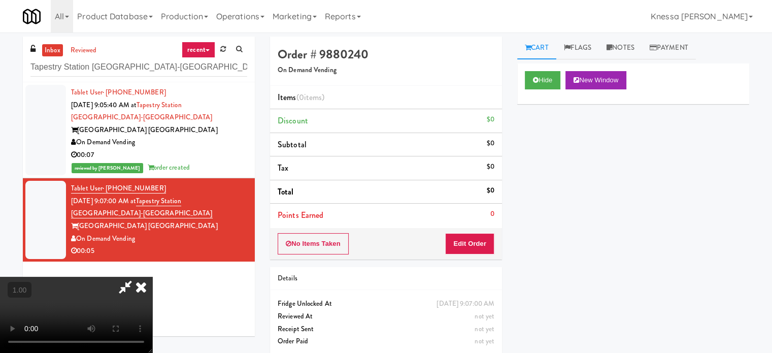
click at [146, 286] on icon at bounding box center [141, 287] width 22 height 20
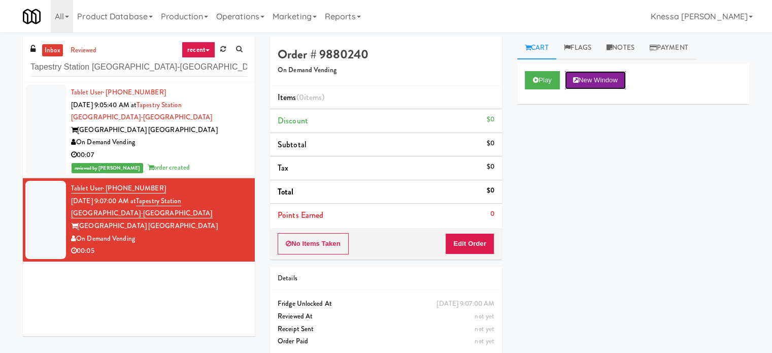
click at [589, 79] on button "New Window" at bounding box center [595, 80] width 61 height 18
click at [472, 247] on button "Edit Order" at bounding box center [469, 243] width 49 height 21
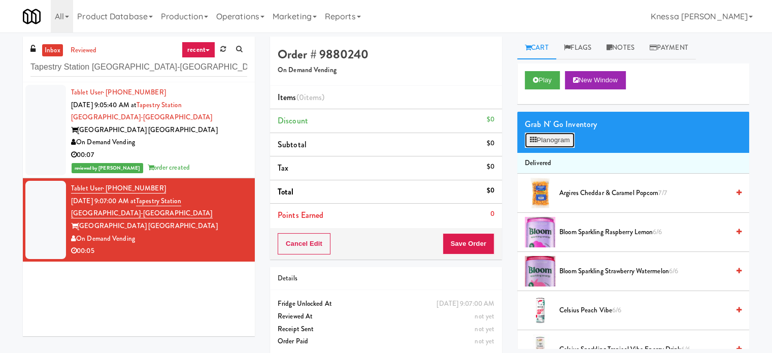
click at [540, 134] on button "Planogram" at bounding box center [550, 139] width 50 height 15
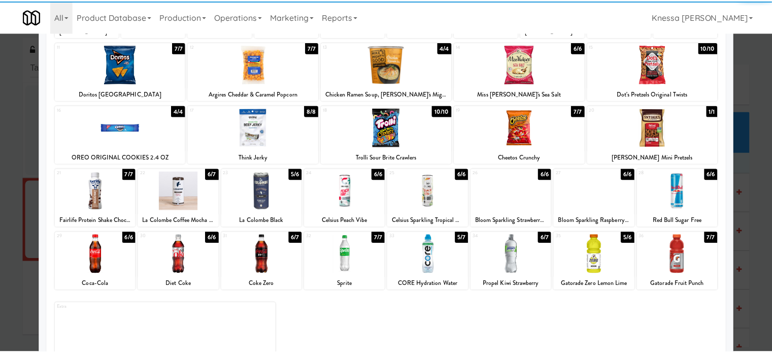
scroll to position [145, 0]
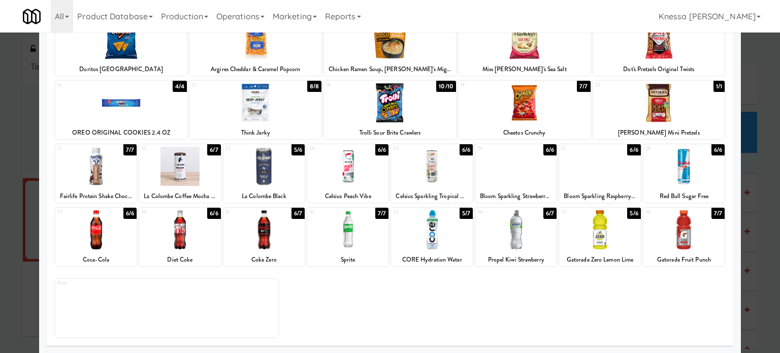
click at [431, 238] on div at bounding box center [431, 229] width 81 height 39
drag, startPoint x: 762, startPoint y: 334, endPoint x: 756, endPoint y: 326, distance: 10.1
click at [762, 333] on div at bounding box center [390, 176] width 780 height 353
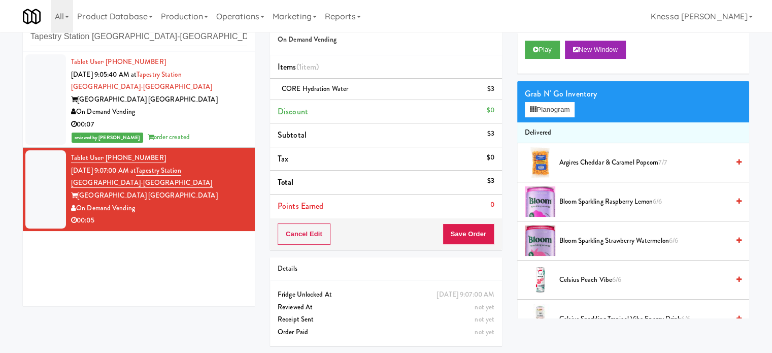
scroll to position [32, 0]
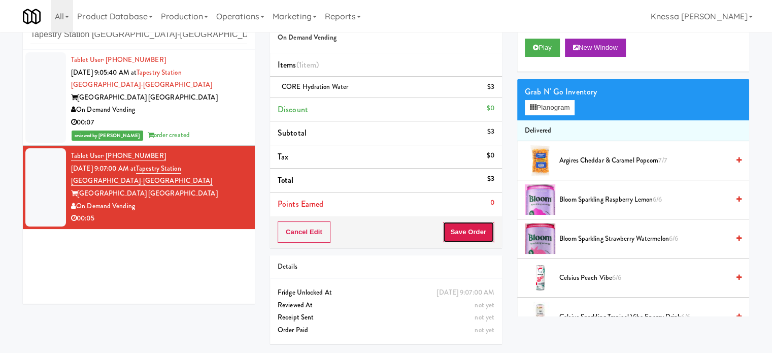
click at [484, 235] on button "Save Order" at bounding box center [469, 231] width 52 height 21
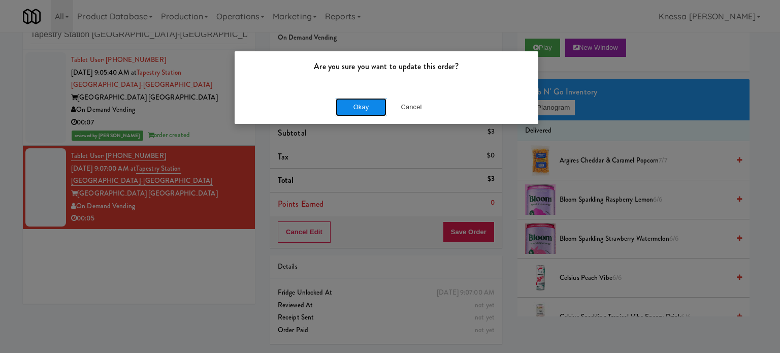
click at [365, 107] on button "Okay" at bounding box center [360, 107] width 51 height 18
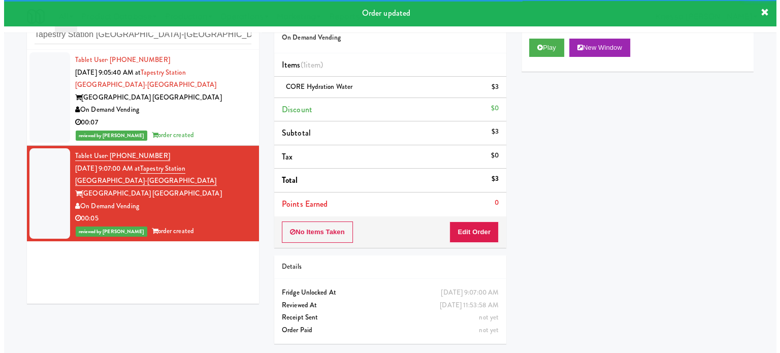
scroll to position [0, 0]
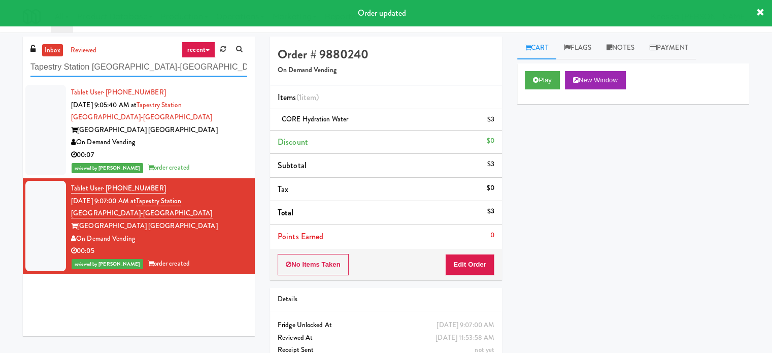
click at [133, 66] on input "Tapestry Station Evanston-Combo" at bounding box center [138, 67] width 217 height 19
click at [132, 67] on input "Tapestry Station Evanston-Combo" at bounding box center [138, 67] width 217 height 19
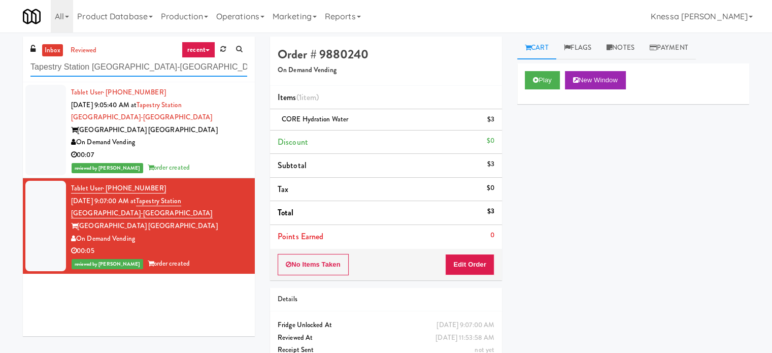
click at [79, 65] on input "Tapestry Station Evanston-Combo" at bounding box center [138, 67] width 217 height 19
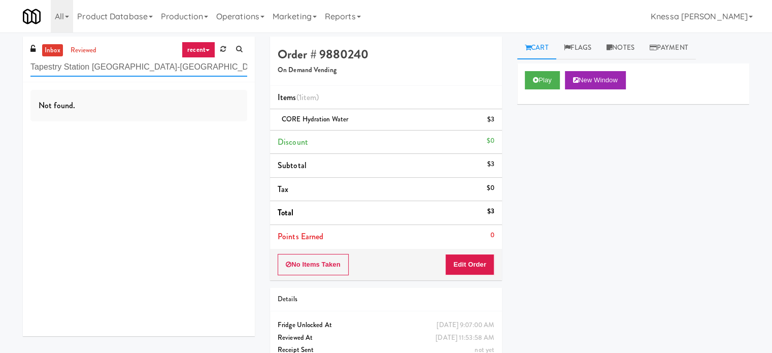
paste input "Dan Newlin Injury Attorneys - Cooler"
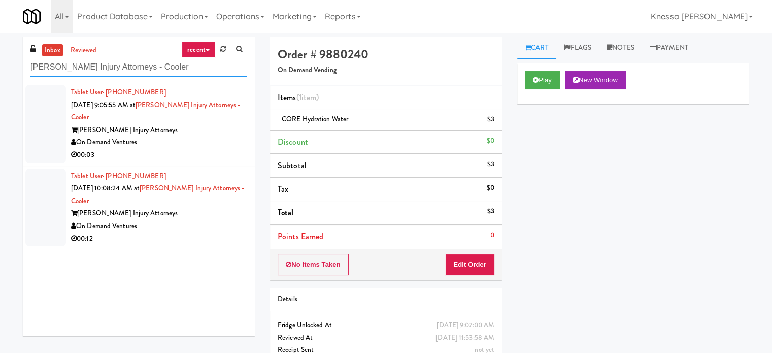
type input "Dan Newlin Injury Attorneys - Cooler"
click at [184, 116] on div "Tablet User · (407) 808-9115 Sep 17, 2025 9:05:55 AM at Dan Newlin Injury Attor…" at bounding box center [159, 123] width 176 height 75
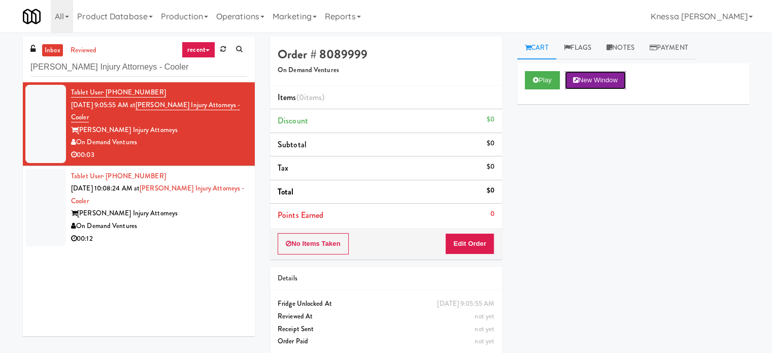
click at [611, 75] on button "New Window" at bounding box center [595, 80] width 61 height 18
click at [467, 235] on button "Edit Order" at bounding box center [469, 243] width 49 height 21
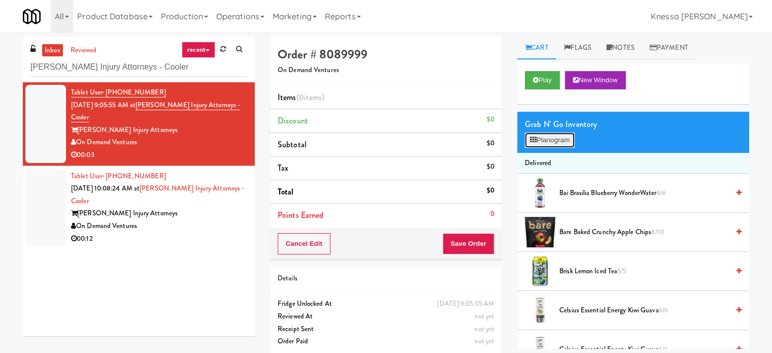
click at [555, 139] on button "Planogram" at bounding box center [550, 139] width 50 height 15
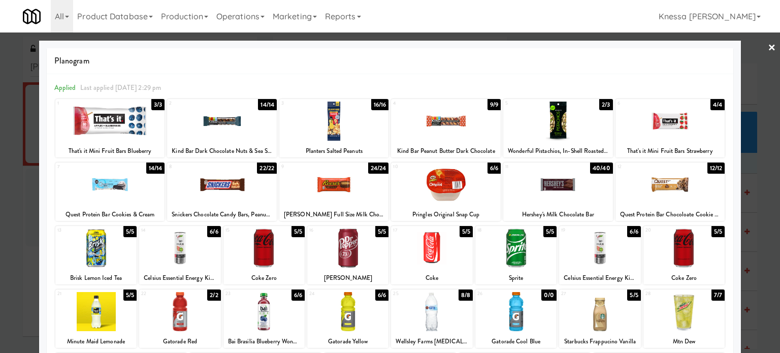
click at [0, 157] on div at bounding box center [390, 176] width 780 height 353
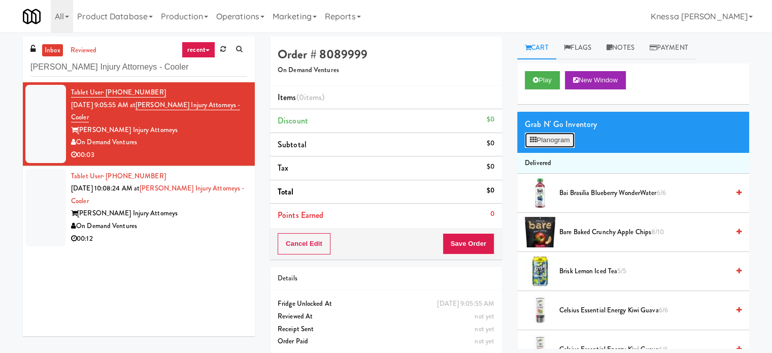
click at [544, 138] on button "Planogram" at bounding box center [550, 139] width 50 height 15
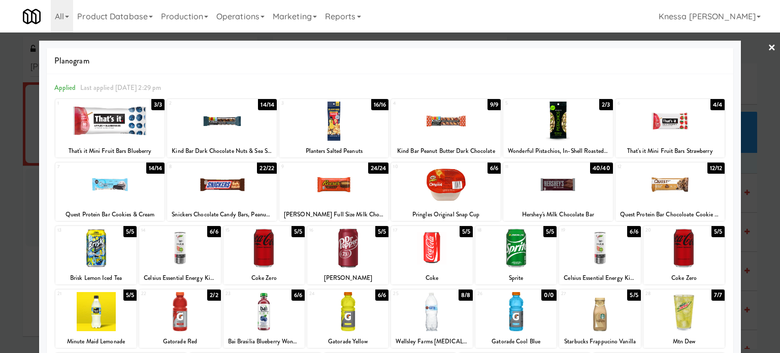
click at [753, 73] on div at bounding box center [390, 176] width 780 height 353
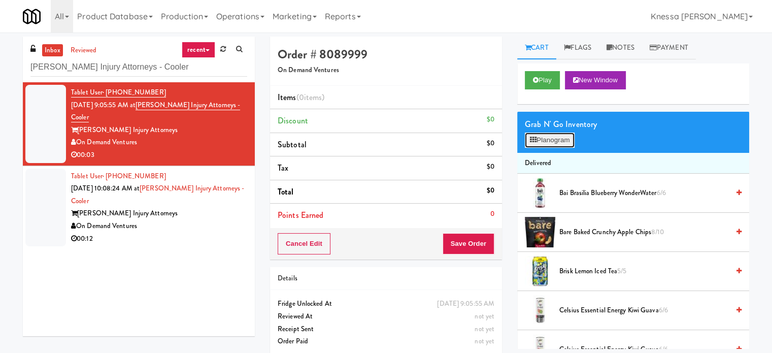
click at [558, 138] on button "Planogram" at bounding box center [550, 139] width 50 height 15
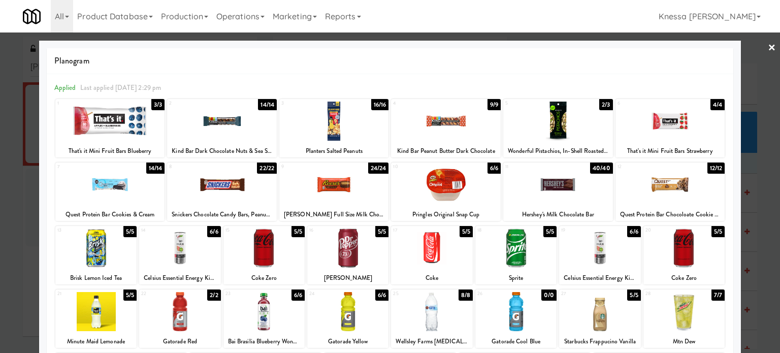
click at [767, 47] on link "×" at bounding box center [771, 47] width 8 height 31
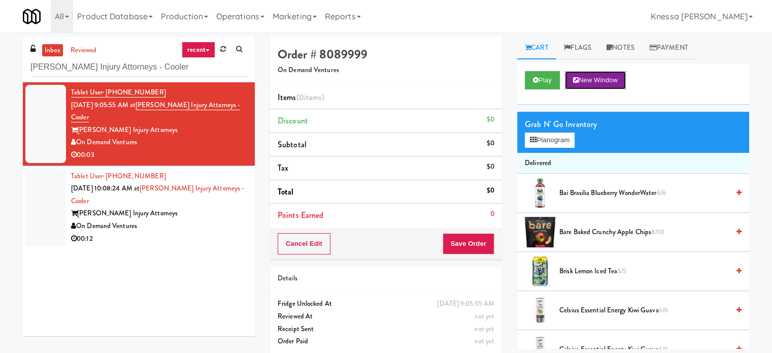
click at [612, 83] on button "New Window" at bounding box center [595, 80] width 61 height 18
click at [545, 138] on button "Planogram" at bounding box center [550, 139] width 50 height 15
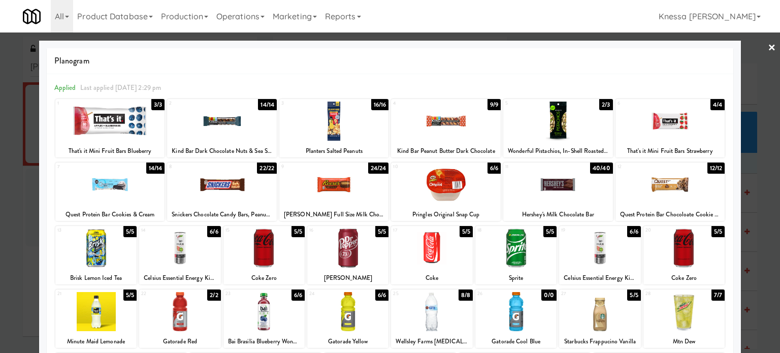
click at [615, 277] on div "Celsius Essential Energy Kiwi Guava" at bounding box center [599, 278] width 78 height 13
copy div "Celsius Essential Energy Kiwi Guava"
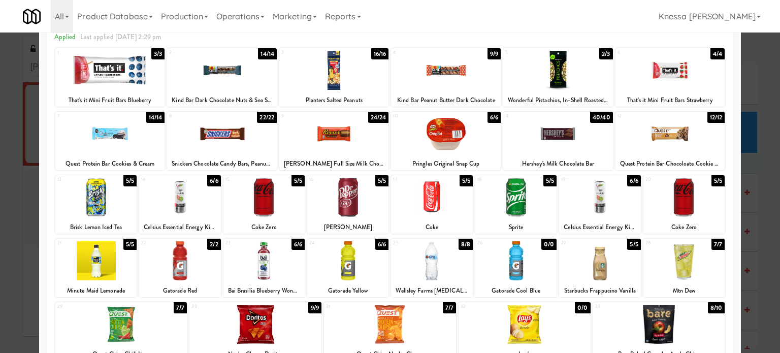
click at [601, 195] on div at bounding box center [599, 197] width 81 height 39
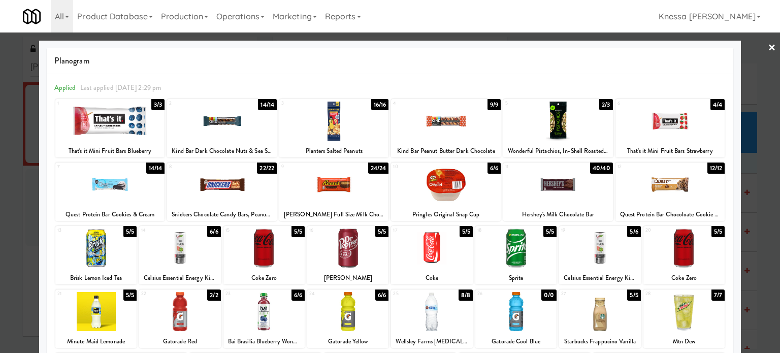
click at [767, 46] on link "×" at bounding box center [771, 47] width 8 height 31
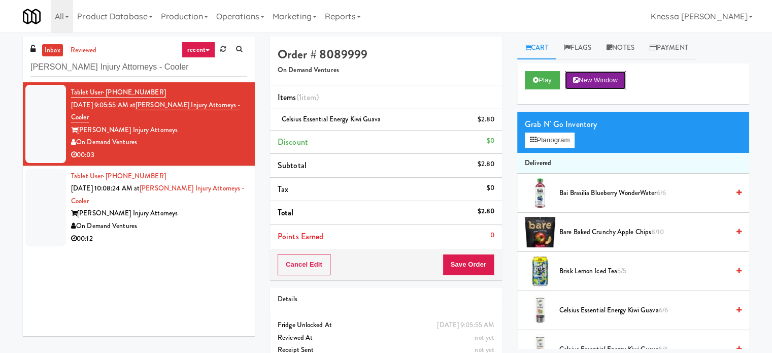
click at [609, 82] on button "New Window" at bounding box center [595, 80] width 61 height 18
click at [562, 144] on button "Planogram" at bounding box center [550, 139] width 50 height 15
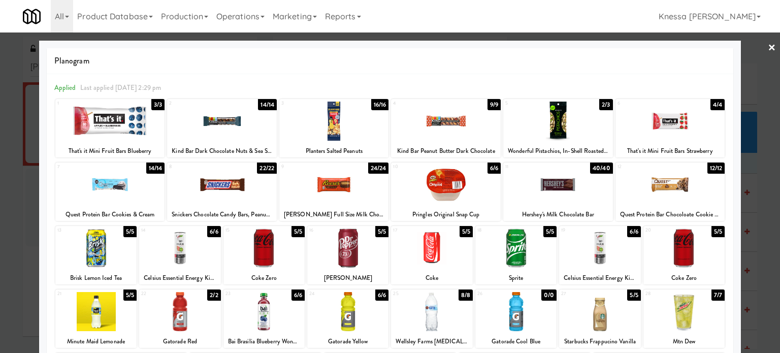
click at [767, 53] on link "×" at bounding box center [771, 47] width 8 height 31
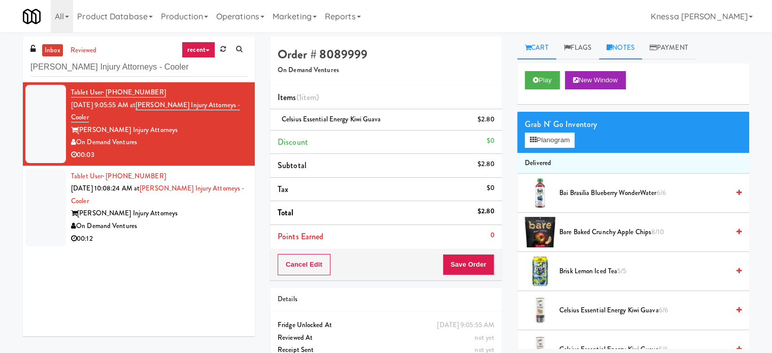
click at [624, 50] on link "Notes" at bounding box center [620, 48] width 43 height 23
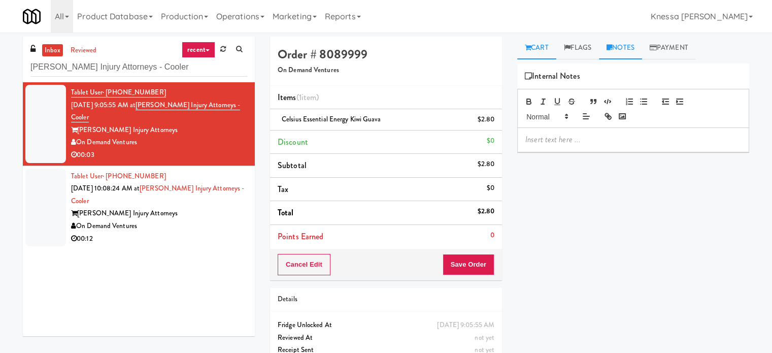
click at [540, 51] on link "Cart" at bounding box center [536, 48] width 39 height 23
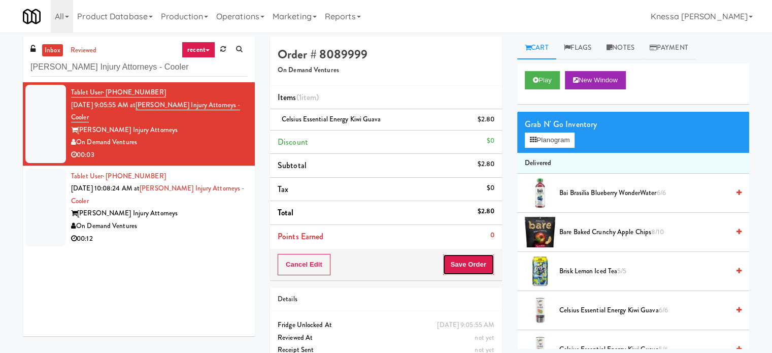
click at [472, 263] on button "Save Order" at bounding box center [469, 264] width 52 height 21
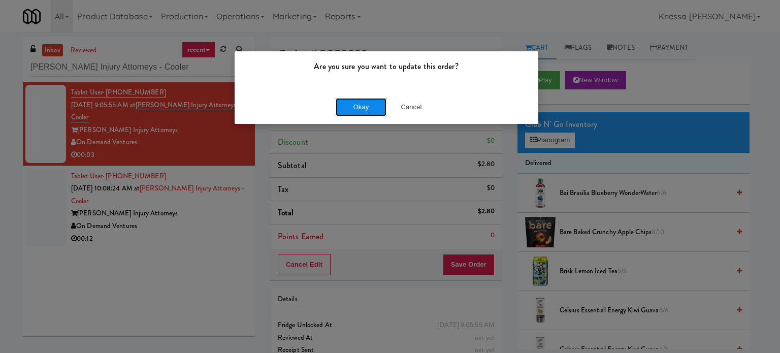
click at [365, 103] on button "Okay" at bounding box center [360, 107] width 51 height 18
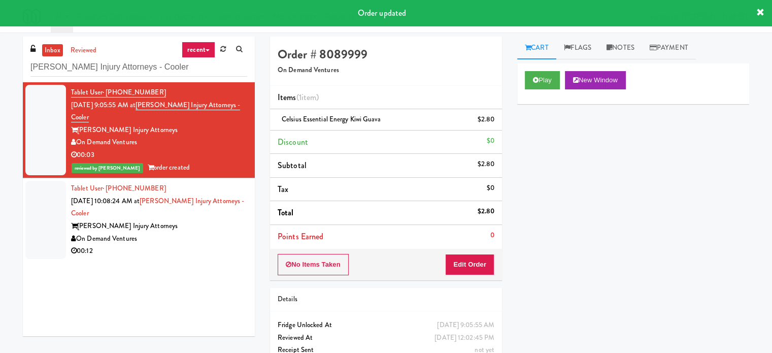
click at [227, 231] on div "Dan Newlin Injury Attorneys" at bounding box center [159, 226] width 176 height 13
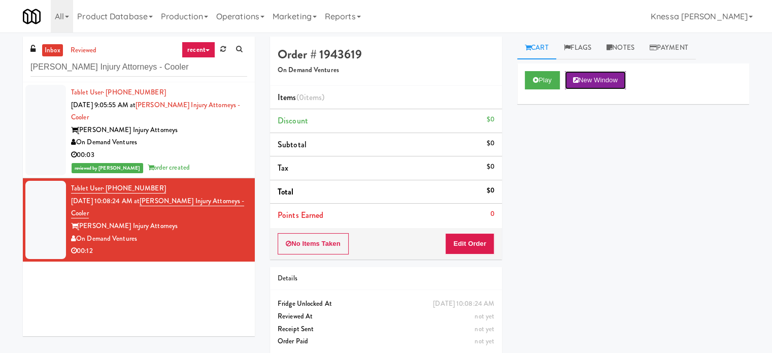
click at [600, 79] on button "New Window" at bounding box center [595, 80] width 61 height 18
click at [466, 243] on button "Edit Order" at bounding box center [469, 243] width 49 height 21
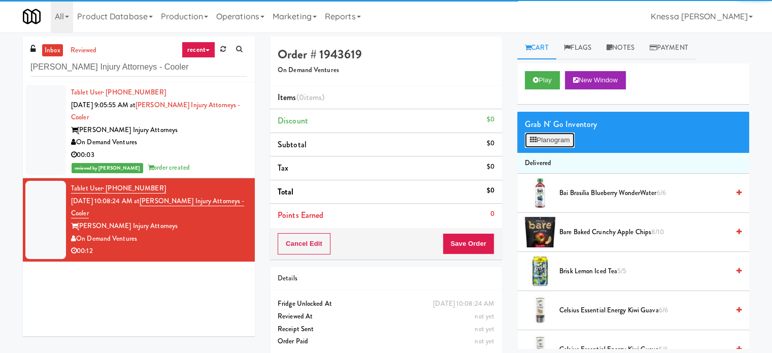
click at [568, 137] on button "Planogram" at bounding box center [550, 139] width 50 height 15
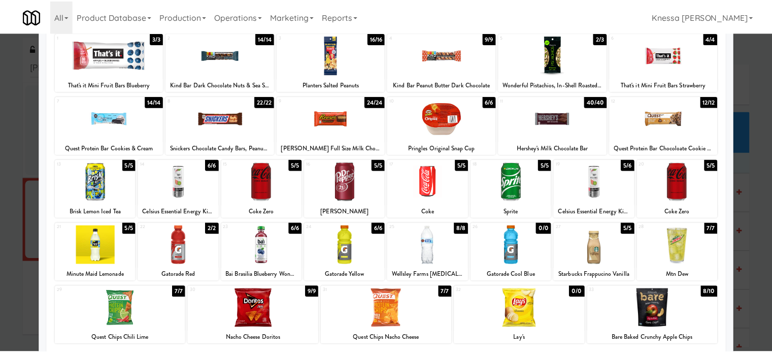
scroll to position [44, 0]
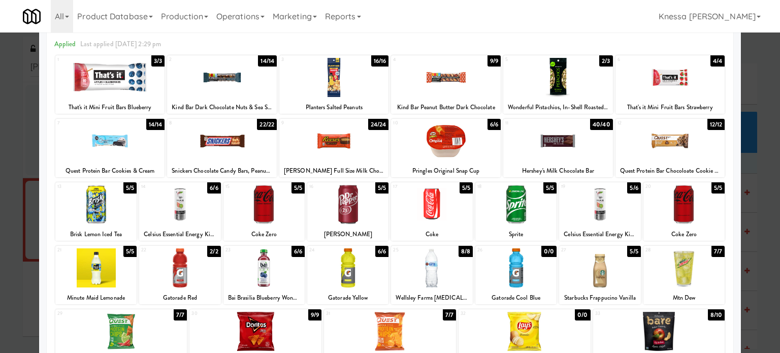
click at [752, 119] on div at bounding box center [390, 176] width 780 height 353
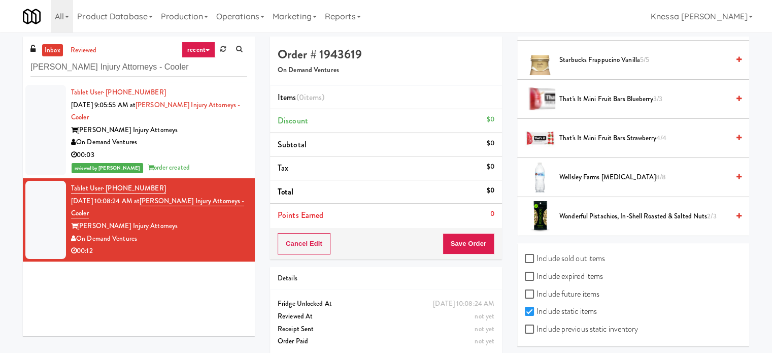
scroll to position [1150, 0]
click at [562, 254] on label "Include sold out items" at bounding box center [565, 257] width 80 height 15
click at [536, 254] on input "Include sold out items" at bounding box center [531, 258] width 12 height 8
checkbox input "true"
click at [560, 263] on div "Include sold out items" at bounding box center [633, 259] width 217 height 18
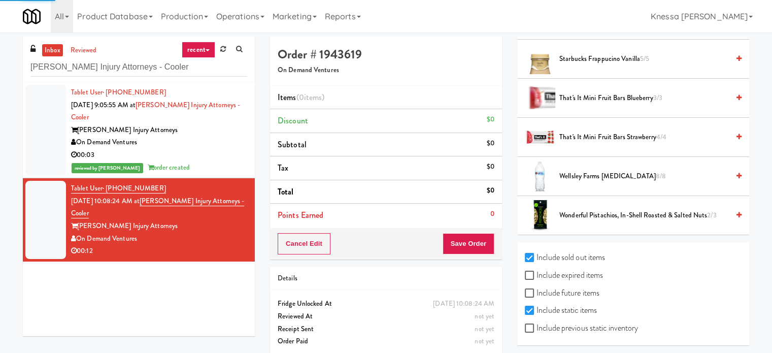
click at [560, 267] on label "Include expired items" at bounding box center [564, 274] width 78 height 15
click at [536, 272] on input "Include expired items" at bounding box center [531, 276] width 12 height 8
checkbox input "true"
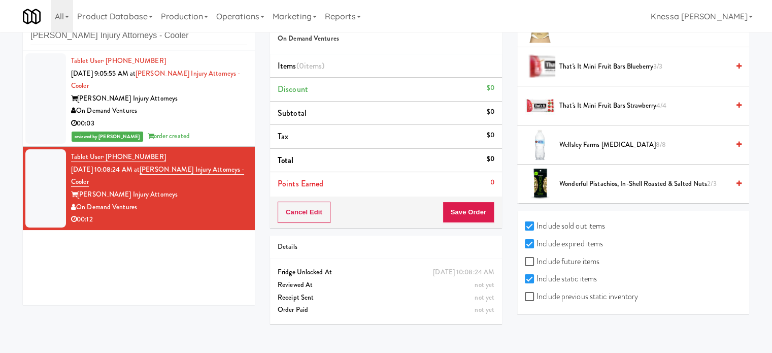
scroll to position [32, 0]
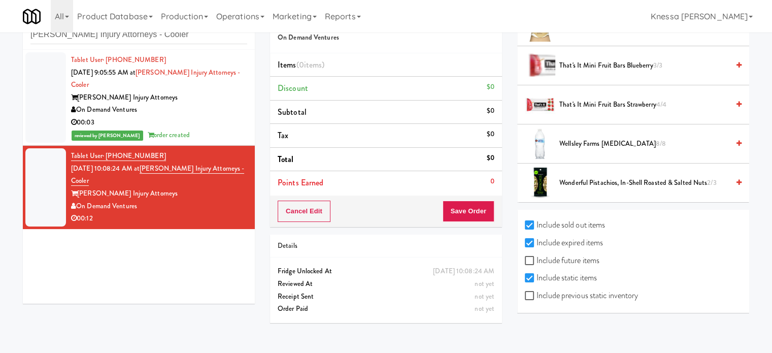
click at [577, 224] on label "Include sold out items" at bounding box center [565, 224] width 80 height 15
click at [536, 224] on input "Include sold out items" at bounding box center [531, 225] width 12 height 8
checkbox input "false"
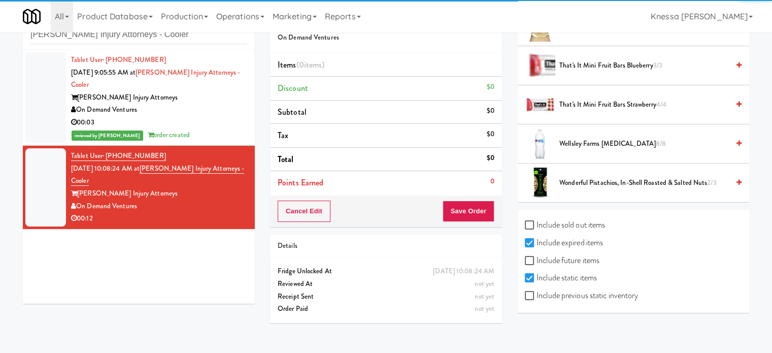
click at [581, 239] on label "Include expired items" at bounding box center [564, 242] width 78 height 15
click at [536, 239] on input "Include expired items" at bounding box center [531, 243] width 12 height 8
checkbox input "false"
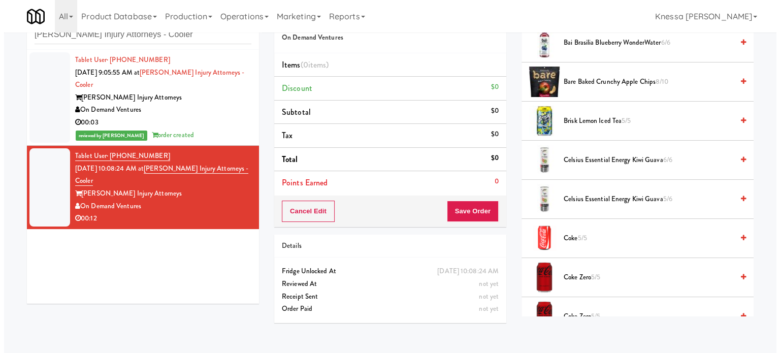
scroll to position [0, 0]
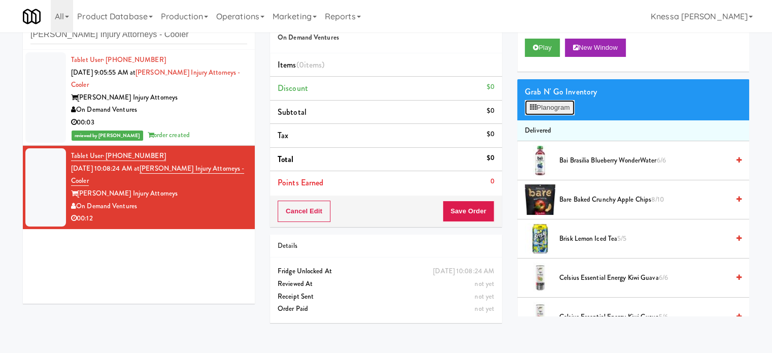
click at [537, 105] on button "Planogram" at bounding box center [550, 107] width 50 height 15
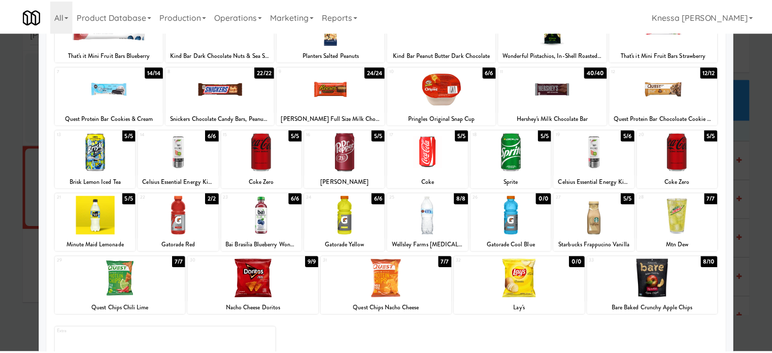
scroll to position [101, 0]
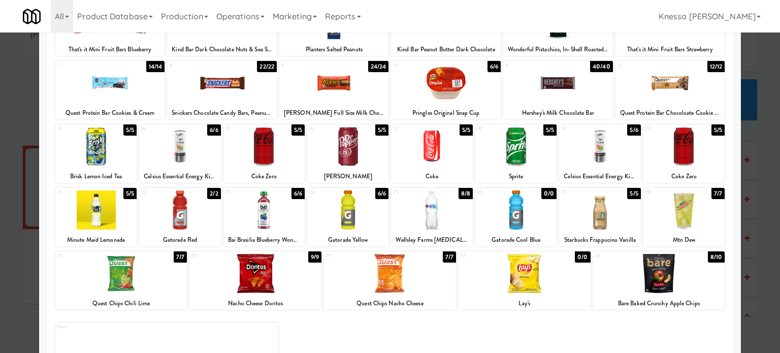
click at [0, 146] on div at bounding box center [390, 176] width 780 height 353
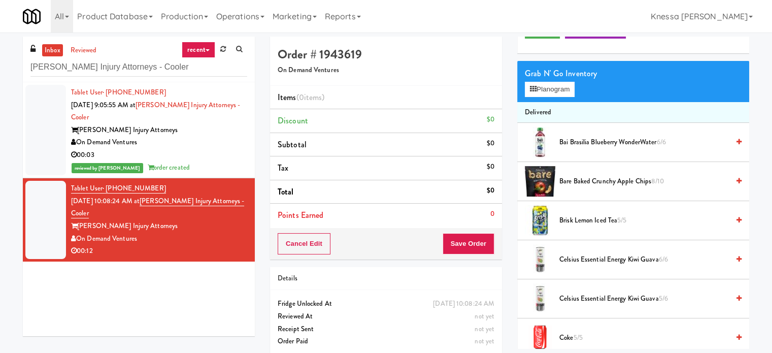
scroll to position [51, 0]
click at [571, 88] on button "Planogram" at bounding box center [550, 89] width 50 height 15
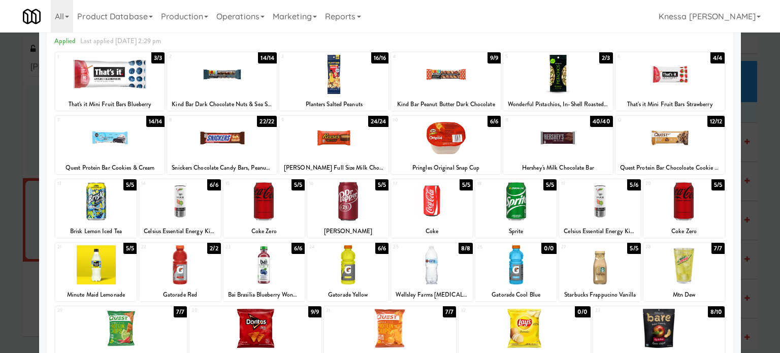
scroll to position [51, 0]
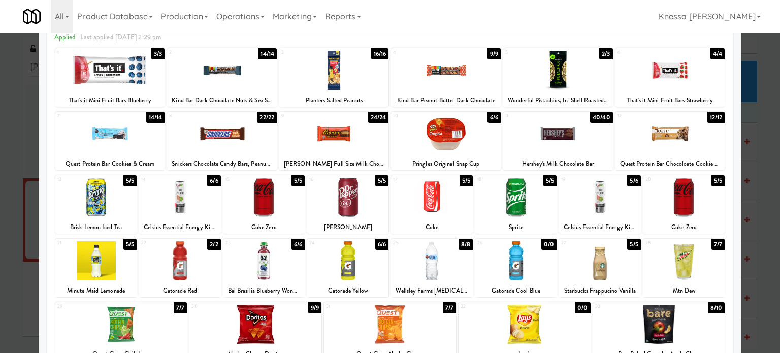
click at [136, 130] on div at bounding box center [110, 133] width 110 height 39
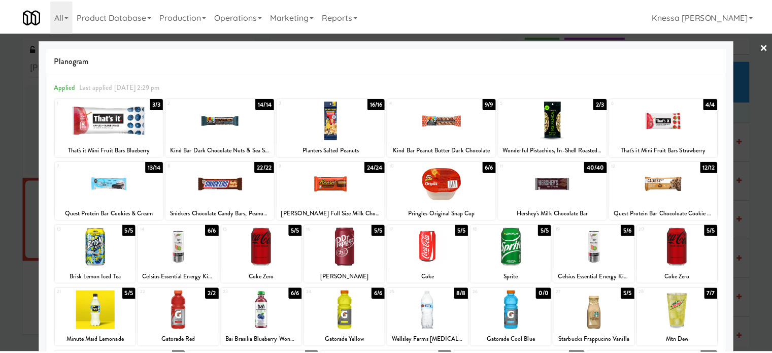
scroll to position [0, 0]
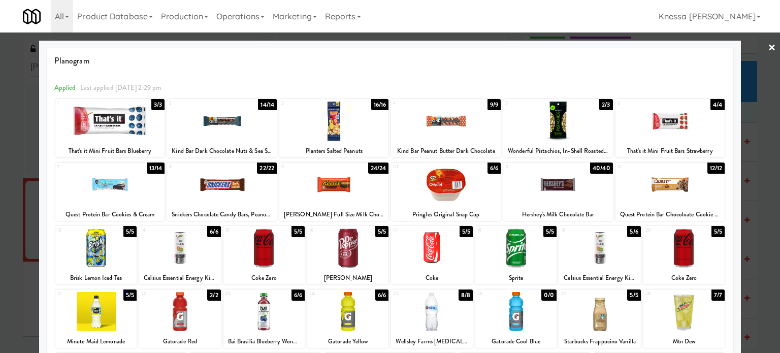
click at [767, 44] on link "×" at bounding box center [771, 47] width 8 height 31
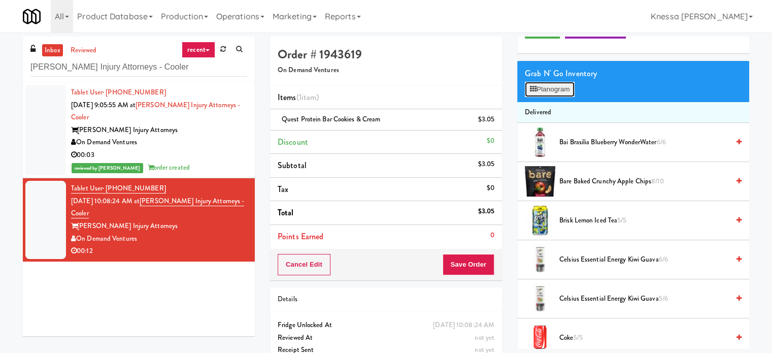
click at [536, 93] on button "Planogram" at bounding box center [550, 89] width 50 height 15
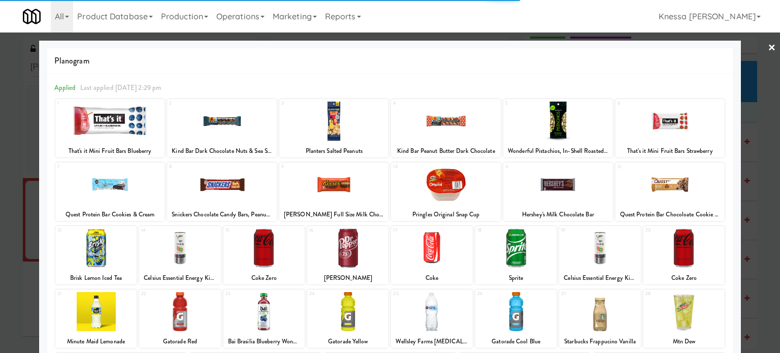
click at [125, 194] on div at bounding box center [110, 184] width 110 height 39
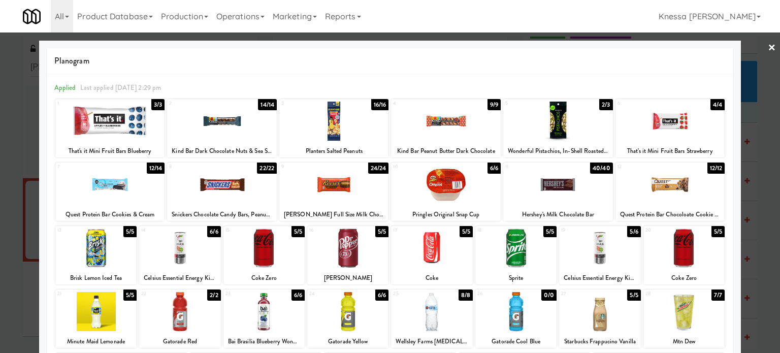
click at [767, 46] on link "×" at bounding box center [771, 47] width 8 height 31
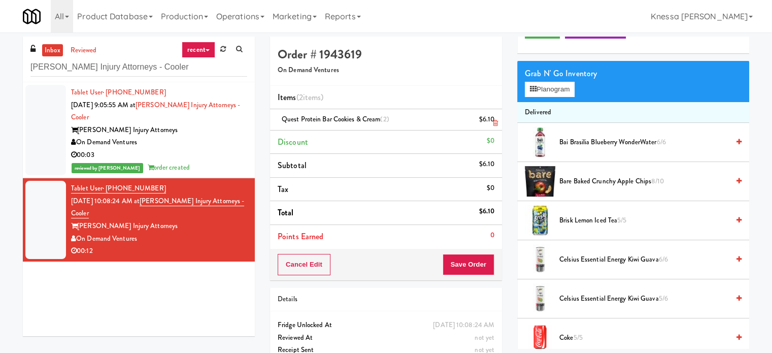
click at [496, 123] on icon at bounding box center [495, 123] width 5 height 7
click at [570, 90] on button "Planogram" at bounding box center [550, 89] width 50 height 15
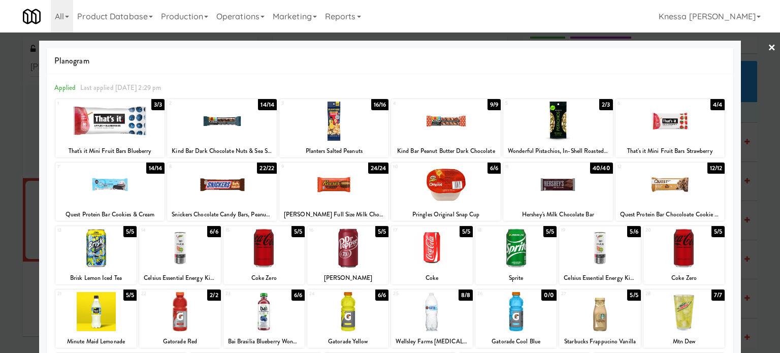
click at [767, 51] on link "×" at bounding box center [771, 47] width 8 height 31
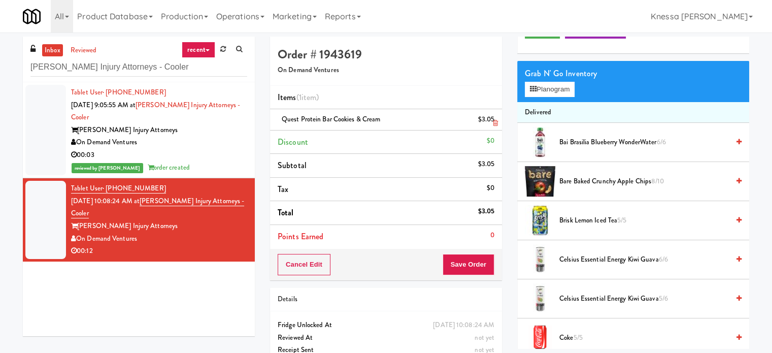
click at [497, 121] on icon at bounding box center [495, 123] width 5 height 7
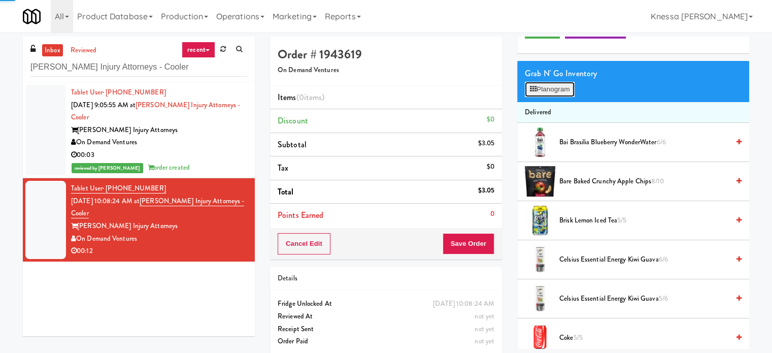
click at [556, 91] on button "Planogram" at bounding box center [550, 89] width 50 height 15
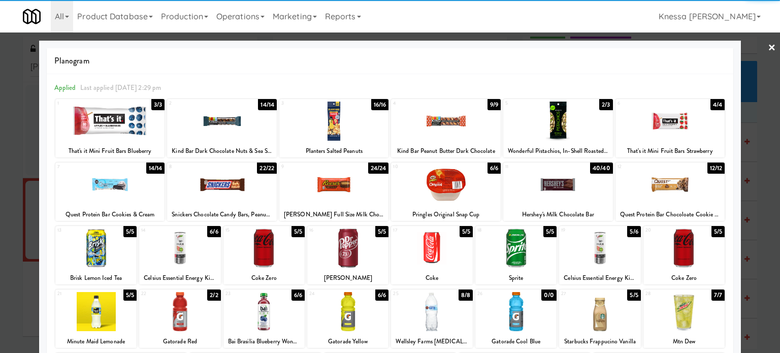
click at [673, 260] on div at bounding box center [683, 247] width 81 height 39
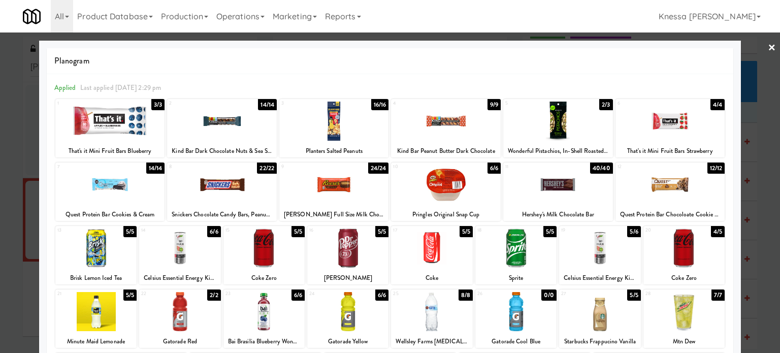
click at [93, 185] on div at bounding box center [110, 184] width 110 height 39
click at [767, 47] on link "×" at bounding box center [771, 47] width 8 height 31
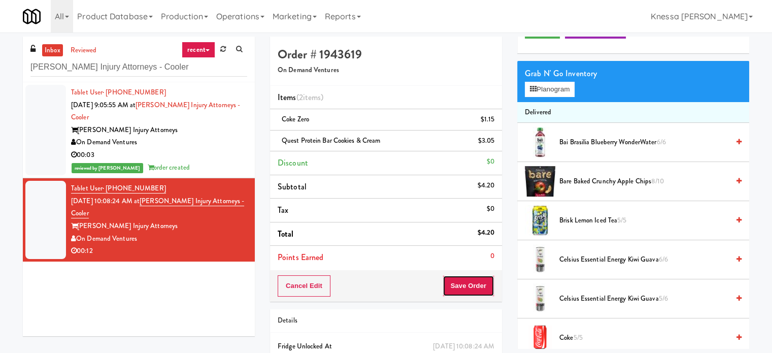
click at [477, 290] on button "Save Order" at bounding box center [469, 285] width 52 height 21
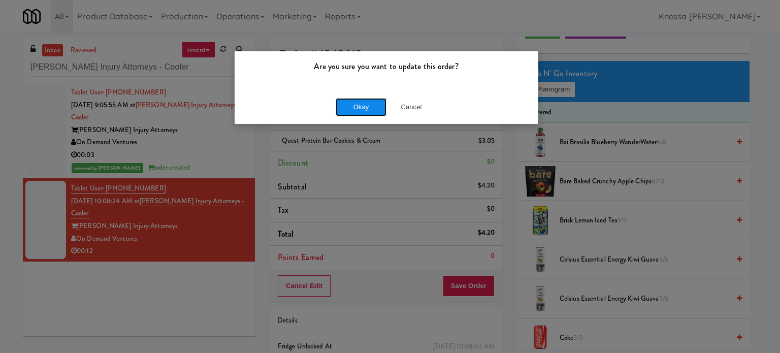
click at [374, 113] on button "Okay" at bounding box center [360, 107] width 51 height 18
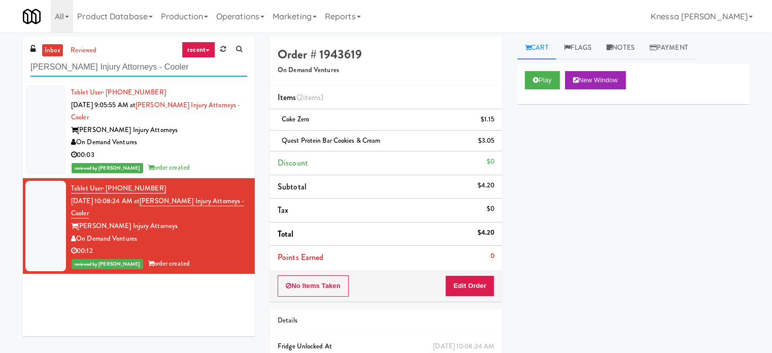
click at [154, 70] on input "Dan Newlin Injury Attorneys - Cooler" at bounding box center [138, 67] width 217 height 19
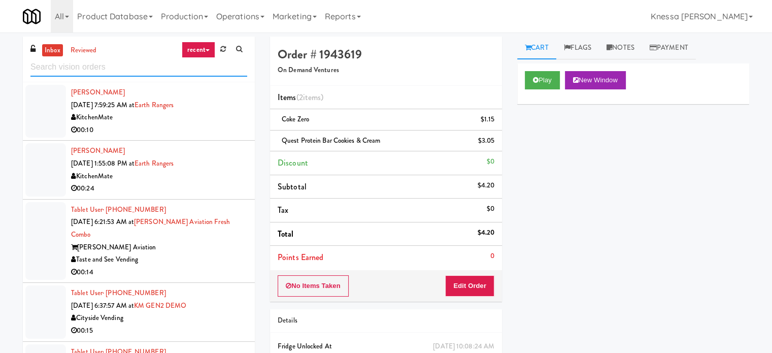
click at [205, 70] on input "text" at bounding box center [138, 67] width 217 height 19
paste input "Metropolitan - Cooler - Right"
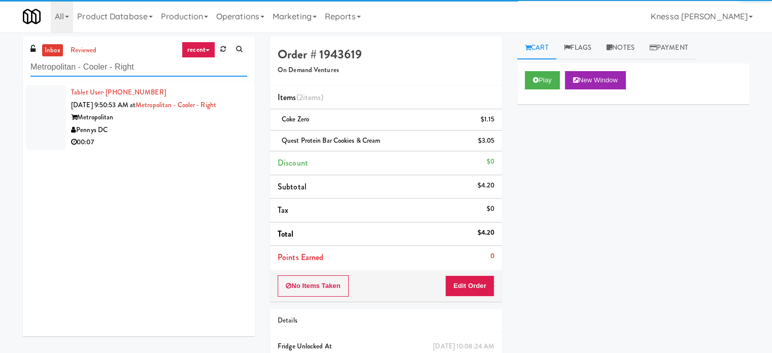
type input "Metropolitan - Cooler - Right"
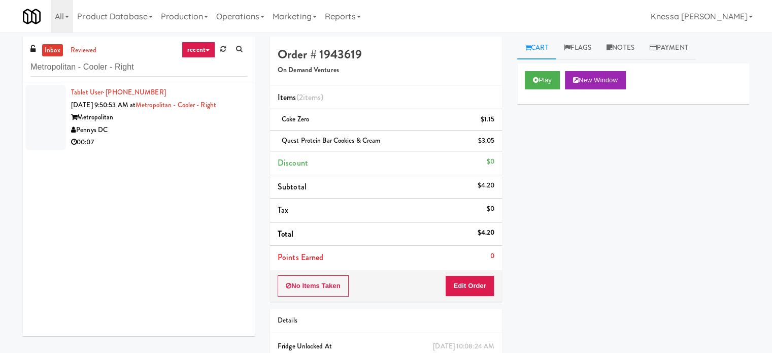
click at [198, 126] on div "Pennys DC" at bounding box center [159, 130] width 176 height 13
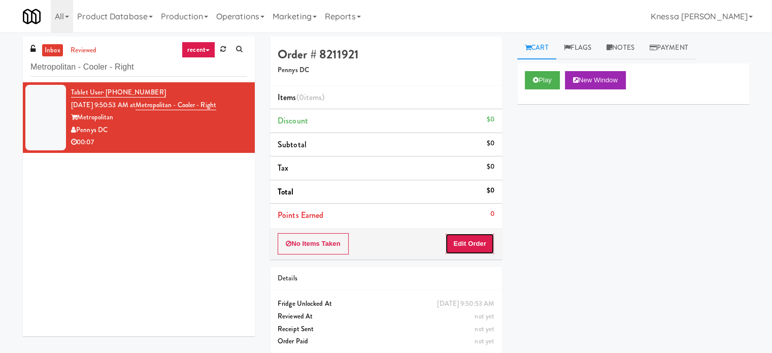
click at [484, 247] on button "Edit Order" at bounding box center [469, 243] width 49 height 21
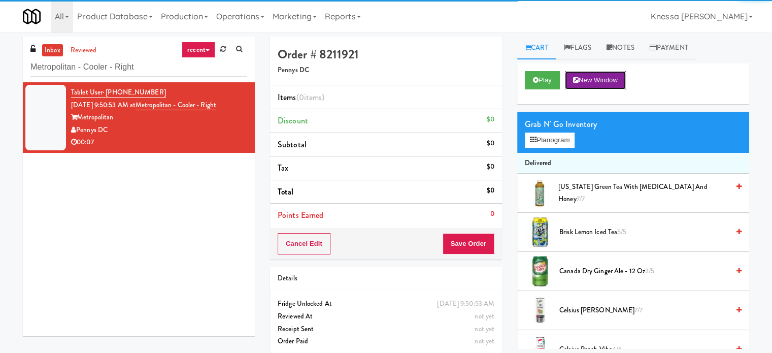
click at [588, 86] on button "New Window" at bounding box center [595, 80] width 61 height 18
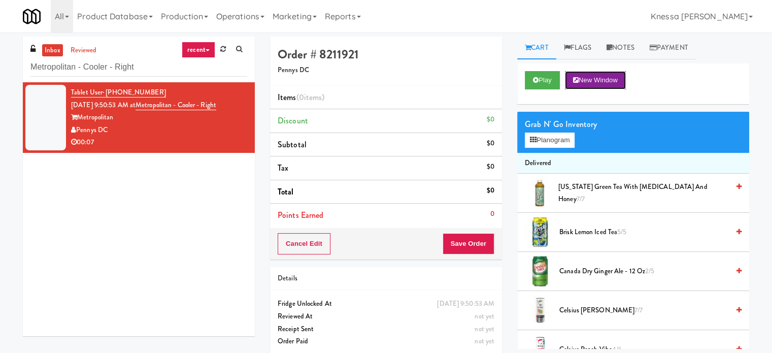
click at [575, 77] on icon at bounding box center [576, 80] width 6 height 7
click at [579, 139] on div "Grab N' Go Inventory Planogram" at bounding box center [633, 132] width 232 height 41
click at [571, 140] on button "Planogram" at bounding box center [550, 139] width 50 height 15
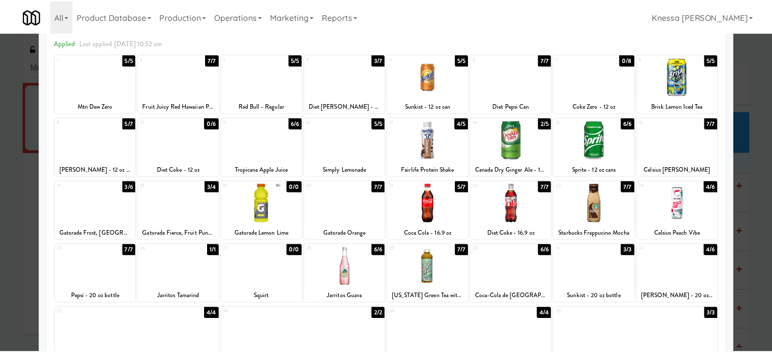
scroll to position [44, 0]
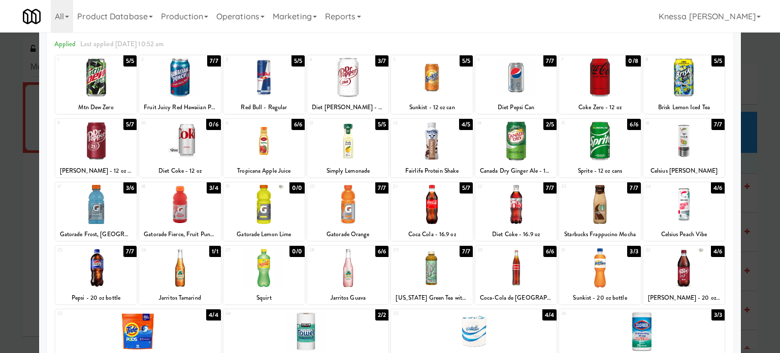
click at [763, 112] on div at bounding box center [390, 176] width 780 height 353
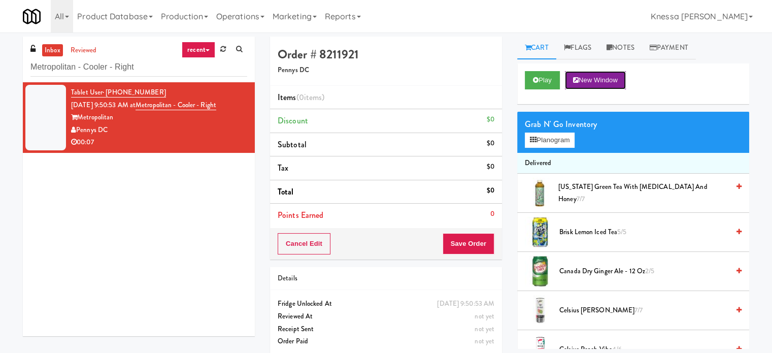
click at [596, 73] on button "New Window" at bounding box center [595, 80] width 61 height 18
click at [570, 140] on button "Planogram" at bounding box center [550, 139] width 50 height 15
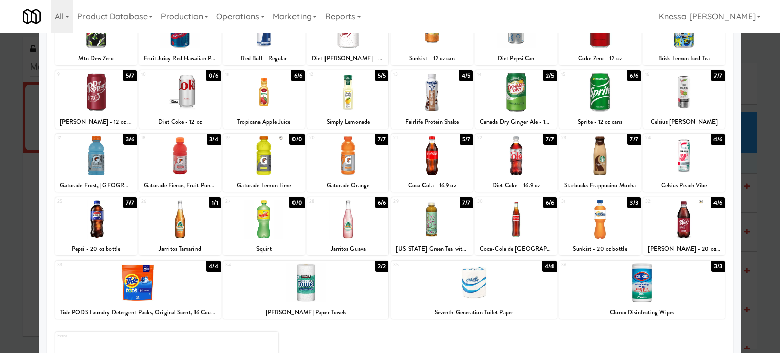
scroll to position [101, 0]
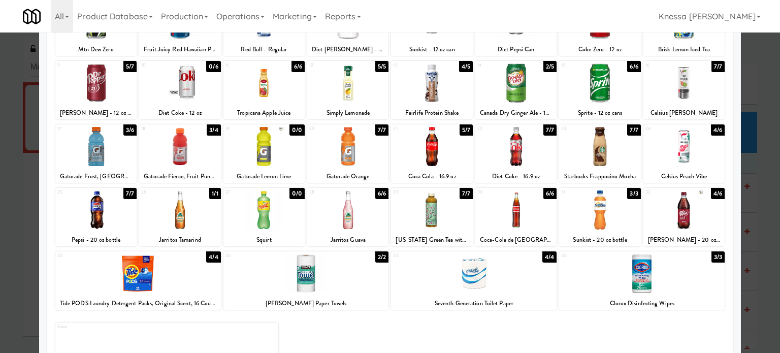
click at [602, 239] on div "Sunkist - 20 oz bottle" at bounding box center [599, 239] width 78 height 13
click at [601, 239] on div "Sunkist - 20 oz bottle" at bounding box center [599, 239] width 78 height 13
copy div "Sunkist - 20 oz bottle"
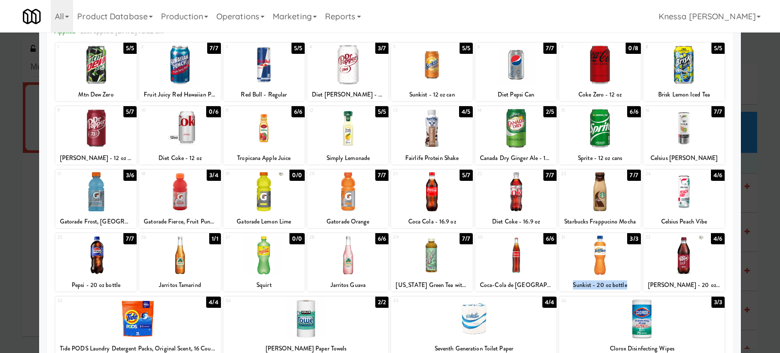
scroll to position [145, 0]
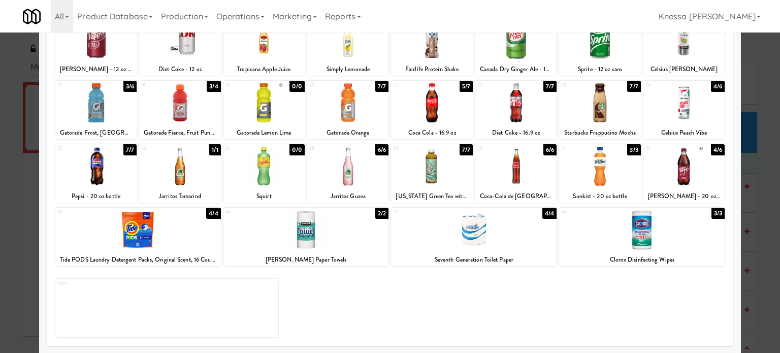
click at [606, 170] on div at bounding box center [599, 166] width 81 height 39
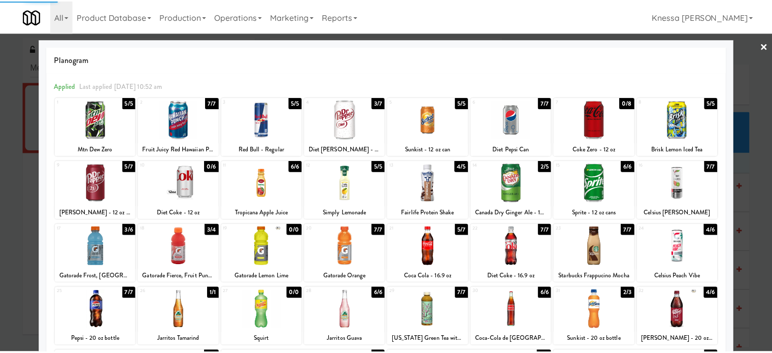
scroll to position [0, 0]
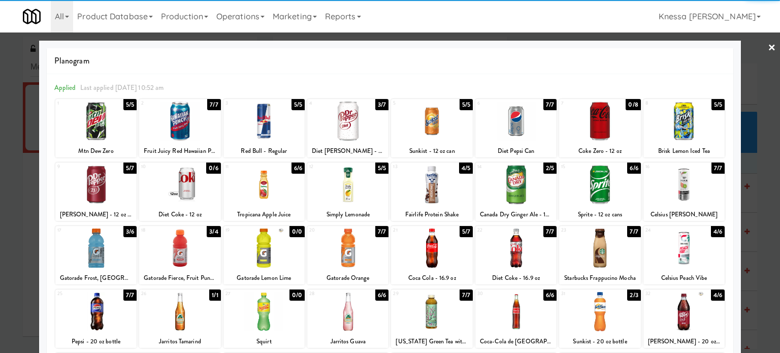
click at [767, 45] on link "×" at bounding box center [771, 47] width 8 height 31
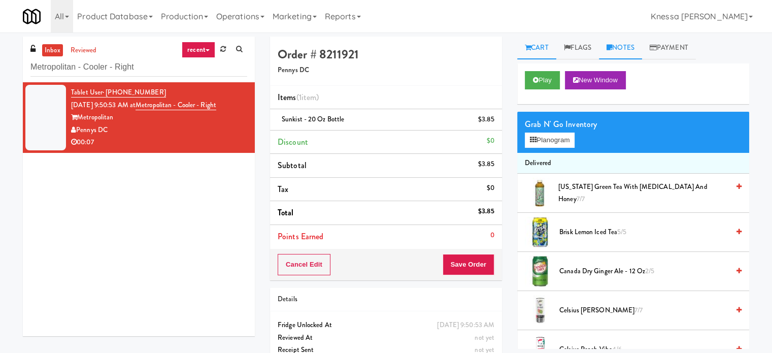
click at [638, 51] on link "Notes" at bounding box center [620, 48] width 43 height 23
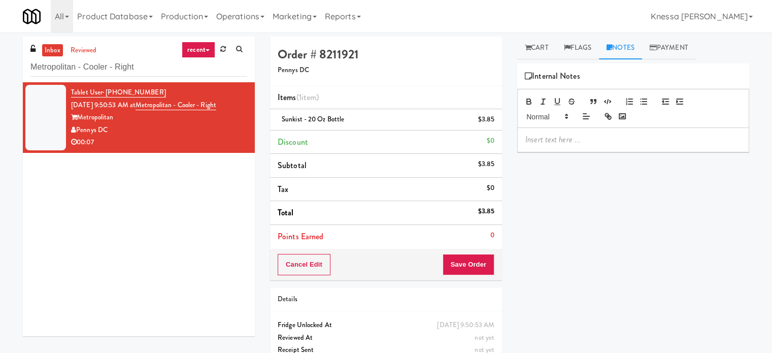
click at [616, 148] on div at bounding box center [633, 139] width 231 height 23
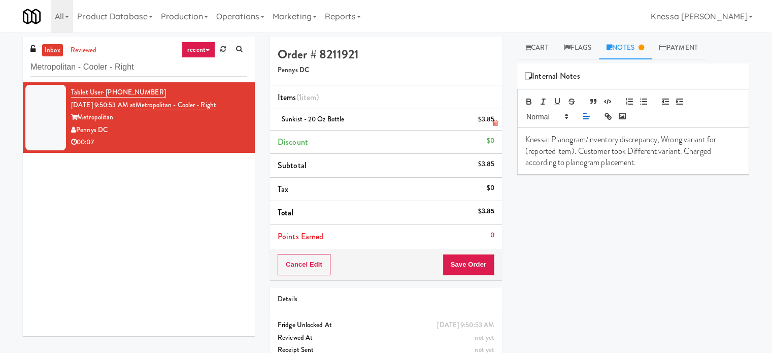
click at [340, 117] on span "Sunkist - 20 oz bottle" at bounding box center [313, 119] width 62 height 10
copy span "Sunkist - 20 oz bottle"
drag, startPoint x: 574, startPoint y: 151, endPoint x: 524, endPoint y: 151, distance: 50.2
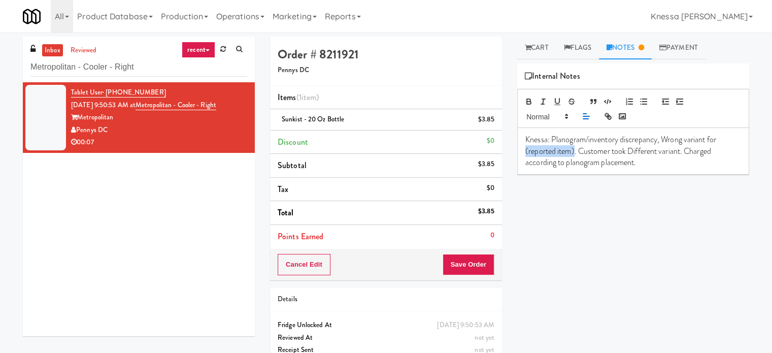
click at [525, 150] on p "Knessa: Planogram/inventory discrepancy, Wrong variant for (reported item). Cus…" at bounding box center [633, 151] width 216 height 34
click at [707, 161] on p "Knessa: Planogram/inventory discrepancy, Wrong variant for Sunkist - 20 oz bott…" at bounding box center [633, 151] width 216 height 34
click at [638, 274] on div "Play New Window Grab N' Go Inventory Planogram Delivered AriZona Green Tea with…" at bounding box center [633, 253] width 232 height 381
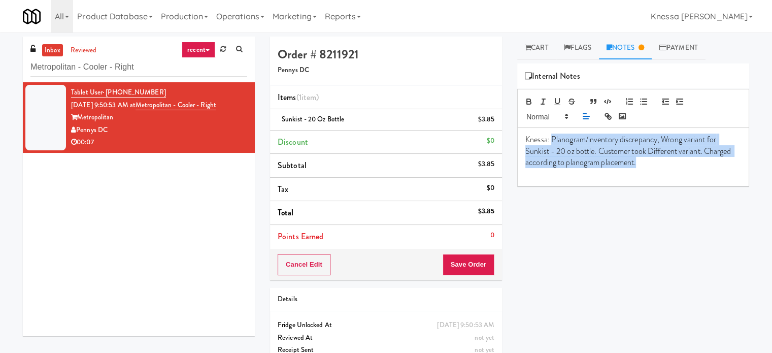
drag, startPoint x: 672, startPoint y: 167, endPoint x: 552, endPoint y: 141, distance: 123.1
click at [552, 141] on div "Knessa: Planogram/inventory discrepancy, Wrong variant for Sunkist - 20 oz bott…" at bounding box center [633, 157] width 231 height 58
copy p "Planogram/inventory discrepancy, Wrong variant for Sunkist - 20 oz bottle. Cust…"
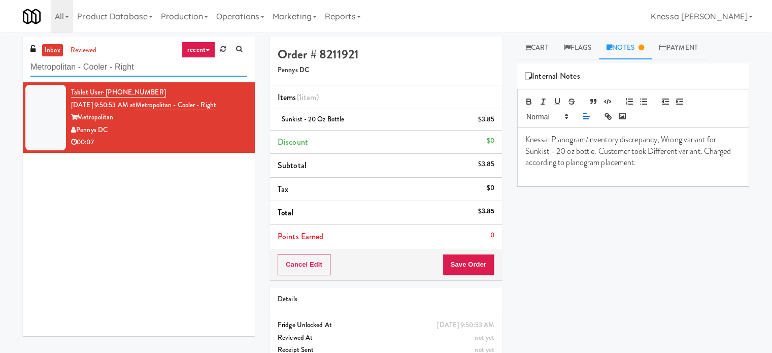
click at [145, 67] on input "Metropolitan - Cooler - Right" at bounding box center [138, 67] width 217 height 19
drag, startPoint x: 120, startPoint y: 130, endPoint x: 80, endPoint y: 119, distance: 41.5
click at [80, 119] on div "Tablet User · (520) 693-4121 Sep 17, 2025 9:50:53 AM at Metropolitan - Cooler -…" at bounding box center [159, 117] width 176 height 62
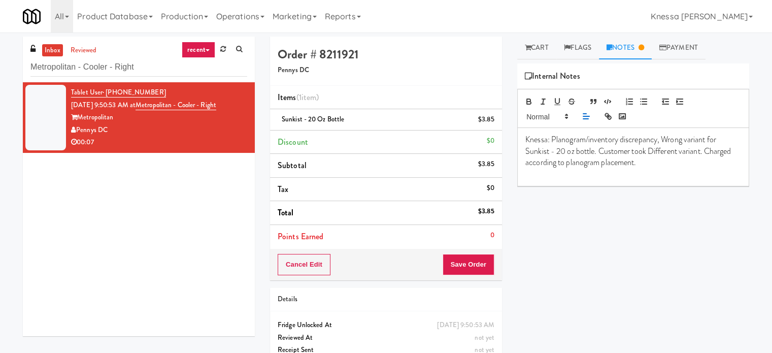
click at [139, 190] on div "Tablet User · (520) 693-4121 Sep 17, 2025 9:50:53 AM at Metropolitan - Cooler -…" at bounding box center [139, 209] width 232 height 254
drag, startPoint x: 120, startPoint y: 129, endPoint x: 79, endPoint y: 111, distance: 44.5
click at [79, 111] on div "Tablet User · (520) 693-4121 Sep 17, 2025 9:50:53 AM at Metropolitan - Cooler -…" at bounding box center [159, 117] width 176 height 62
click at [115, 170] on div "Tablet User · (520) 693-4121 Sep 17, 2025 9:50:53 AM at Metropolitan - Cooler -…" at bounding box center [139, 209] width 232 height 254
drag, startPoint x: 117, startPoint y: 130, endPoint x: 79, endPoint y: 112, distance: 42.0
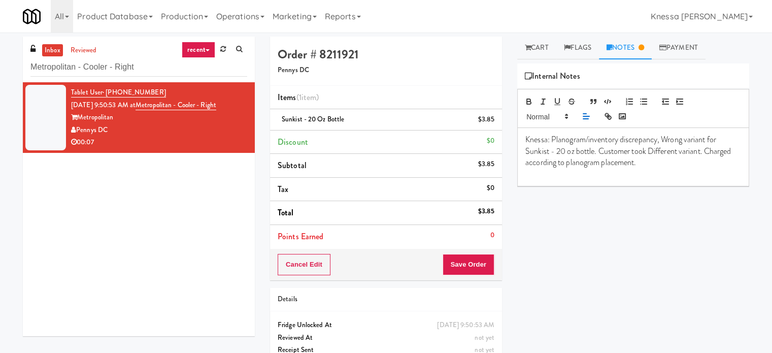
click at [79, 112] on div "Tablet User · (520) 693-4121 Sep 17, 2025 9:50:53 AM at Metropolitan - Cooler -…" at bounding box center [159, 117] width 176 height 62
click at [138, 190] on div "Tablet User · (520) 693-4121 Sep 17, 2025 9:50:53 AM at Metropolitan - Cooler -…" at bounding box center [139, 209] width 232 height 254
drag, startPoint x: 126, startPoint y: 122, endPoint x: 79, endPoint y: 114, distance: 48.4
click at [79, 114] on div "Tablet User · (520) 693-4121 Sep 17, 2025 9:50:53 AM at Metropolitan - Cooler -…" at bounding box center [159, 117] width 176 height 62
click at [161, 189] on div "Tablet User · (520) 693-4121 Sep 17, 2025 9:50:53 AM at Metropolitan - Cooler -…" at bounding box center [139, 209] width 232 height 254
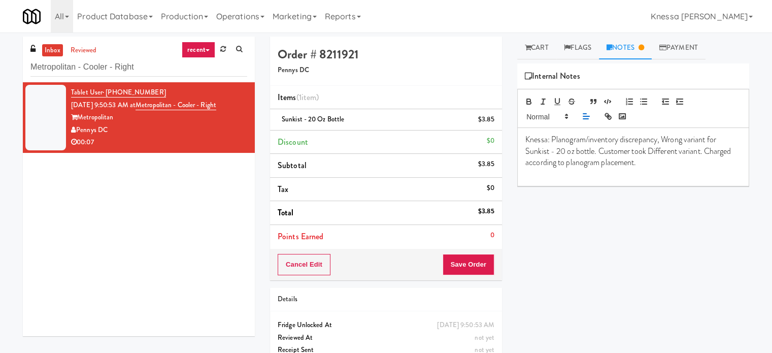
drag, startPoint x: 122, startPoint y: 129, endPoint x: 75, endPoint y: 129, distance: 47.2
click at [75, 129] on div "Pennys DC" at bounding box center [159, 130] width 176 height 13
drag, startPoint x: 687, startPoint y: 166, endPoint x: 589, endPoint y: 153, distance: 98.8
click at [589, 153] on p "Knessa: Planogram/inventory discrepancy, Wrong variant for Sunkist - 20 oz bott…" at bounding box center [633, 151] width 216 height 34
click at [684, 167] on p "Knessa: Planogram/inventory discrepancy, Wrong variant for Sunkist - 20 oz bott…" at bounding box center [633, 151] width 216 height 34
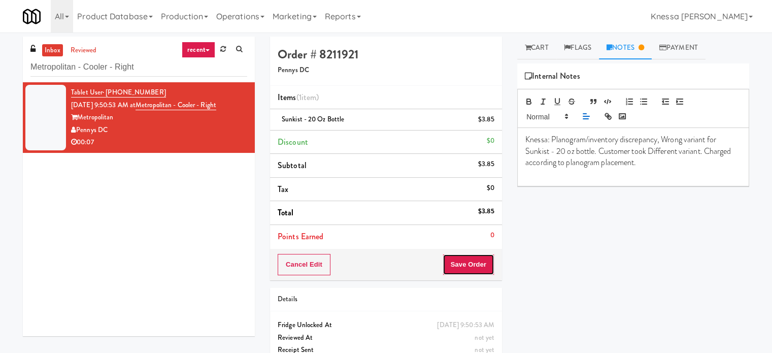
click at [488, 262] on button "Save Order" at bounding box center [469, 264] width 52 height 21
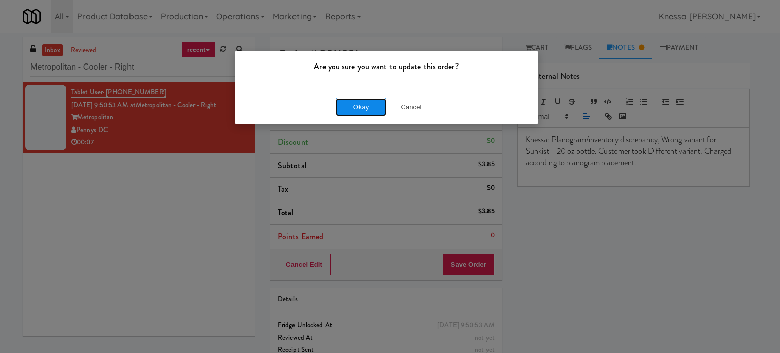
click at [358, 106] on button "Okay" at bounding box center [360, 107] width 51 height 18
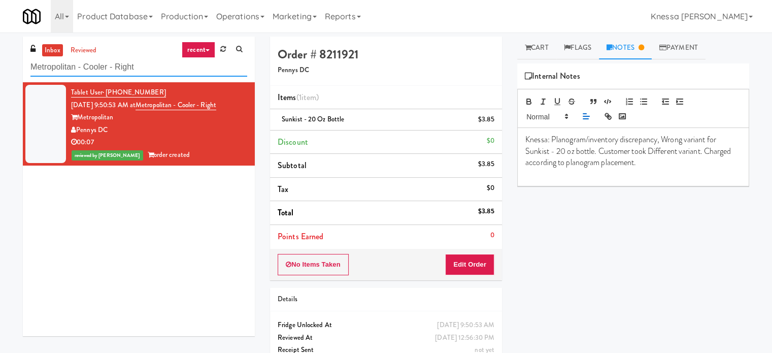
click at [180, 67] on input "Metropolitan - Cooler - Right" at bounding box center [138, 67] width 217 height 19
paste input "Vertex - Combo Cooler - Middle"
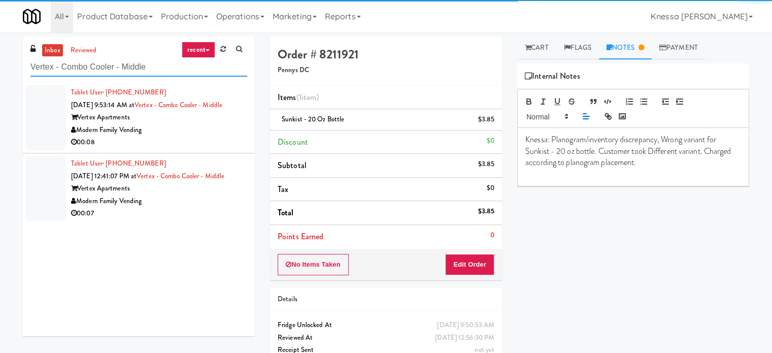
type input "Vertex - Combo Cooler - Middle"
click at [201, 136] on div "00:08" at bounding box center [159, 142] width 176 height 13
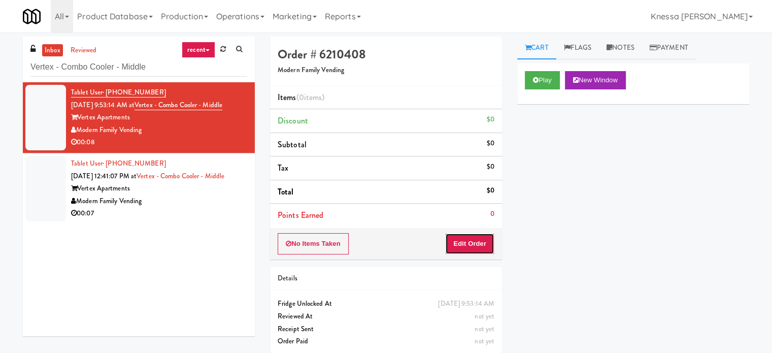
click at [479, 241] on button "Edit Order" at bounding box center [469, 243] width 49 height 21
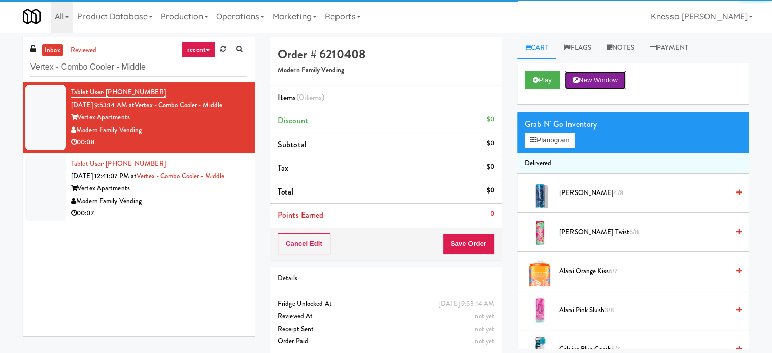
click at [592, 81] on button "New Window" at bounding box center [595, 80] width 61 height 18
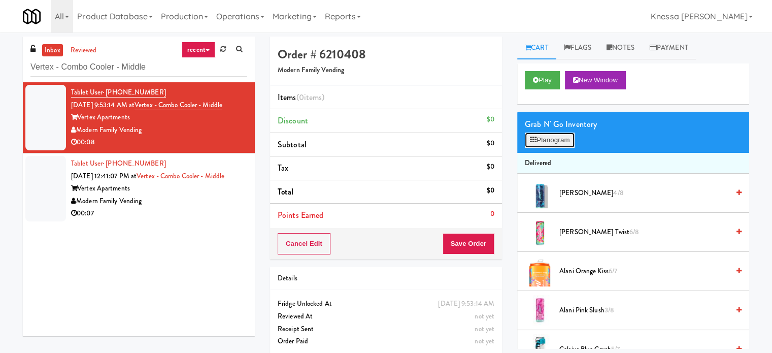
click at [543, 142] on button "Planogram" at bounding box center [550, 139] width 50 height 15
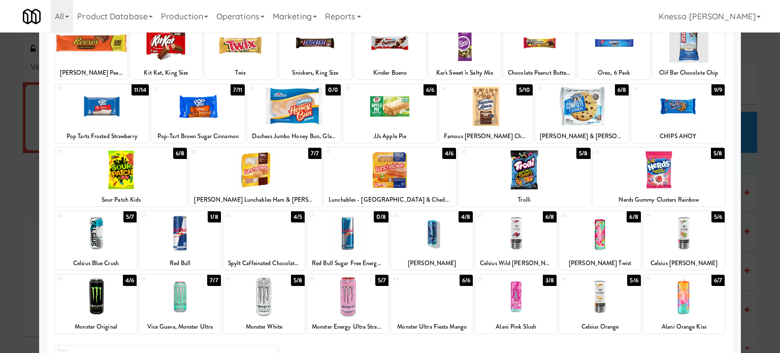
scroll to position [145, 0]
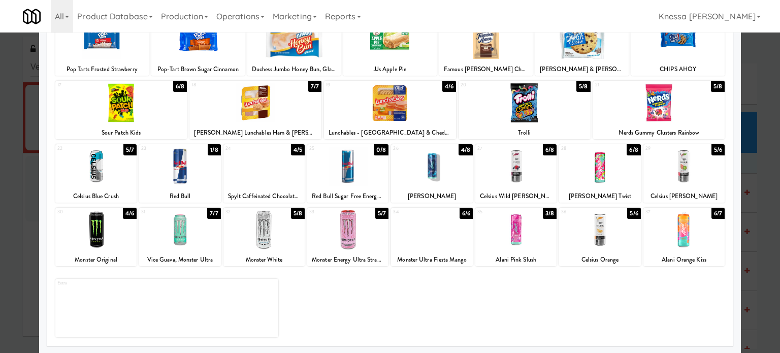
click at [262, 197] on div "Spylt Caffeinated Chocolate Milk" at bounding box center [264, 196] width 78 height 13
copy div "Spylt Caffeinated Chocolate Milk"
click at [441, 196] on div "Alani Breezeberry" at bounding box center [431, 196] width 78 height 13
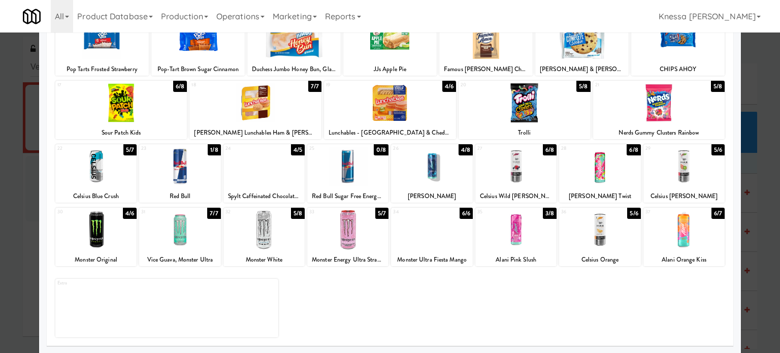
click at [442, 196] on div "Alani Breezeberry" at bounding box center [431, 196] width 78 height 13
copy div "Alani Breezeberry"
click at [437, 176] on div at bounding box center [431, 166] width 81 height 39
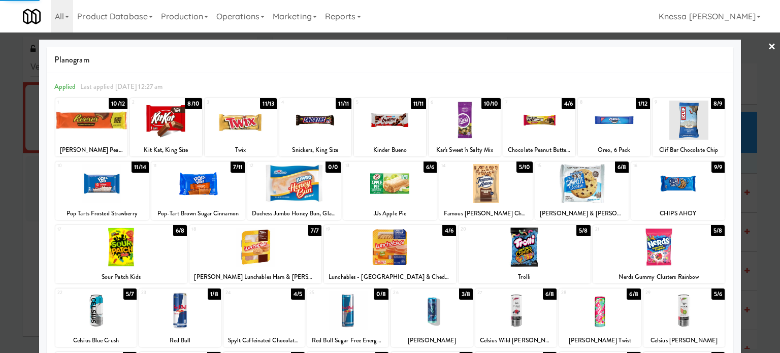
scroll to position [0, 0]
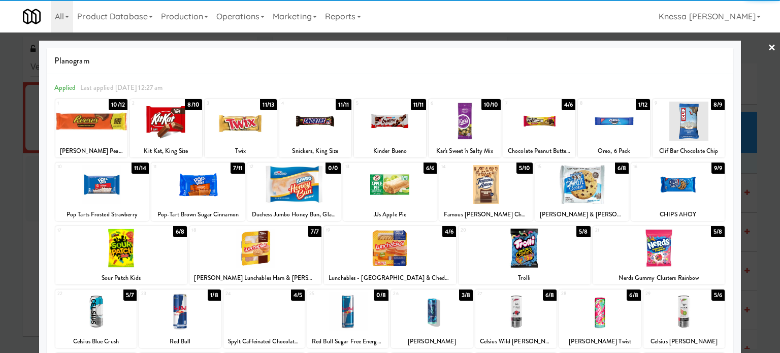
click at [767, 49] on link "×" at bounding box center [771, 47] width 8 height 31
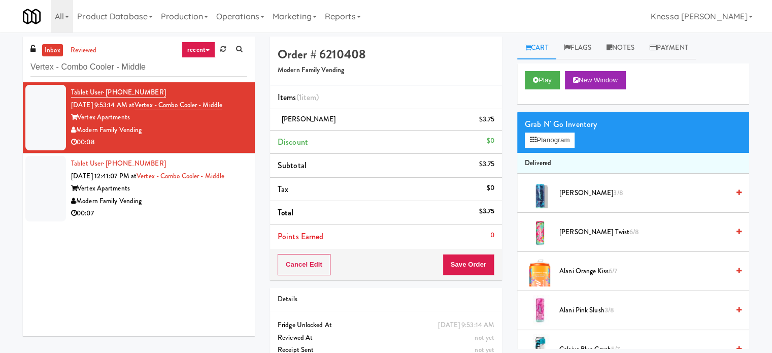
click at [542, 89] on div "Play New Window" at bounding box center [633, 83] width 232 height 41
click at [545, 81] on button "Play" at bounding box center [542, 80] width 35 height 18
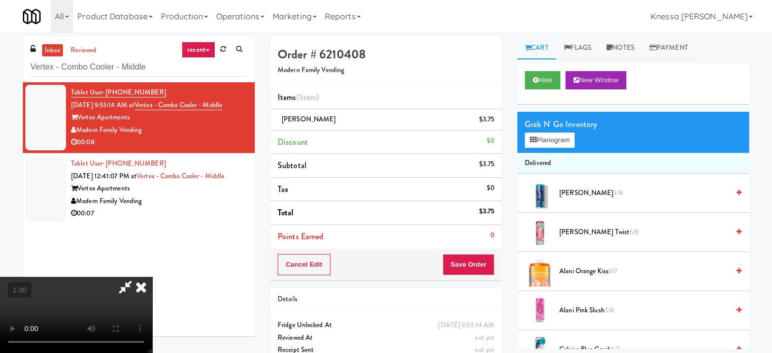
click at [152, 277] on icon at bounding box center [141, 287] width 22 height 20
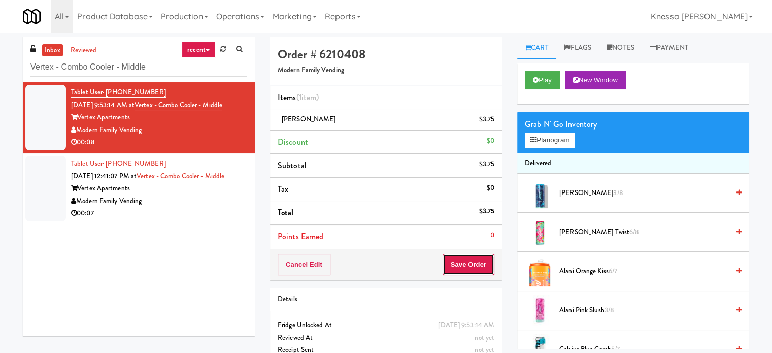
click at [460, 266] on button "Save Order" at bounding box center [469, 264] width 52 height 21
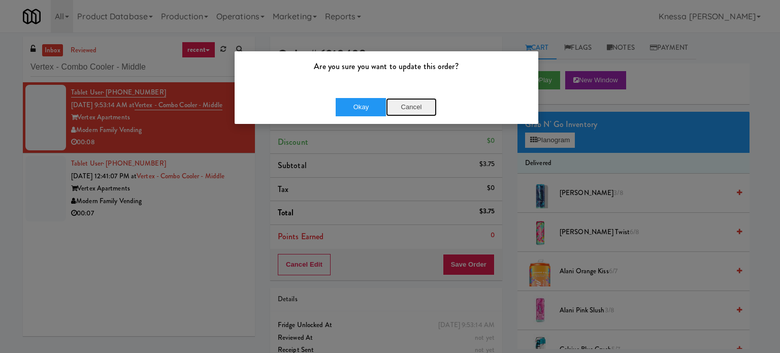
click at [414, 111] on button "Cancel" at bounding box center [411, 107] width 51 height 18
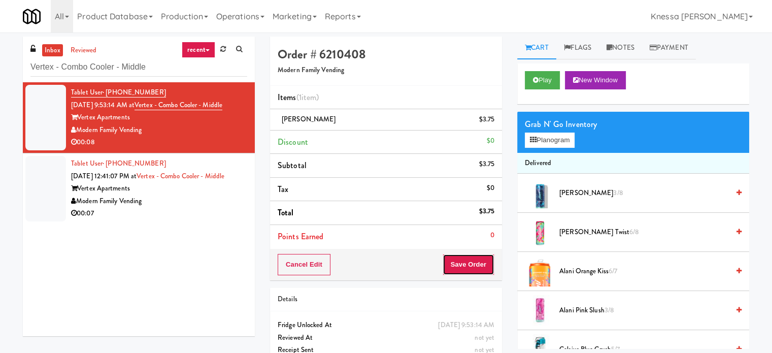
click at [478, 265] on button "Save Order" at bounding box center [469, 264] width 52 height 21
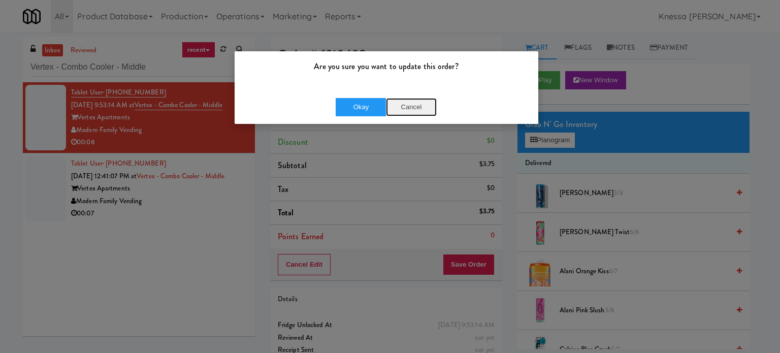
click at [406, 102] on button "Cancel" at bounding box center [411, 107] width 51 height 18
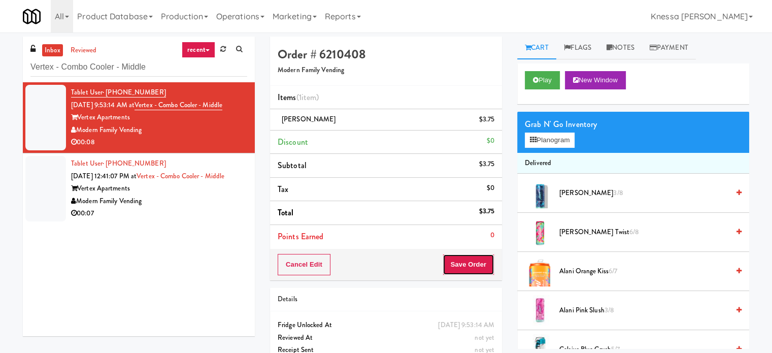
click at [469, 267] on button "Save Order" at bounding box center [469, 264] width 52 height 21
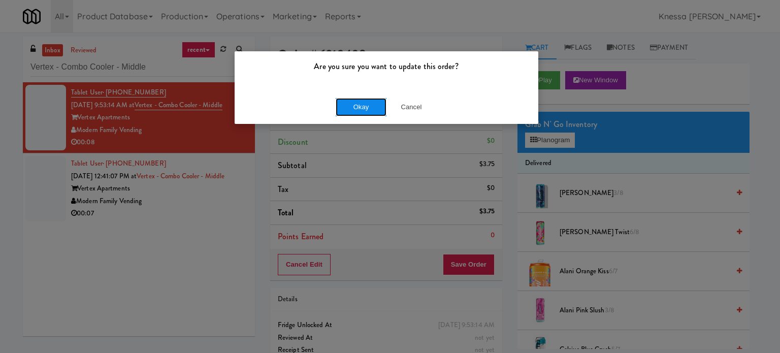
click at [363, 105] on button "Okay" at bounding box center [360, 107] width 51 height 18
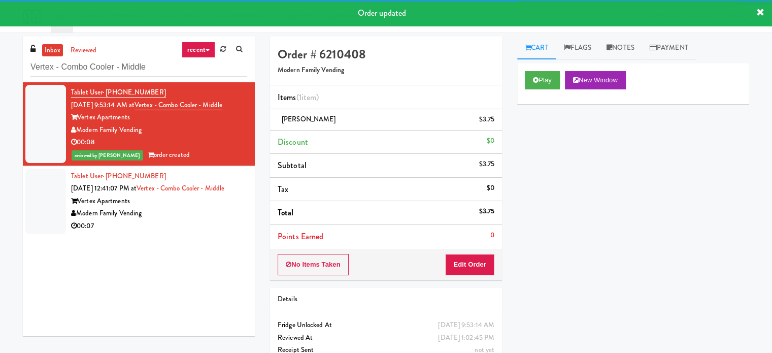
click at [182, 215] on div "Modern Family Vending" at bounding box center [159, 213] width 176 height 13
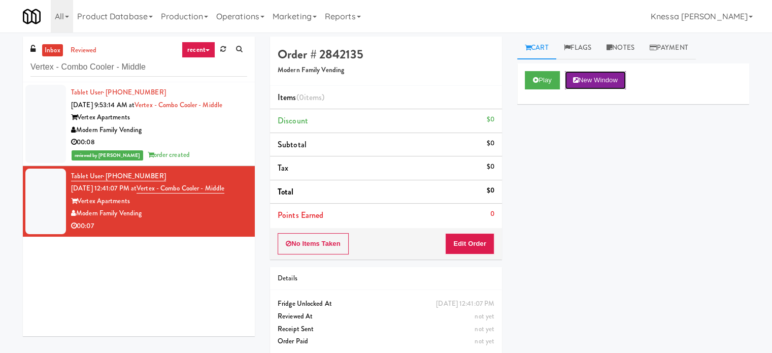
click at [581, 80] on button "New Window" at bounding box center [595, 80] width 61 height 18
click at [451, 241] on button "Edit Order" at bounding box center [469, 243] width 49 height 21
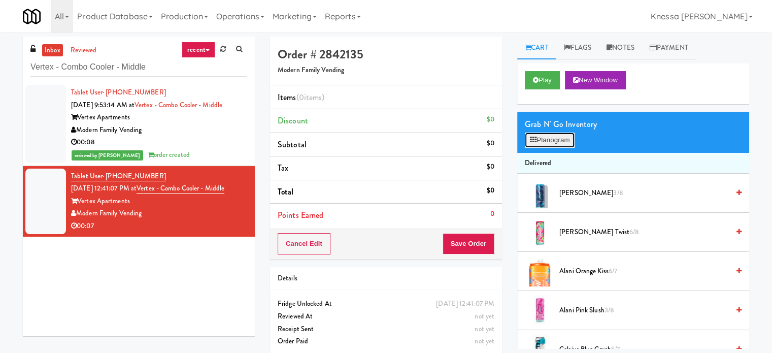
click at [566, 139] on button "Planogram" at bounding box center [550, 139] width 50 height 15
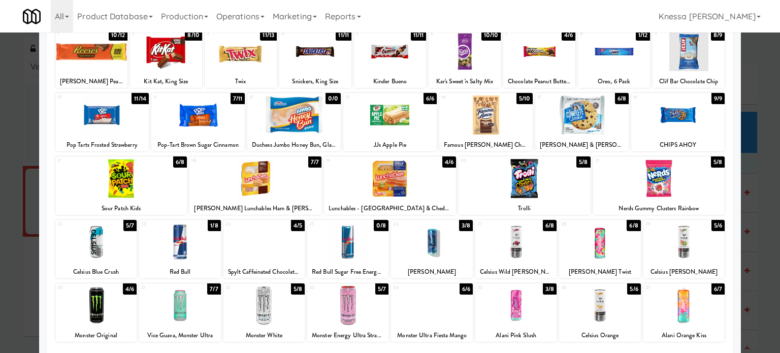
scroll to position [145, 0]
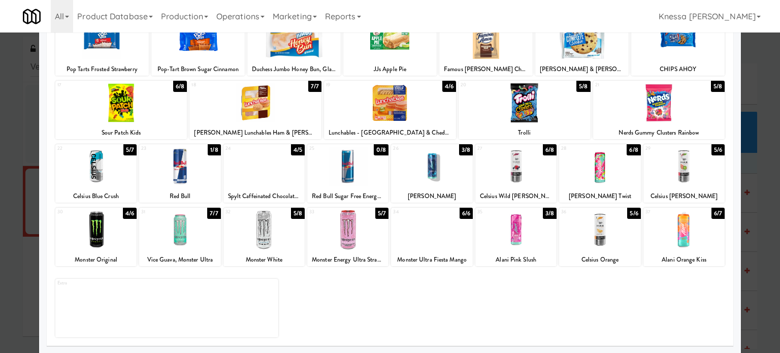
click at [508, 232] on div at bounding box center [515, 229] width 81 height 39
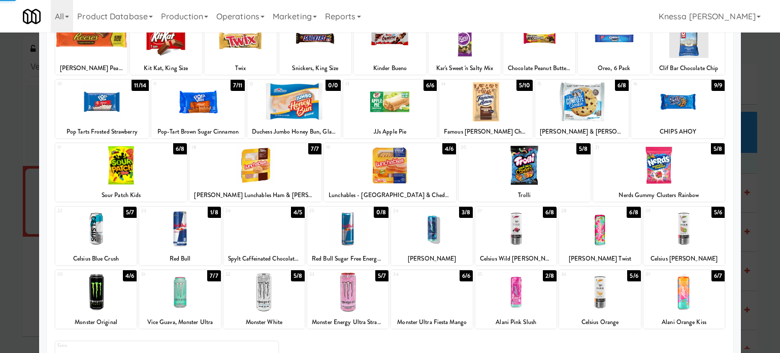
scroll to position [0, 0]
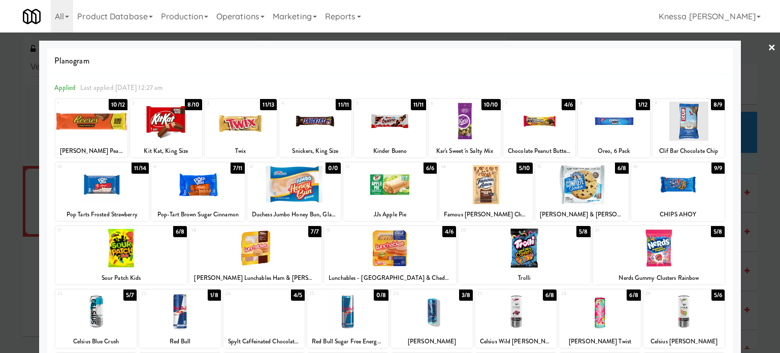
click at [767, 43] on link "×" at bounding box center [771, 47] width 8 height 31
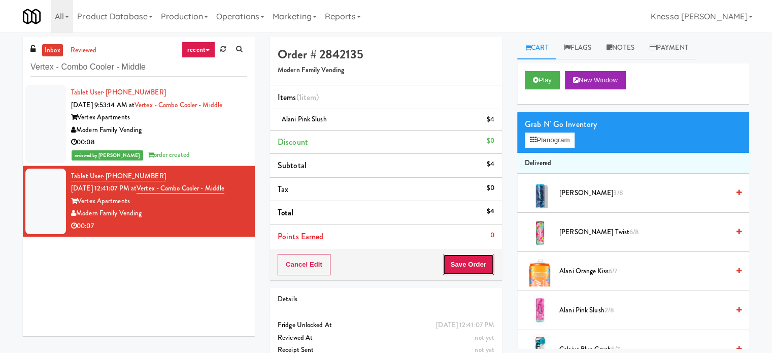
click at [478, 264] on button "Save Order" at bounding box center [469, 264] width 52 height 21
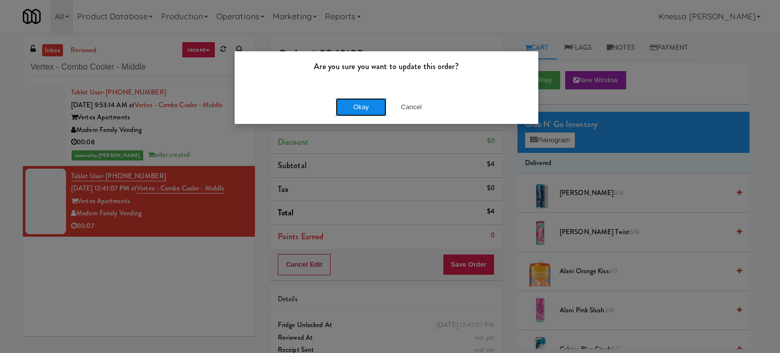
click at [369, 114] on button "Okay" at bounding box center [360, 107] width 51 height 18
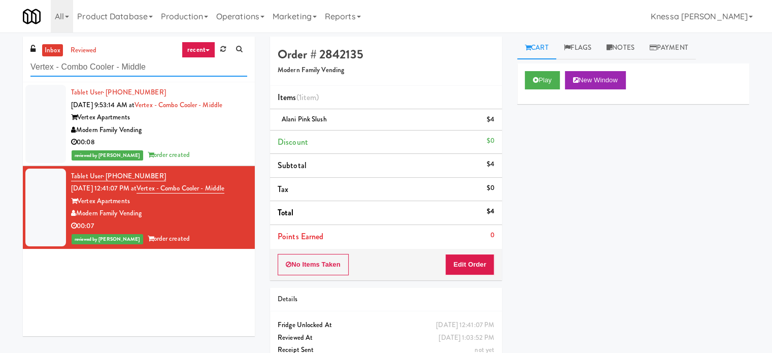
click at [173, 66] on input "Vertex - Combo Cooler - Middle" at bounding box center [138, 67] width 217 height 19
paste input "Resa - Pantry"
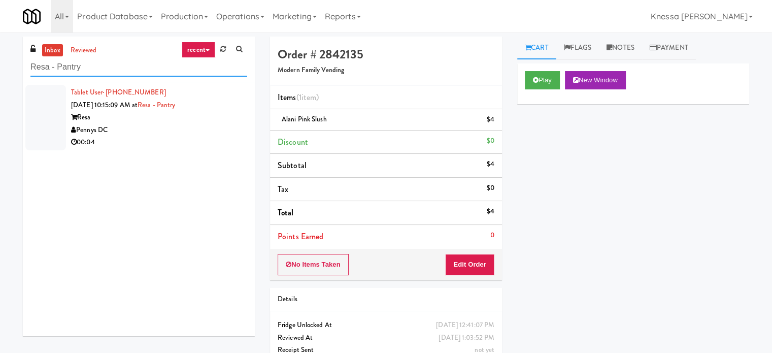
type input "Resa - Pantry"
click at [161, 132] on div "Pennys DC" at bounding box center [159, 130] width 176 height 13
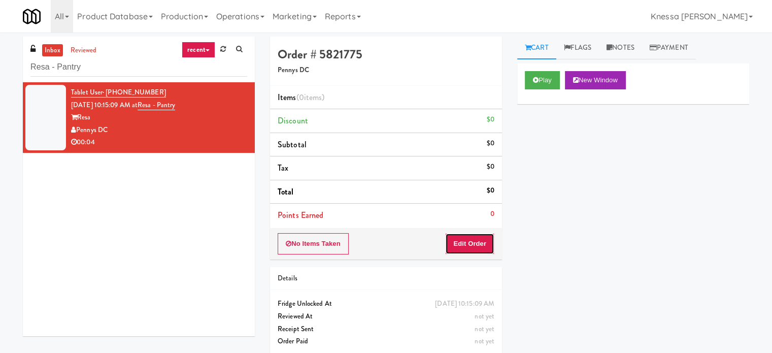
click at [481, 238] on button "Edit Order" at bounding box center [469, 243] width 49 height 21
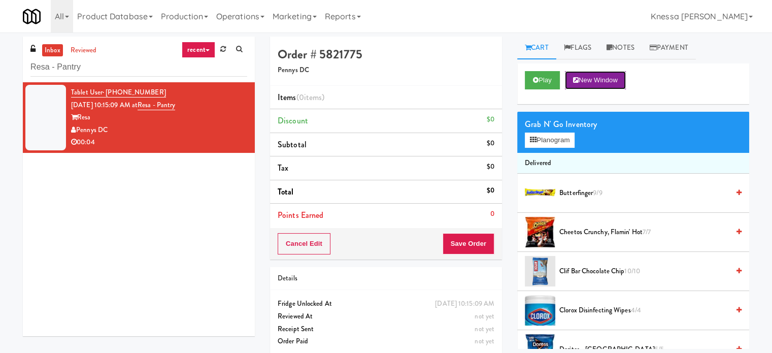
click at [571, 74] on button "New Window" at bounding box center [595, 80] width 61 height 18
click at [548, 145] on button "Planogram" at bounding box center [550, 139] width 50 height 15
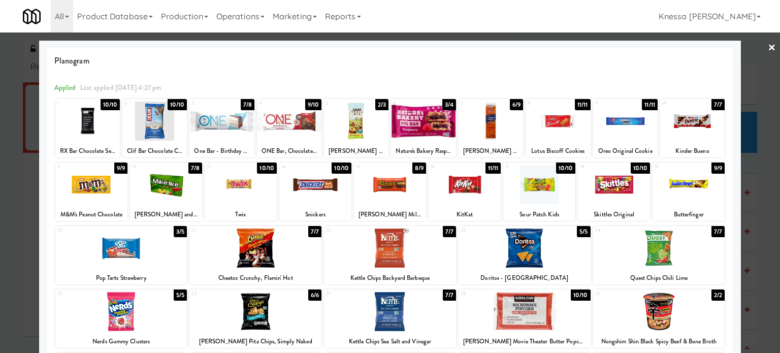
click at [557, 134] on div at bounding box center [557, 120] width 64 height 39
click at [767, 47] on link "×" at bounding box center [771, 47] width 8 height 31
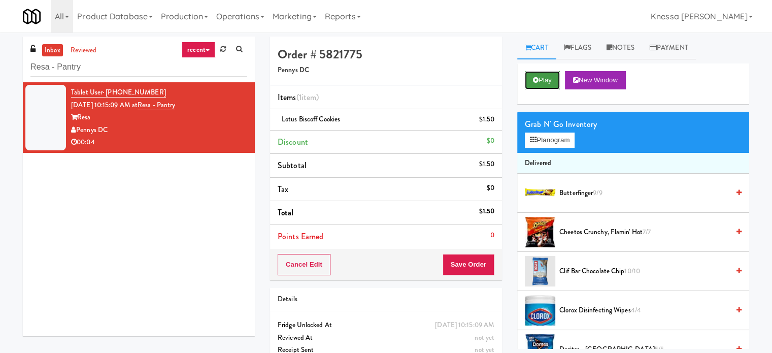
click at [545, 84] on button "Play" at bounding box center [542, 80] width 35 height 18
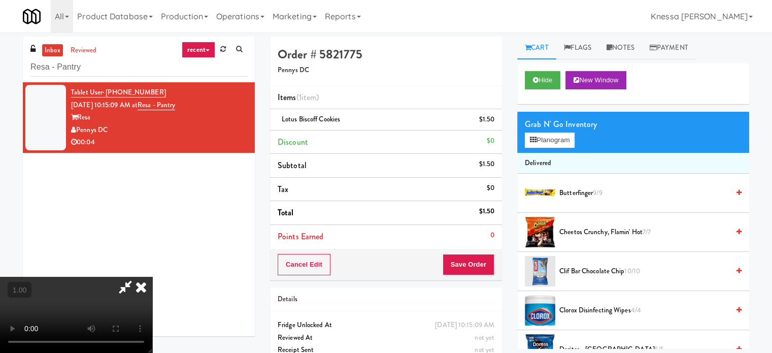
click at [152, 277] on icon at bounding box center [141, 287] width 22 height 20
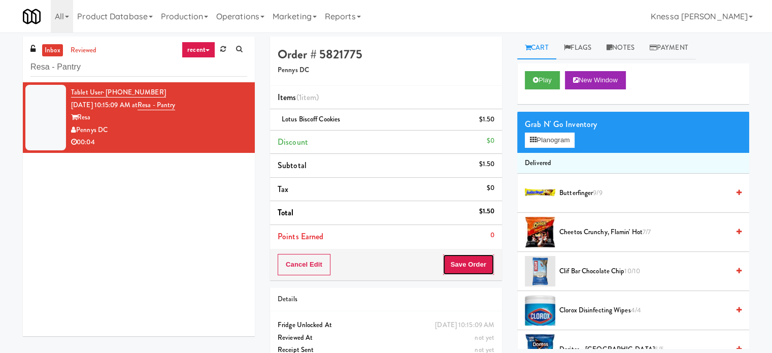
click at [476, 262] on button "Save Order" at bounding box center [469, 264] width 52 height 21
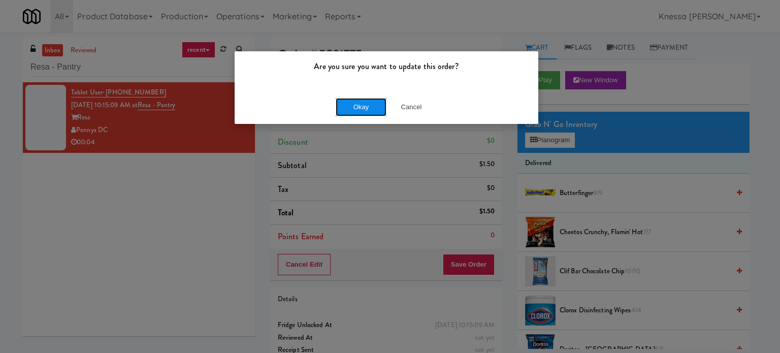
click at [353, 107] on button "Okay" at bounding box center [360, 107] width 51 height 18
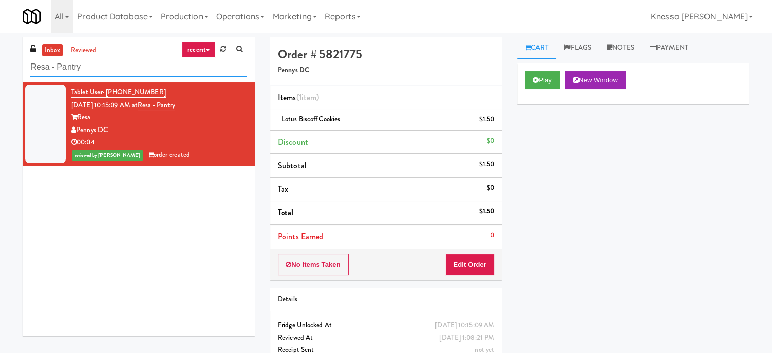
click at [173, 69] on input "Resa - Pantry" at bounding box center [138, 67] width 217 height 19
paste input "Legacy - Cooler - Right"
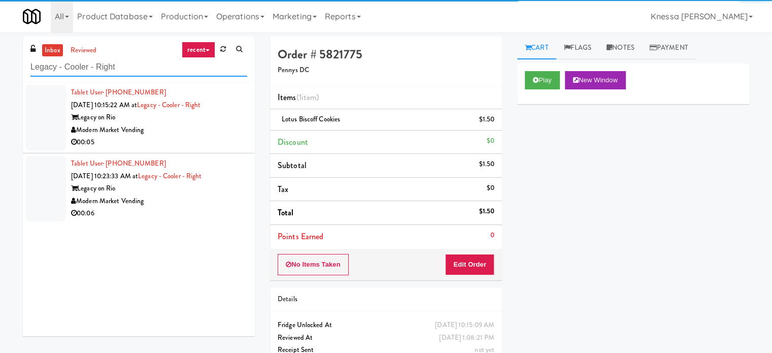
type input "Legacy - Cooler - Right"
click at [213, 133] on div "Modern Market Vending" at bounding box center [159, 130] width 176 height 13
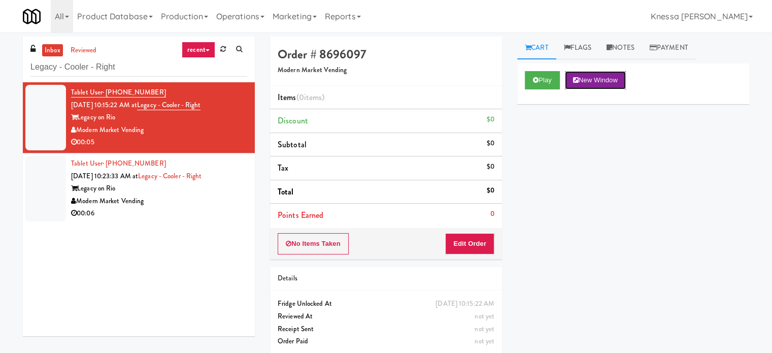
click at [604, 79] on button "New Window" at bounding box center [595, 80] width 61 height 18
click at [467, 236] on button "Edit Order" at bounding box center [469, 243] width 49 height 21
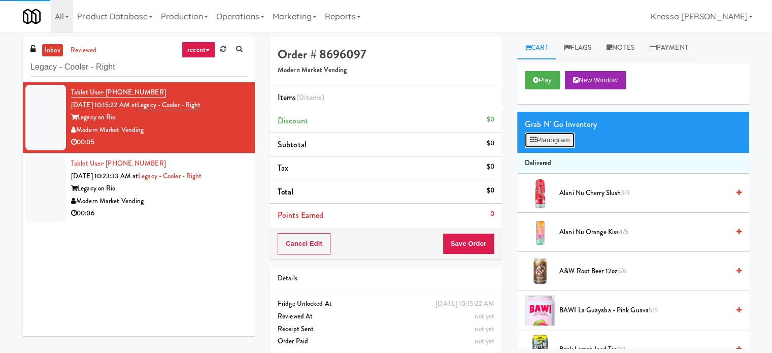
click at [563, 142] on button "Planogram" at bounding box center [550, 139] width 50 height 15
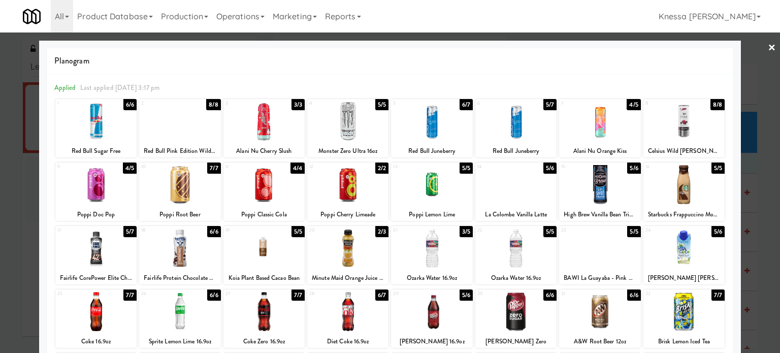
click at [767, 49] on link "×" at bounding box center [771, 47] width 8 height 31
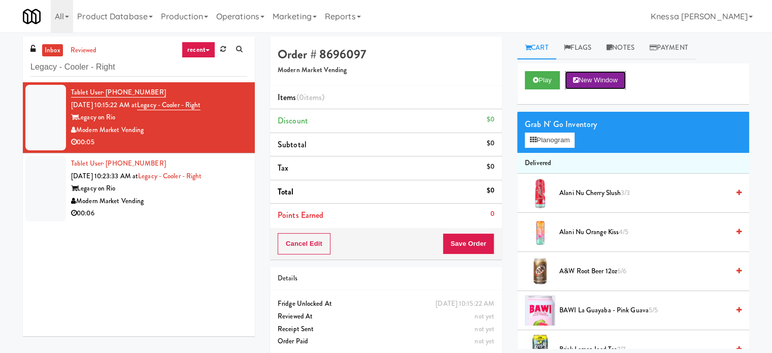
click at [589, 85] on button "New Window" at bounding box center [595, 80] width 61 height 18
click at [551, 132] on button "Planogram" at bounding box center [550, 139] width 50 height 15
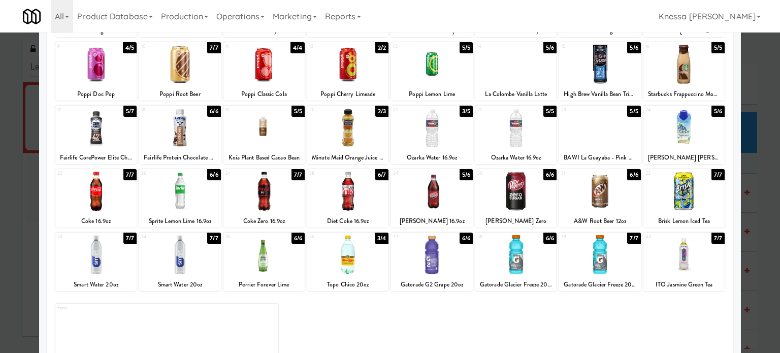
scroll to position [145, 0]
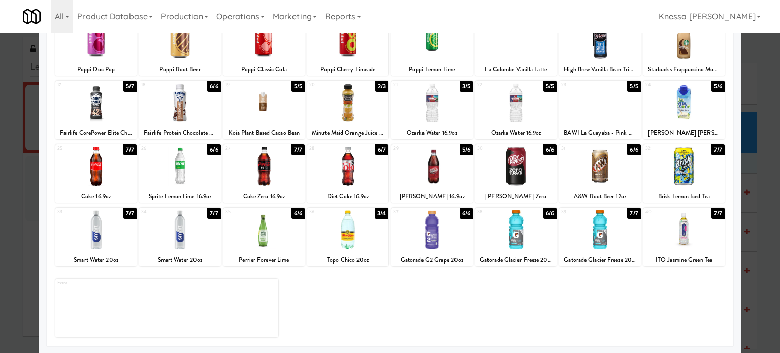
click at [264, 237] on div at bounding box center [263, 229] width 81 height 39
click at [263, 255] on div "Perrier Forever Lime" at bounding box center [264, 259] width 78 height 13
click at [265, 258] on div "Perrier Forever Lime" at bounding box center [264, 259] width 78 height 13
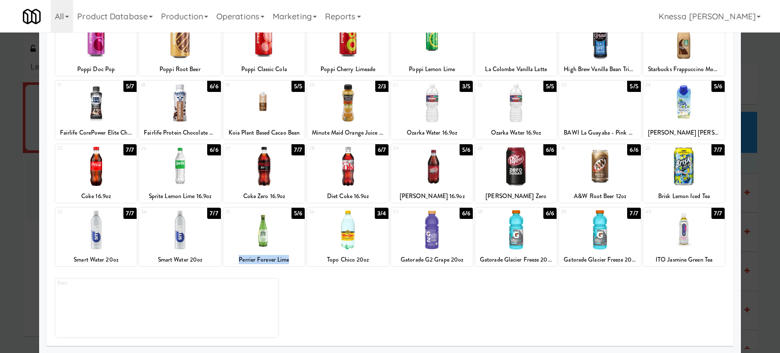
copy div "Perrier Forever Lime"
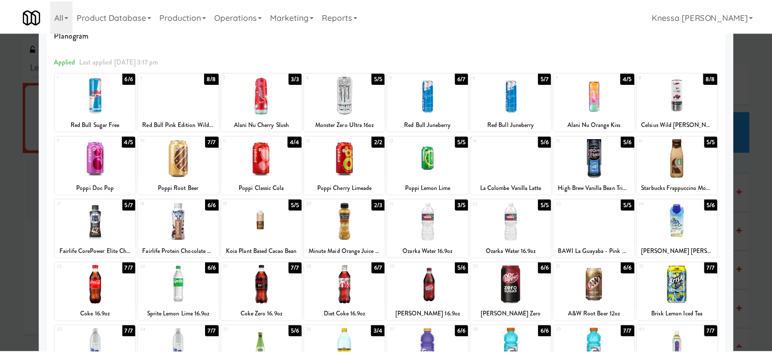
scroll to position [0, 0]
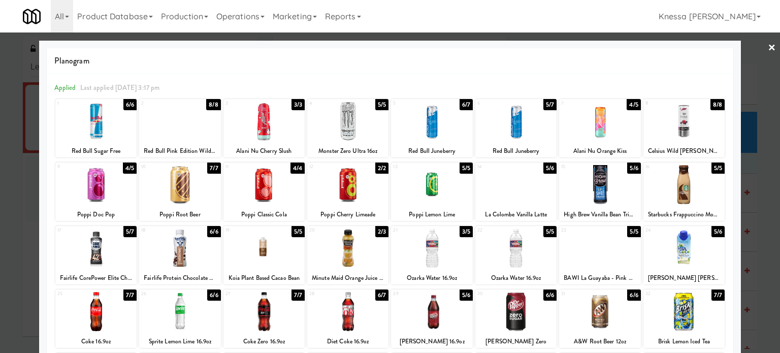
click at [767, 49] on link "×" at bounding box center [771, 47] width 8 height 31
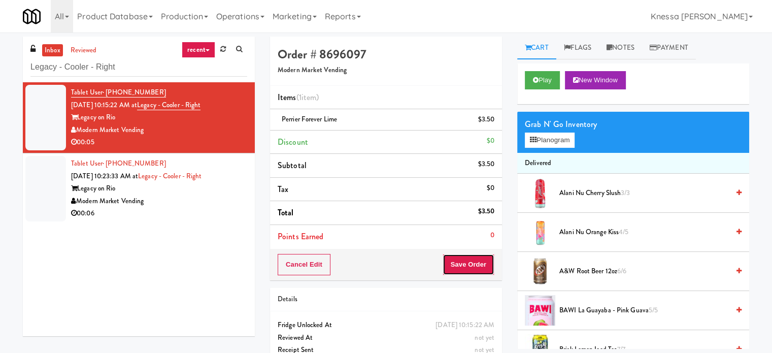
click at [471, 262] on button "Save Order" at bounding box center [469, 264] width 52 height 21
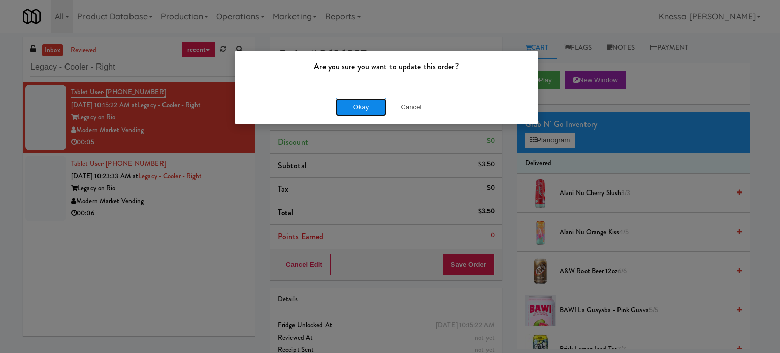
click at [367, 107] on button "Okay" at bounding box center [360, 107] width 51 height 18
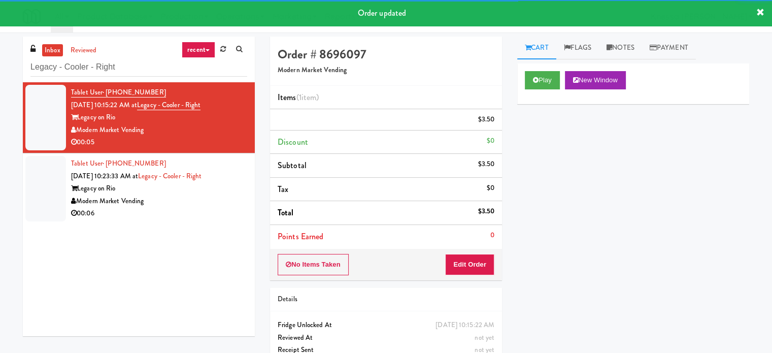
click at [191, 208] on div "Modern Market Vending" at bounding box center [159, 201] width 176 height 13
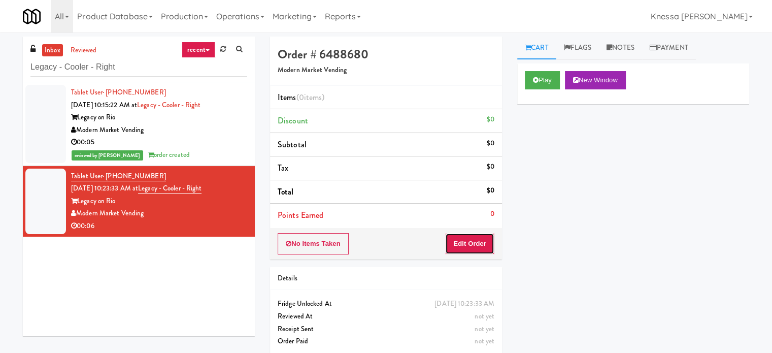
click at [471, 243] on button "Edit Order" at bounding box center [469, 243] width 49 height 21
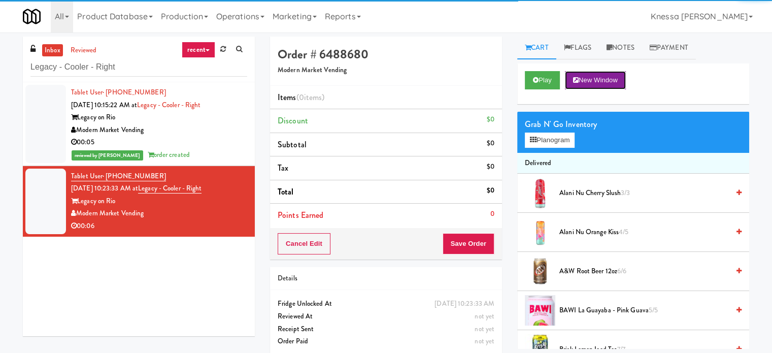
click at [573, 82] on button "New Window" at bounding box center [595, 80] width 61 height 18
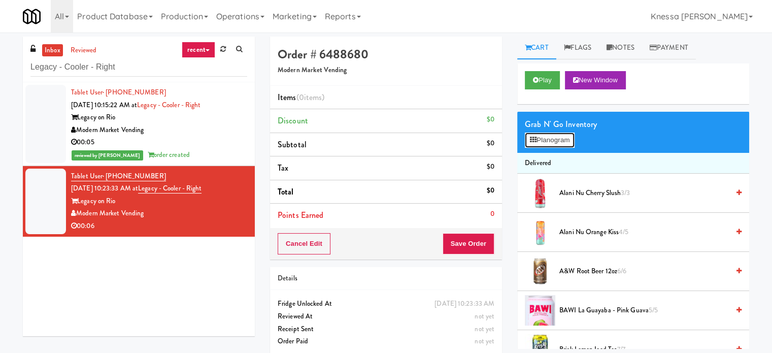
drag, startPoint x: 557, startPoint y: 137, endPoint x: 552, endPoint y: 140, distance: 5.9
click at [557, 137] on button "Planogram" at bounding box center [550, 139] width 50 height 15
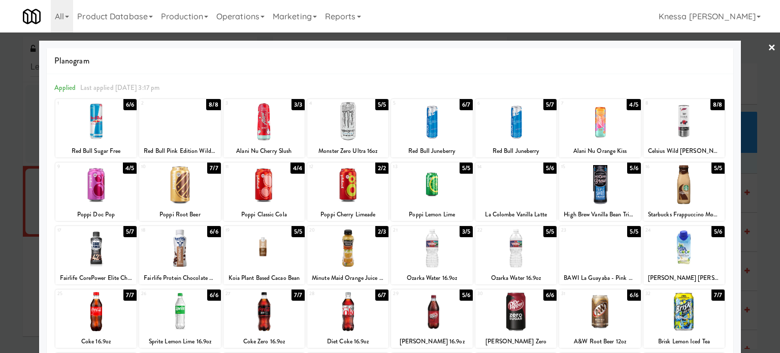
click at [528, 131] on div at bounding box center [515, 120] width 81 height 39
click at [767, 50] on link "×" at bounding box center [771, 47] width 8 height 31
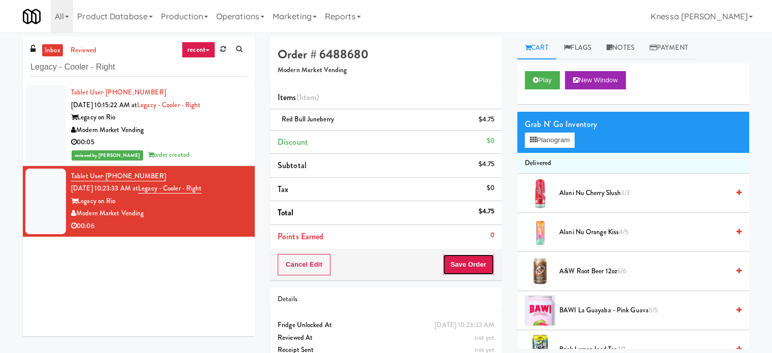
click at [471, 264] on button "Save Order" at bounding box center [469, 264] width 52 height 21
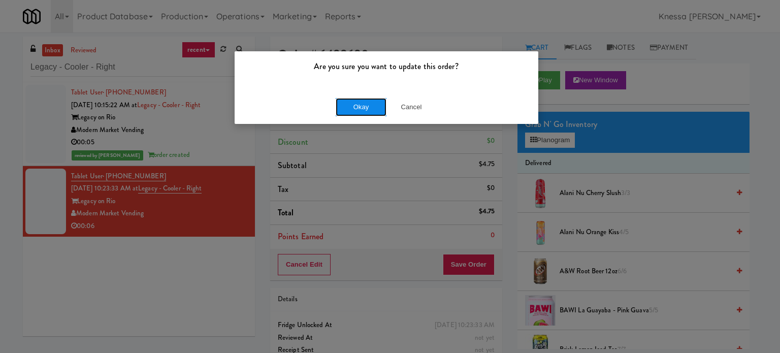
click at [347, 101] on button "Okay" at bounding box center [360, 107] width 51 height 18
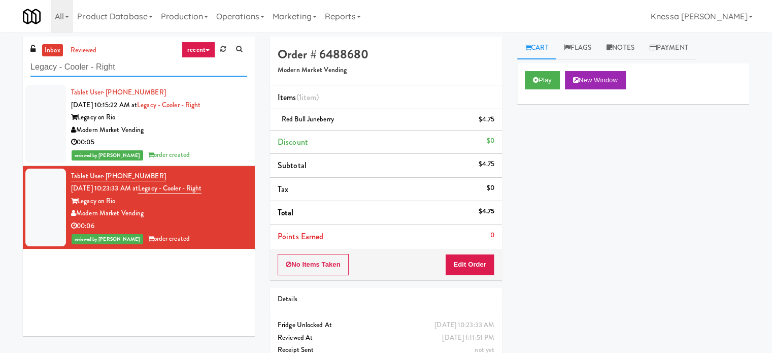
click at [164, 66] on input "Legacy - Cooler - Right" at bounding box center [138, 67] width 217 height 19
paste input "Rock Solid Reboot (Right)"
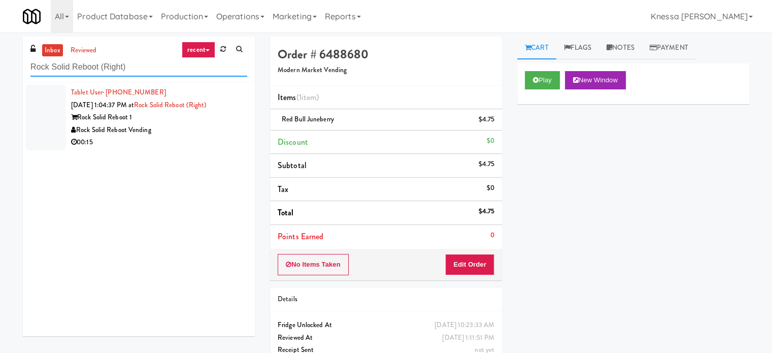
type input "Rock Solid Reboot (Right)"
click at [172, 134] on div "Rock Solid Reboot Vending" at bounding box center [159, 130] width 176 height 13
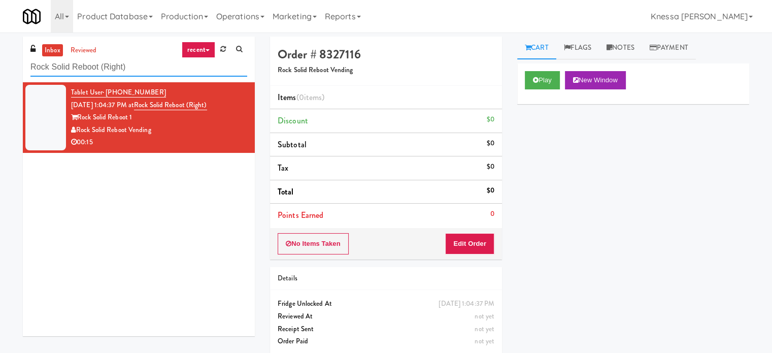
click at [113, 75] on input "Rock Solid Reboot (Right)" at bounding box center [138, 67] width 217 height 19
click at [113, 74] on input "Rock Solid Reboot (Right)" at bounding box center [138, 67] width 217 height 19
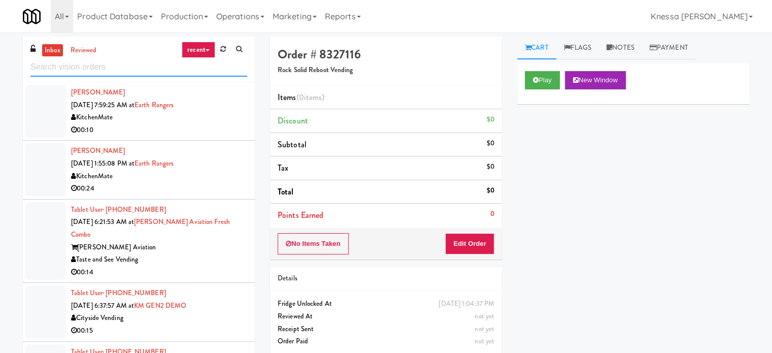
click at [126, 74] on input "text" at bounding box center [138, 67] width 217 height 19
paste input "The Waverly - Drinks"
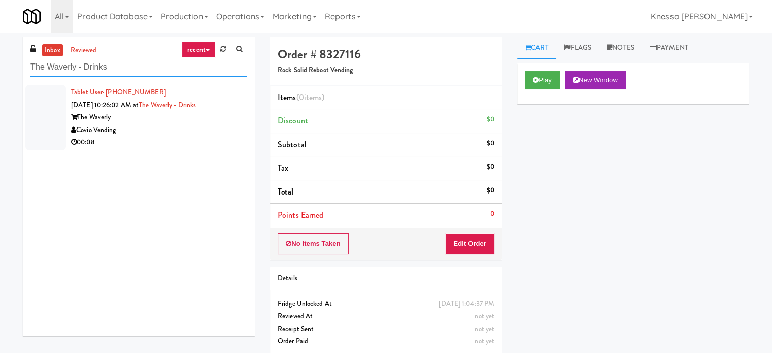
type input "The Waverly - Drinks"
click at [170, 134] on div "Covio Vending" at bounding box center [159, 130] width 176 height 13
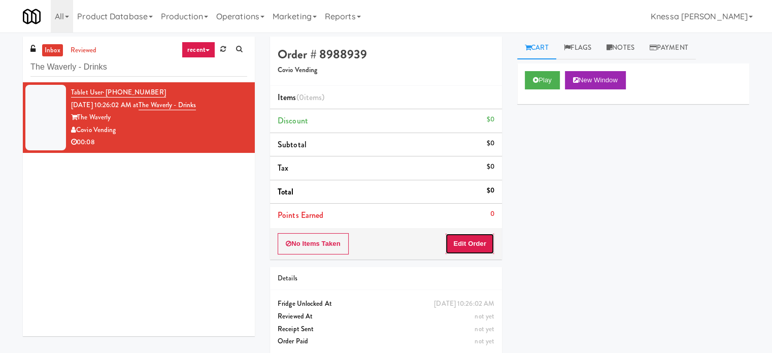
click at [461, 244] on button "Edit Order" at bounding box center [469, 243] width 49 height 21
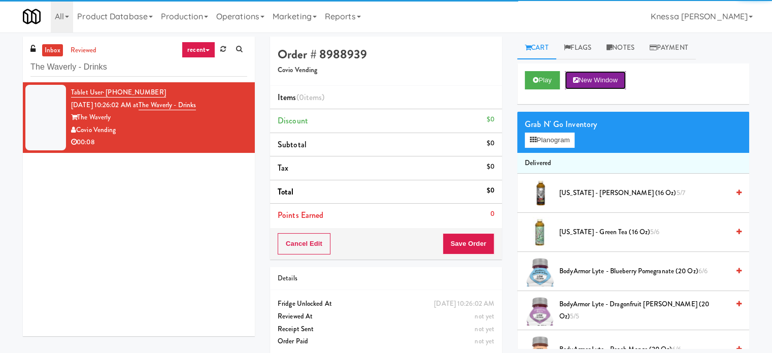
click at [587, 73] on button "New Window" at bounding box center [595, 80] width 61 height 18
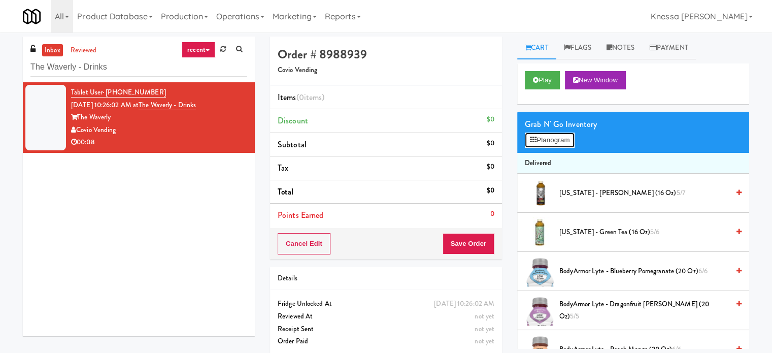
click at [550, 143] on button "Planogram" at bounding box center [550, 139] width 50 height 15
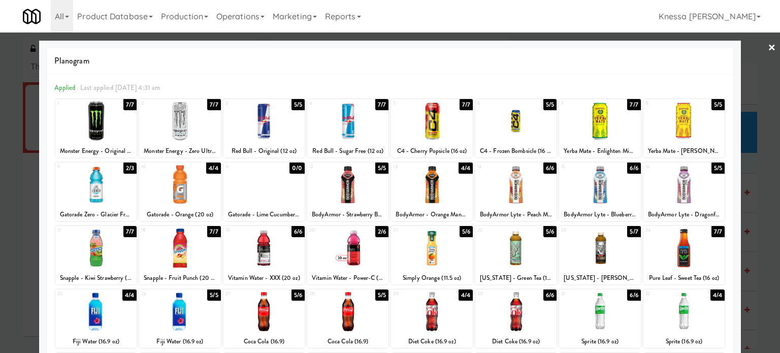
click at [515, 122] on div at bounding box center [515, 120] width 81 height 39
click at [767, 46] on link "×" at bounding box center [771, 47] width 8 height 31
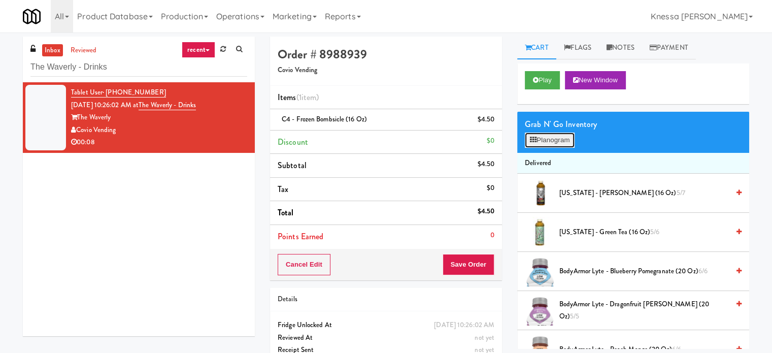
click at [543, 140] on button "Planogram" at bounding box center [550, 139] width 50 height 15
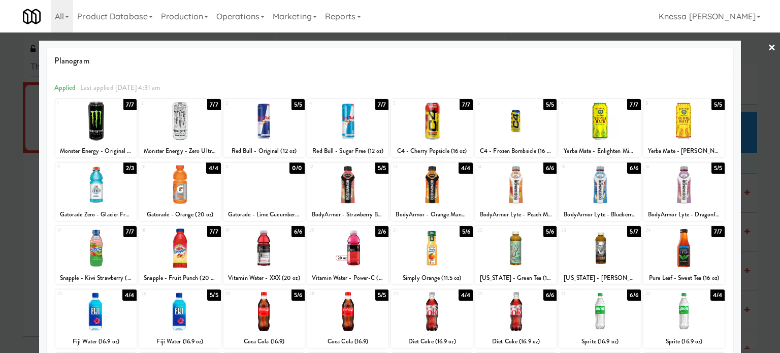
click at [767, 49] on link "×" at bounding box center [771, 47] width 8 height 31
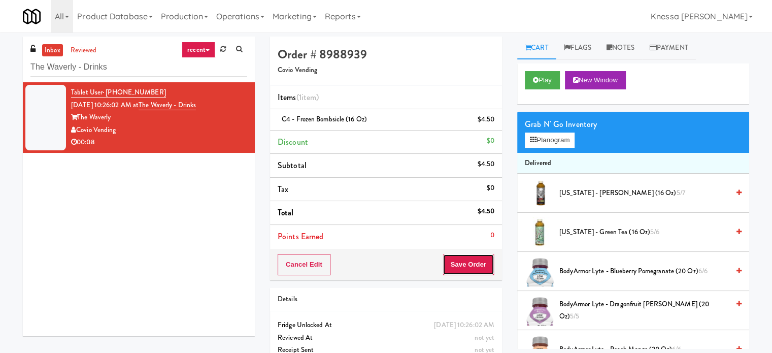
click at [468, 265] on button "Save Order" at bounding box center [469, 264] width 52 height 21
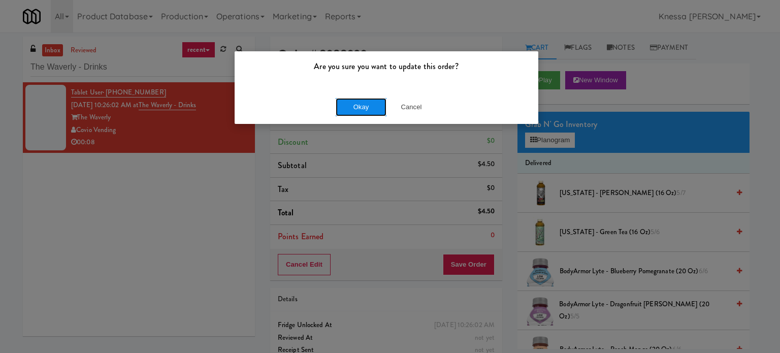
click at [340, 112] on button "Okay" at bounding box center [360, 107] width 51 height 18
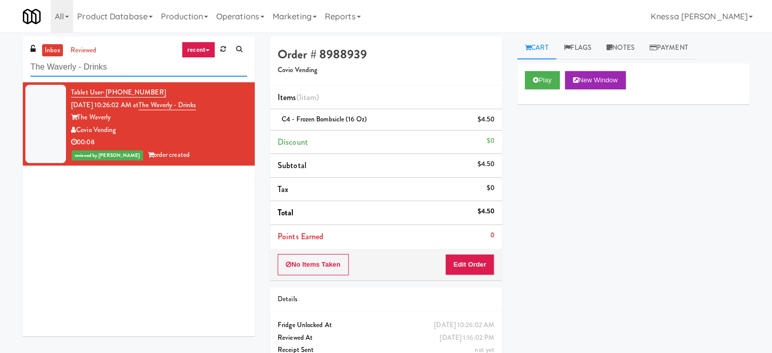
click at [147, 69] on input "The Waverly - Drinks" at bounding box center [138, 67] width 217 height 19
paste input "Elm Pantry-Left"
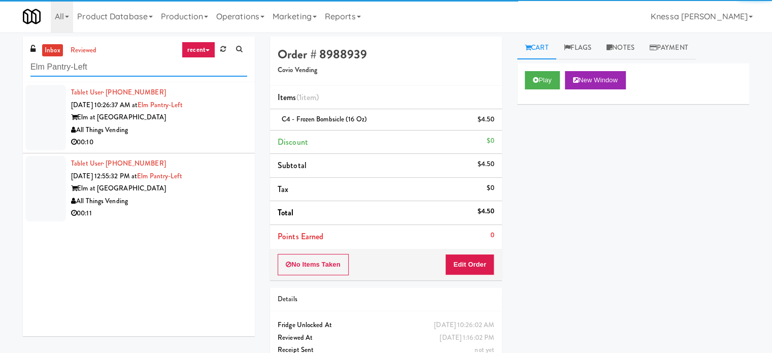
type input "Elm Pantry-Left"
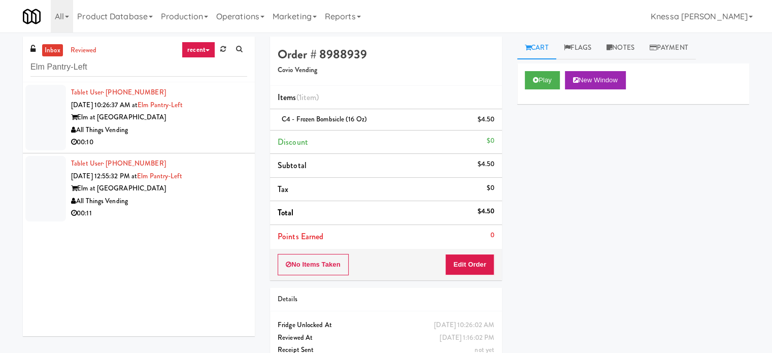
click at [213, 141] on div "00:10" at bounding box center [159, 142] width 176 height 13
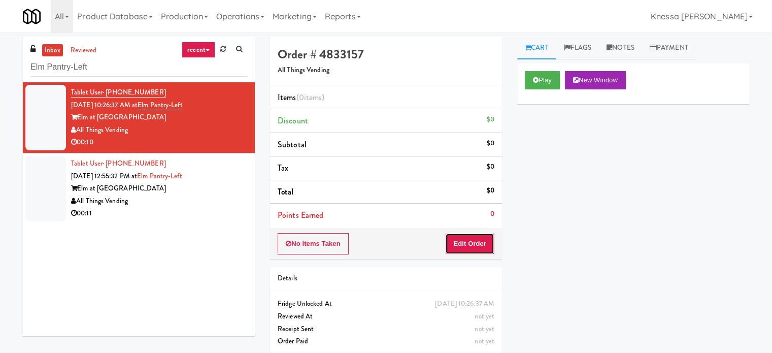
drag, startPoint x: 473, startPoint y: 243, endPoint x: 508, endPoint y: 188, distance: 64.3
click at [473, 242] on button "Edit Order" at bounding box center [469, 243] width 49 height 21
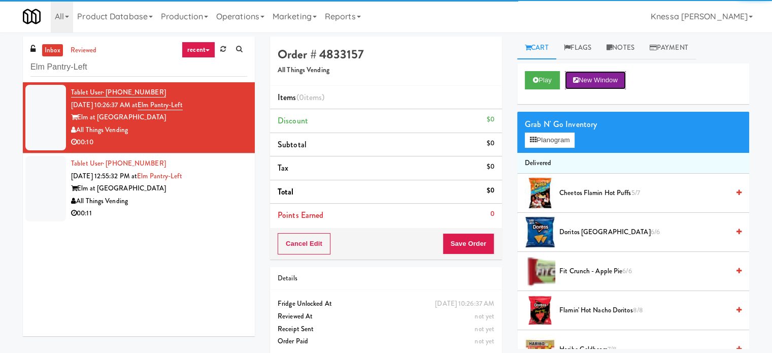
click at [598, 78] on button "New Window" at bounding box center [595, 80] width 61 height 18
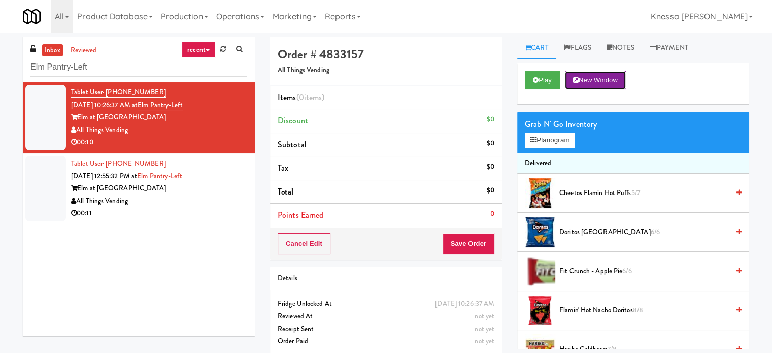
click at [592, 79] on button "New Window" at bounding box center [595, 80] width 61 height 18
click at [539, 144] on button "Planogram" at bounding box center [550, 139] width 50 height 15
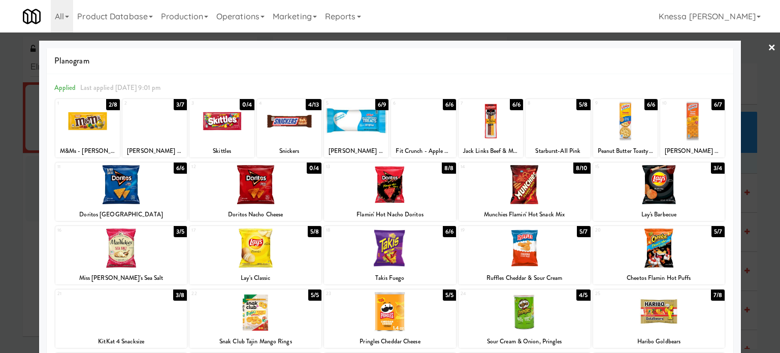
click at [429, 154] on div "Fit Crunch - Apple Pie" at bounding box center [422, 151] width 61 height 13
copy div "Fit Crunch - Apple Pie"
click at [495, 136] on div at bounding box center [490, 120] width 64 height 39
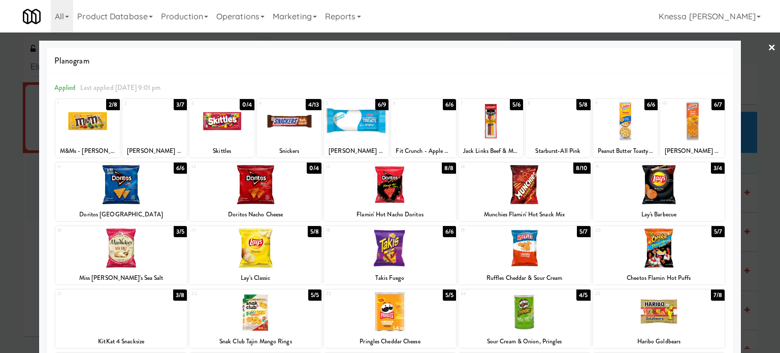
click at [767, 44] on link "×" at bounding box center [771, 47] width 8 height 31
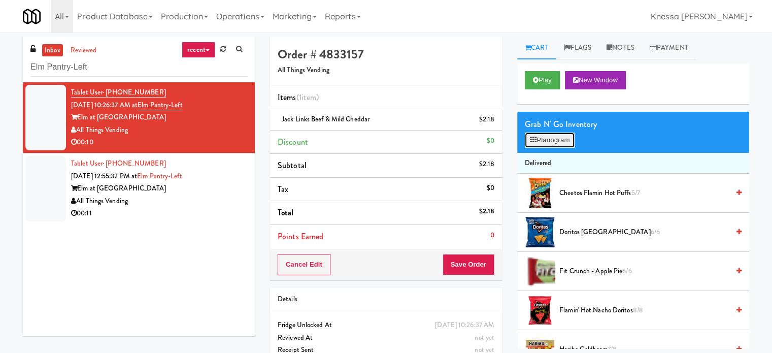
click at [560, 145] on button "Planogram" at bounding box center [550, 139] width 50 height 15
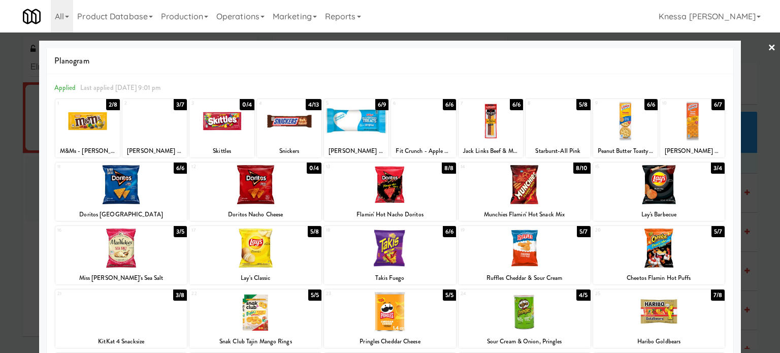
click at [159, 137] on div at bounding box center [154, 120] width 64 height 39
click at [767, 47] on link "×" at bounding box center [771, 47] width 8 height 31
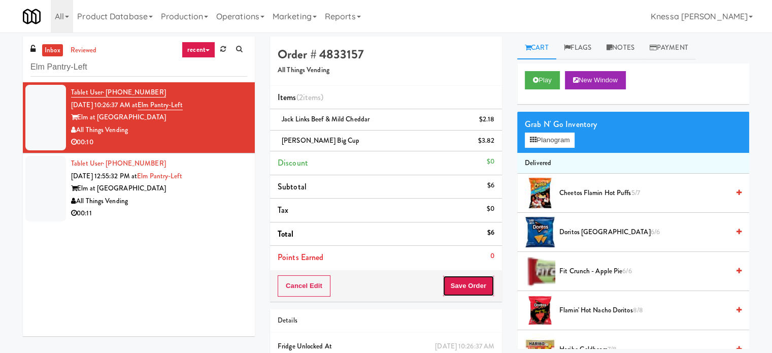
click at [483, 284] on button "Save Order" at bounding box center [469, 285] width 52 height 21
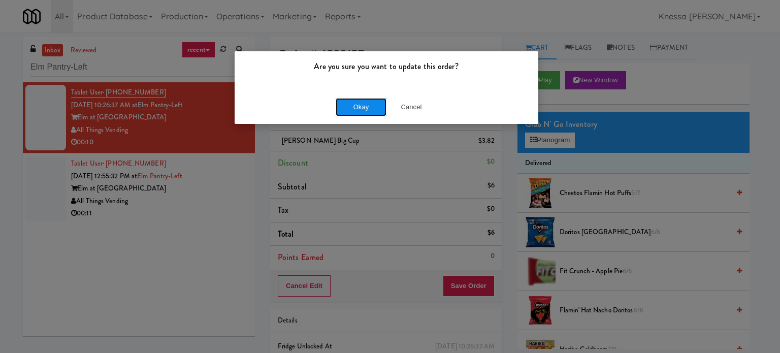
click at [365, 106] on button "Okay" at bounding box center [360, 107] width 51 height 18
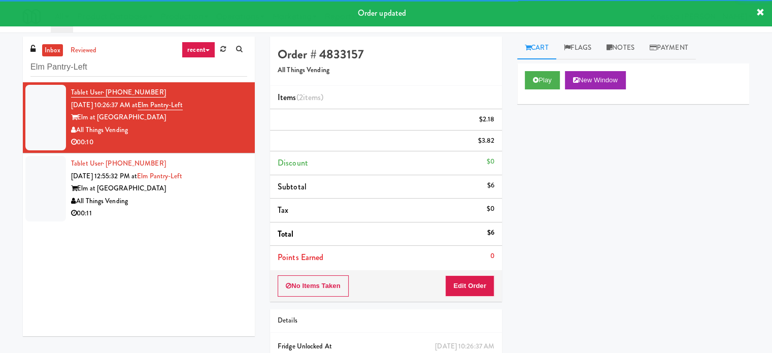
click at [209, 202] on div "Tablet User · (818) 203-6697 Sep 17, 2025 12:55:32 PM at Elm Pantry-Left Elm at…" at bounding box center [159, 188] width 176 height 62
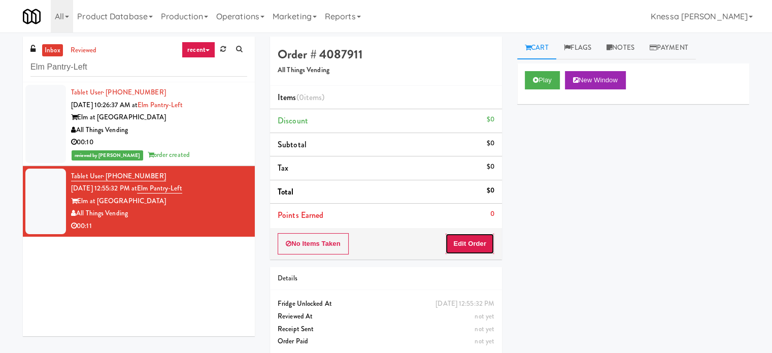
drag, startPoint x: 474, startPoint y: 239, endPoint x: 516, endPoint y: 215, distance: 47.7
click at [475, 238] on button "Edit Order" at bounding box center [469, 243] width 49 height 21
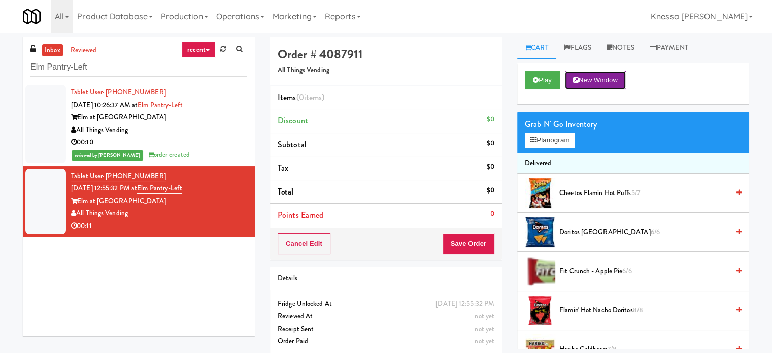
click at [605, 84] on button "New Window" at bounding box center [595, 80] width 61 height 18
click at [555, 144] on button "Planogram" at bounding box center [550, 139] width 50 height 15
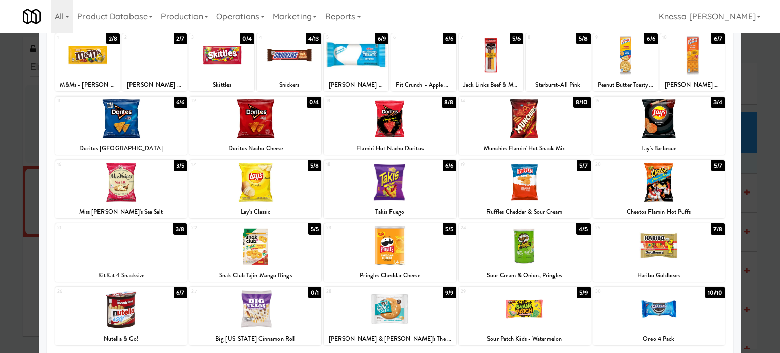
scroll to position [145, 0]
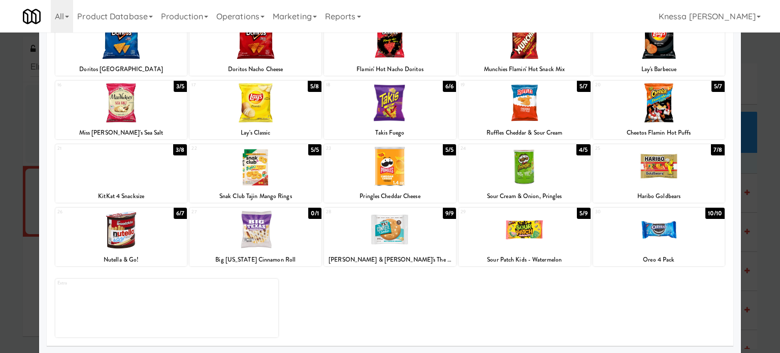
click at [392, 174] on div at bounding box center [390, 166] width 132 height 39
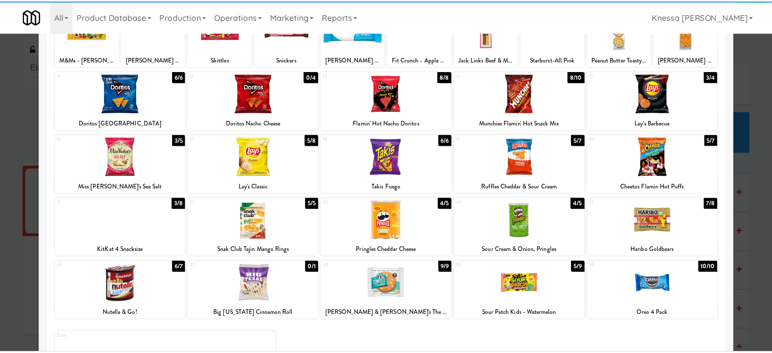
scroll to position [0, 0]
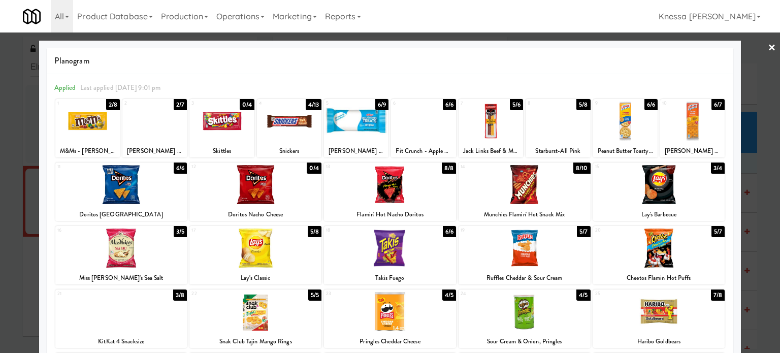
click at [767, 50] on link "×" at bounding box center [771, 47] width 8 height 31
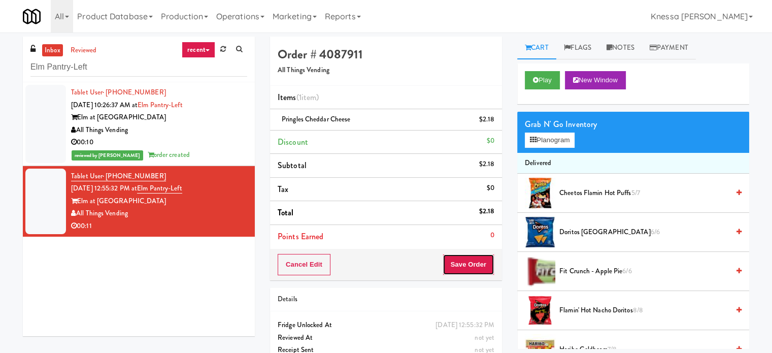
click at [482, 261] on button "Save Order" at bounding box center [469, 264] width 52 height 21
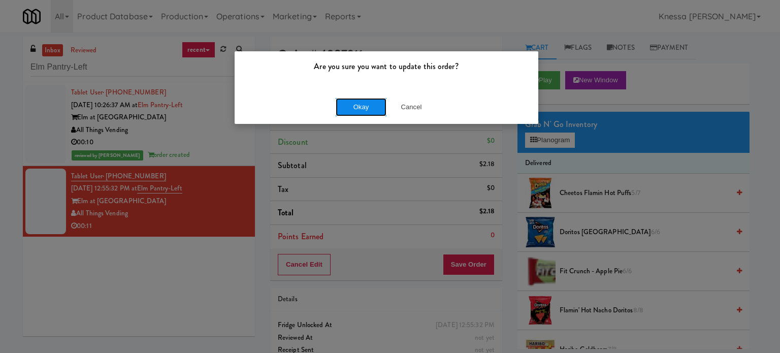
click at [350, 107] on button "Okay" at bounding box center [360, 107] width 51 height 18
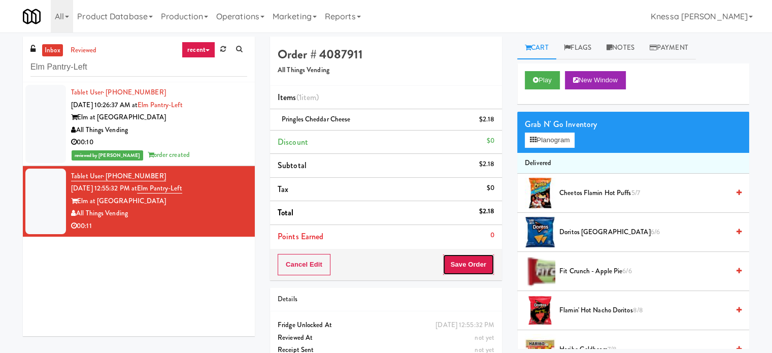
click at [461, 266] on button "Save Order" at bounding box center [469, 264] width 52 height 21
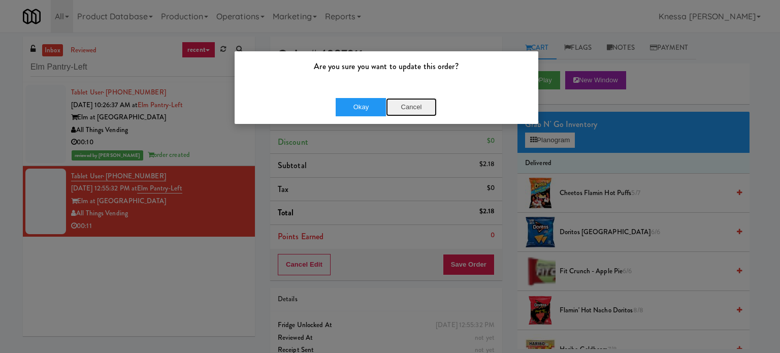
click at [423, 109] on button "Cancel" at bounding box center [411, 107] width 51 height 18
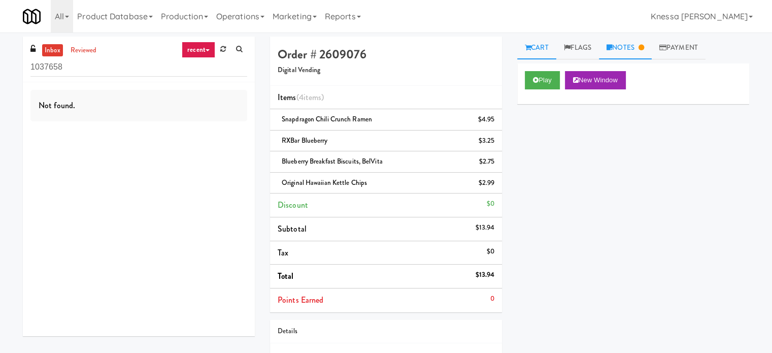
click at [624, 43] on link "Notes" at bounding box center [625, 48] width 53 height 23
click at [546, 75] on button "Play" at bounding box center [542, 80] width 35 height 18
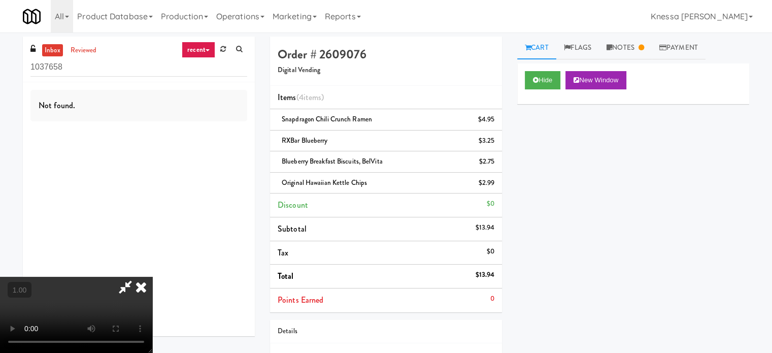
click at [137, 277] on icon at bounding box center [125, 287] width 23 height 20
click at [152, 277] on icon at bounding box center [141, 287] width 22 height 20
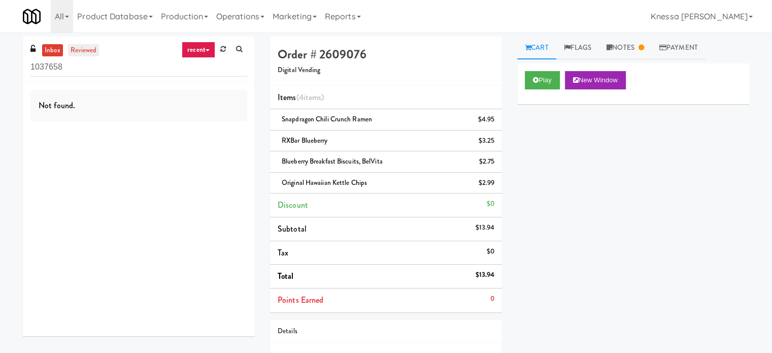
click at [84, 51] on link "reviewed" at bounding box center [83, 50] width 31 height 13
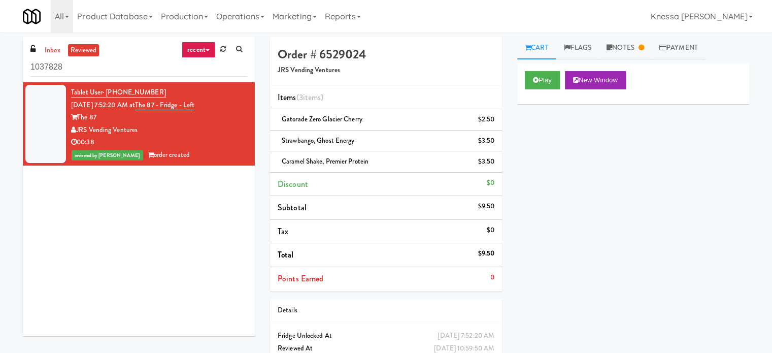
drag, startPoint x: 148, startPoint y: 128, endPoint x: 79, endPoint y: 130, distance: 69.6
click at [79, 130] on div "JRS Vending Ventures" at bounding box center [159, 130] width 176 height 13
copy div "JRS Vending Ventures"
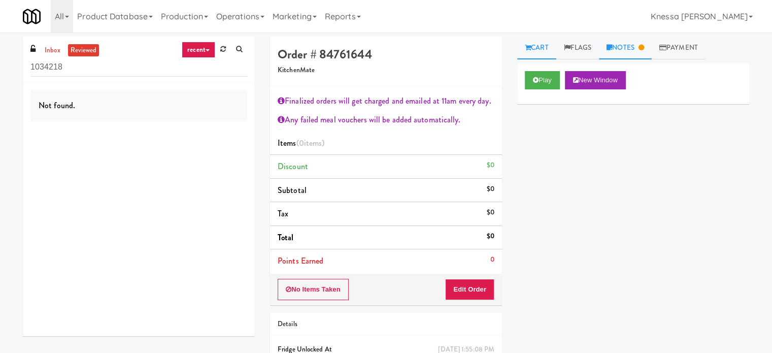
click at [619, 42] on link "Notes" at bounding box center [625, 48] width 53 height 23
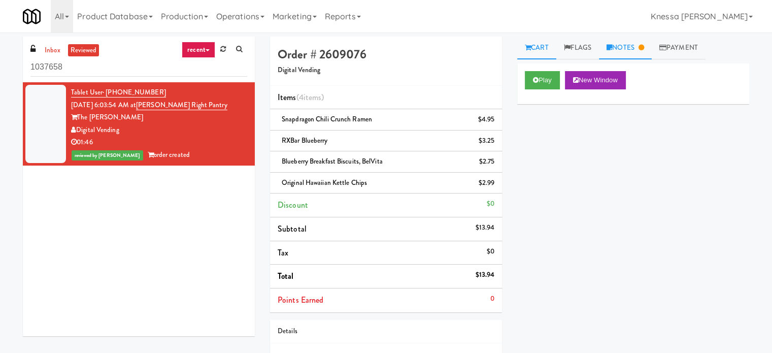
click at [644, 45] on icon at bounding box center [641, 47] width 6 height 7
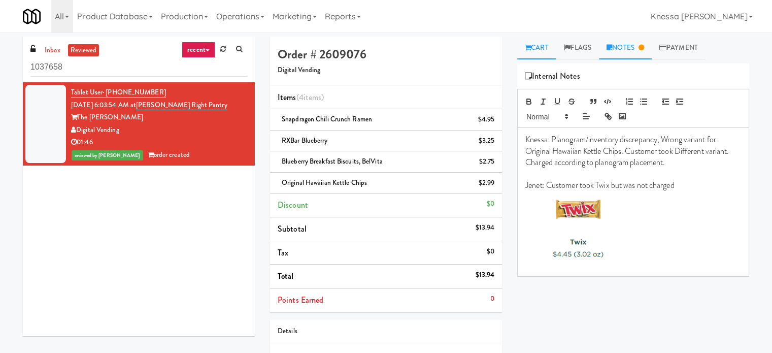
click at [535, 47] on link "Cart" at bounding box center [536, 48] width 39 height 23
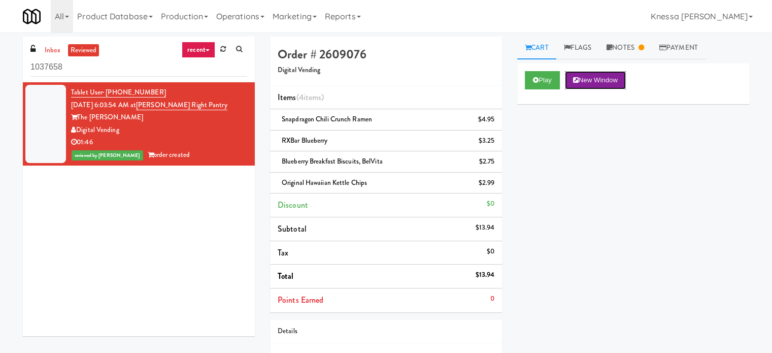
click at [587, 83] on button "New Window" at bounding box center [595, 80] width 61 height 18
click at [596, 76] on button "New Window" at bounding box center [595, 80] width 61 height 18
click at [617, 46] on link "Notes" at bounding box center [625, 48] width 53 height 23
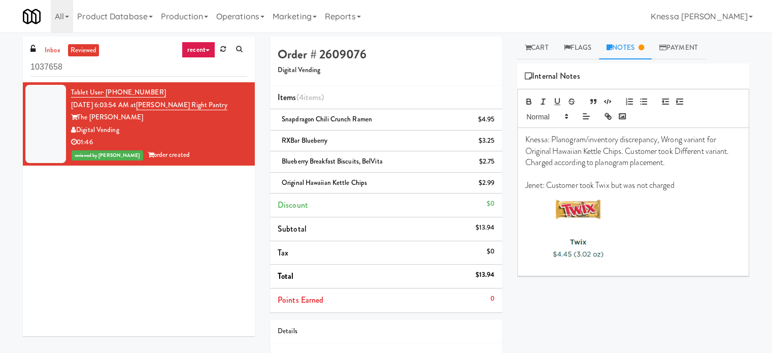
click at [694, 182] on p "Jenet: Customer took Twix but was not charged" at bounding box center [633, 185] width 216 height 11
click at [648, 285] on div "Play New Window Primary Flag Clear Flag if unable to determine what was taken o…" at bounding box center [633, 253] width 232 height 381
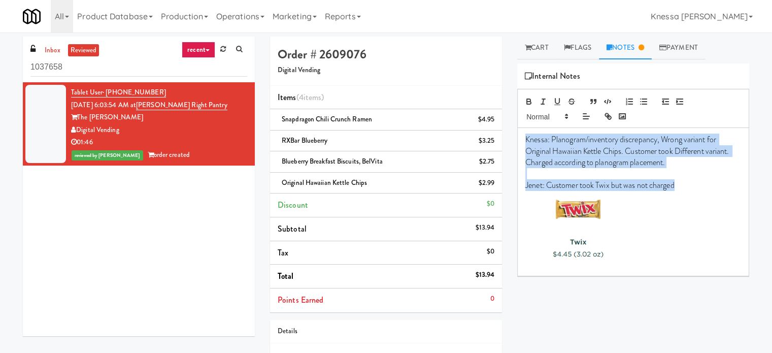
drag, startPoint x: 681, startPoint y: 190, endPoint x: 521, endPoint y: 137, distance: 168.2
click at [521, 137] on div "Knessa: Planogram/inventory discrepancy, Wrong variant for Original Hawaiian Ke…" at bounding box center [633, 202] width 231 height 148
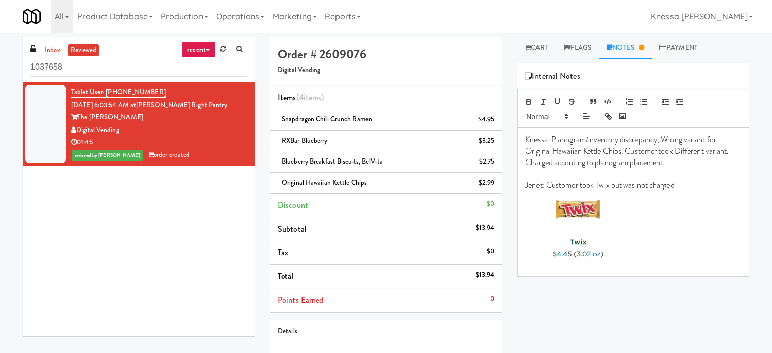
click at [479, 80] on div "Order # 2609076 Digital Vending" at bounding box center [386, 61] width 232 height 49
click at [545, 44] on link "Cart" at bounding box center [536, 48] width 39 height 23
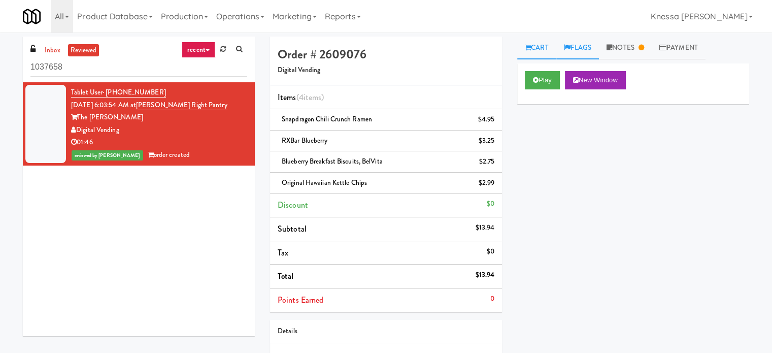
click at [580, 52] on link "Flags" at bounding box center [577, 48] width 43 height 23
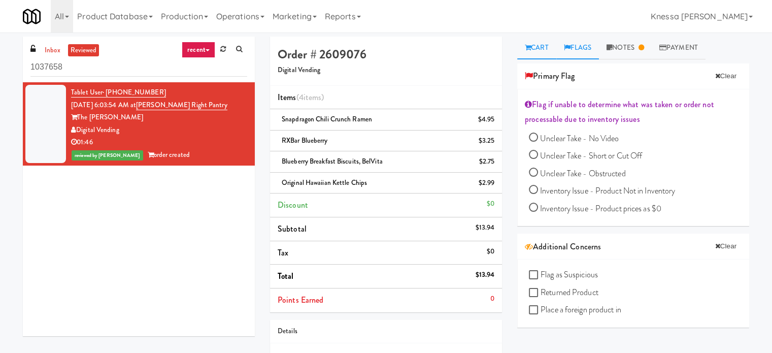
click at [525, 48] on icon at bounding box center [528, 47] width 6 height 7
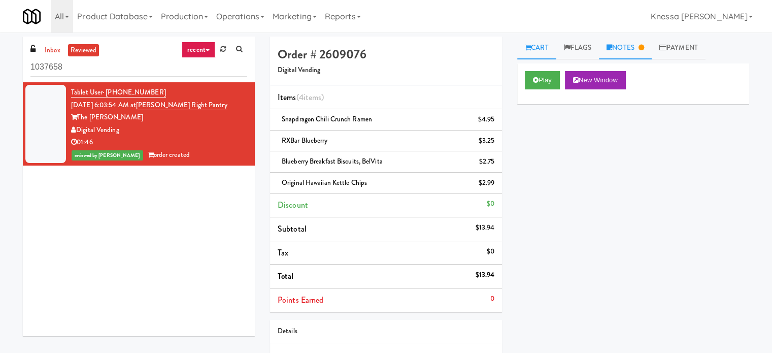
click at [650, 49] on link "Notes" at bounding box center [625, 48] width 53 height 23
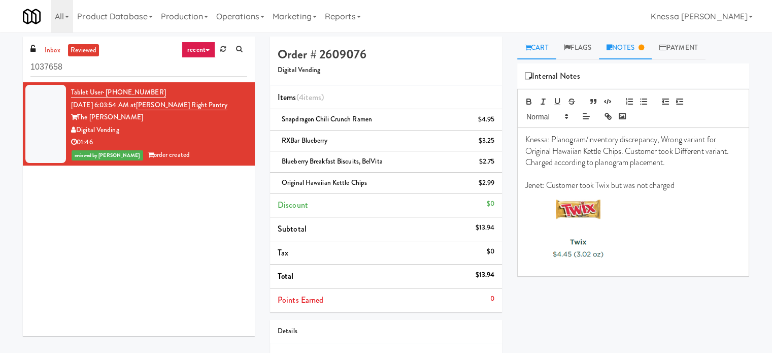
click at [546, 50] on link "Cart" at bounding box center [536, 48] width 39 height 23
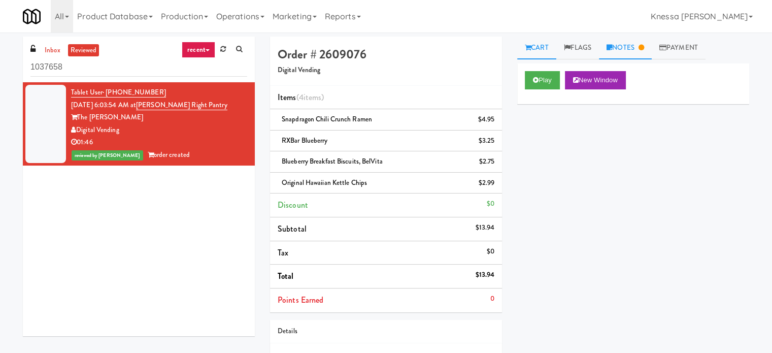
click at [612, 47] on icon at bounding box center [609, 47] width 6 height 7
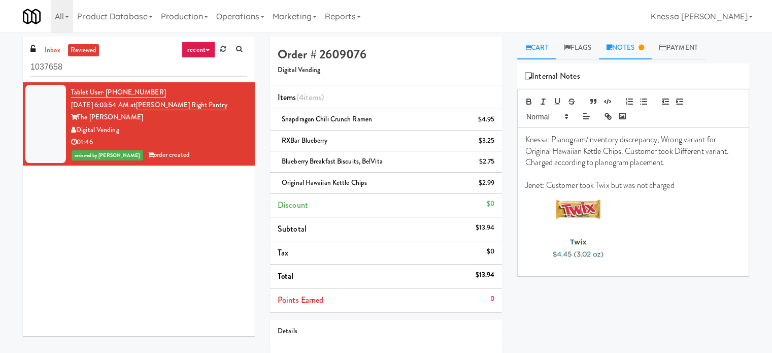
click at [531, 48] on link "Cart" at bounding box center [536, 48] width 39 height 23
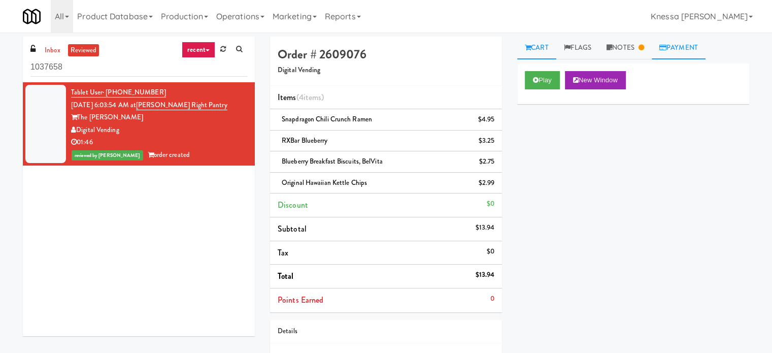
click at [656, 49] on link "Payment" at bounding box center [679, 48] width 54 height 23
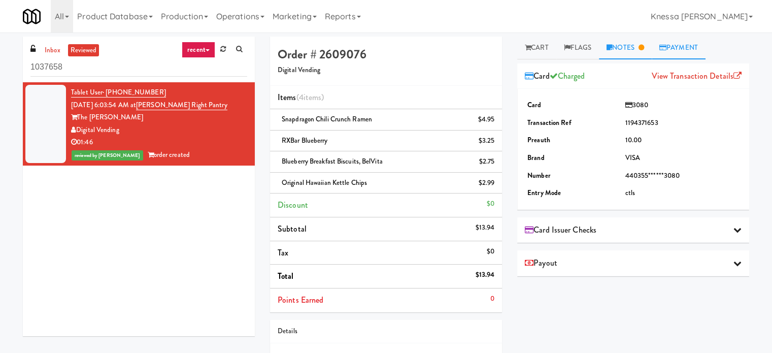
click at [650, 49] on link "Notes" at bounding box center [625, 48] width 53 height 23
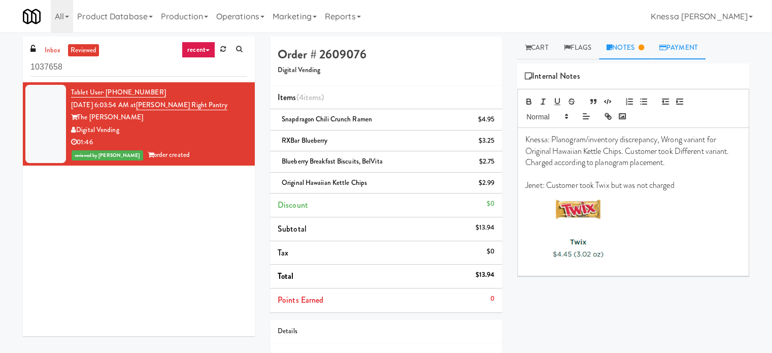
click at [698, 46] on link "Payment" at bounding box center [679, 48] width 54 height 23
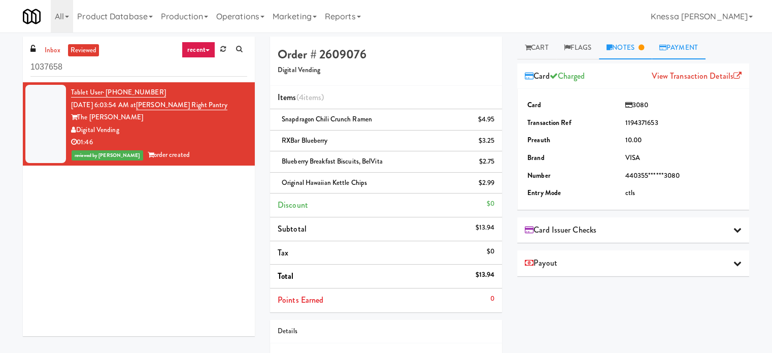
click at [641, 48] on link "Notes" at bounding box center [625, 48] width 53 height 23
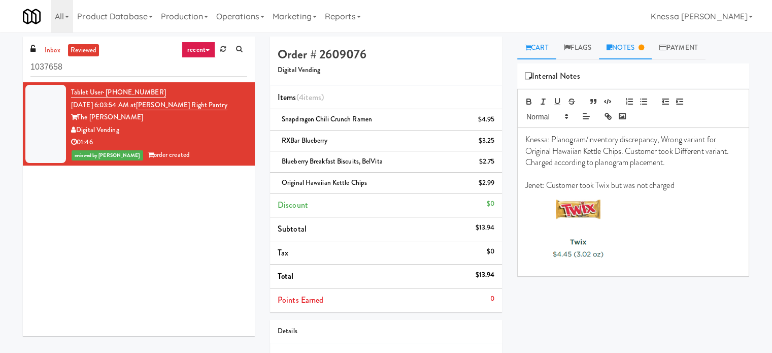
click at [544, 50] on link "Cart" at bounding box center [536, 48] width 39 height 23
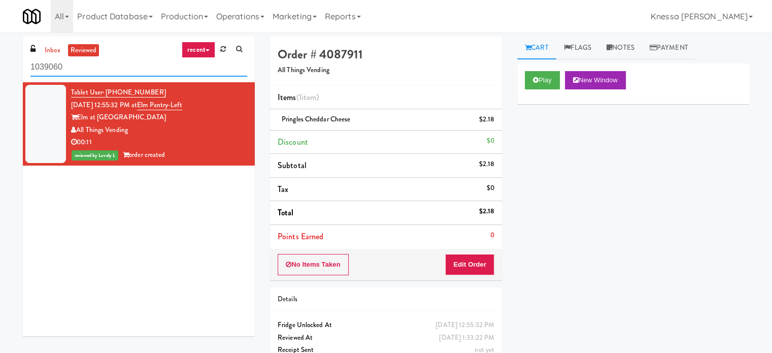
click at [62, 72] on input "1039060" at bounding box center [138, 67] width 217 height 19
paste input "Elm Pantry-Left"
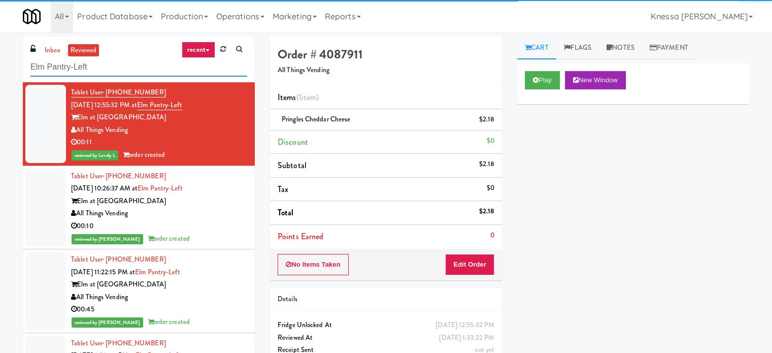
click at [107, 70] on input "Elm Pantry-Left" at bounding box center [138, 67] width 217 height 19
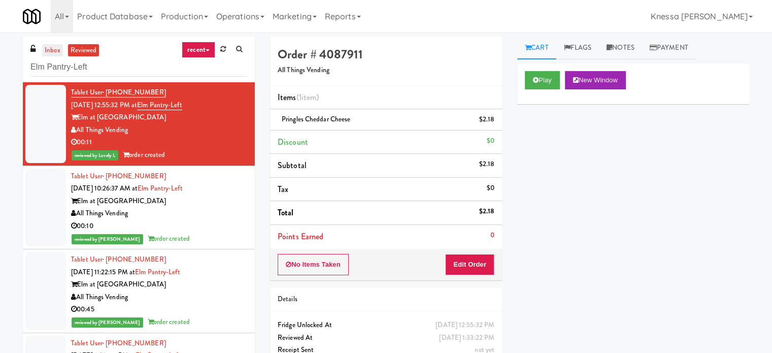
click at [57, 52] on link "inbox" at bounding box center [52, 50] width 21 height 13
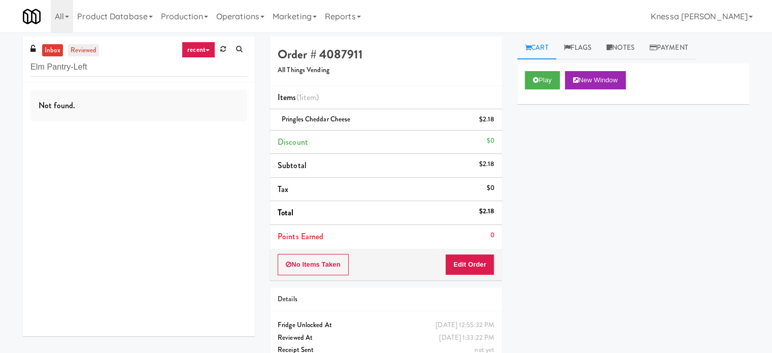
click at [94, 50] on link "reviewed" at bounding box center [83, 50] width 31 height 13
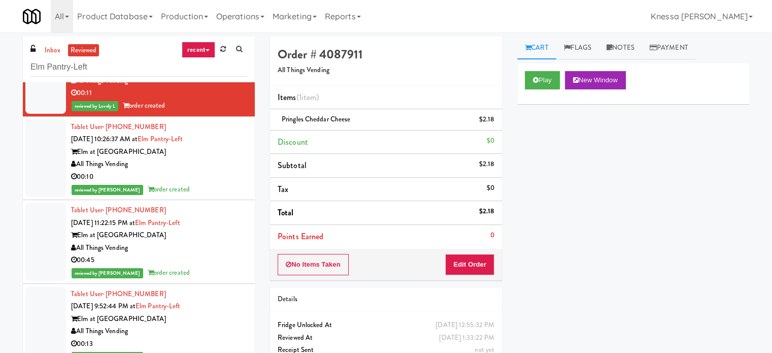
scroll to position [51, 0]
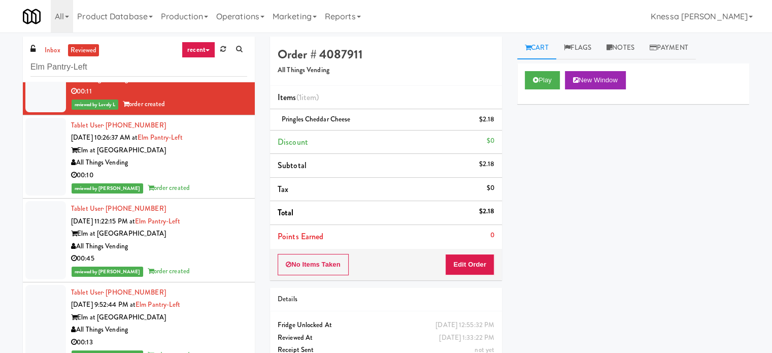
click at [195, 162] on div "All Things Vending" at bounding box center [159, 162] width 176 height 13
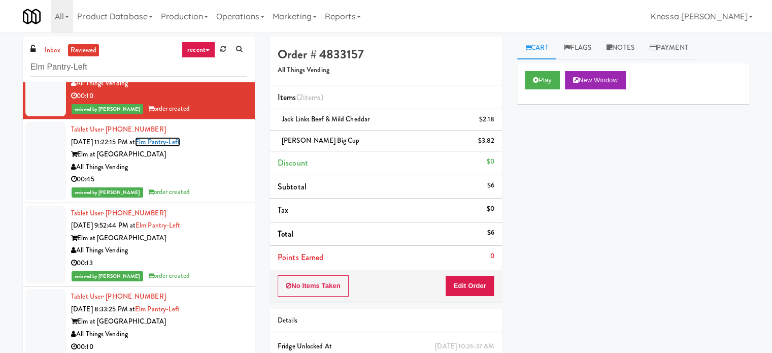
scroll to position [101, 0]
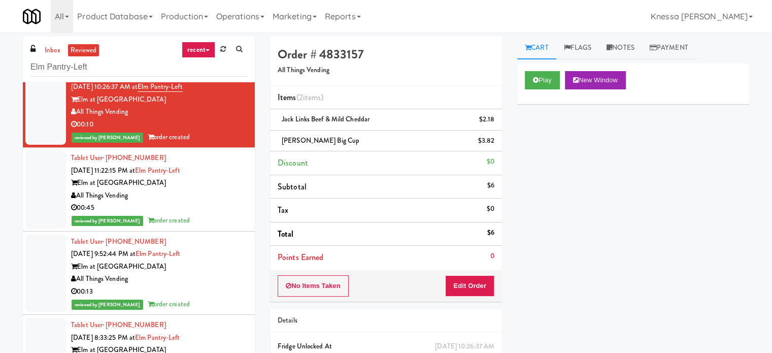
drag, startPoint x: 173, startPoint y: 161, endPoint x: 387, endPoint y: 157, distance: 214.2
drag, startPoint x: 387, startPoint y: 157, endPoint x: 423, endPoint y: 61, distance: 102.3
click at [423, 61] on div "Order # 4833157 All Things Vending" at bounding box center [386, 61] width 232 height 49
drag, startPoint x: 72, startPoint y: 132, endPoint x: 383, endPoint y: 79, distance: 316.1
click at [383, 79] on div "Order # 4833157 All Things Vending" at bounding box center [386, 61] width 232 height 49
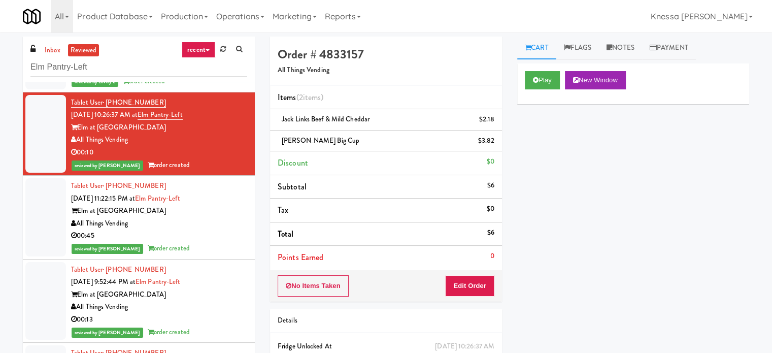
scroll to position [0, 0]
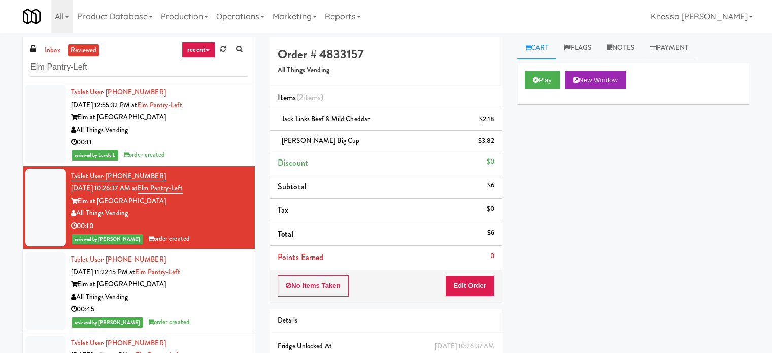
click at [195, 138] on div "00:11" at bounding box center [159, 142] width 176 height 13
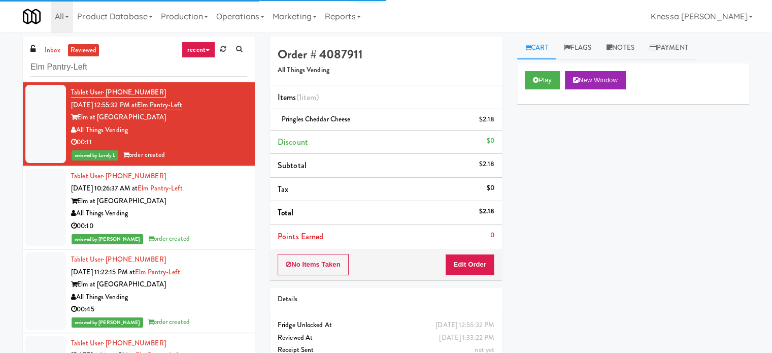
click at [215, 211] on div "All Things Vending" at bounding box center [159, 213] width 176 height 13
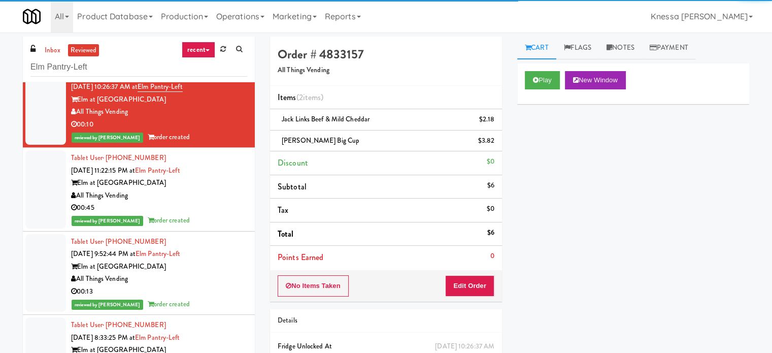
click at [217, 211] on div "00:45" at bounding box center [159, 207] width 176 height 13
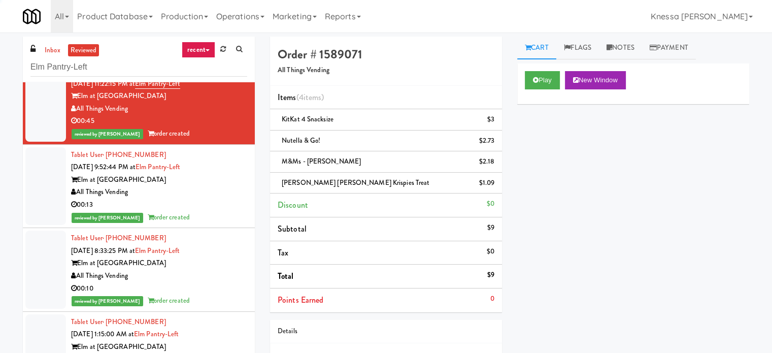
scroll to position [203, 0]
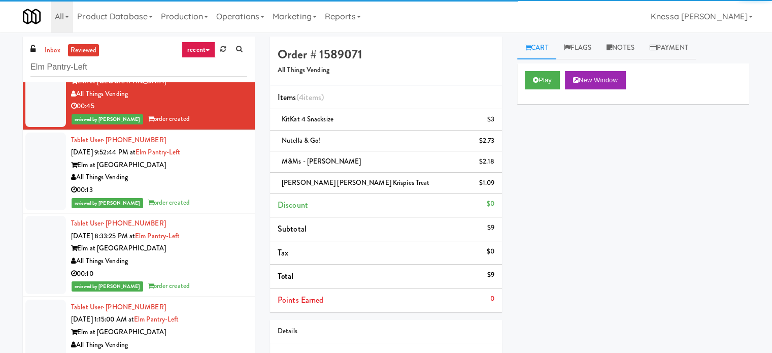
click at [225, 187] on div "00:13" at bounding box center [159, 190] width 176 height 13
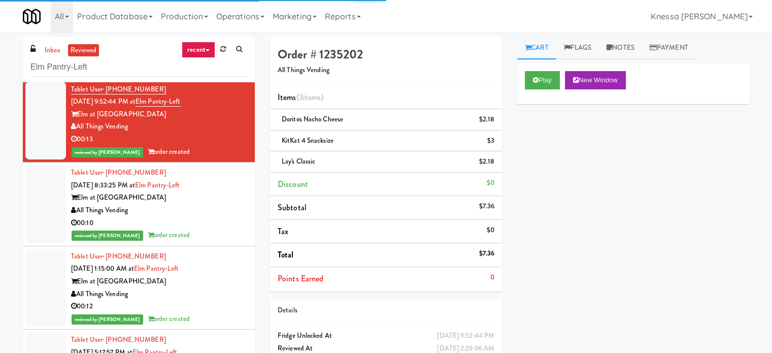
click at [224, 202] on div "Elm at [GEOGRAPHIC_DATA]" at bounding box center [159, 197] width 176 height 13
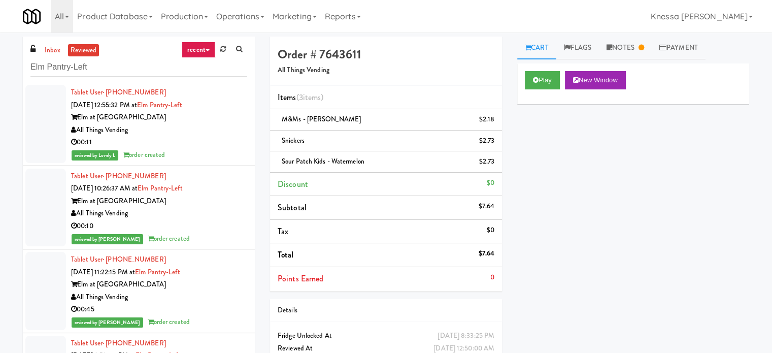
drag, startPoint x: 61, startPoint y: 50, endPoint x: 77, endPoint y: 48, distance: 16.4
click at [61, 50] on link "inbox" at bounding box center [52, 50] width 21 height 13
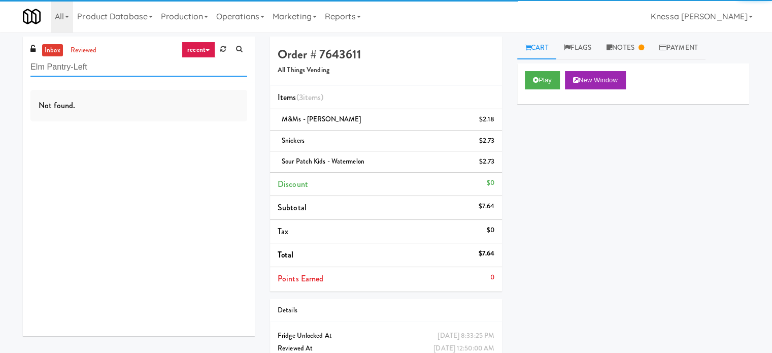
click at [126, 69] on input "Elm Pantry-Left" at bounding box center [138, 67] width 217 height 19
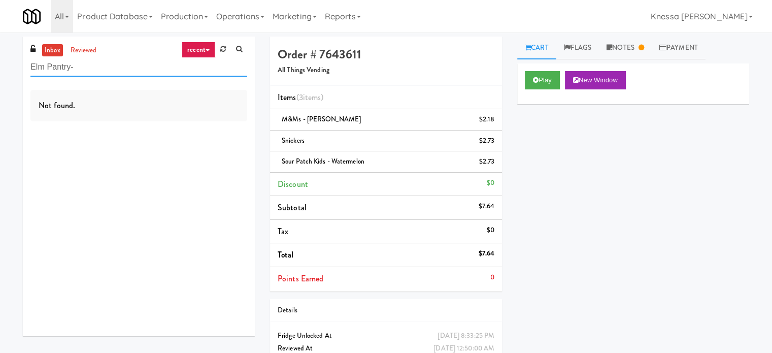
click at [86, 66] on input "Elm Pantry-" at bounding box center [138, 67] width 217 height 19
click at [93, 69] on input "1039060" at bounding box center [138, 67] width 217 height 19
type input "1039060"
click at [78, 49] on link "reviewed" at bounding box center [83, 50] width 31 height 13
click at [118, 73] on input "1039060" at bounding box center [138, 67] width 217 height 19
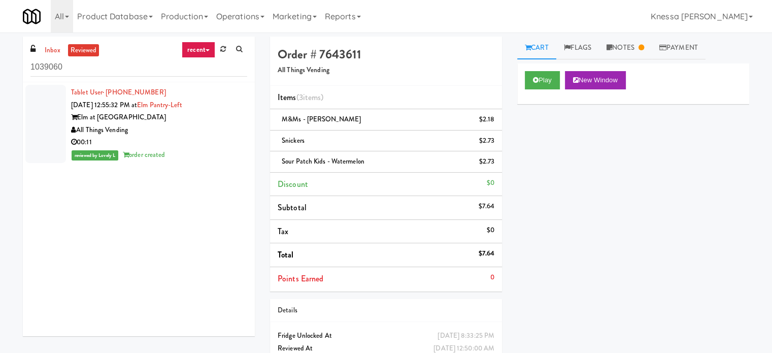
click at [182, 131] on div "All Things Vending" at bounding box center [159, 130] width 176 height 13
